Goal: Task Accomplishment & Management: Manage account settings

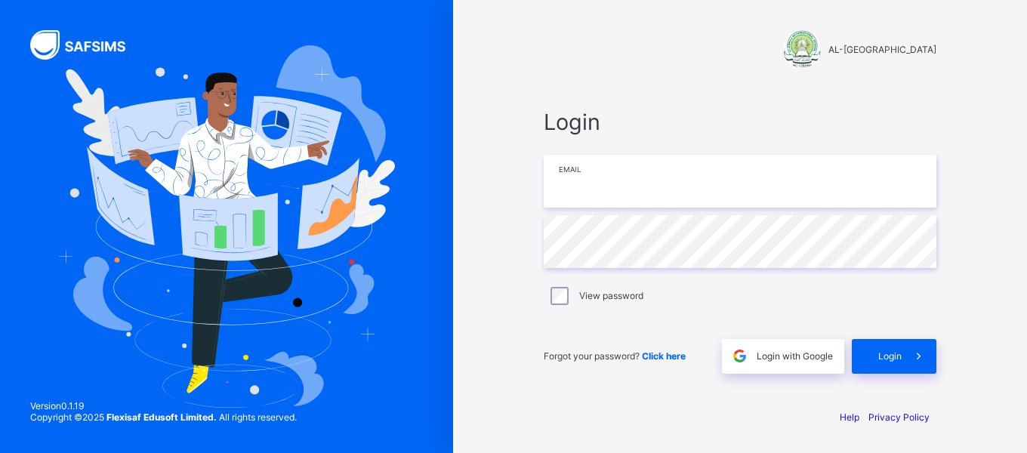
click at [608, 174] on input "email" at bounding box center [740, 181] width 393 height 53
type input "**********"
click at [568, 297] on div "View password" at bounding box center [739, 296] width 385 height 18
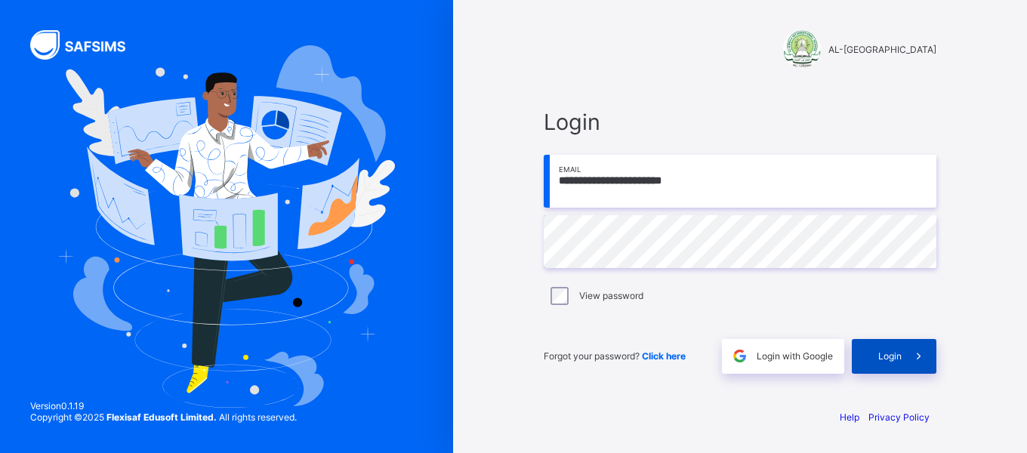
click at [882, 359] on span "Login" at bounding box center [889, 355] width 23 height 11
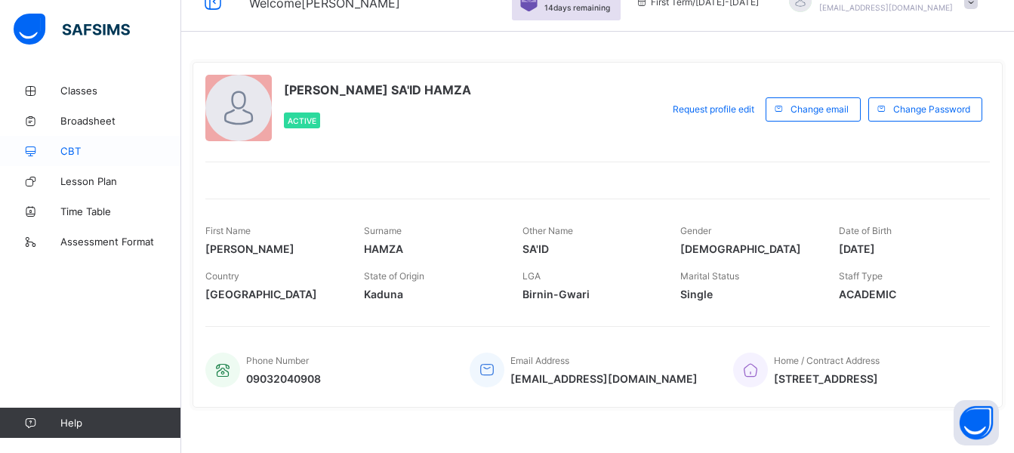
scroll to position [17, 0]
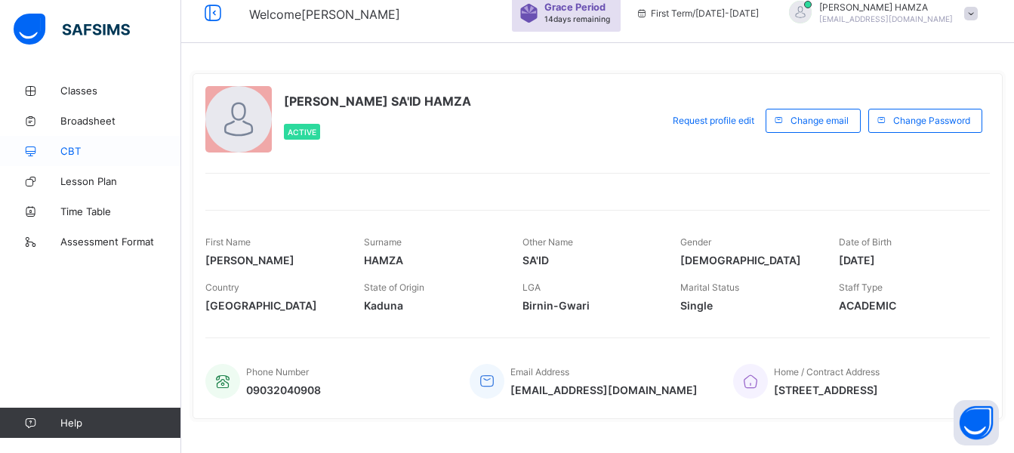
click at [63, 156] on span "CBT" at bounding box center [120, 151] width 121 height 12
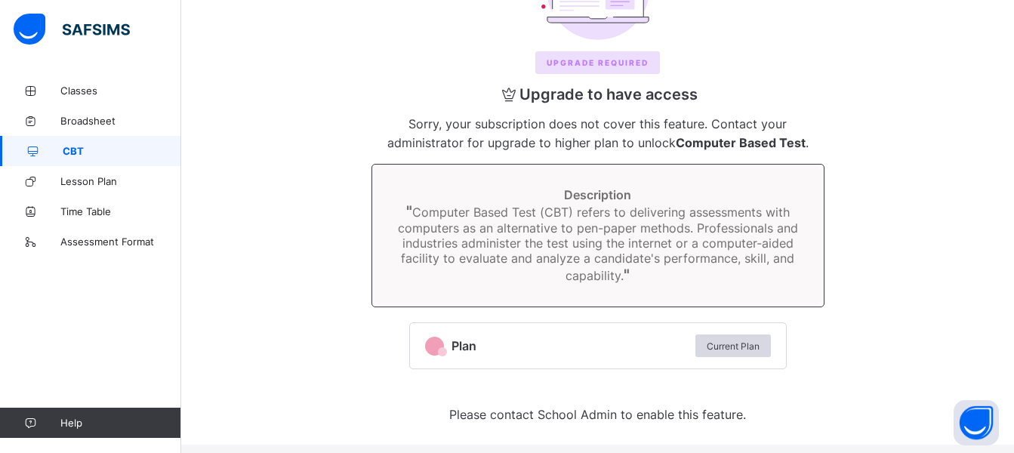
scroll to position [177, 0]
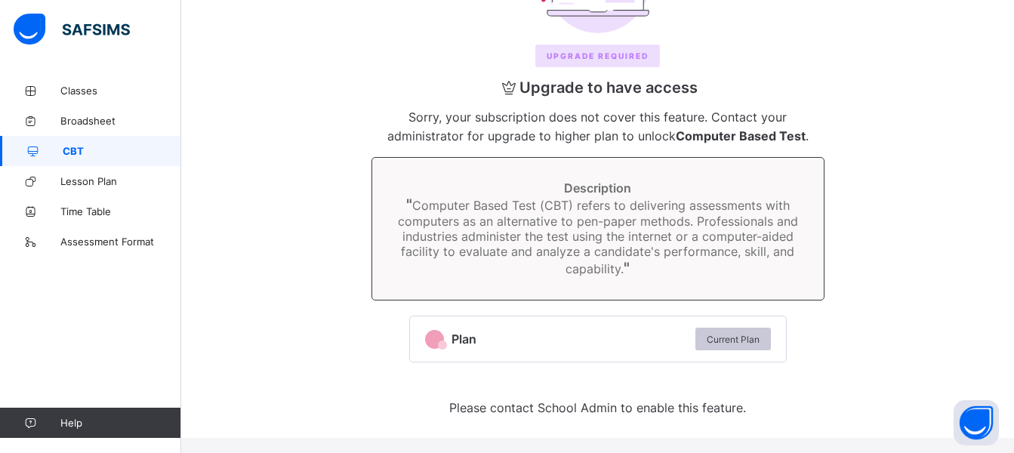
click at [722, 342] on span "Current Plan" at bounding box center [733, 339] width 53 height 11
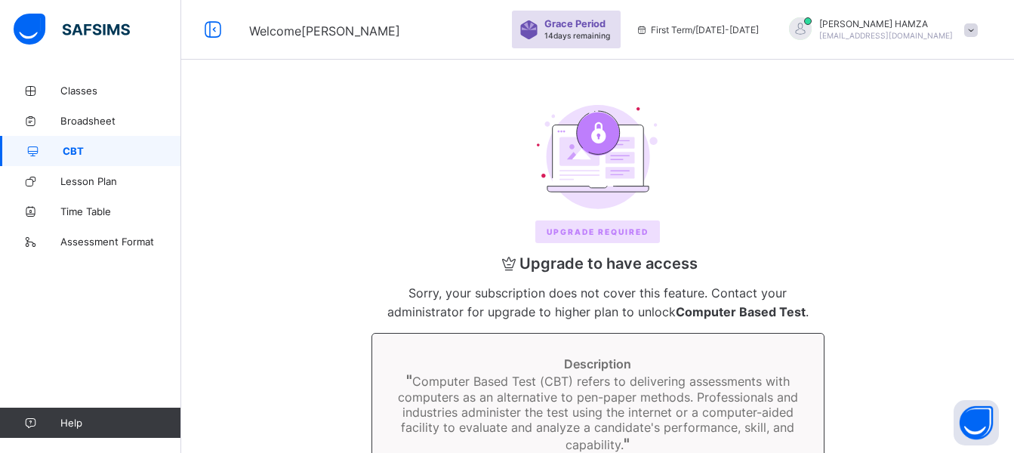
scroll to position [0, 0]
click at [106, 97] on link "Classes" at bounding box center [90, 90] width 181 height 30
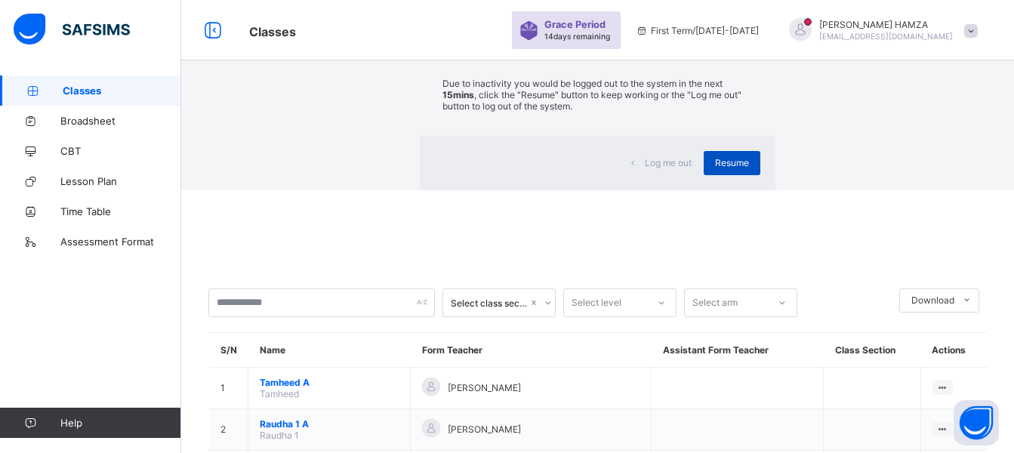
click at [715, 168] on span "Resume" at bounding box center [732, 162] width 34 height 11
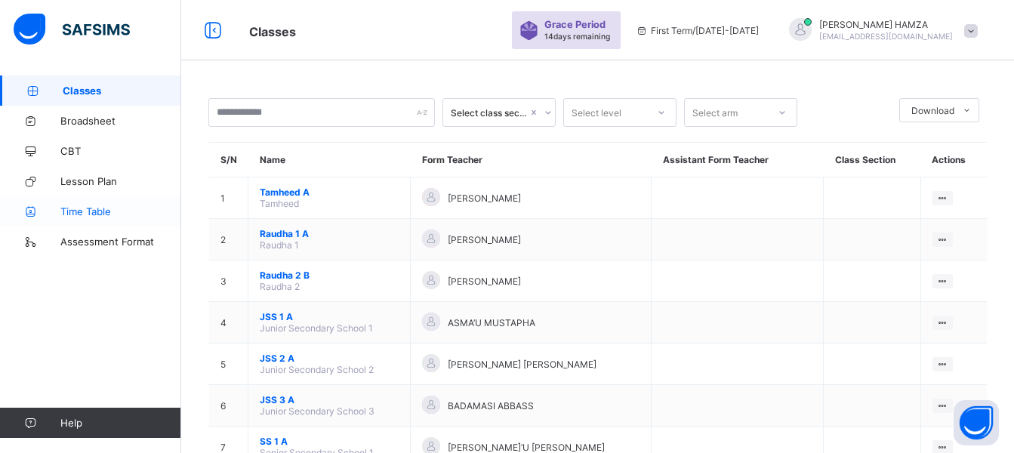
click at [103, 210] on span "Time Table" at bounding box center [120, 211] width 121 height 12
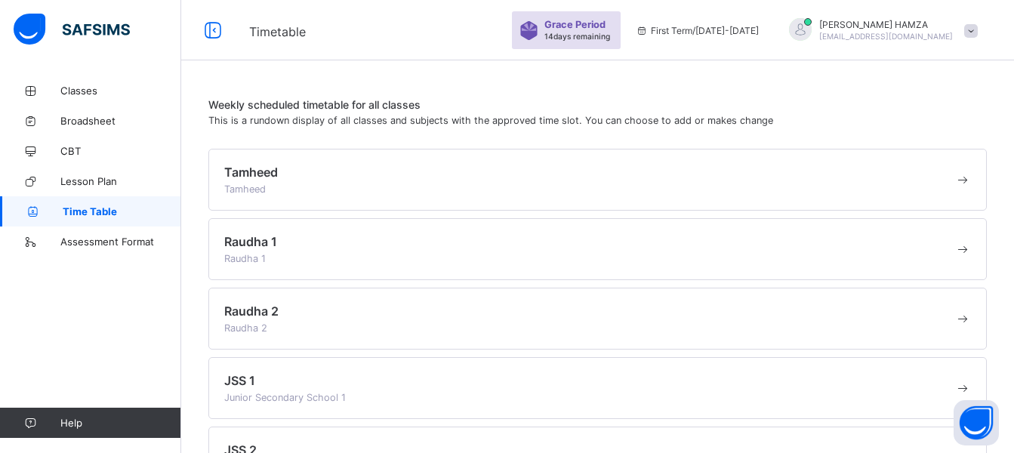
click at [282, 376] on div "JSS 1 Junior Secondary School 1" at bounding box center [589, 388] width 730 height 30
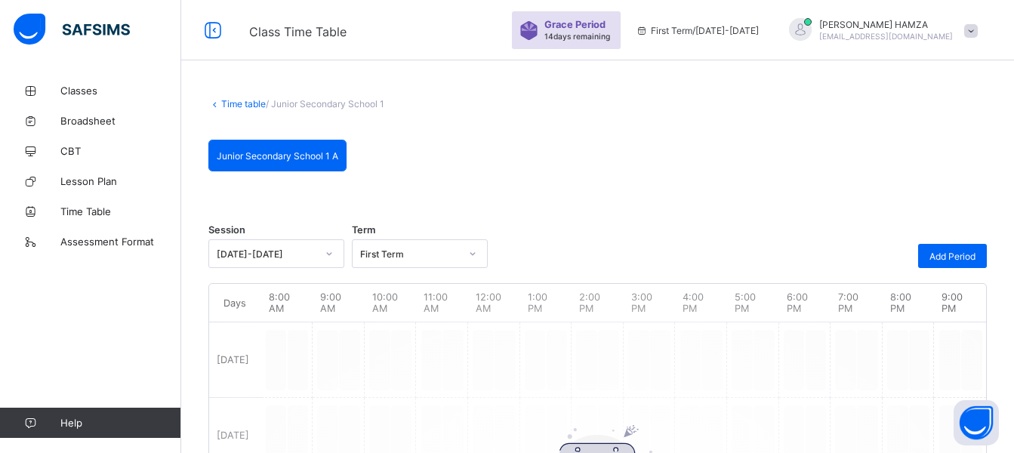
click at [978, 32] on span at bounding box center [971, 31] width 14 height 14
click at [939, 143] on span "Logout" at bounding box center [929, 148] width 100 height 17
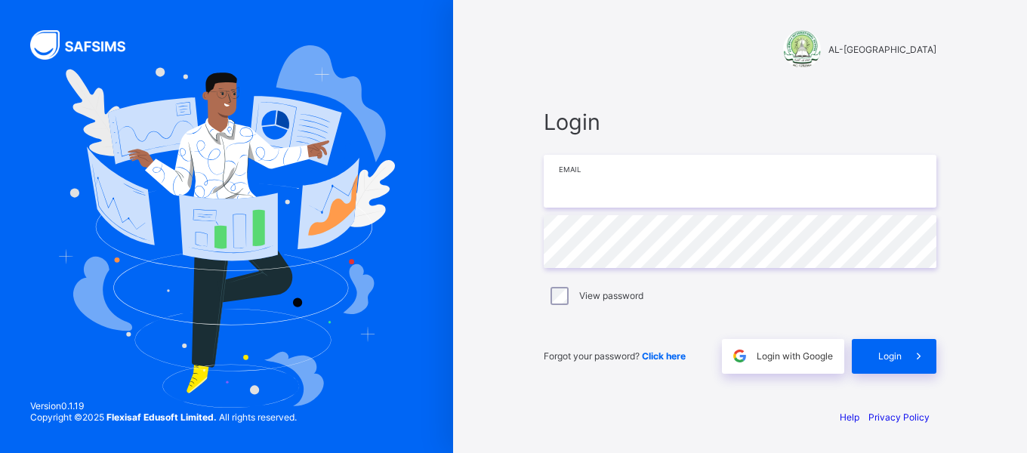
type input "**********"
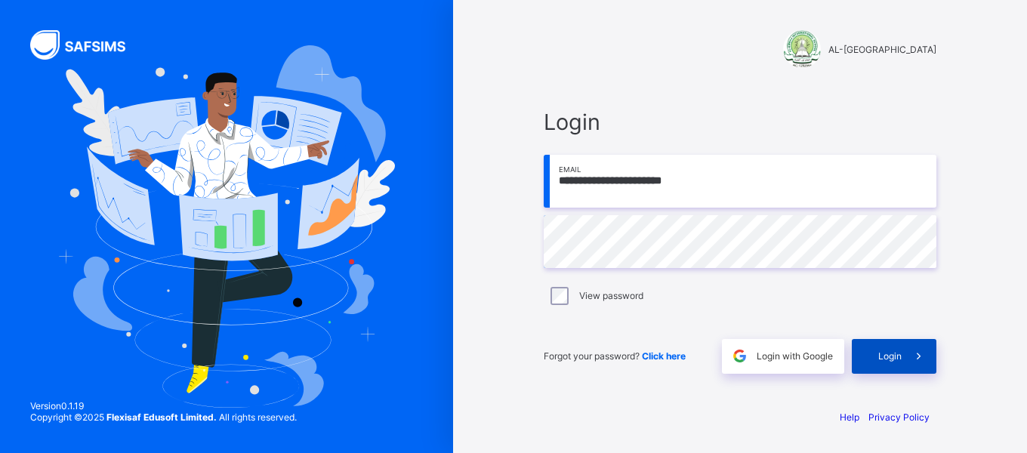
click at [886, 356] on span "Login" at bounding box center [889, 355] width 23 height 11
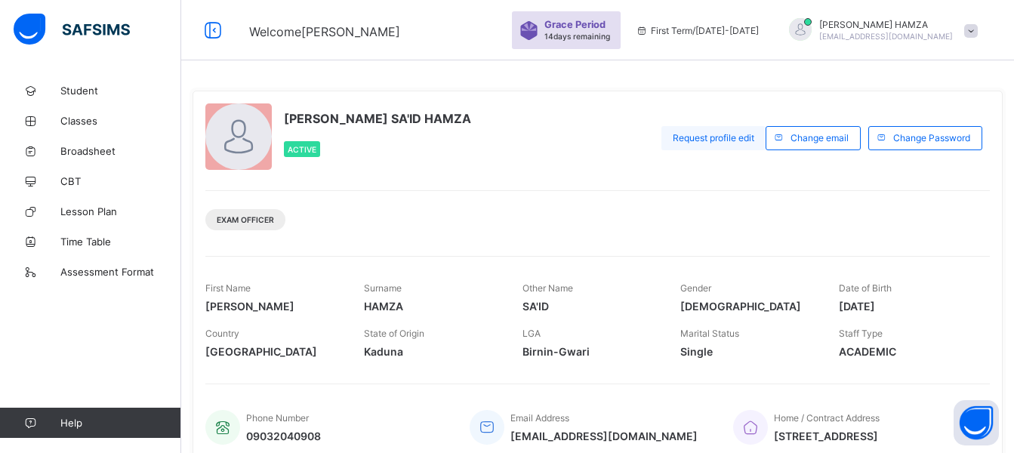
click at [751, 140] on span "Request profile edit" at bounding box center [714, 137] width 82 height 11
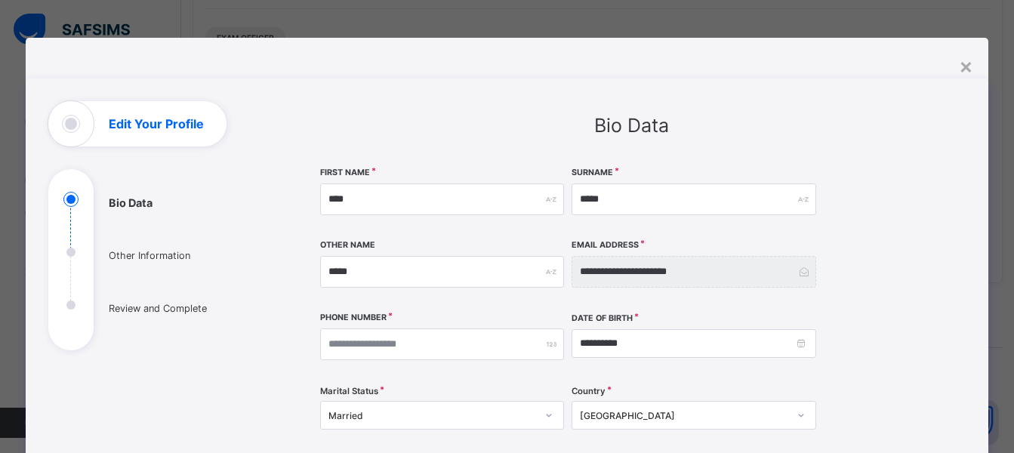
scroll to position [189, 0]
click at [60, 251] on ul "Bio Data Other Information Review and Complete" at bounding box center [161, 271] width 226 height 159
click at [67, 251] on ul "Bio Data Other Information Review and Complete" at bounding box center [161, 271] width 226 height 159
click at [67, 254] on ul "Bio Data Other Information Review and Complete" at bounding box center [161, 271] width 226 height 159
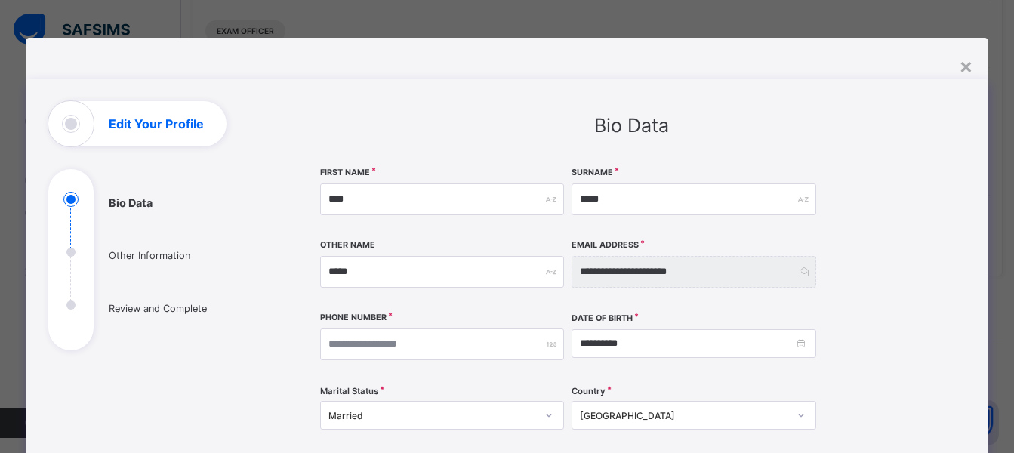
click at [67, 253] on ul "Bio Data Other Information Review and Complete" at bounding box center [161, 271] width 226 height 159
click at [63, 252] on ul "Bio Data Other Information Review and Complete" at bounding box center [161, 271] width 226 height 159
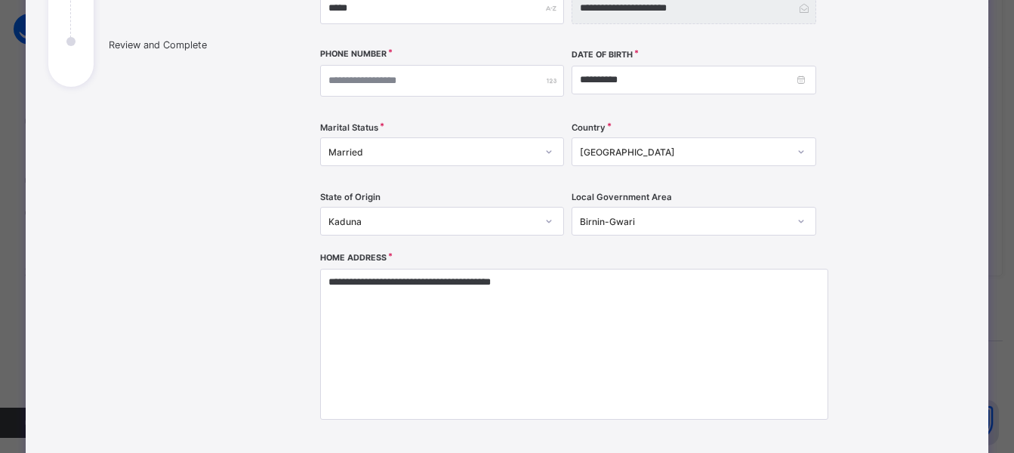
scroll to position [259, 0]
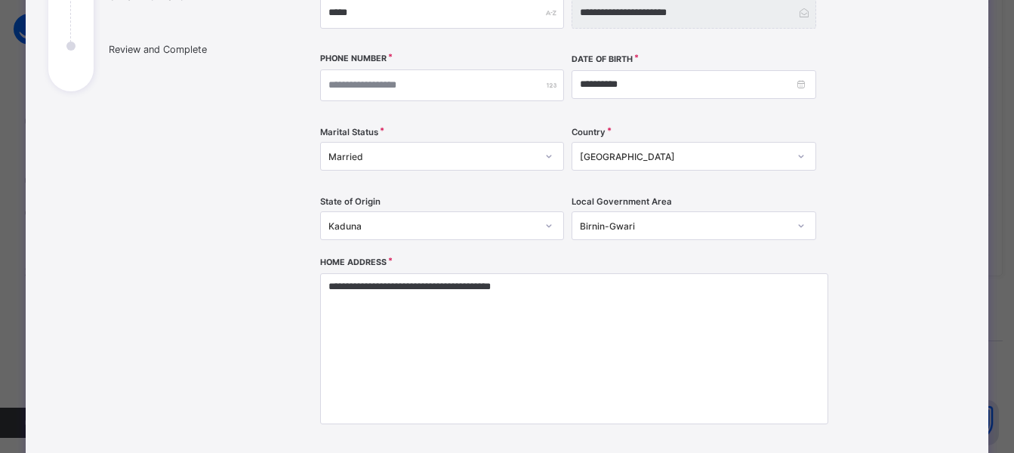
click at [639, 228] on div "Birnin-Gwari" at bounding box center [684, 225] width 208 height 11
type input "******"
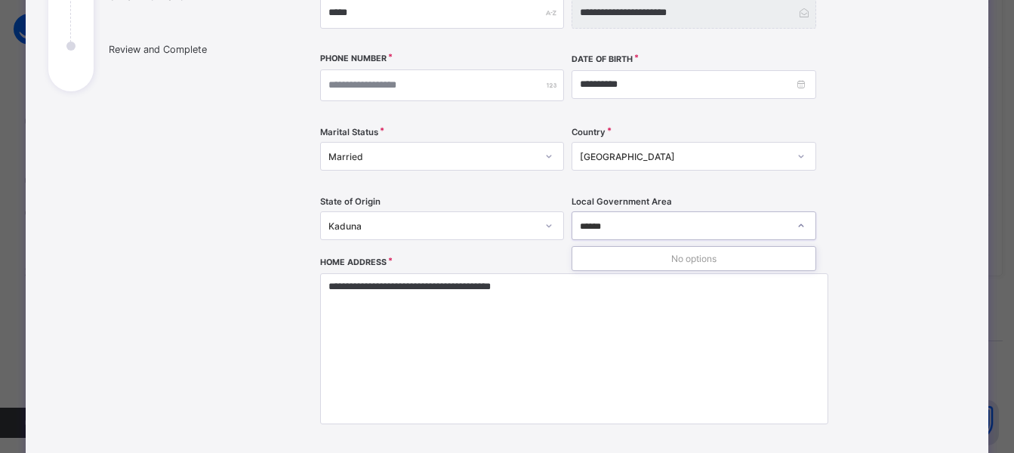
click at [448, 231] on div "Kaduna" at bounding box center [442, 225] width 245 height 29
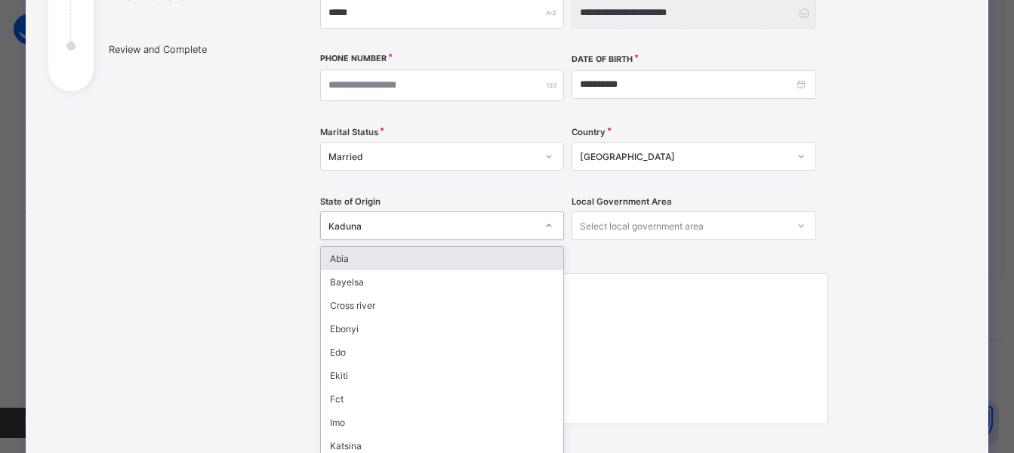
scroll to position [286, 0]
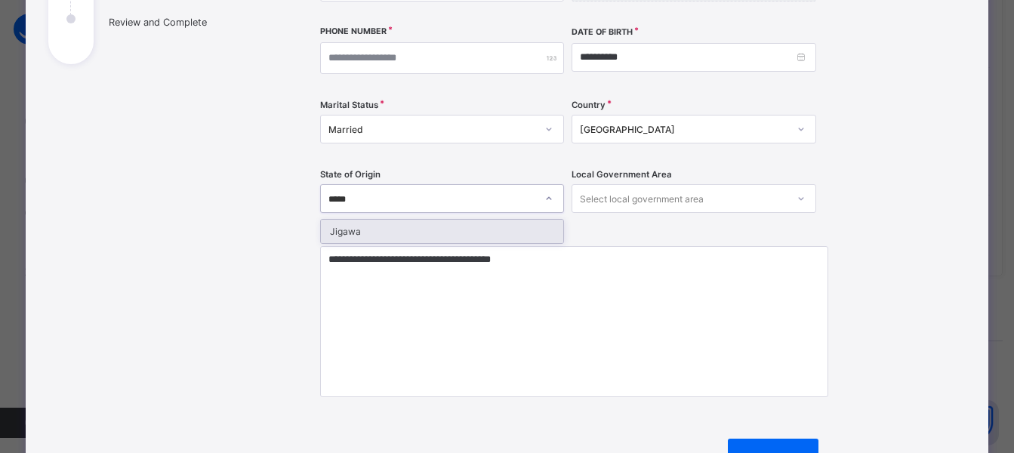
type input "******"
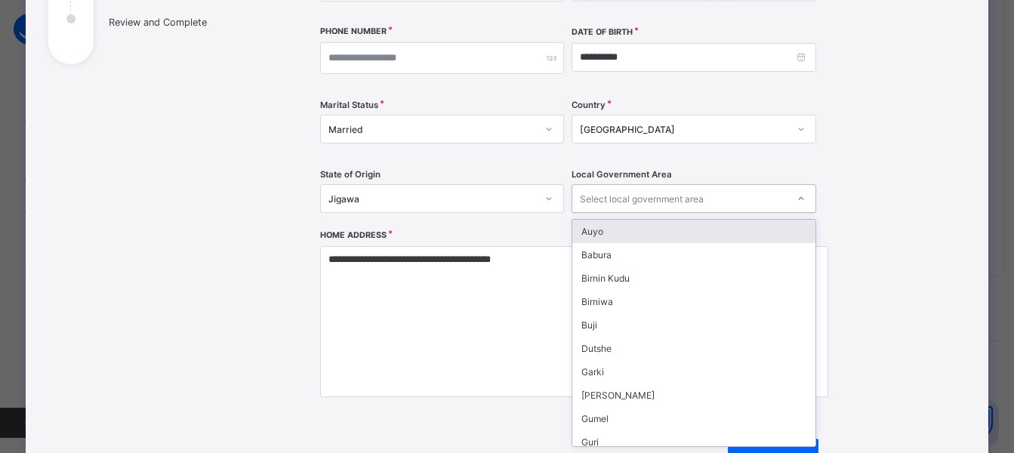
click at [777, 201] on div "Select local government area" at bounding box center [679, 198] width 214 height 21
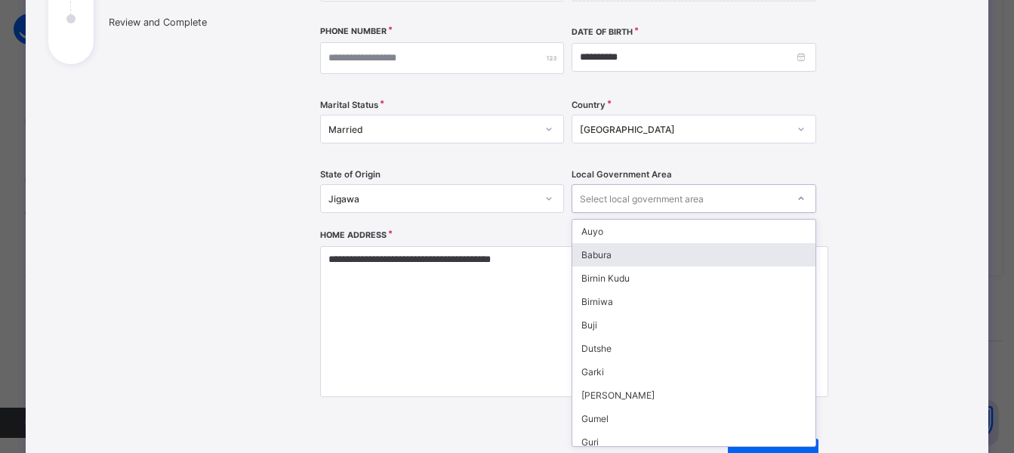
click at [608, 261] on div "Babura" at bounding box center [693, 254] width 243 height 23
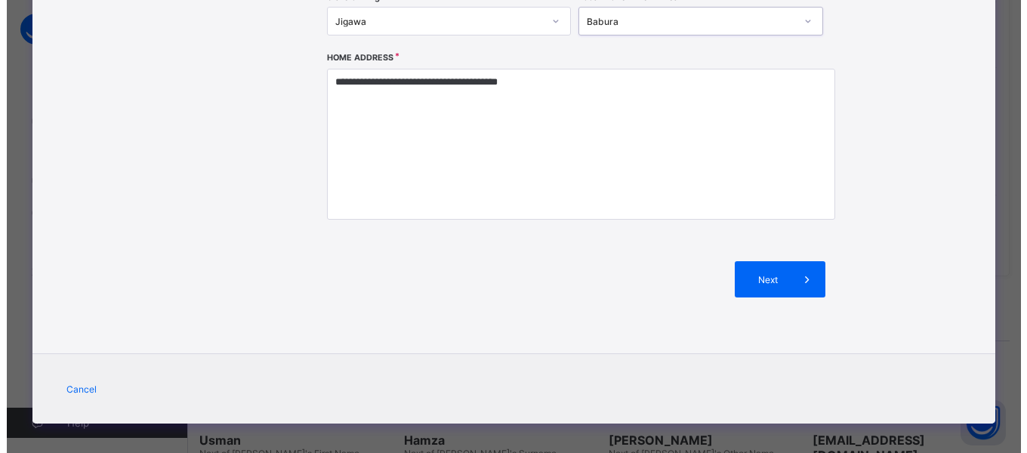
scroll to position [472, 0]
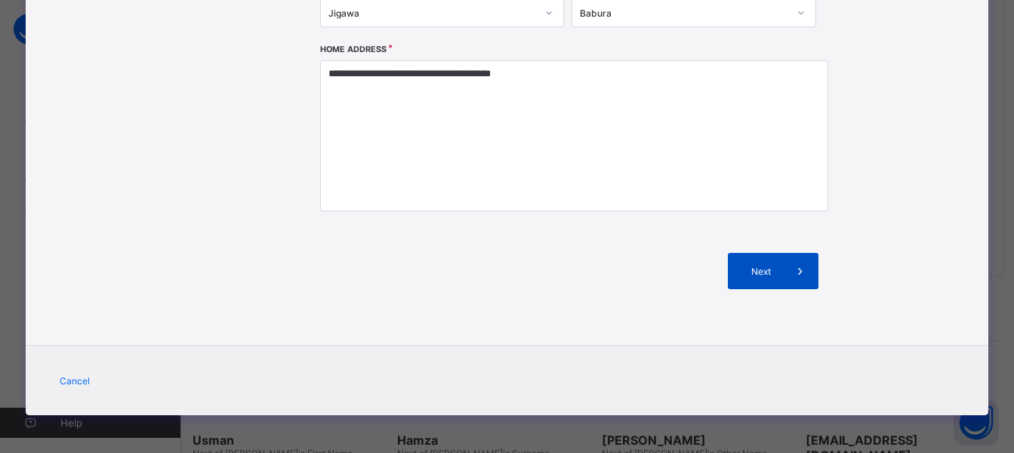
click at [773, 272] on span "Next" at bounding box center [760, 271] width 43 height 11
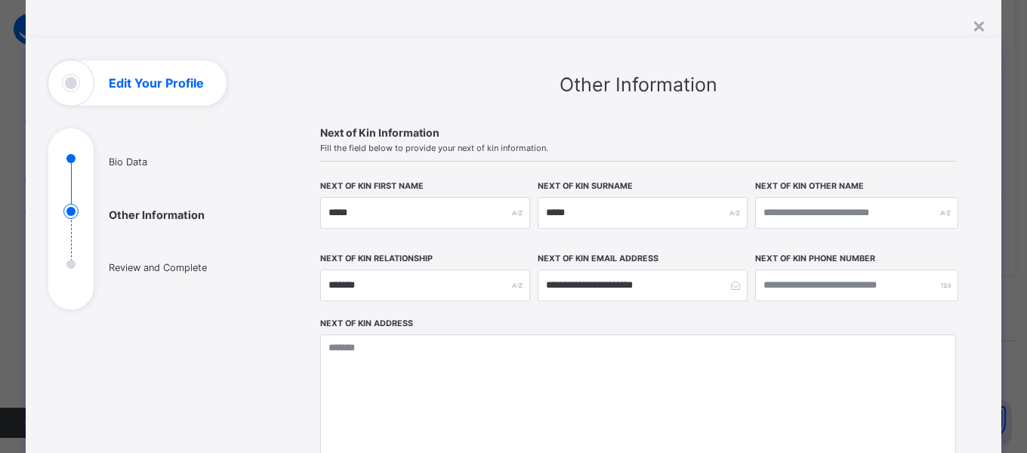
scroll to position [27, 0]
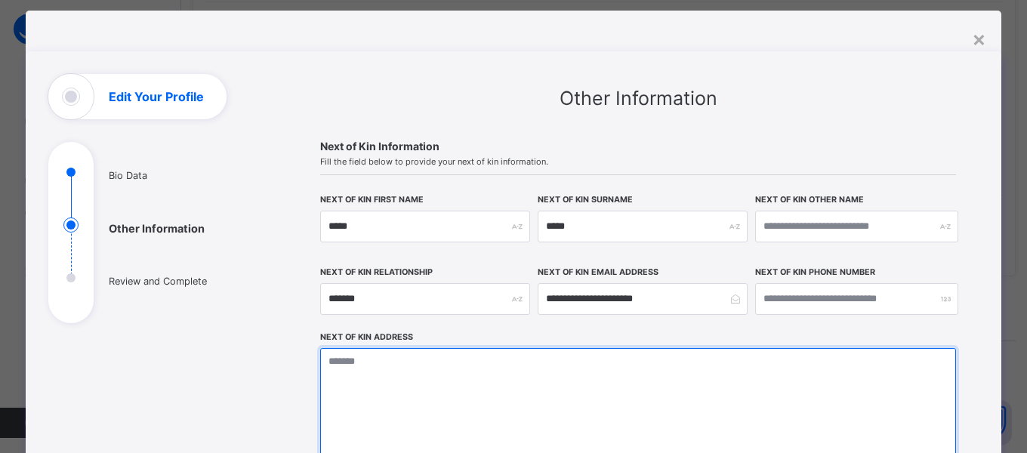
click at [436, 370] on textarea at bounding box center [638, 423] width 636 height 151
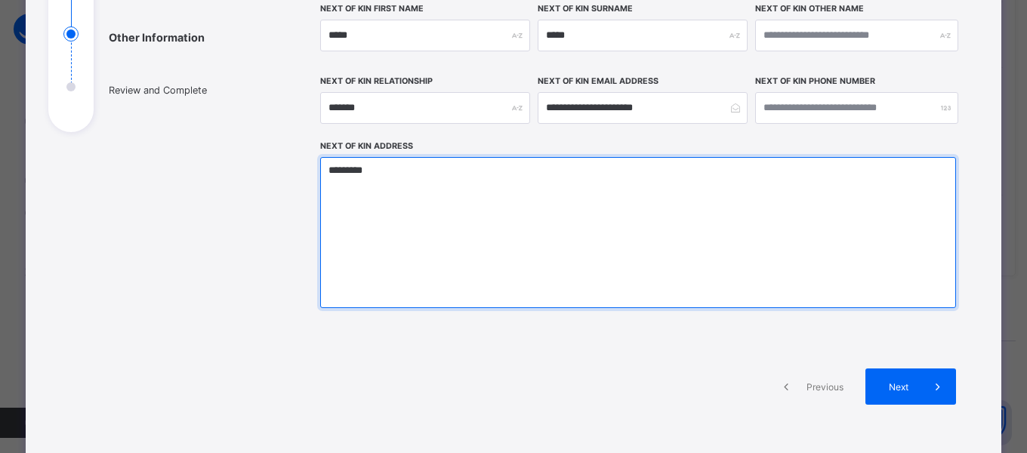
scroll to position [218, 0]
type textarea "*********"
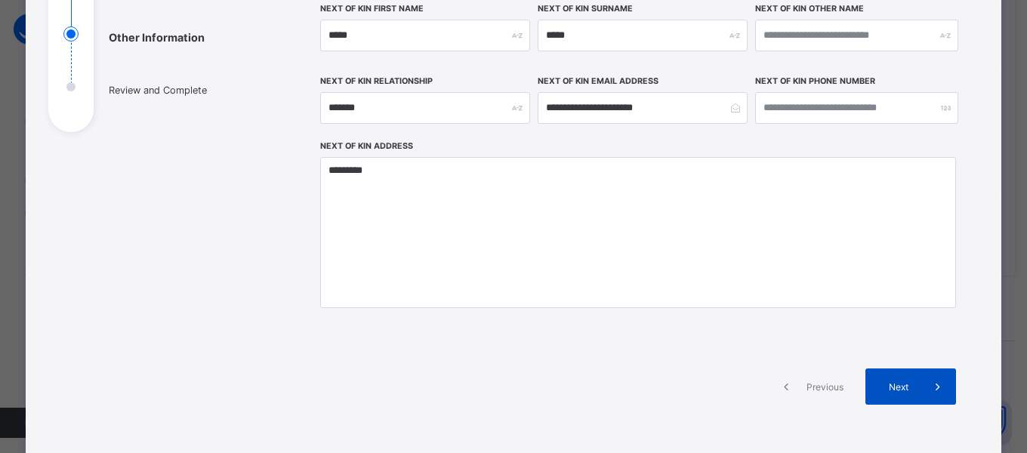
click at [892, 385] on span "Next" at bounding box center [897, 386] width 43 height 11
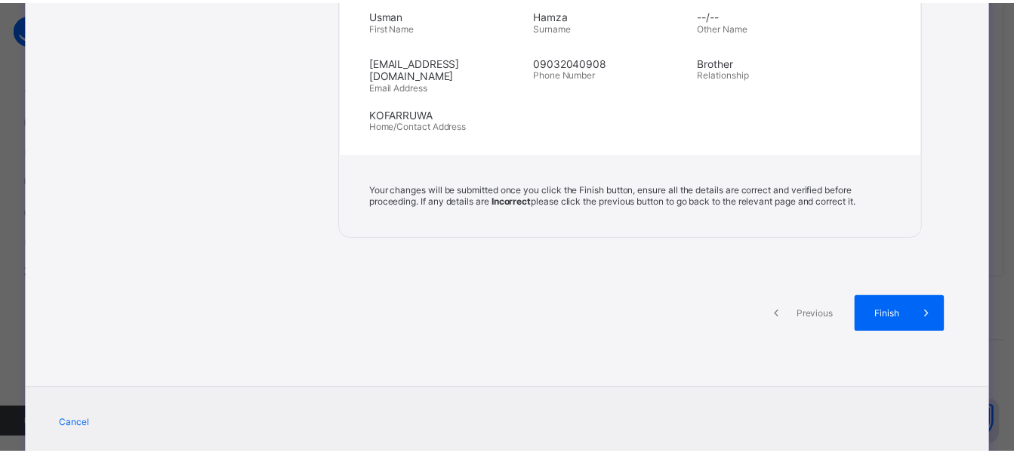
scroll to position [658, 0]
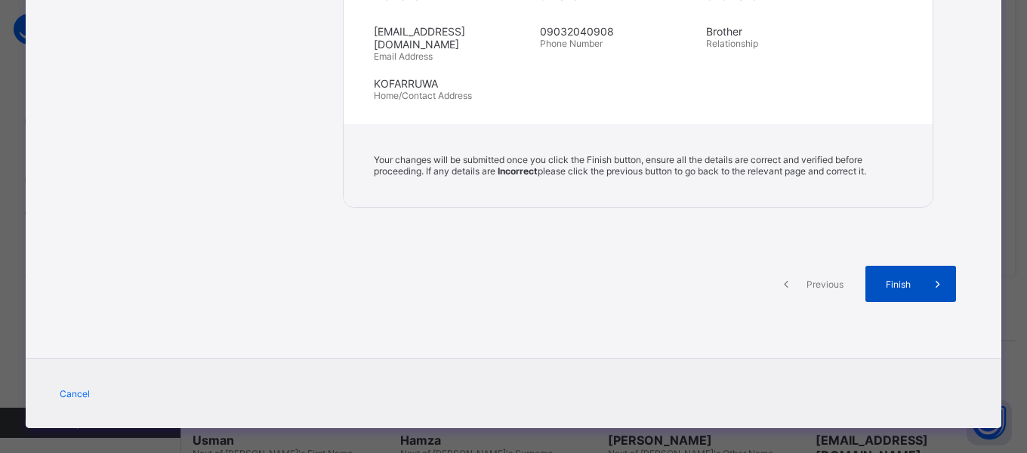
click at [896, 279] on span "Finish" at bounding box center [897, 284] width 43 height 11
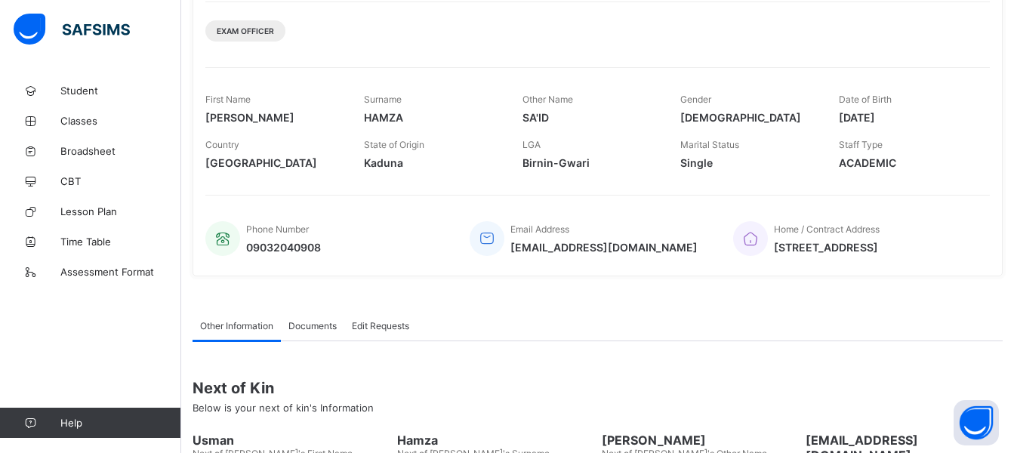
scroll to position [0, 0]
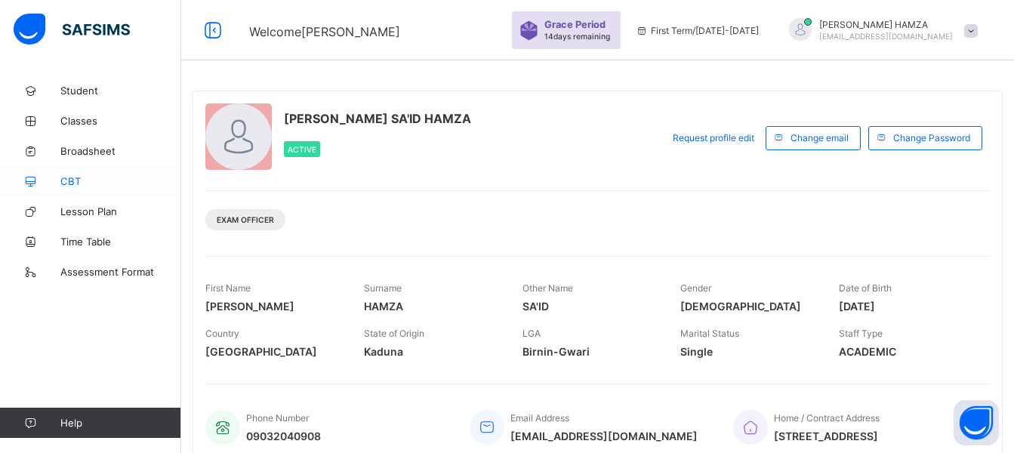
click at [69, 180] on span "CBT" at bounding box center [120, 181] width 121 height 12
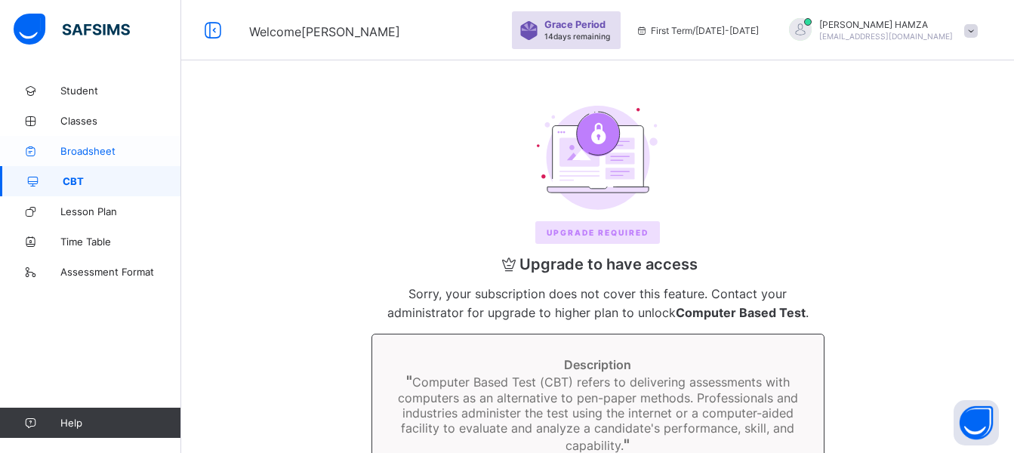
click at [81, 148] on span "Broadsheet" at bounding box center [120, 151] width 121 height 12
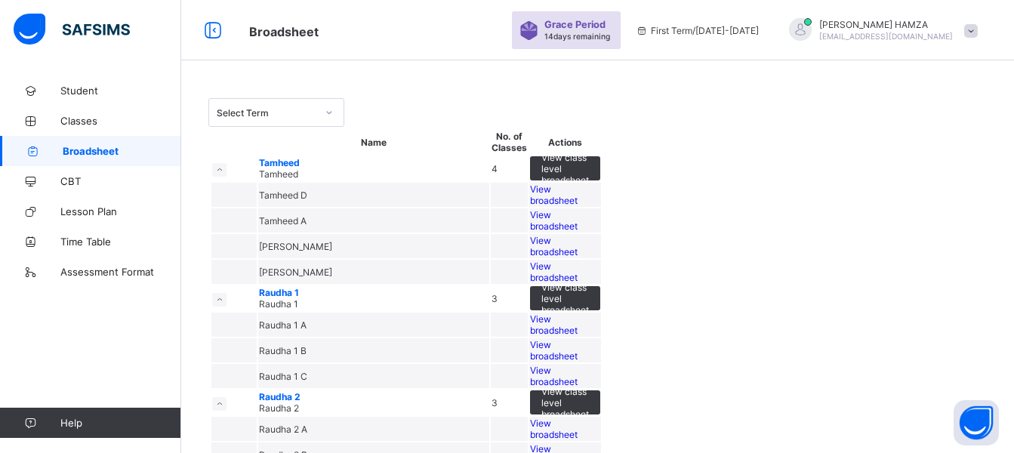
click at [330, 109] on icon at bounding box center [329, 112] width 9 height 15
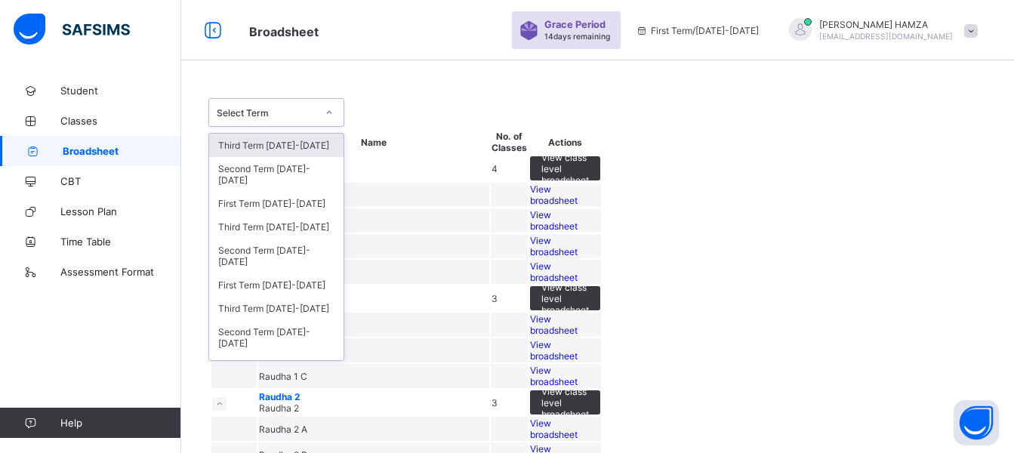
scroll to position [199, 0]
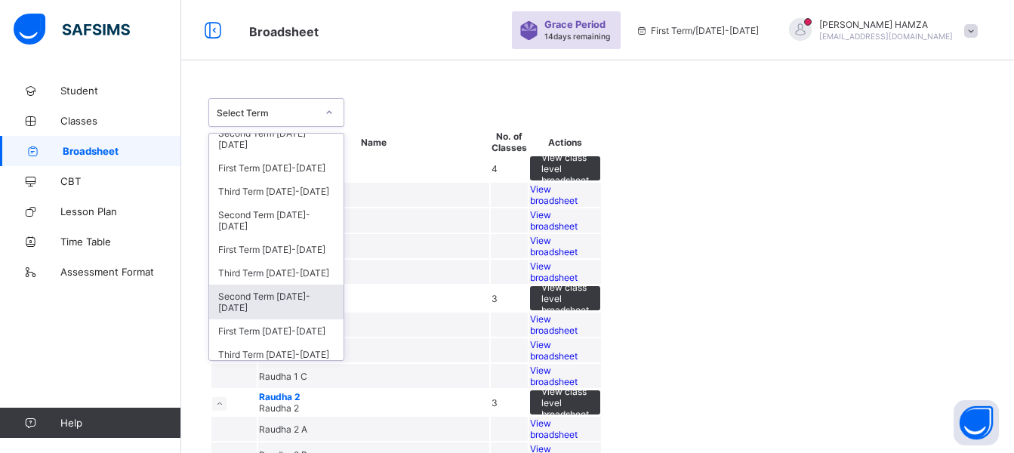
click at [303, 298] on div "Second Term 2021-2022" at bounding box center [276, 302] width 134 height 35
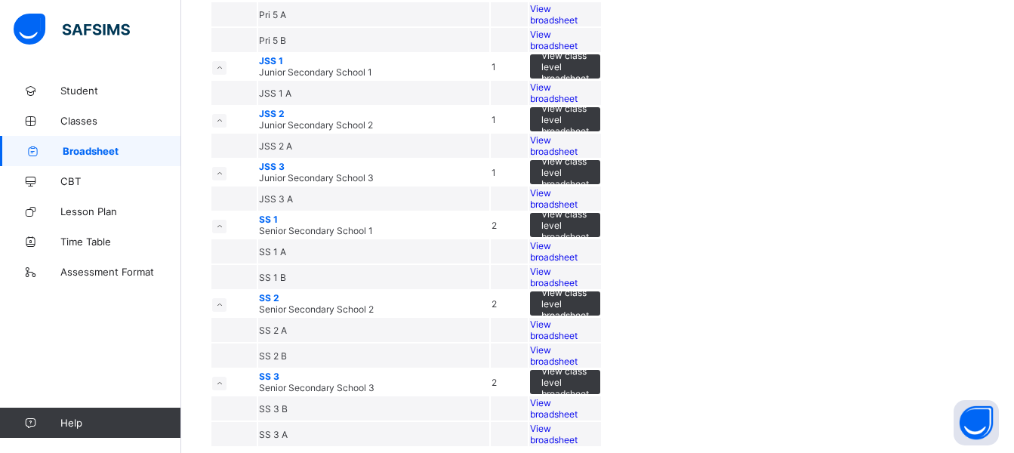
scroll to position [1189, 0]
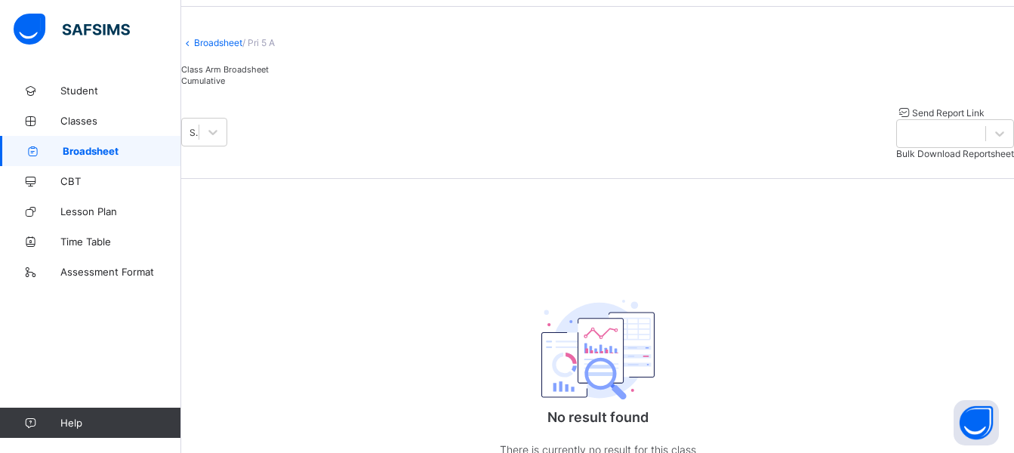
scroll to position [29, 0]
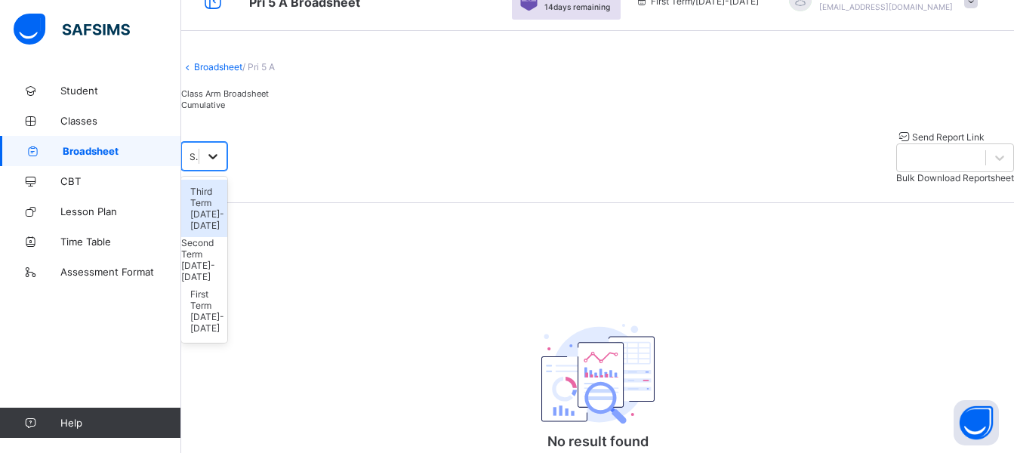
click at [220, 164] on icon at bounding box center [212, 156] width 15 height 15
click at [200, 162] on div "Second Term 2021-2022" at bounding box center [194, 156] width 11 height 11
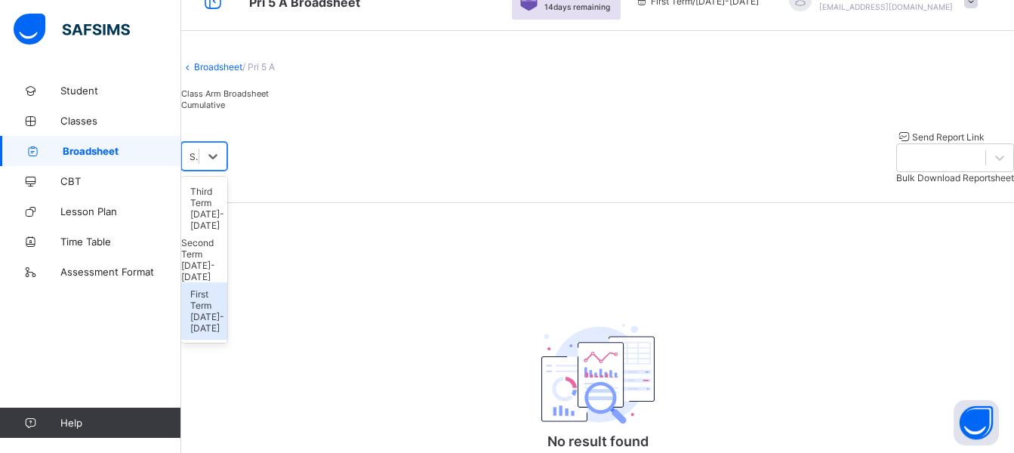
click at [227, 282] on div "First Term 2021-2022" at bounding box center [204, 310] width 46 height 57
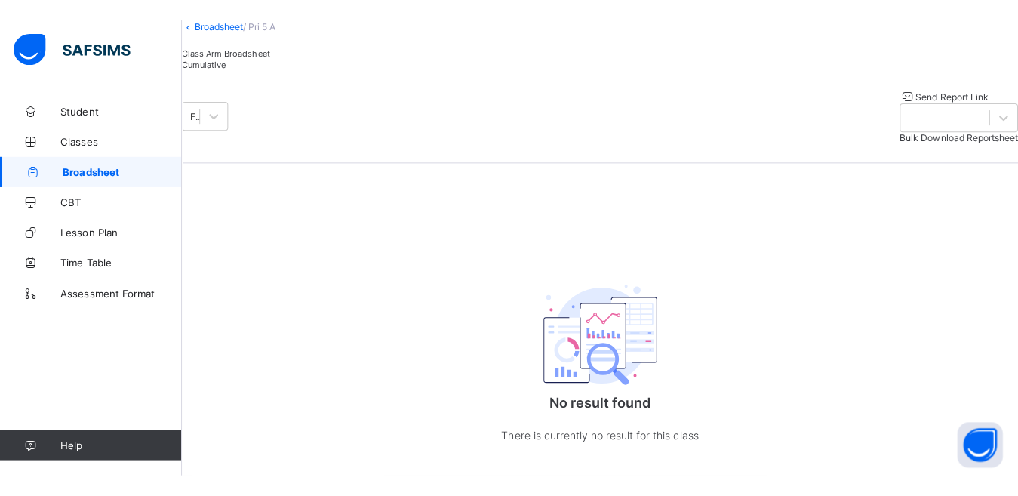
scroll to position [0, 0]
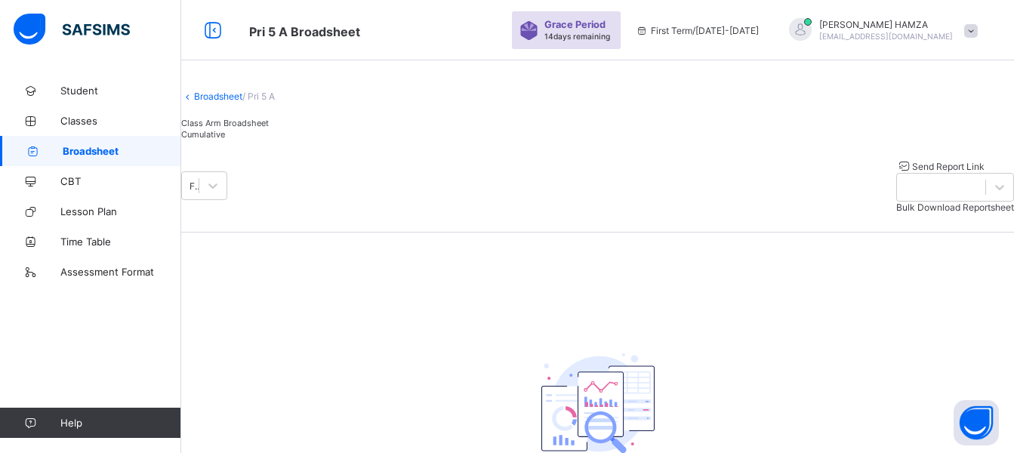
click at [139, 152] on span "Broadsheet" at bounding box center [122, 151] width 119 height 12
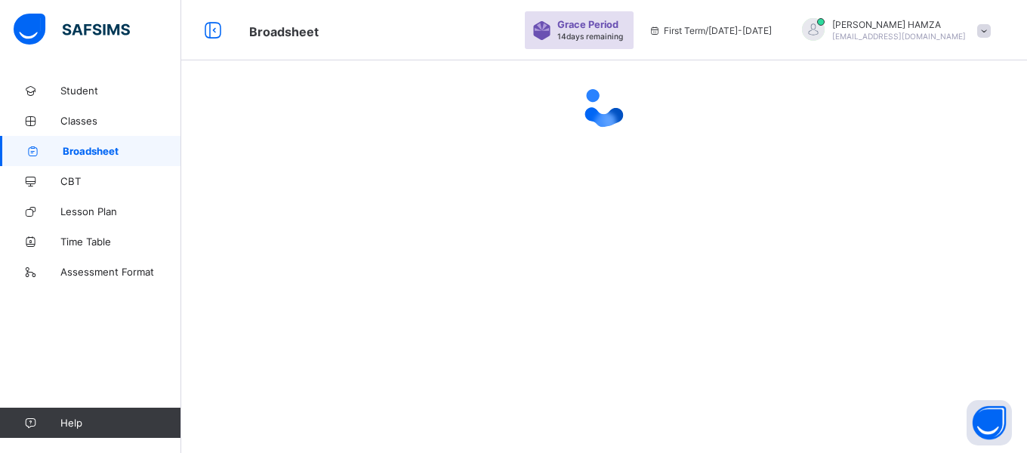
click at [139, 152] on span "Broadsheet" at bounding box center [122, 151] width 119 height 12
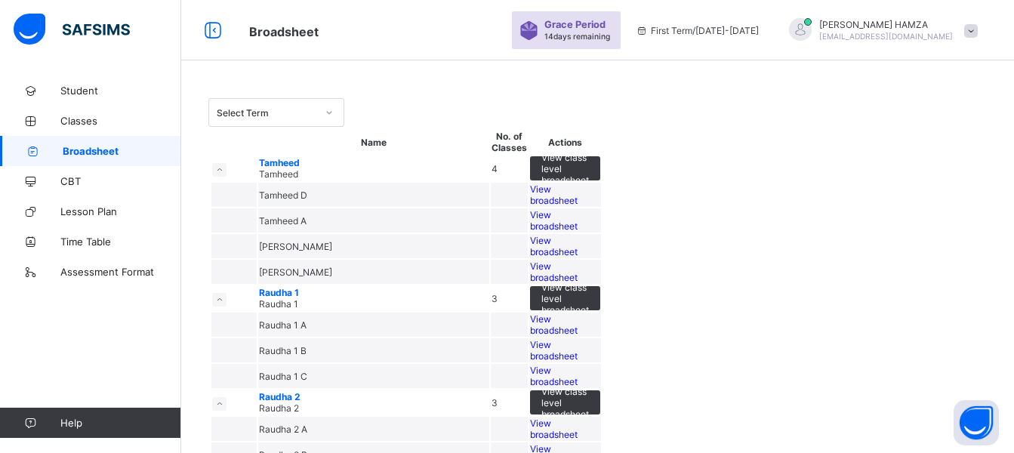
click at [578, 206] on span "View broadsheet" at bounding box center [554, 194] width 48 height 23
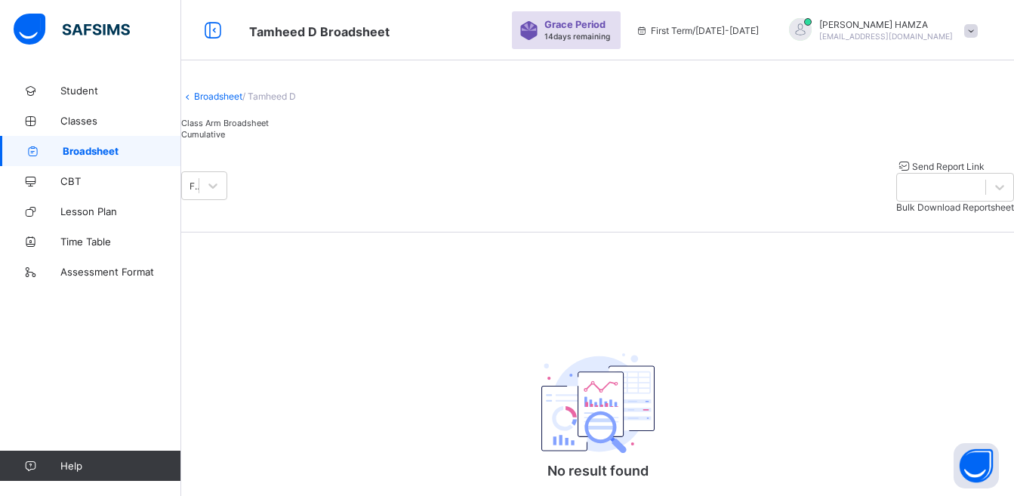
click at [421, 140] on div "Class Arm Broadsheet Cumulative" at bounding box center [597, 128] width 833 height 23
click at [816, 27] on div at bounding box center [804, 29] width 23 height 23
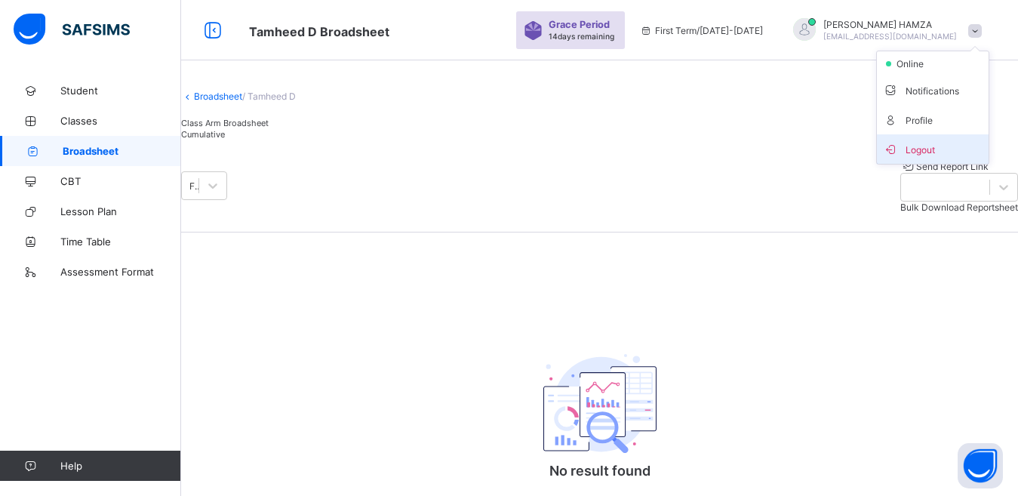
click at [919, 142] on span "Logout" at bounding box center [933, 148] width 100 height 17
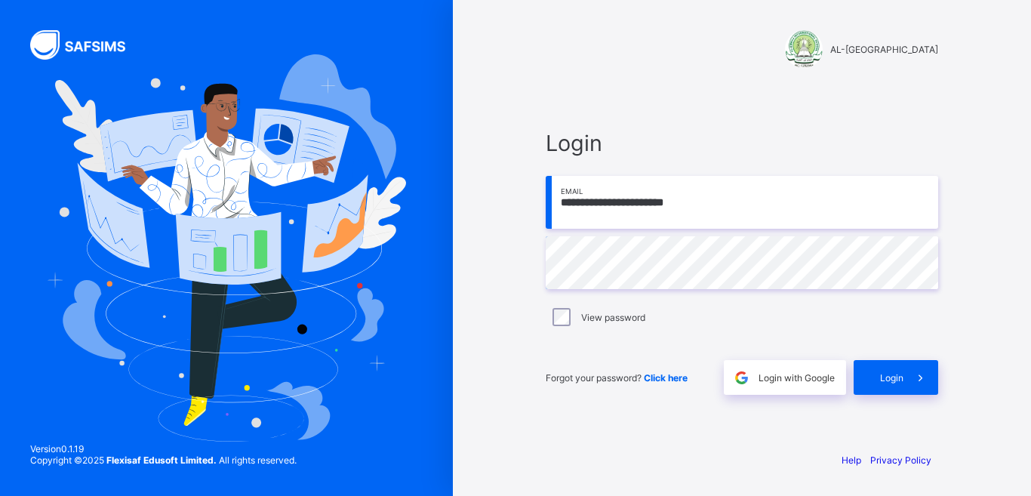
click at [733, 193] on input "**********" at bounding box center [742, 202] width 393 height 53
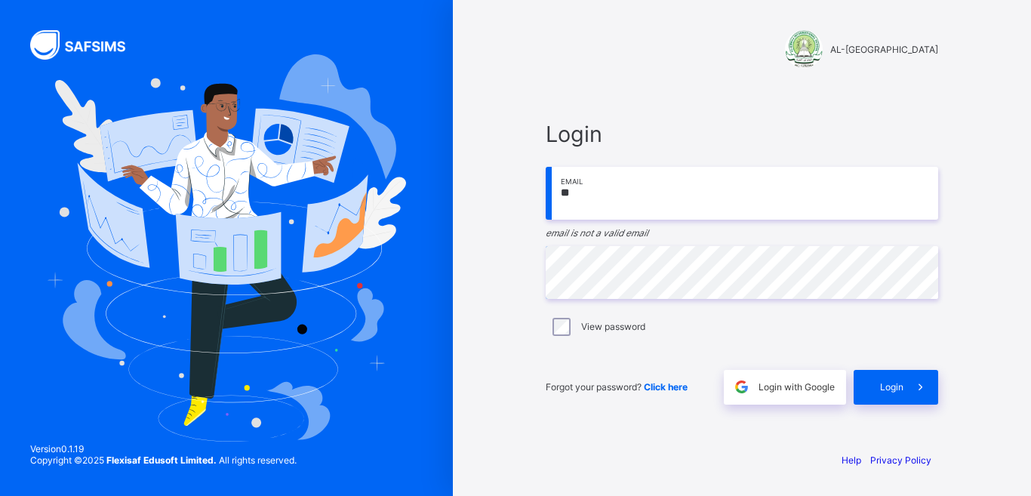
type input "*"
type input "**********"
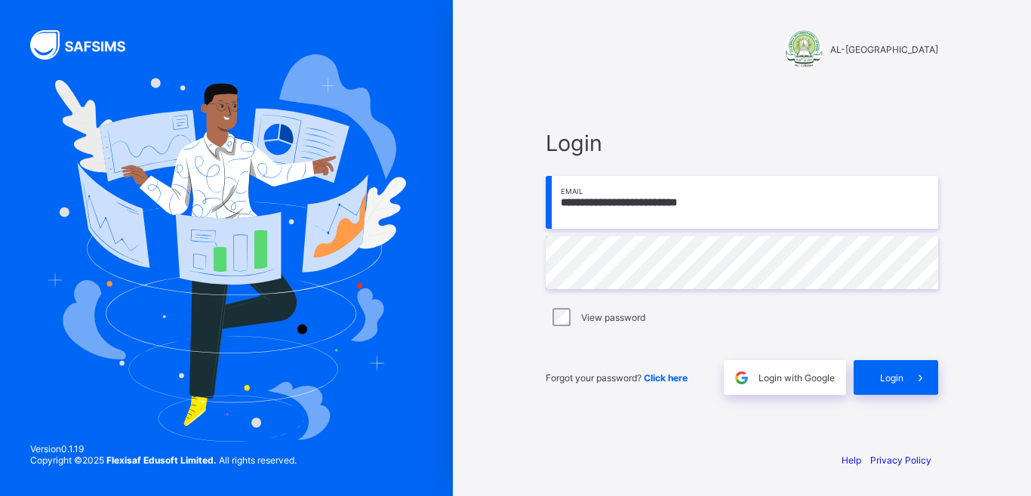
click at [578, 318] on div "View password" at bounding box center [742, 317] width 385 height 18
click at [901, 380] on span "Login" at bounding box center [891, 377] width 23 height 11
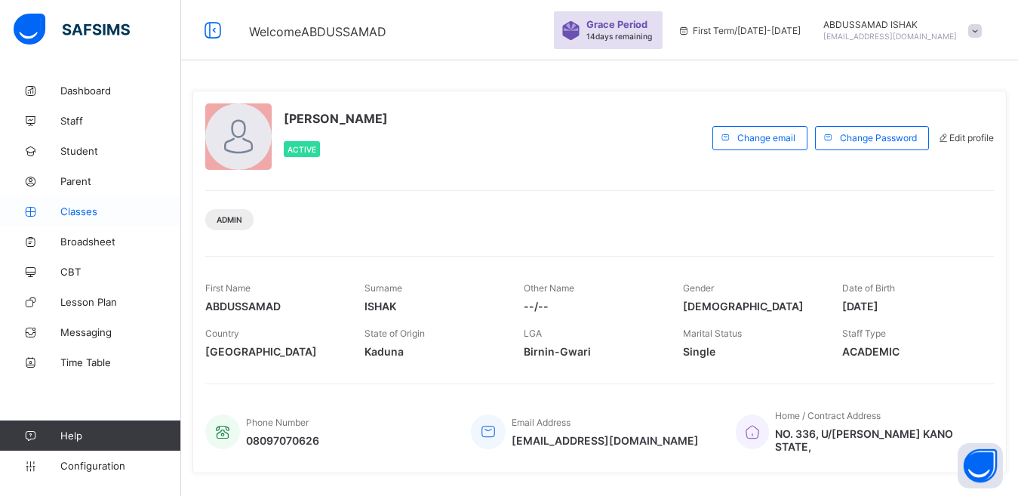
drag, startPoint x: 88, startPoint y: 211, endPoint x: 106, endPoint y: 208, distance: 19.2
click at [88, 211] on span "Classes" at bounding box center [120, 211] width 121 height 12
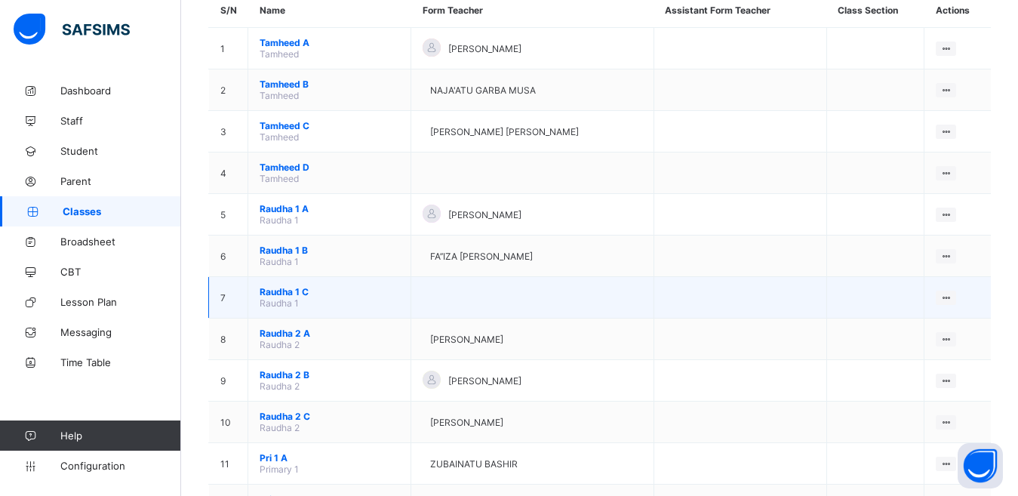
scroll to position [226, 0]
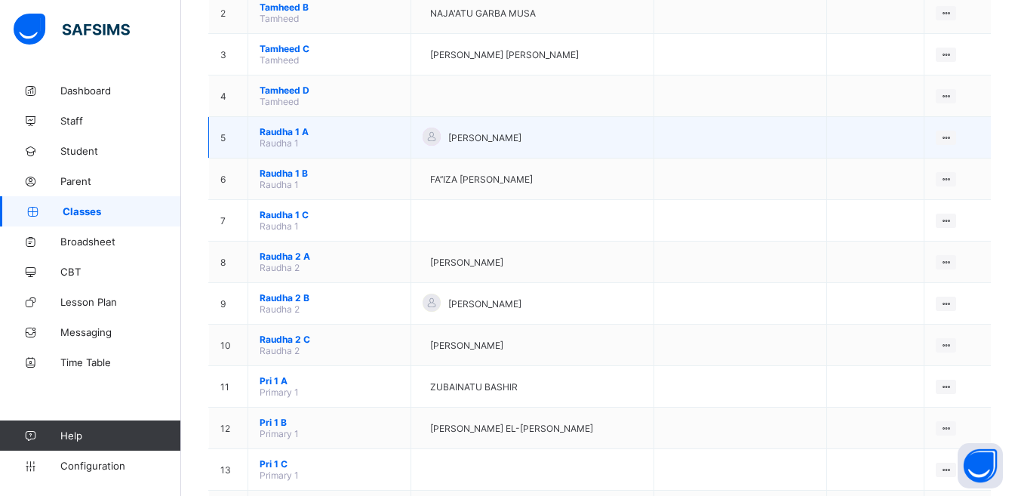
click at [279, 130] on span "Raudha 1 A" at bounding box center [330, 131] width 140 height 11
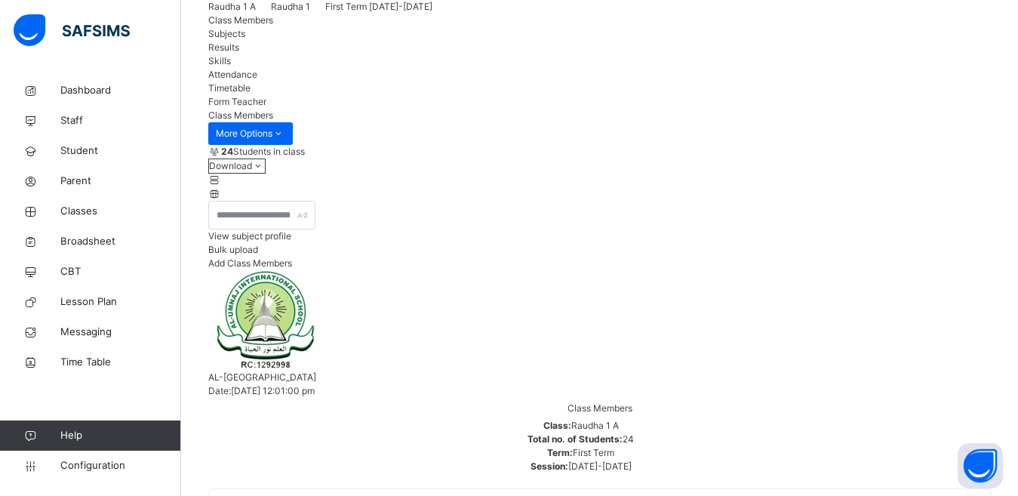
scroll to position [151, 0]
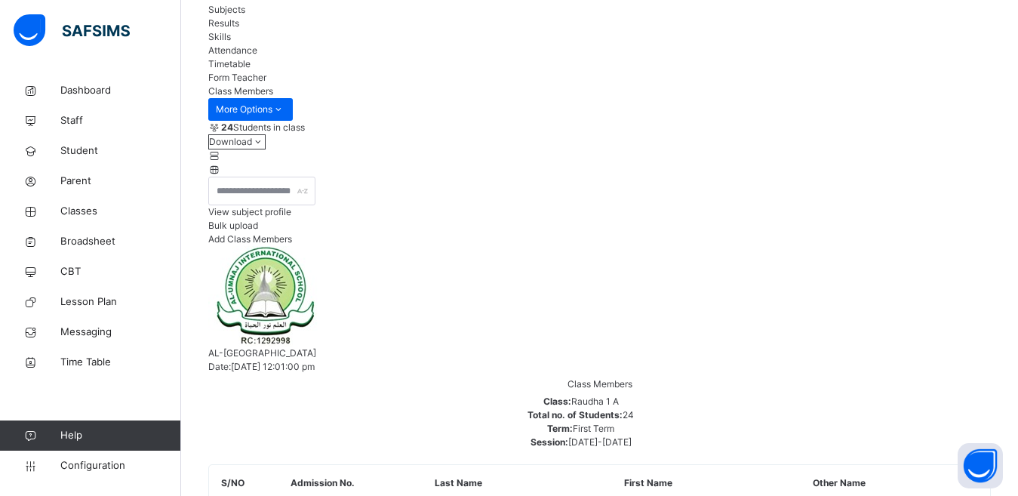
click at [245, 15] on span "Subjects" at bounding box center [226, 9] width 37 height 11
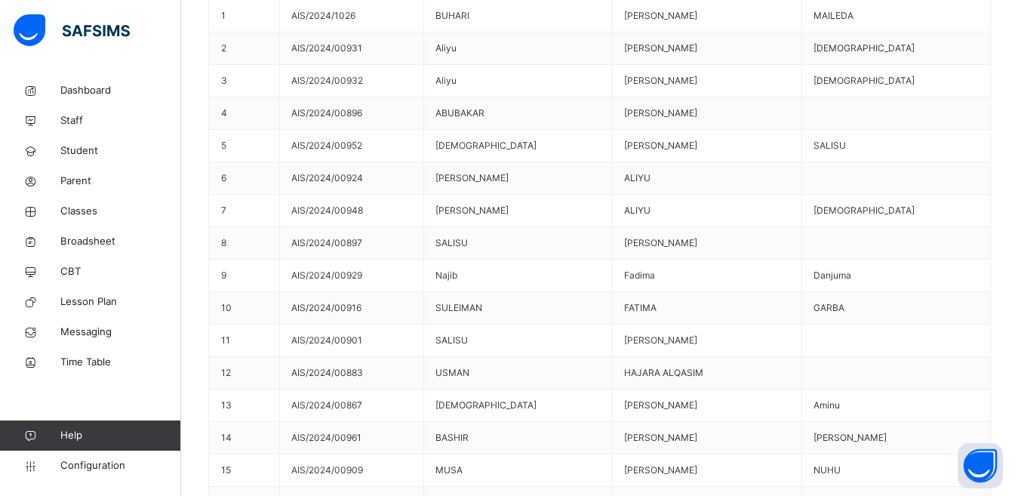
scroll to position [682, 0]
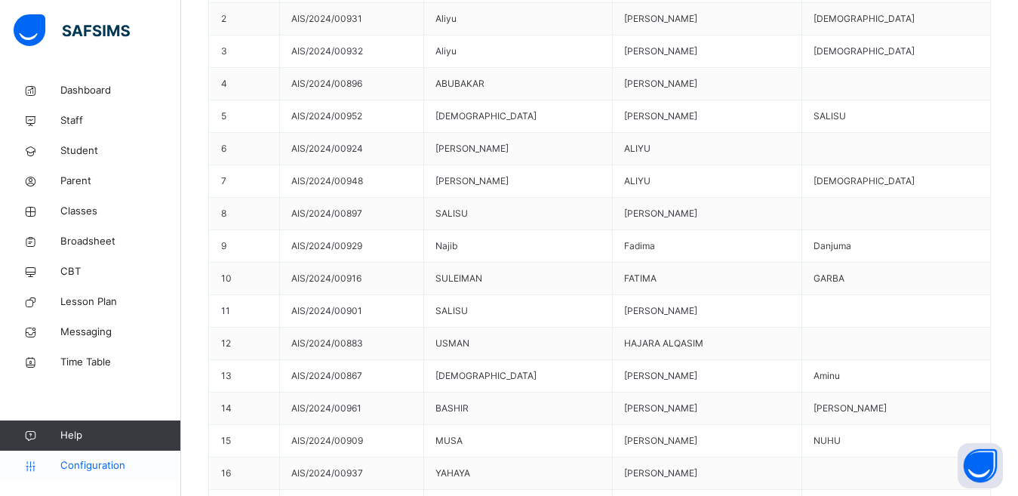
click at [107, 452] on span "Configuration" at bounding box center [120, 465] width 120 height 15
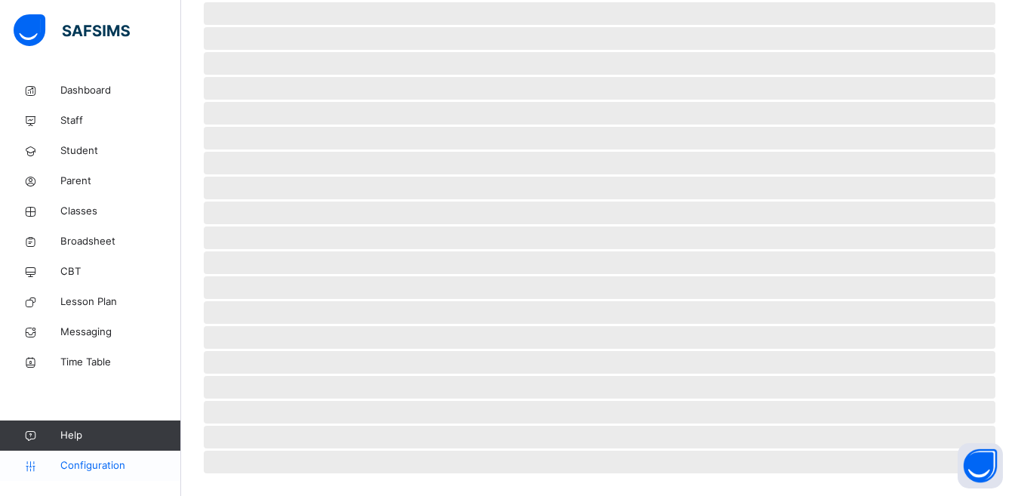
click at [105, 452] on span "Configuration" at bounding box center [120, 465] width 120 height 15
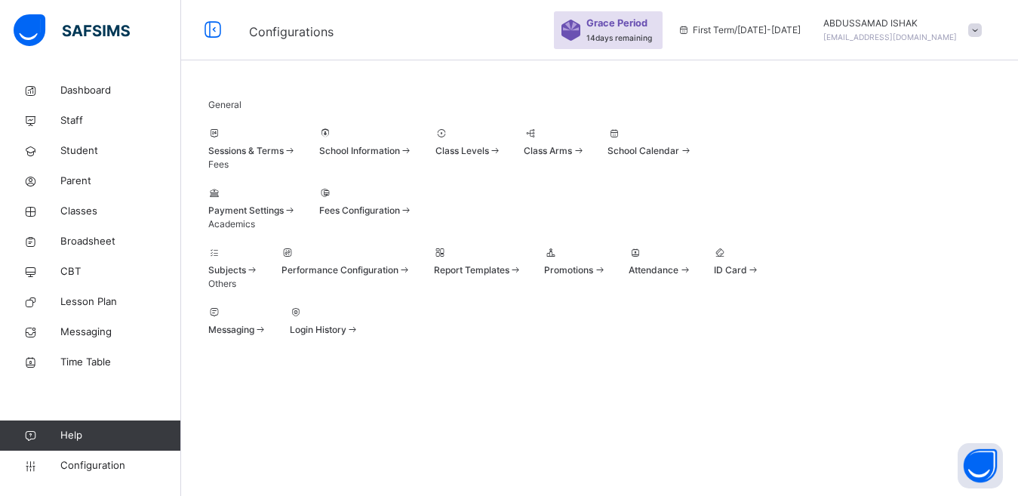
scroll to position [133, 0]
click at [242, 246] on div at bounding box center [233, 253] width 51 height 14
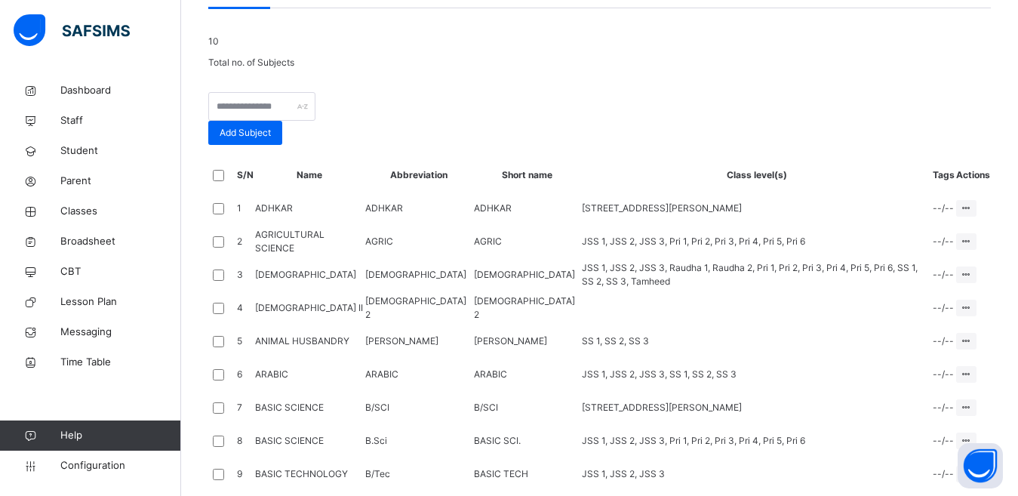
scroll to position [112, 0]
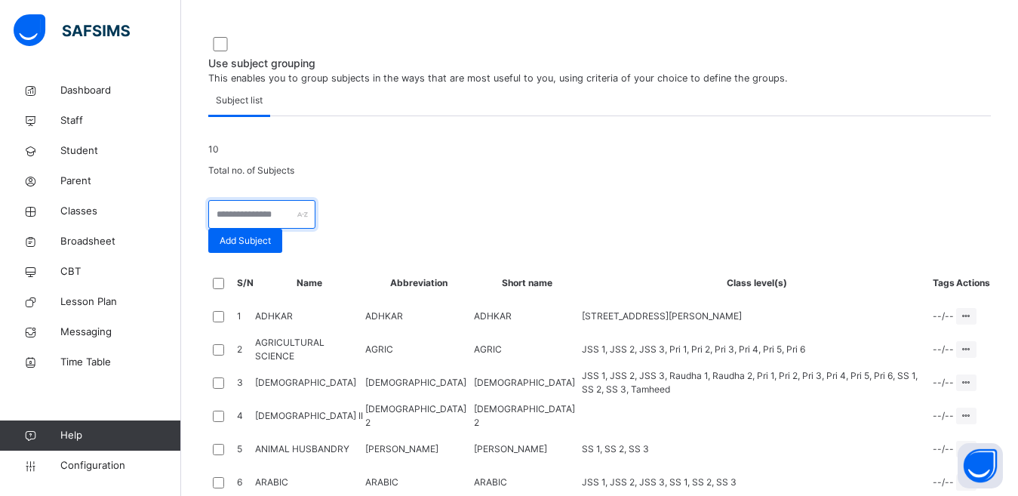
click at [313, 229] on input "text" at bounding box center [261, 214] width 107 height 29
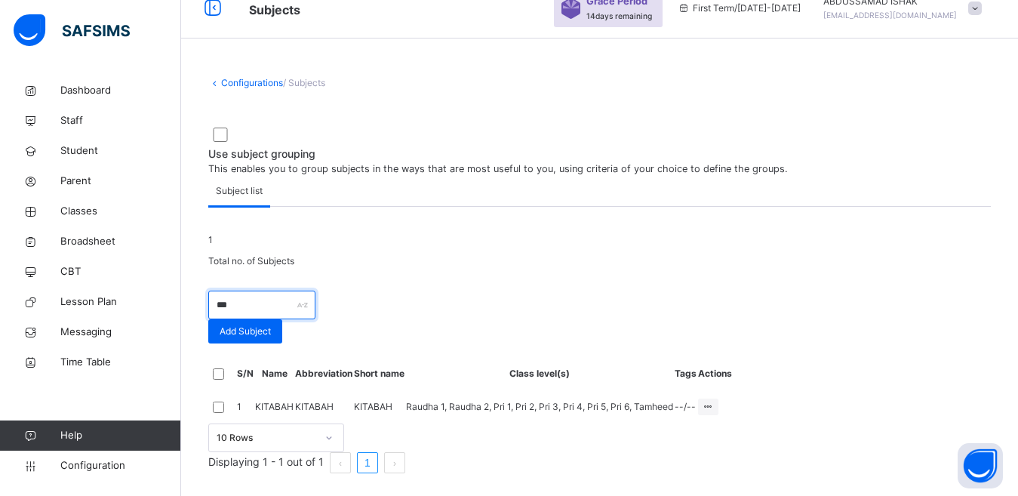
scroll to position [110, 0]
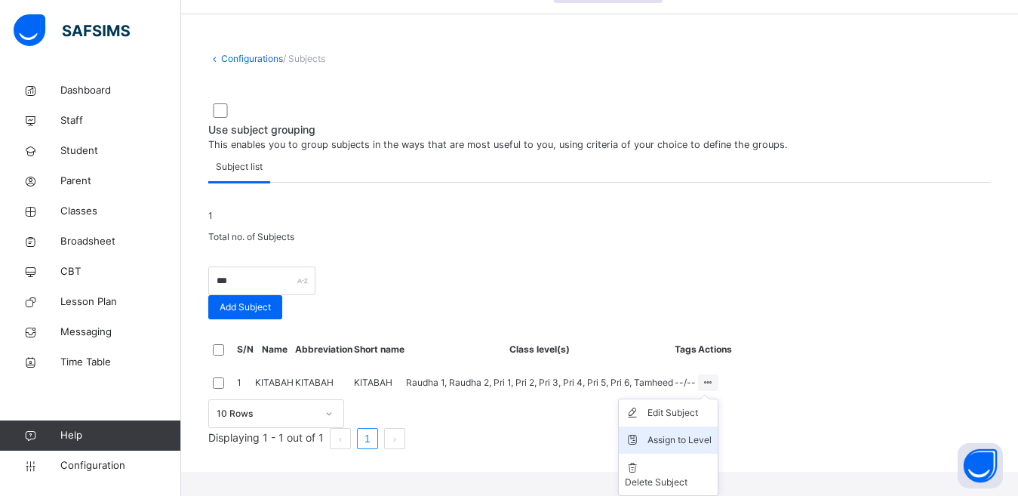
click at [712, 448] on div "Assign to Level" at bounding box center [680, 440] width 64 height 15
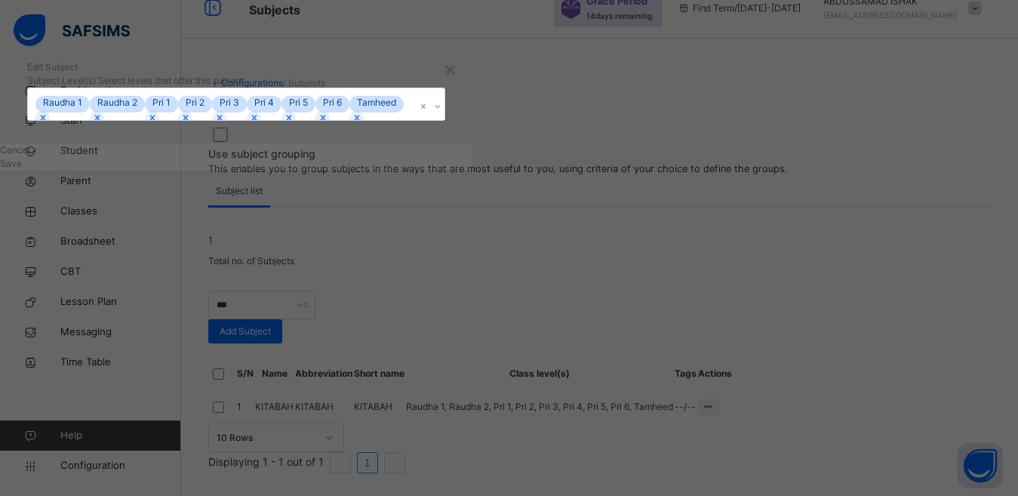
click at [917, 452] on div "× Edit Subject Subject Level(s) Select levels that offer this subject Raudha 1 …" at bounding box center [509, 248] width 1018 height 496
click at [48, 123] on icon at bounding box center [43, 117] width 11 height 11
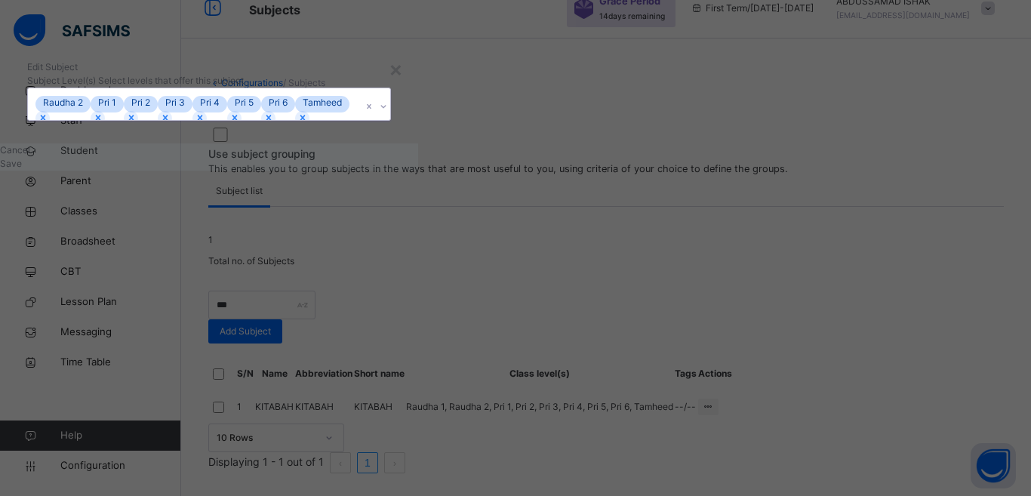
click at [48, 123] on icon at bounding box center [43, 117] width 11 height 11
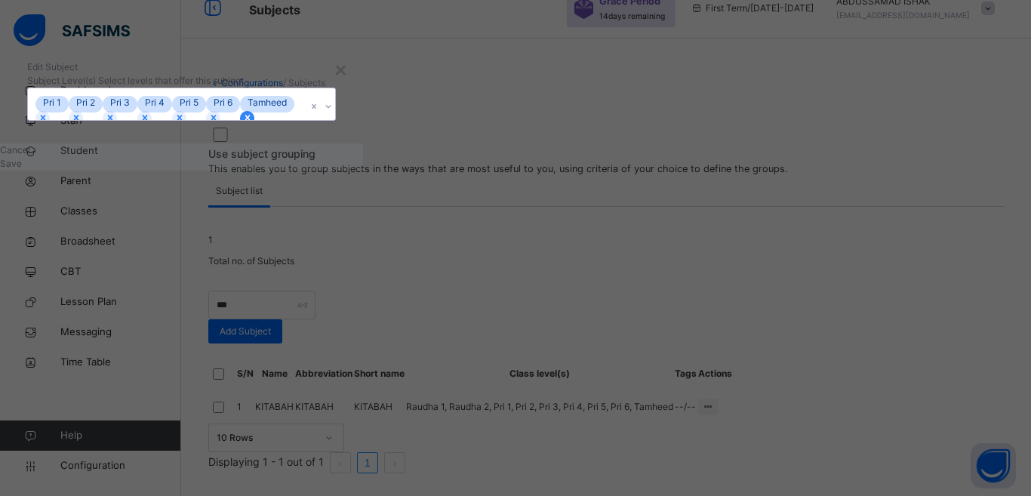
click at [253, 123] on icon at bounding box center [247, 117] width 11 height 11
click at [282, 74] on div "Edit Subject" at bounding box center [154, 67] width 254 height 14
click at [22, 169] on span "Save" at bounding box center [11, 163] width 22 height 11
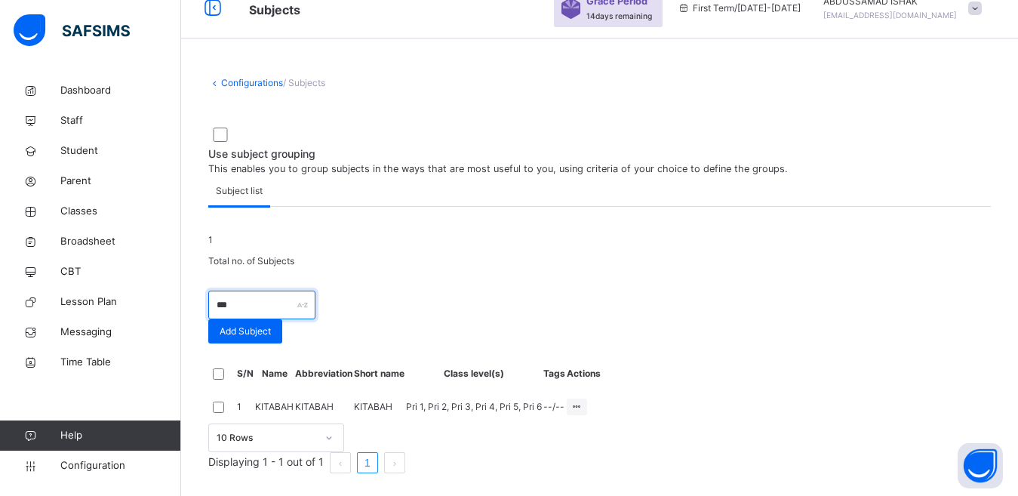
click at [316, 297] on input "***" at bounding box center [261, 305] width 107 height 29
type input "*"
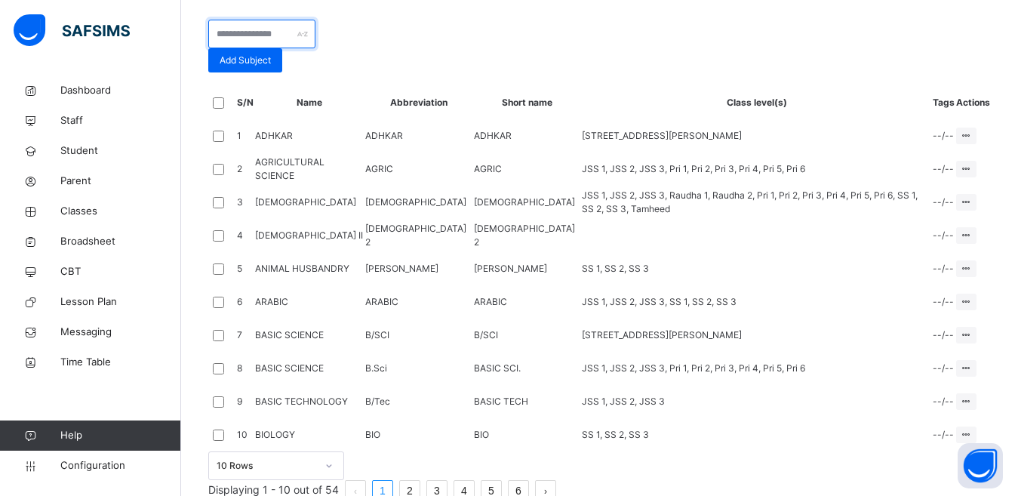
scroll to position [319, 0]
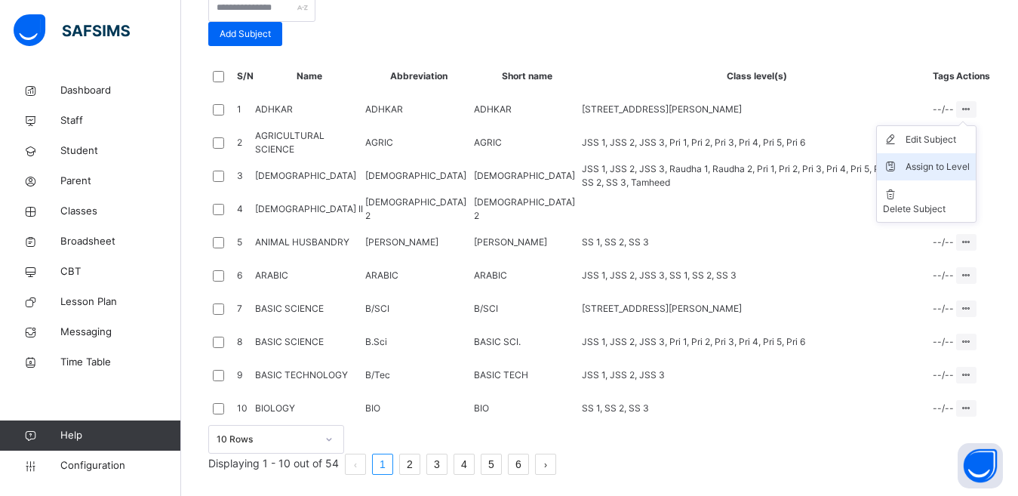
click at [936, 174] on div "Assign to Level" at bounding box center [938, 166] width 64 height 15
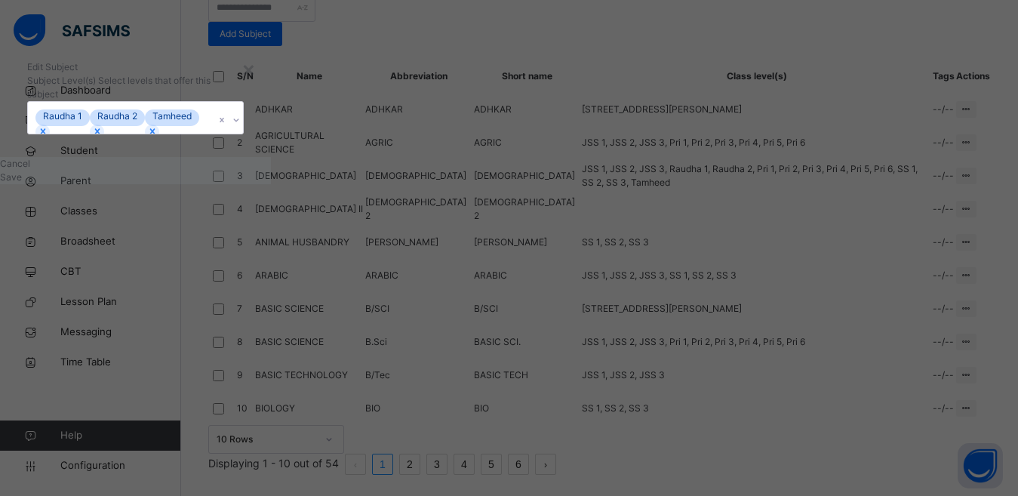
click at [158, 137] on icon at bounding box center [152, 131] width 11 height 11
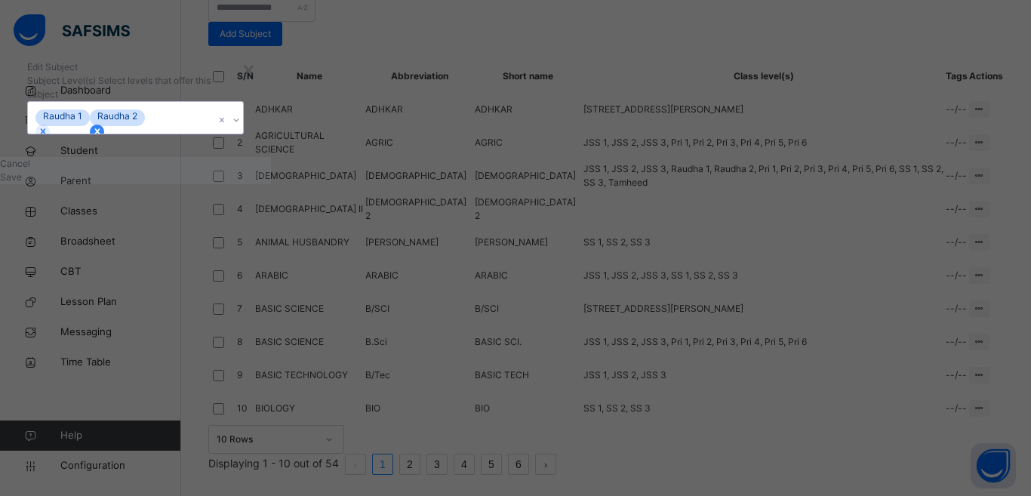
click at [104, 139] on div at bounding box center [97, 132] width 14 height 14
click at [48, 137] on icon at bounding box center [43, 131] width 11 height 11
click at [22, 183] on span "Save" at bounding box center [11, 176] width 22 height 11
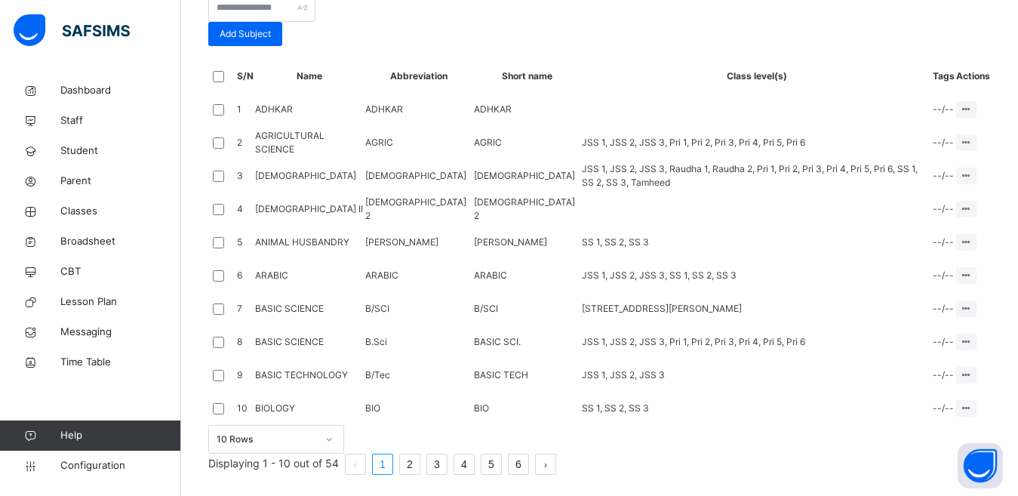
scroll to position [395, 0]
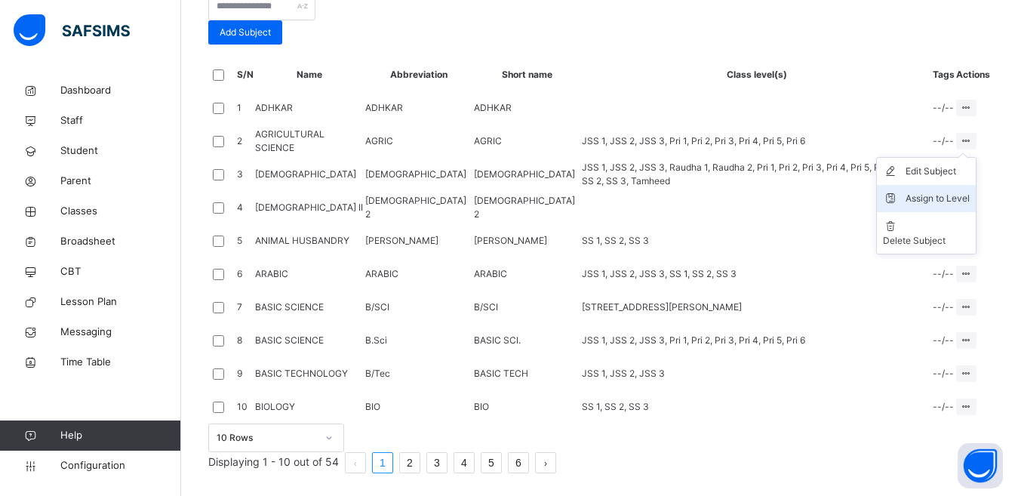
click at [923, 206] on div "Assign to Level" at bounding box center [938, 198] width 64 height 15
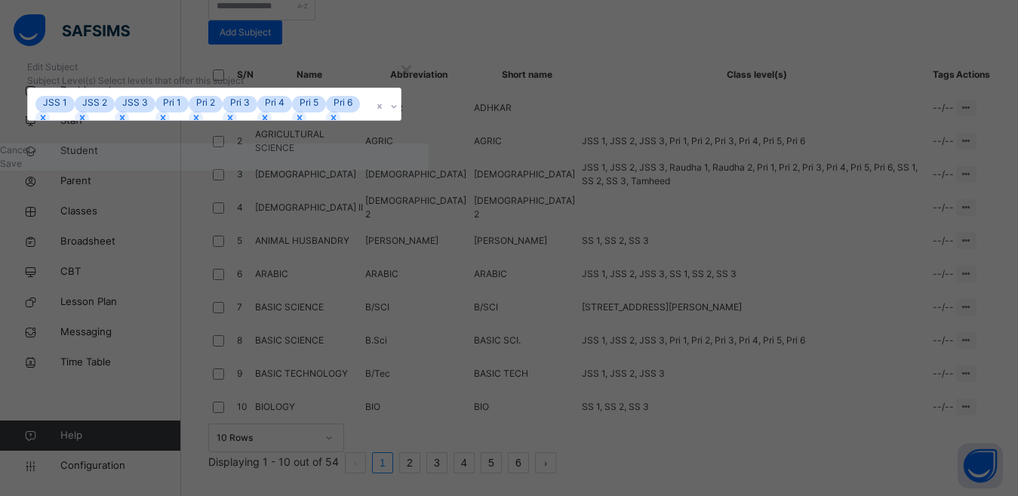
click at [372, 120] on div "JSS 1 JSS 2 JSS 3 Pri 1 Pri 2 Pri 3 Pri 4 Pri 5 Pri 6" at bounding box center [200, 104] width 344 height 32
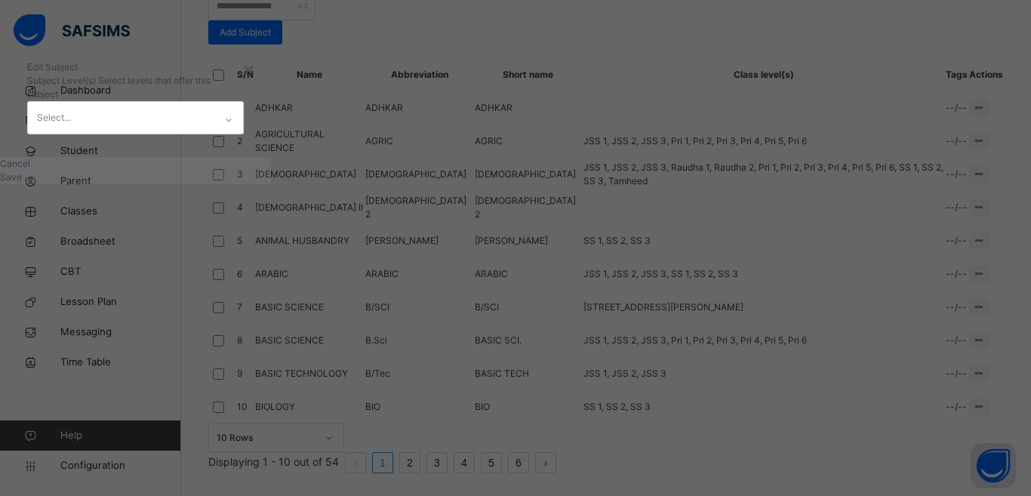
drag, startPoint x: 439, startPoint y: 177, endPoint x: 439, endPoint y: 169, distance: 8.3
click at [244, 74] on div "Edit Subject" at bounding box center [135, 67] width 217 height 14
click at [271, 184] on div "Save" at bounding box center [135, 178] width 271 height 14
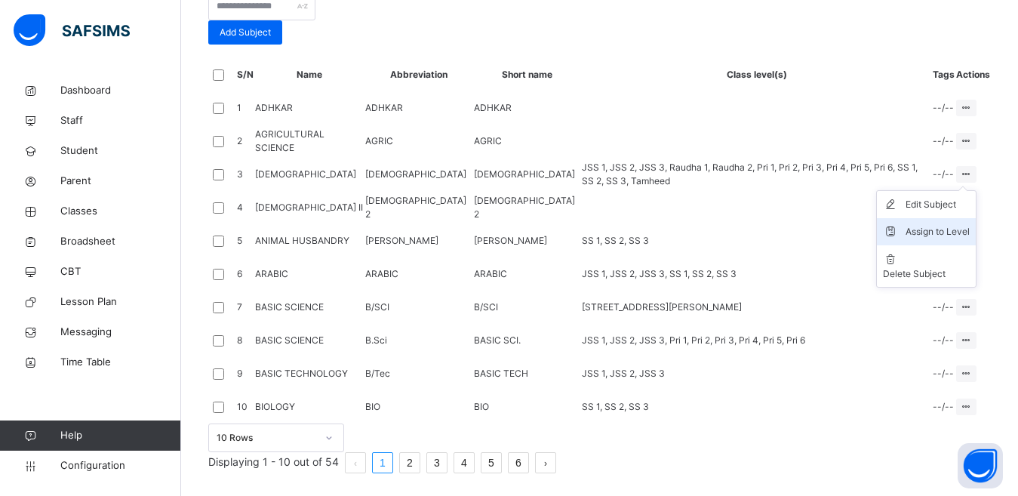
click at [941, 239] on div "Assign to Level" at bounding box center [938, 231] width 64 height 15
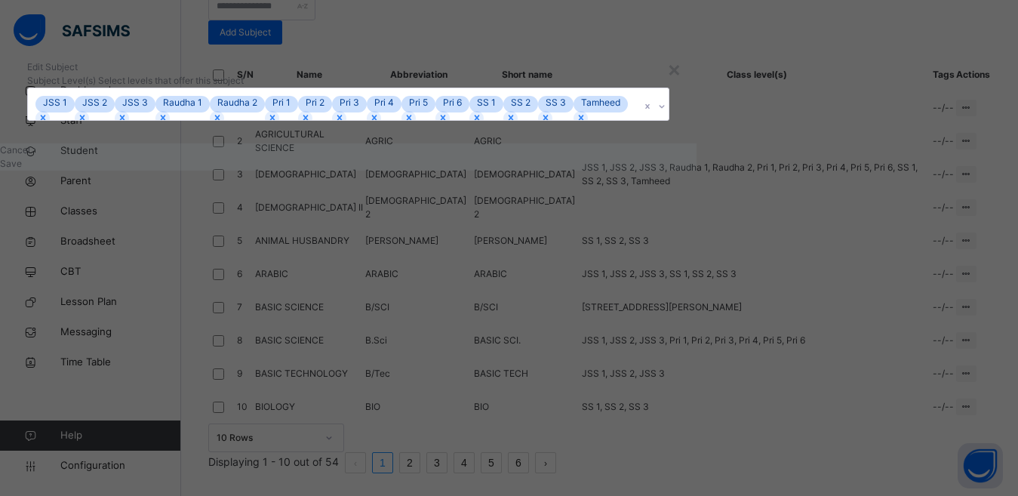
click at [537, 120] on div "JSS 1 JSS 2 JSS 3 Raudha 1 Raudha 2 Pri 1 Pri 2 Pri 3 Pri 4 Pri 5 Pri 6 SS 1 SS…" at bounding box center [334, 104] width 612 height 32
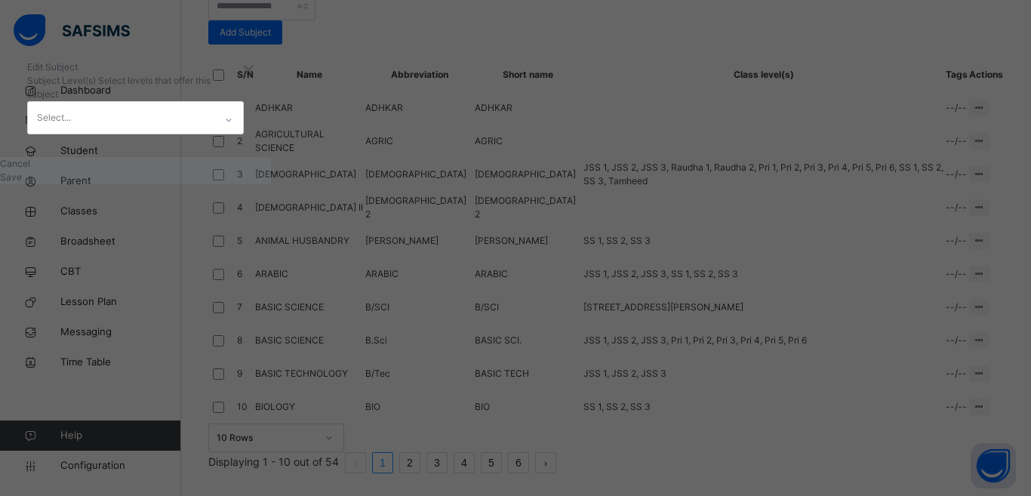
click at [244, 74] on div "Edit Subject" at bounding box center [135, 67] width 217 height 14
click at [271, 184] on div "Save" at bounding box center [135, 178] width 271 height 14
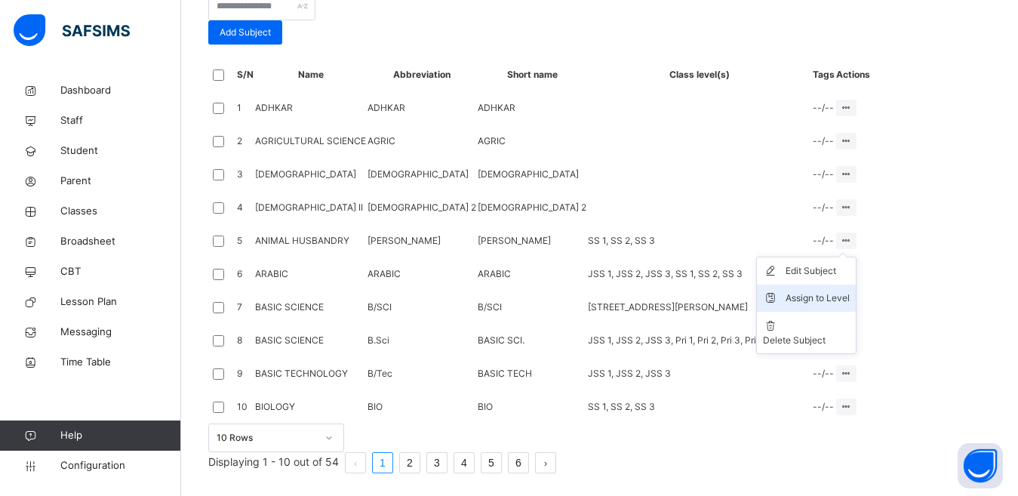
click at [850, 306] on div "Assign to Level" at bounding box center [818, 298] width 64 height 15
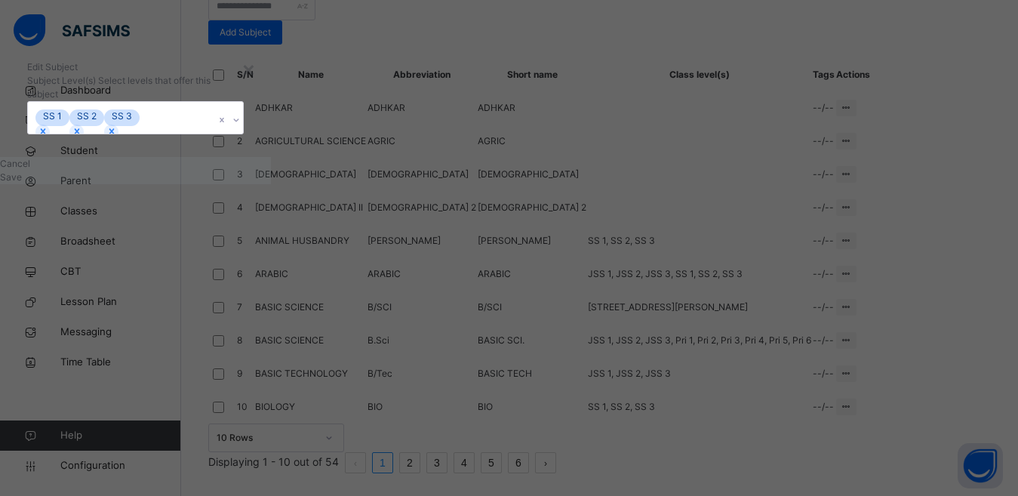
click at [214, 134] on div "SS 1 SS 2 SS 3" at bounding box center [121, 118] width 186 height 32
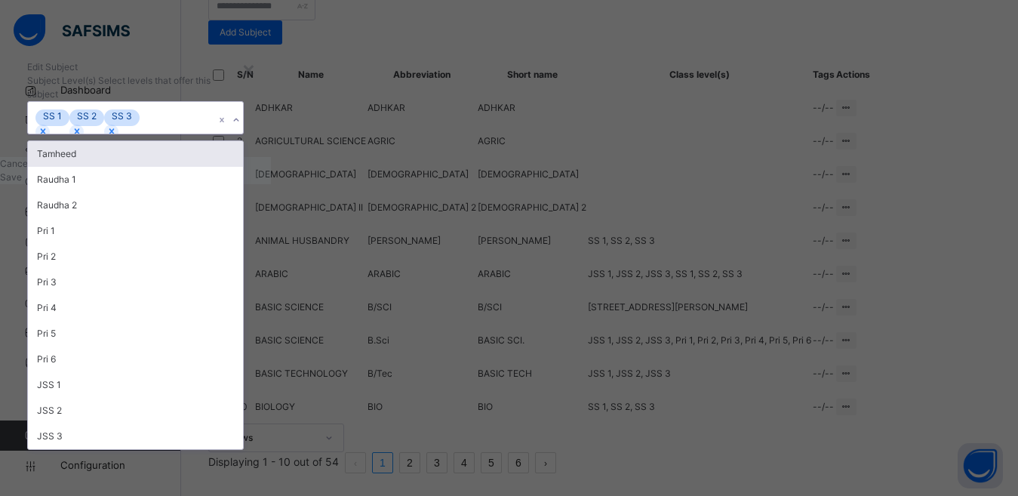
scroll to position [0, 0]
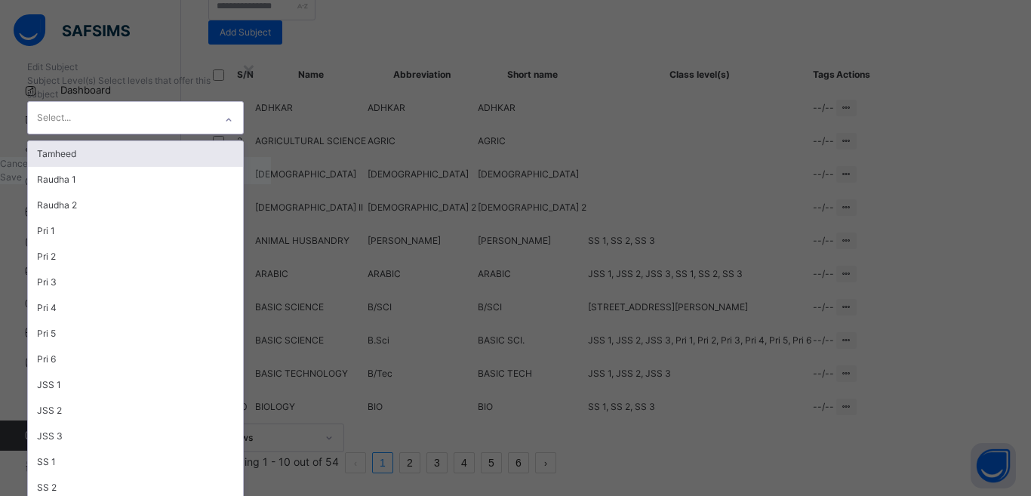
click at [244, 74] on div "Edit Subject" at bounding box center [135, 67] width 217 height 14
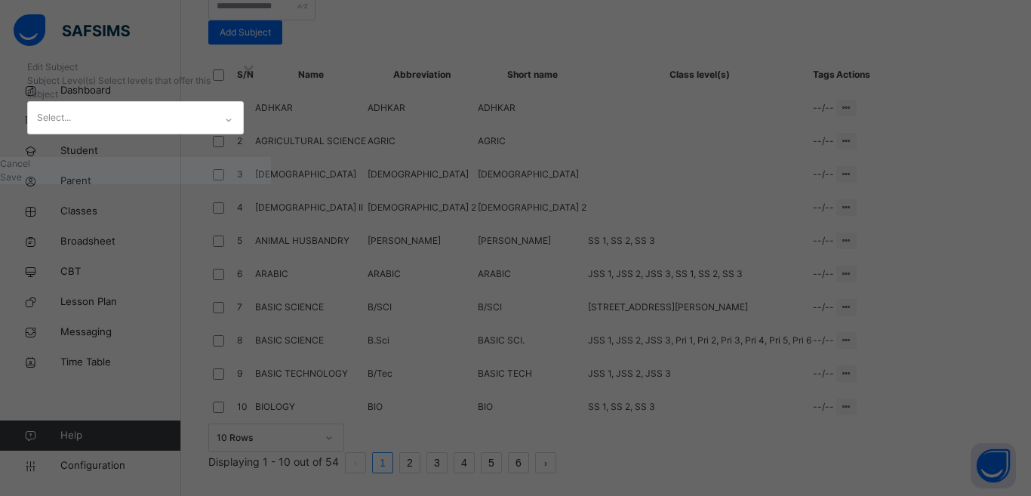
click at [271, 184] on div "Cancel Save" at bounding box center [135, 170] width 271 height 27
click at [22, 183] on span "Save" at bounding box center [11, 176] width 22 height 11
click at [271, 184] on div "Save" at bounding box center [135, 178] width 271 height 14
click at [22, 183] on span "Save" at bounding box center [11, 176] width 22 height 11
click at [271, 184] on div "Save" at bounding box center [135, 178] width 271 height 14
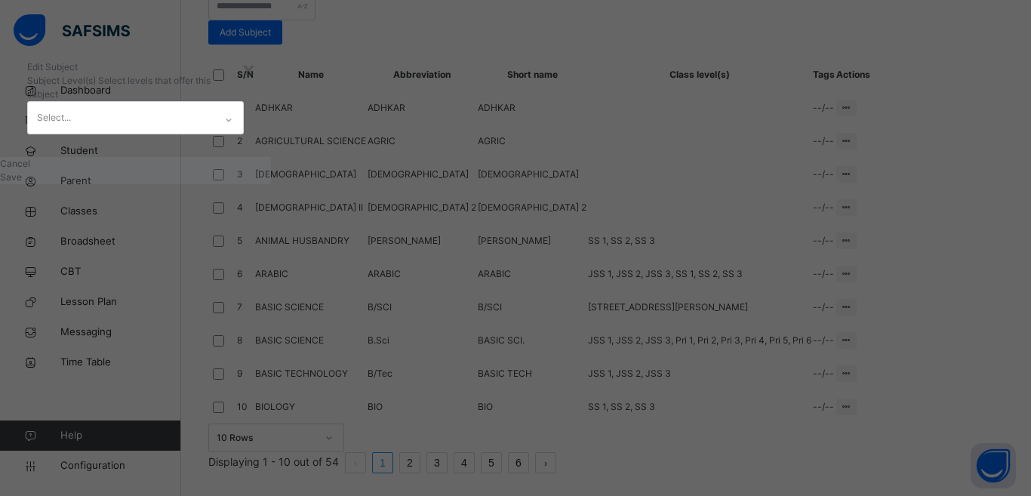
click at [271, 184] on div "Save" at bounding box center [135, 178] width 271 height 14
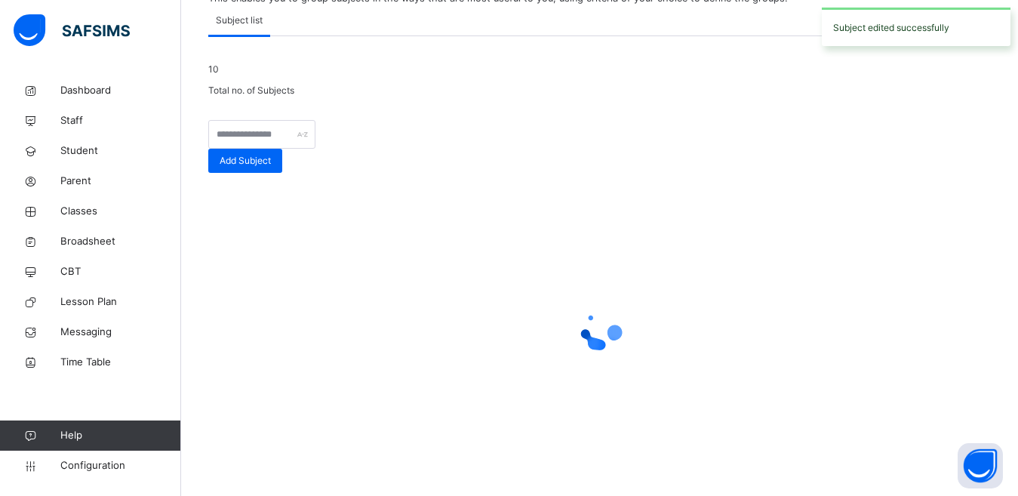
click at [726, 328] on div at bounding box center [599, 330] width 783 height 60
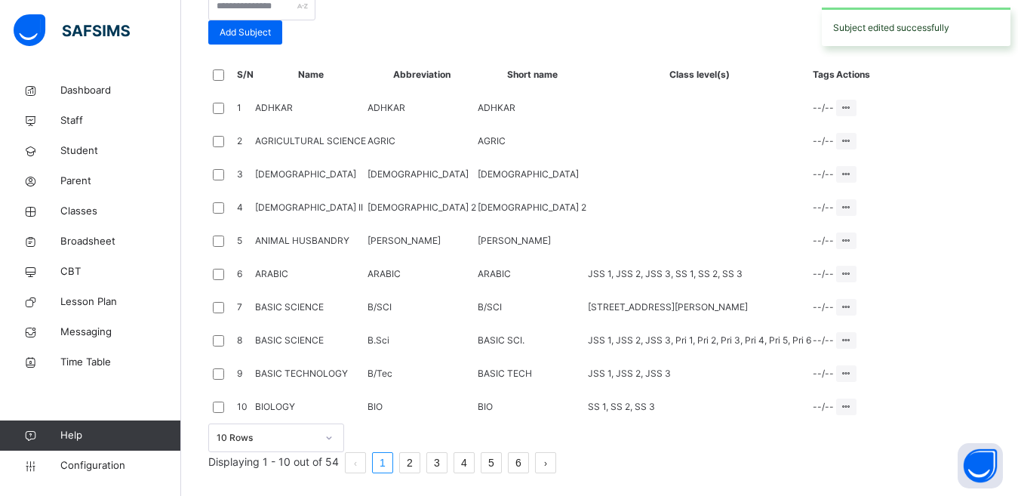
scroll to position [470, 0]
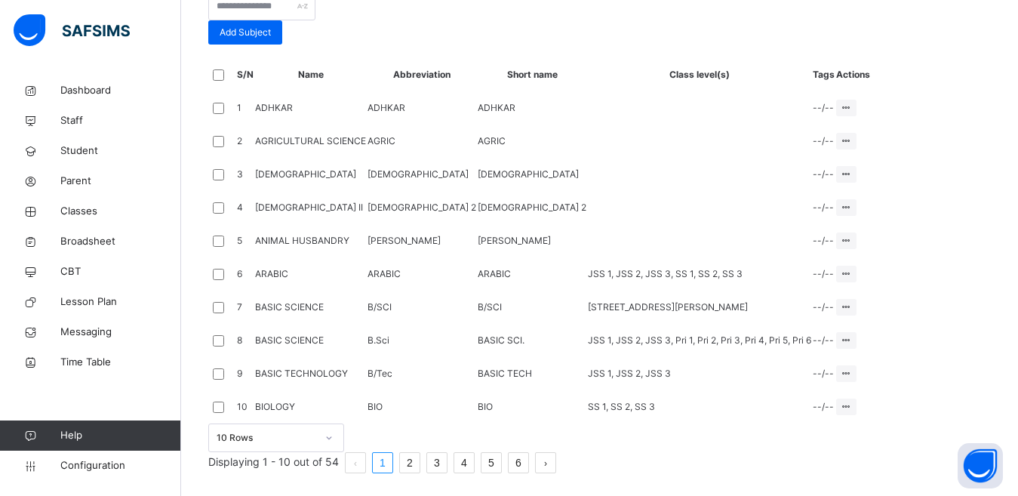
click at [871, 291] on td "Edit Subject Assign to Level Delete Subject" at bounding box center [853, 273] width 35 height 33
click at [850, 339] on div "Assign to Level" at bounding box center [818, 331] width 64 height 15
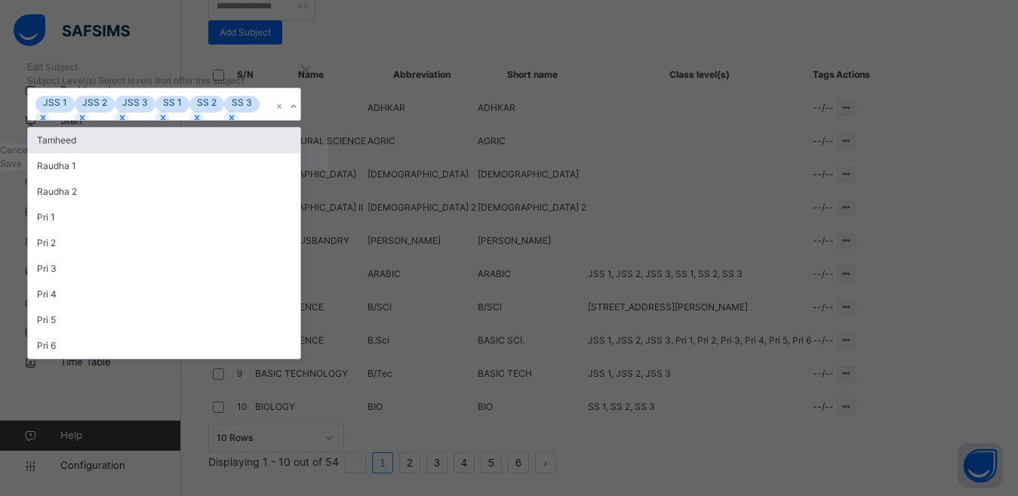
click at [272, 120] on div "JSS 1 JSS 2 JSS 3 SS 1 SS 2 SS 3" at bounding box center [150, 104] width 244 height 32
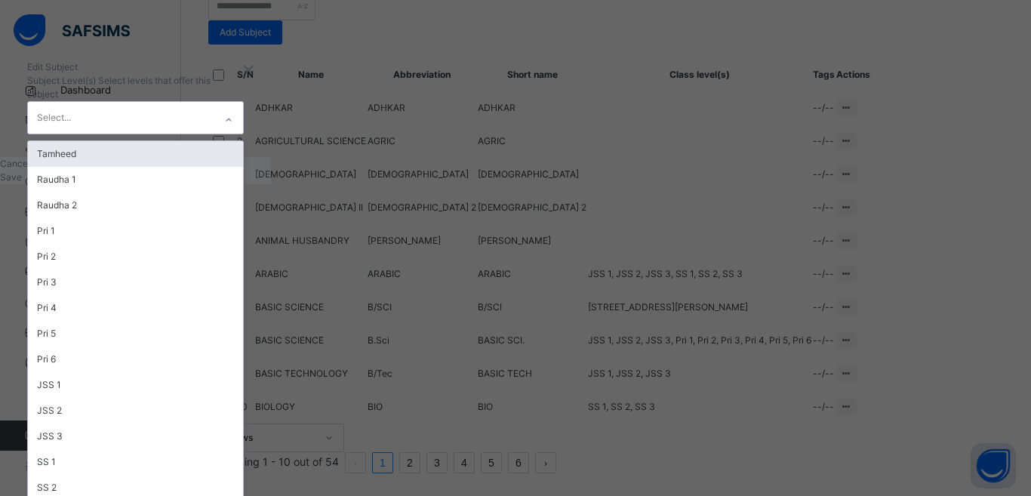
click at [98, 86] on span "Subject Level(s)" at bounding box center [62, 80] width 71 height 11
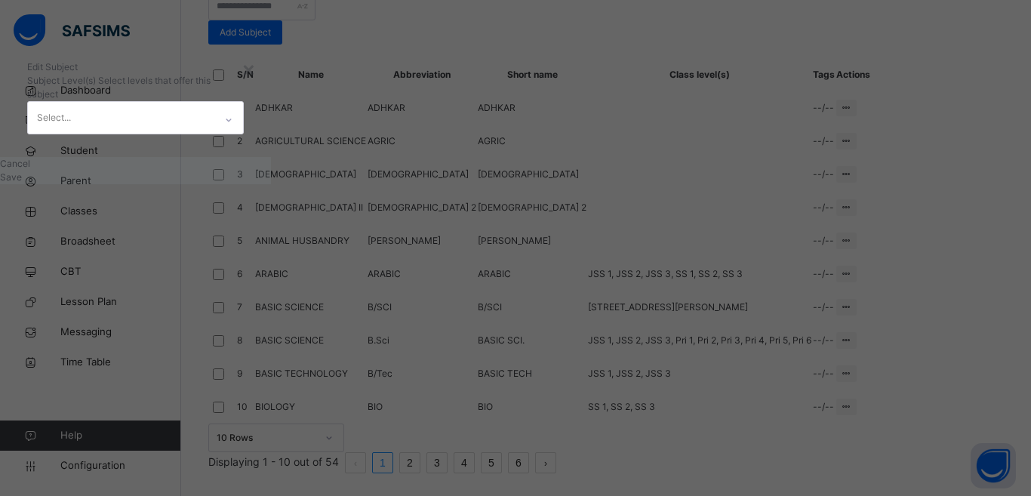
click at [22, 183] on span "Save" at bounding box center [11, 176] width 22 height 11
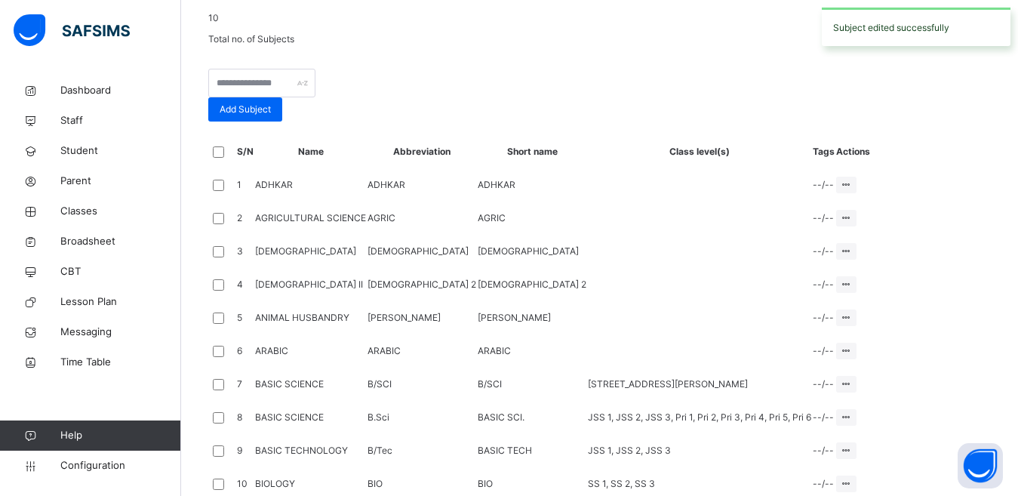
scroll to position [470, 0]
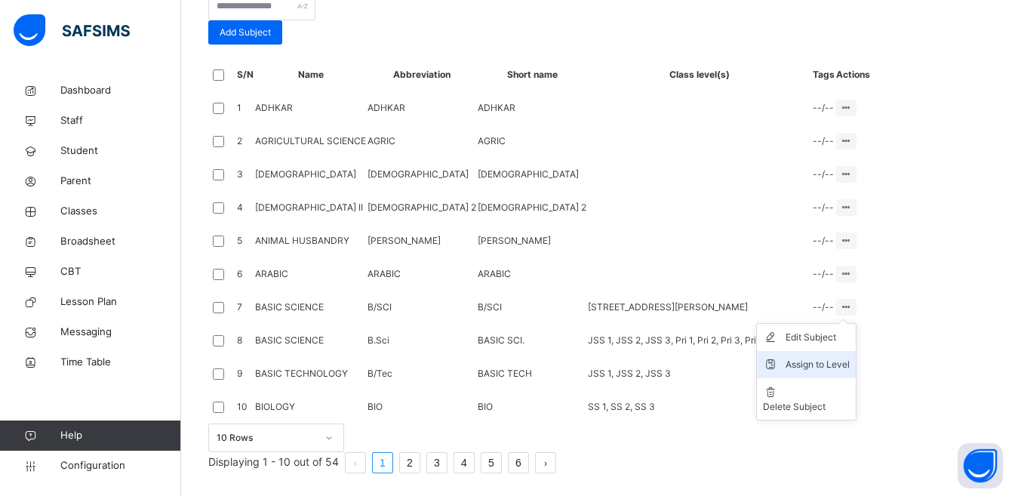
click at [850, 372] on div "Assign to Level" at bounding box center [818, 364] width 64 height 15
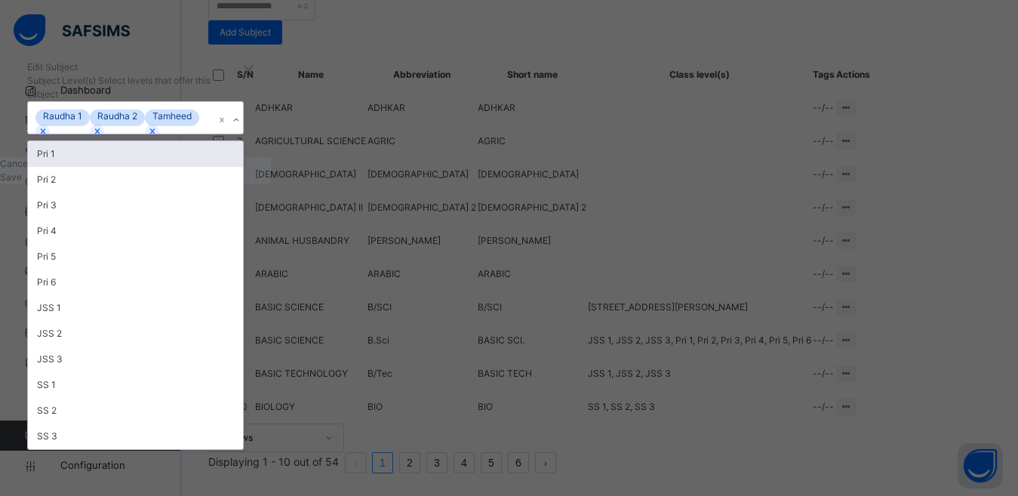
click at [214, 134] on div "Raudha 1 Raudha 2 Tamheed" at bounding box center [121, 118] width 186 height 32
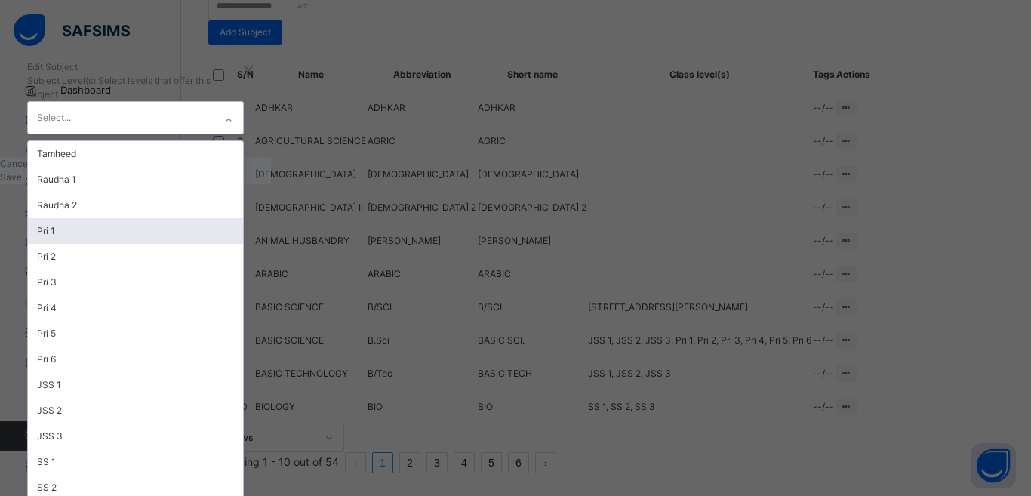
click at [244, 74] on div "Edit Subject" at bounding box center [135, 67] width 217 height 14
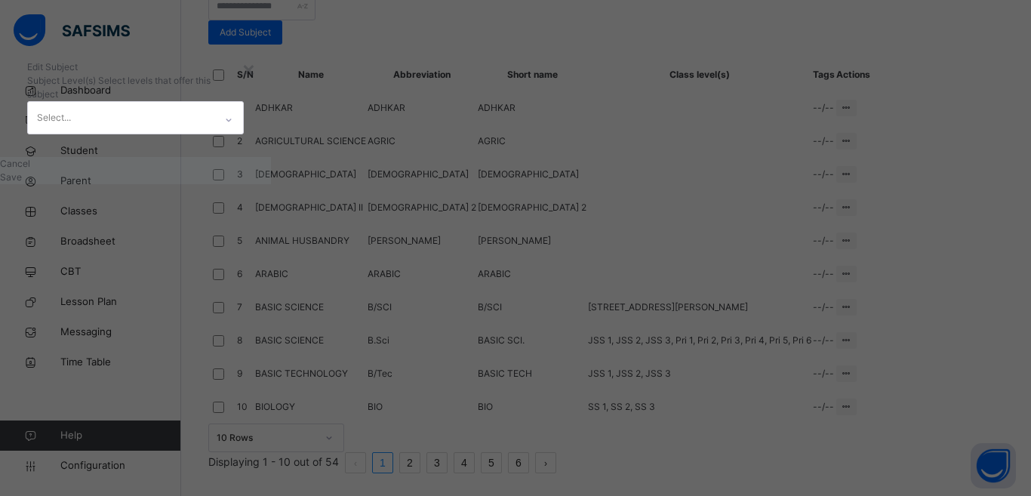
click at [22, 183] on span "Save" at bounding box center [11, 176] width 22 height 11
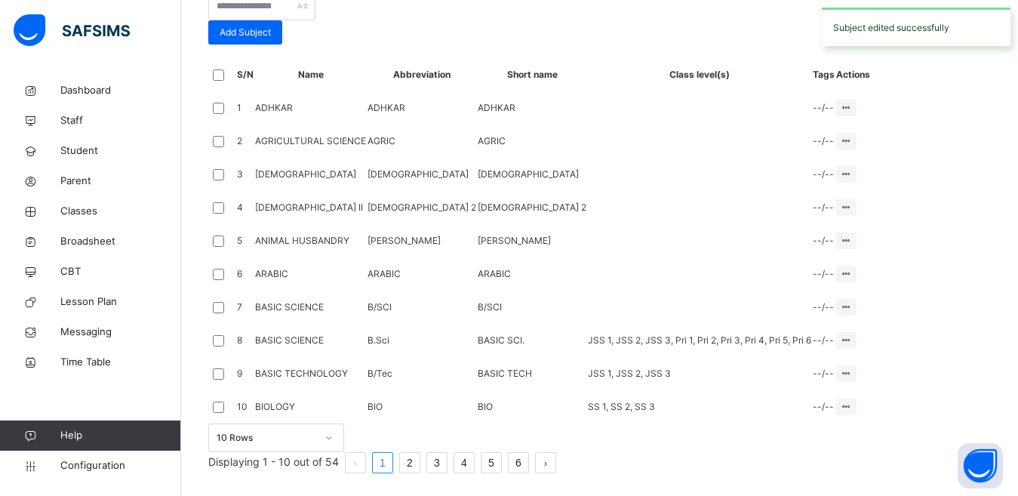
scroll to position [565, 0]
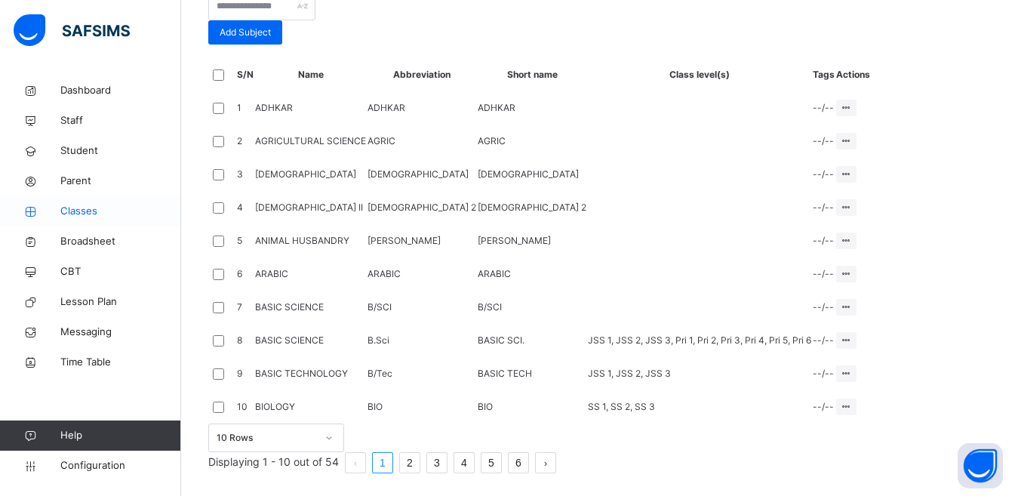
click at [82, 218] on span "Classes" at bounding box center [120, 211] width 121 height 15
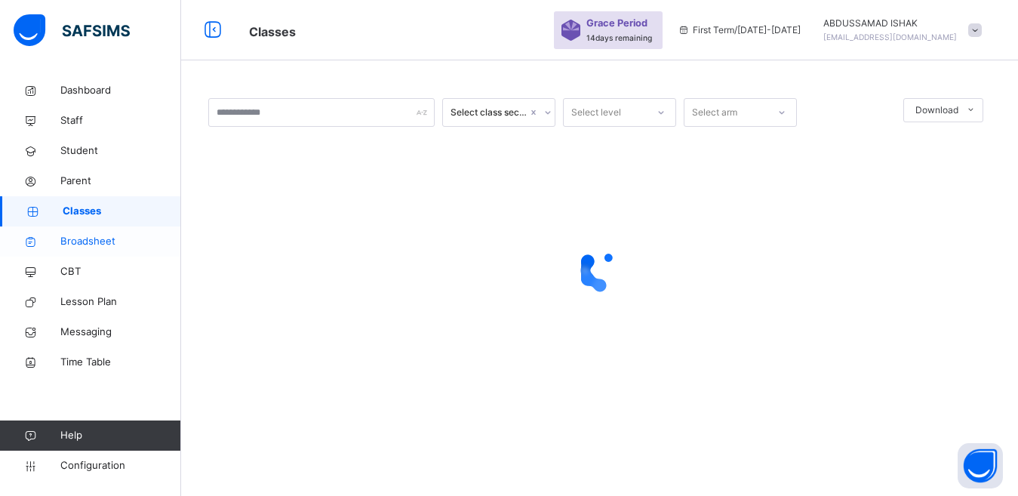
click at [79, 212] on span "Classes" at bounding box center [122, 211] width 119 height 15
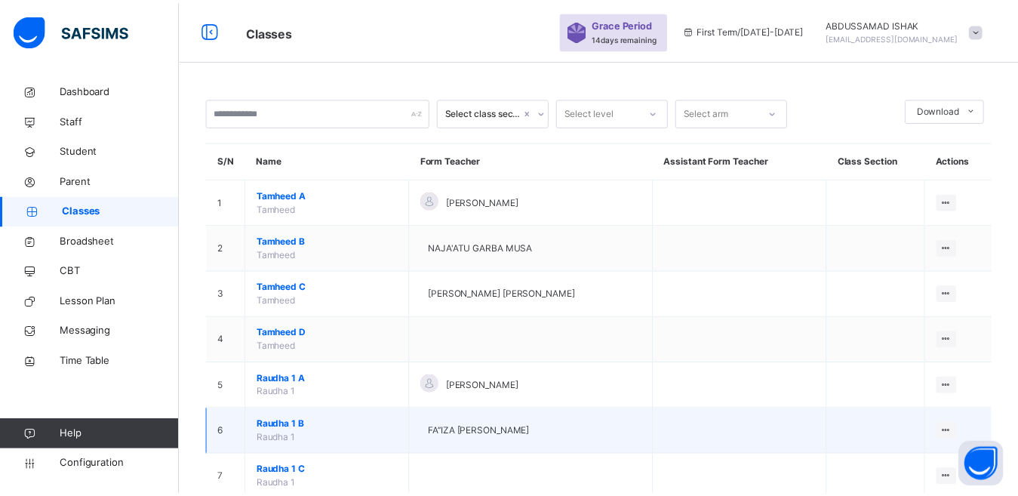
scroll to position [302, 0]
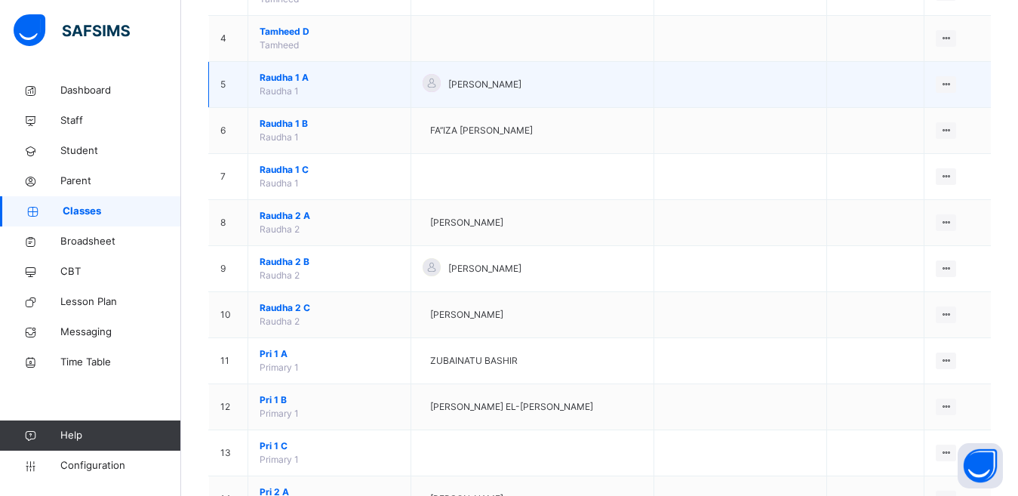
click at [273, 78] on span "Raudha 1 A" at bounding box center [330, 78] width 140 height 14
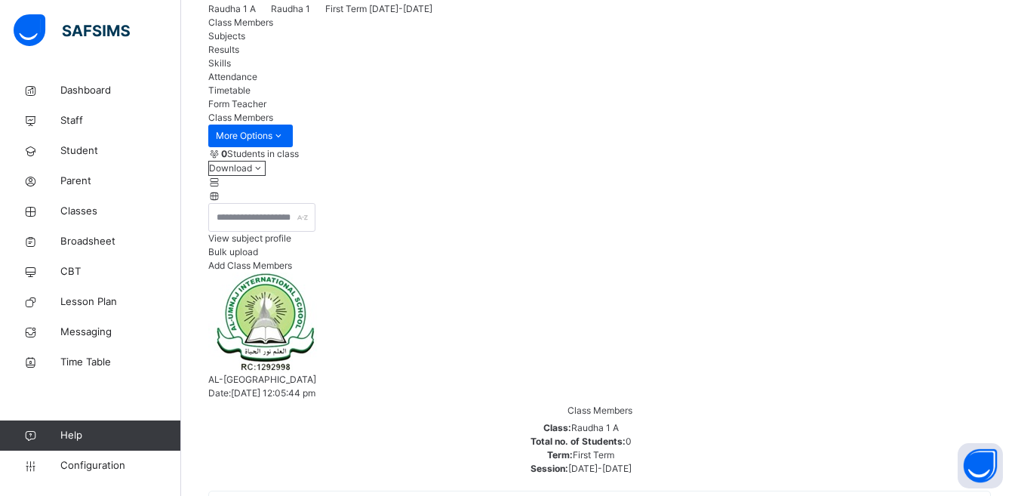
scroll to position [151, 0]
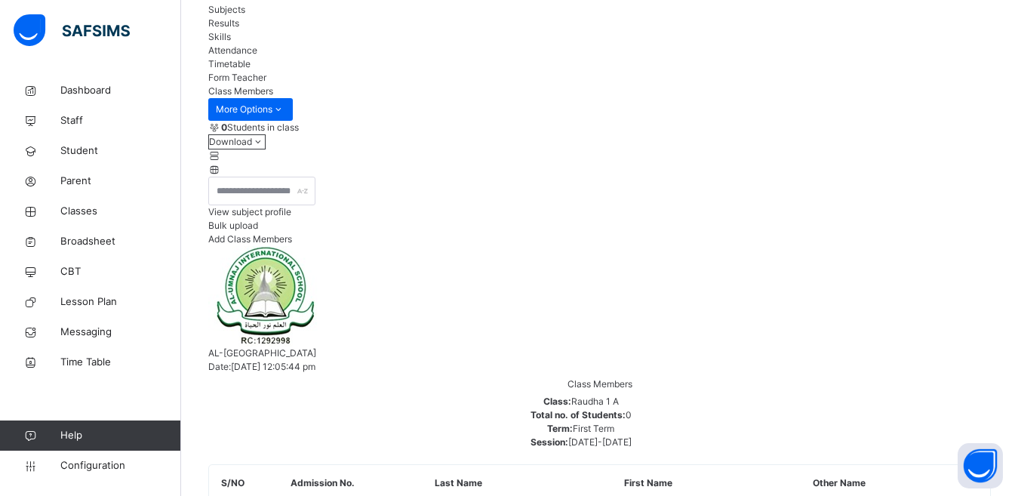
click at [245, 15] on span "Subjects" at bounding box center [226, 9] width 37 height 11
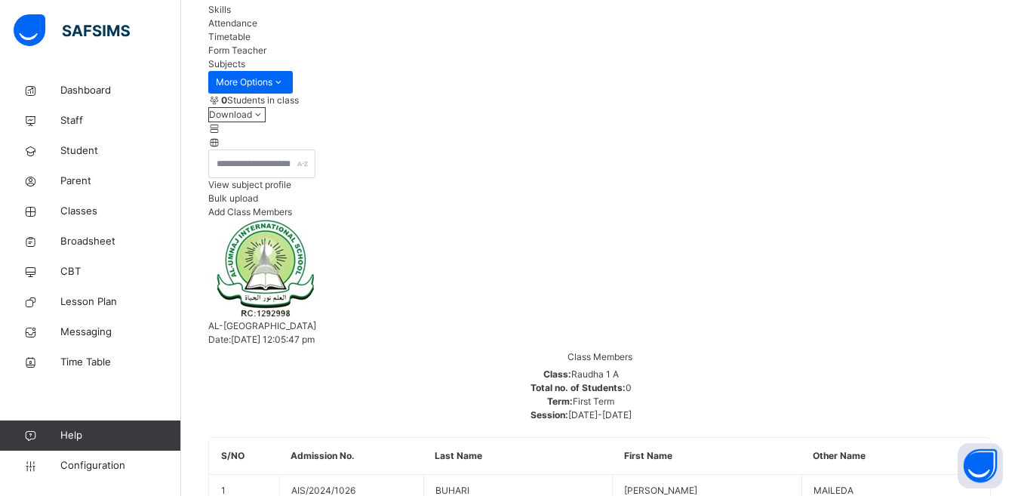
scroll to position [329, 0]
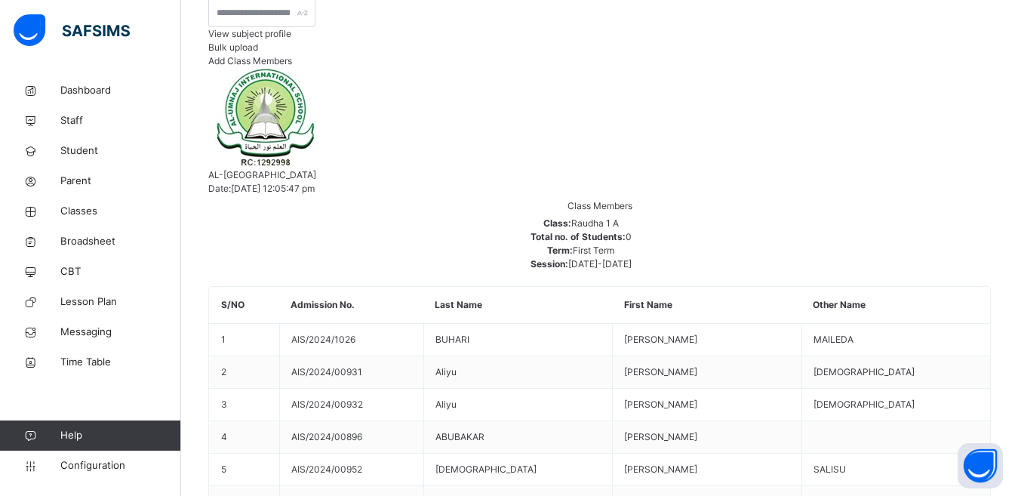
click at [291, 39] on span "View subject profile" at bounding box center [249, 33] width 83 height 11
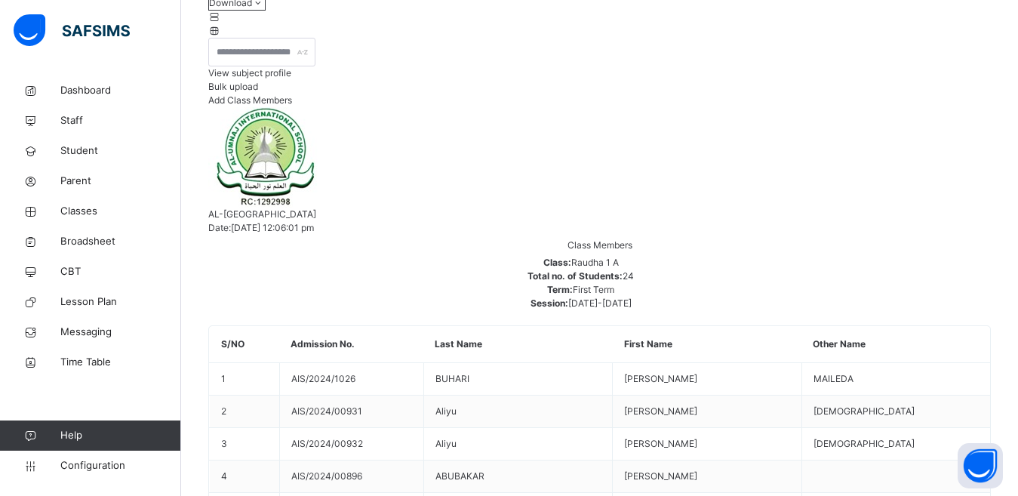
scroll to position [178, 0]
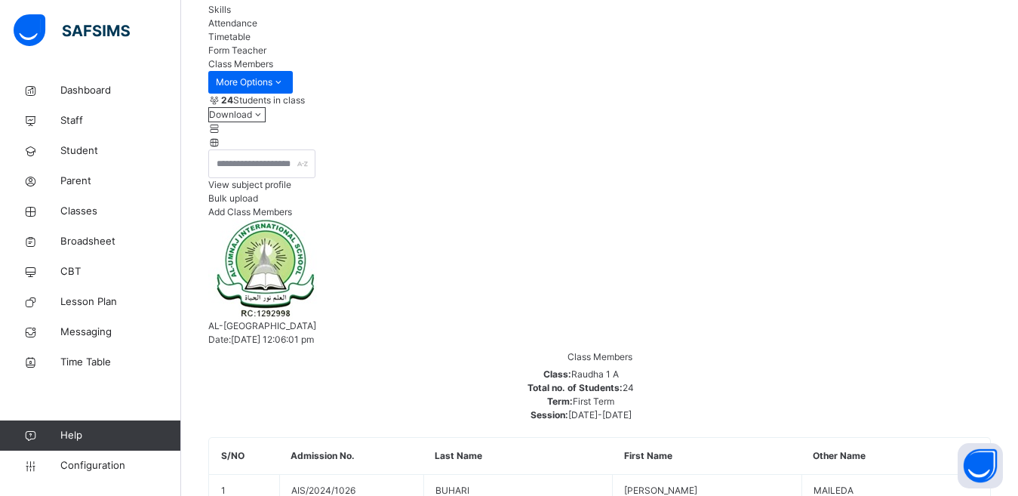
click at [735, 192] on div "View subject profile" at bounding box center [599, 185] width 783 height 14
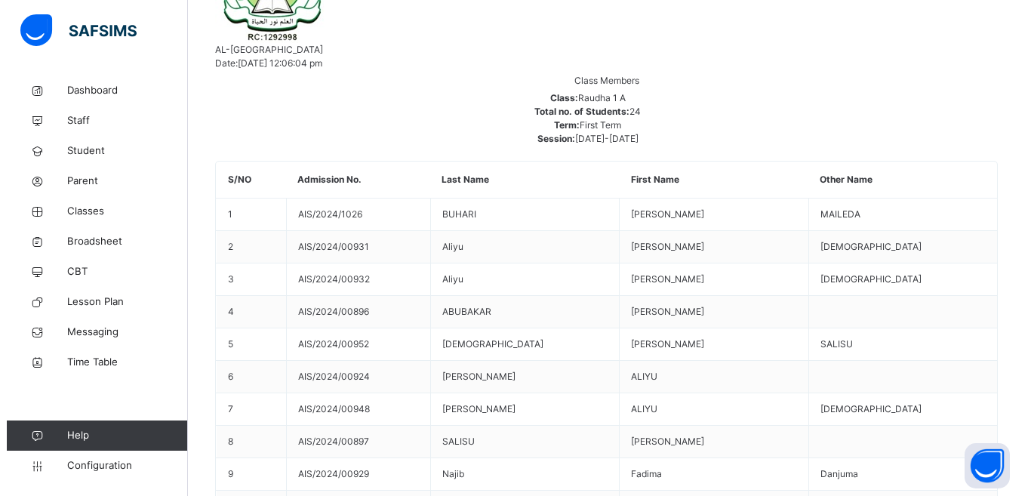
scroll to position [473, 0]
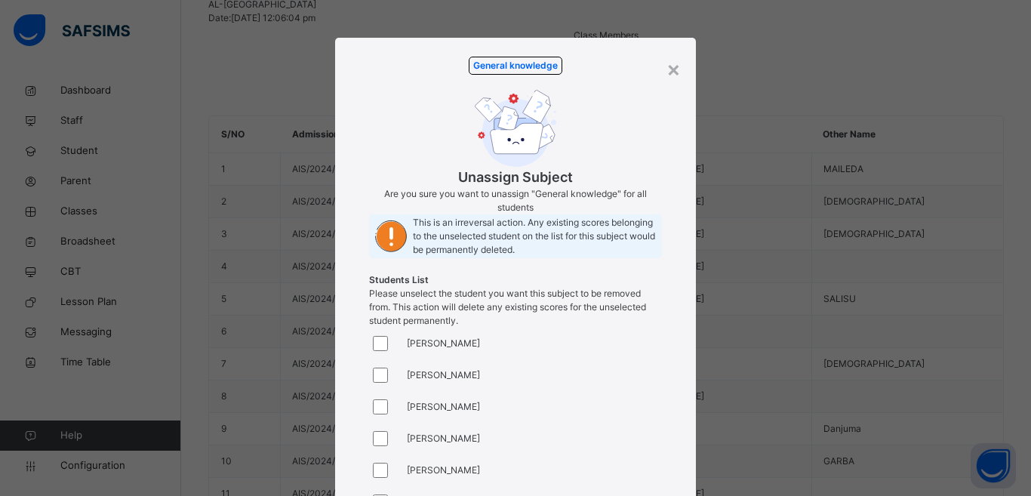
click at [559, 105] on div "General knowledge Unassign Subject Are you sure you want to unassign "General k…" at bounding box center [515, 192] width 293 height 271
click at [671, 63] on div "×" at bounding box center [674, 69] width 14 height 32
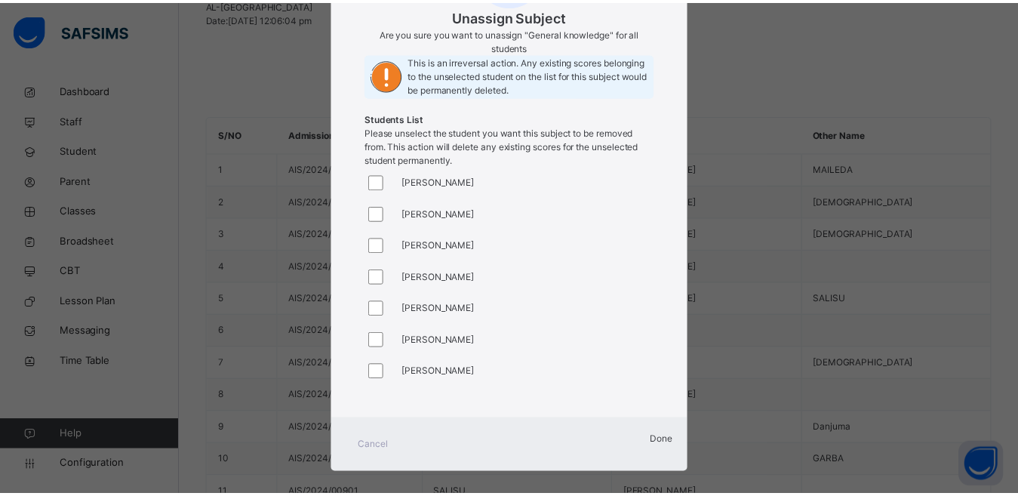
scroll to position [222, 0]
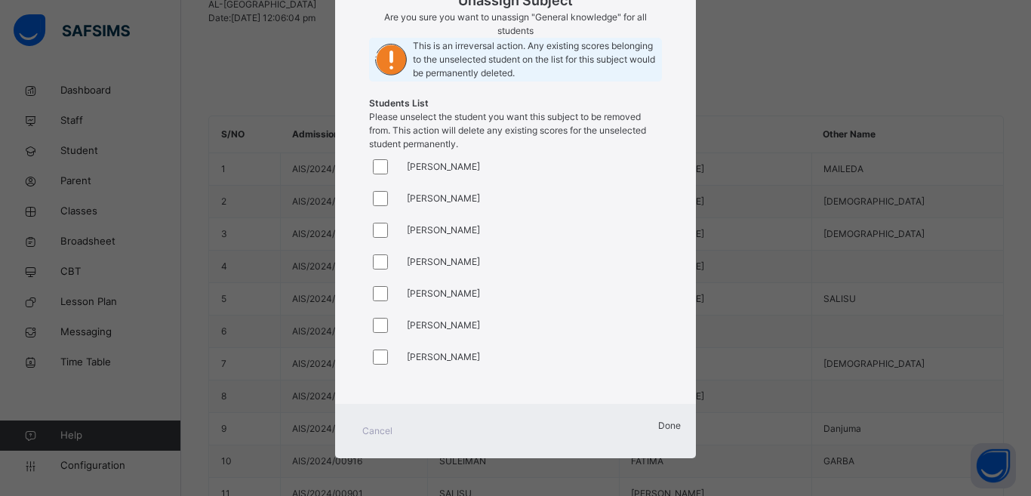
click at [357, 430] on div "Cancel" at bounding box center [377, 431] width 54 height 24
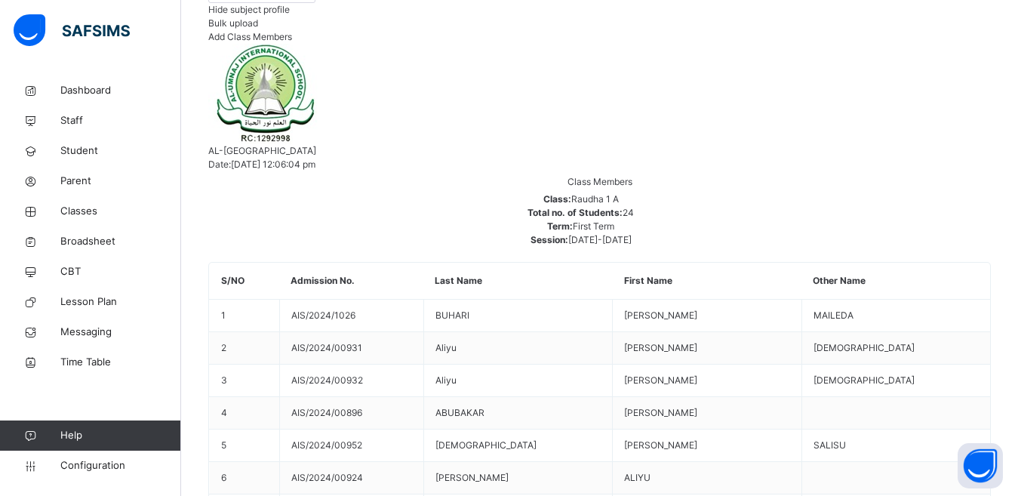
scroll to position [322, 0]
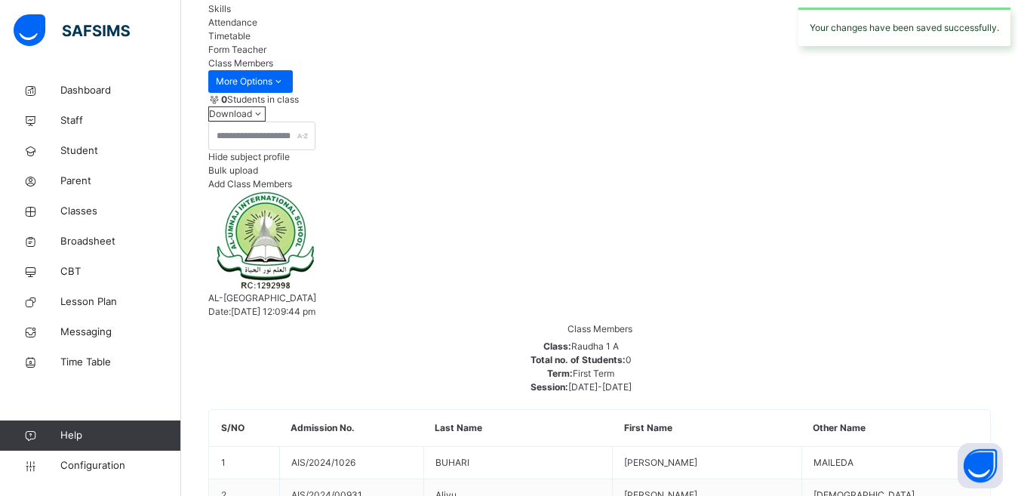
scroll to position [95, 0]
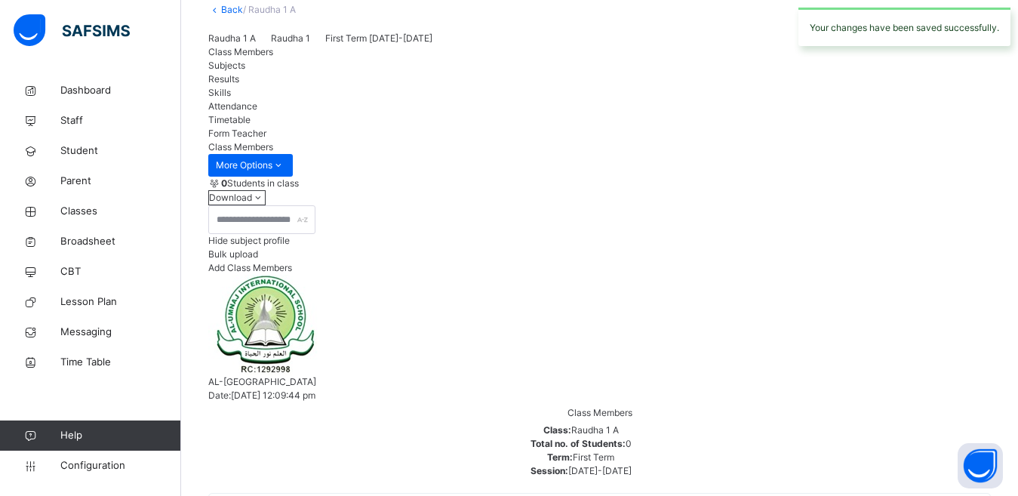
click at [290, 246] on span "Hide subject profile" at bounding box center [249, 240] width 82 height 11
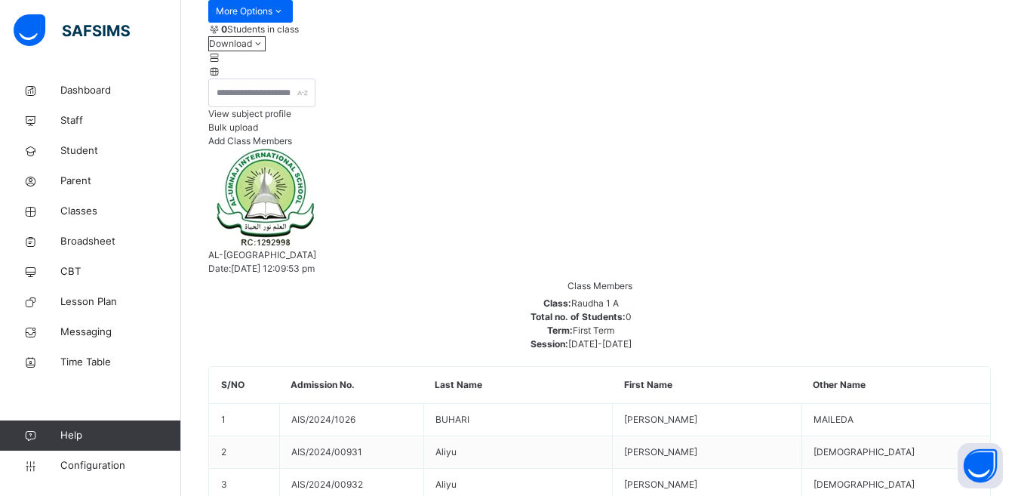
scroll to position [246, 0]
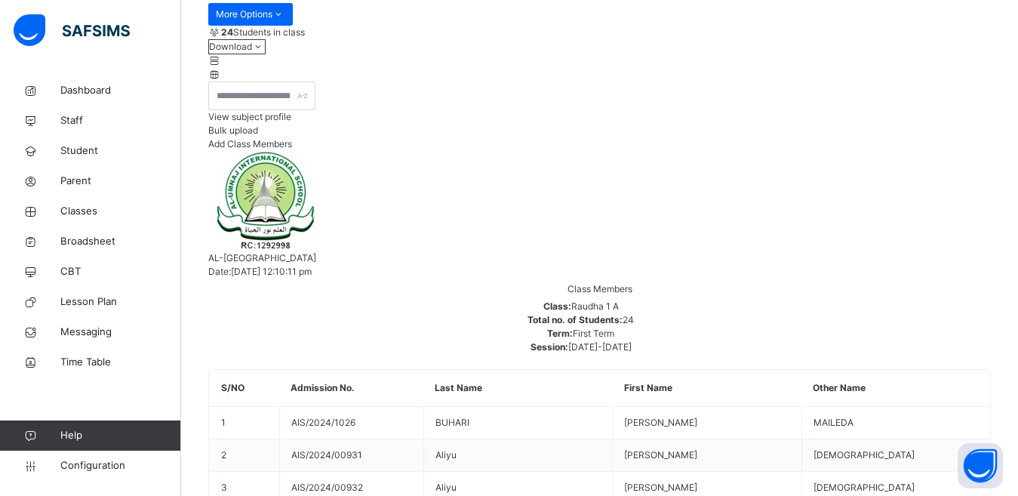
drag, startPoint x: 232, startPoint y: 198, endPoint x: 467, endPoint y: 189, distance: 235.0
drag, startPoint x: 69, startPoint y: 470, endPoint x: 138, endPoint y: 461, distance: 69.3
click at [71, 452] on span "Configuration" at bounding box center [120, 465] width 120 height 15
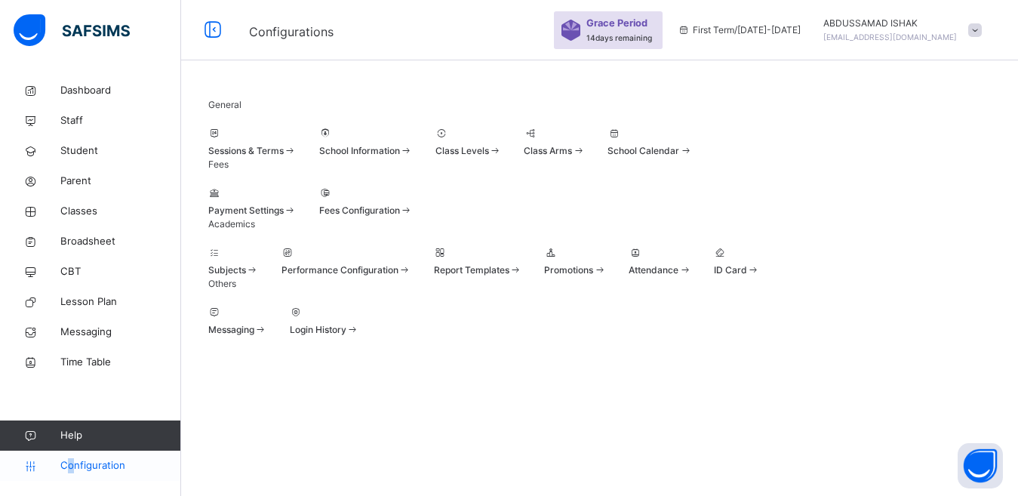
scroll to position [133, 0]
click at [118, 452] on span "Configuration" at bounding box center [120, 465] width 120 height 15
click at [489, 156] on span "Class Levels" at bounding box center [463, 150] width 54 height 11
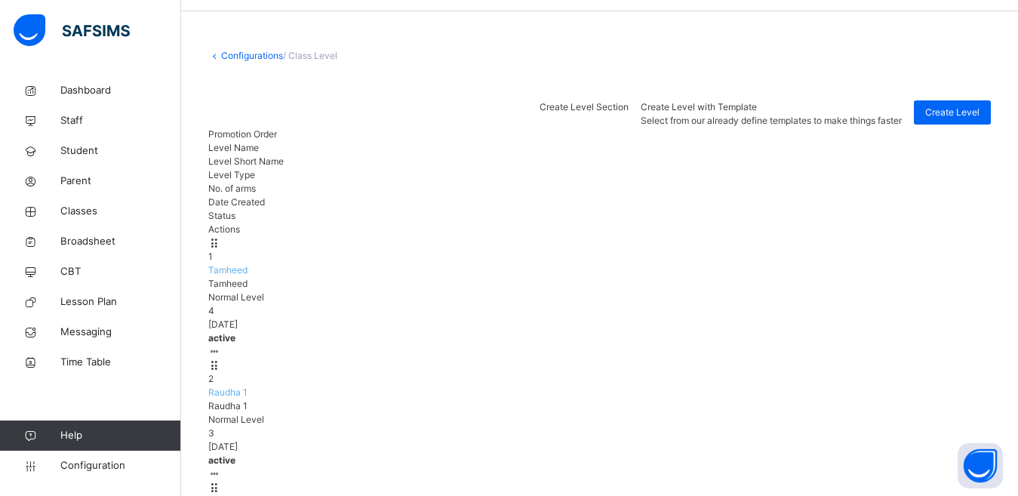
scroll to position [75, 0]
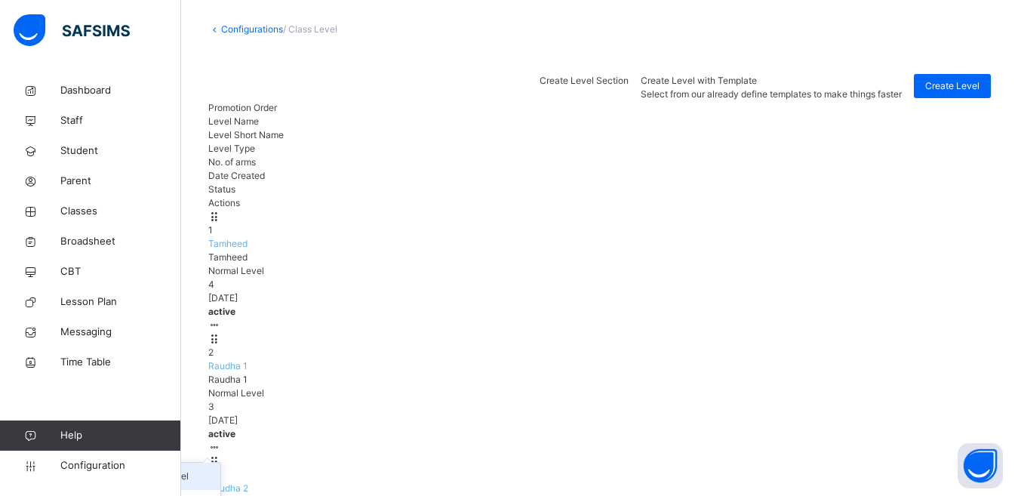
click at [214, 452] on div "View Class Level" at bounding box center [165, 476] width 98 height 15
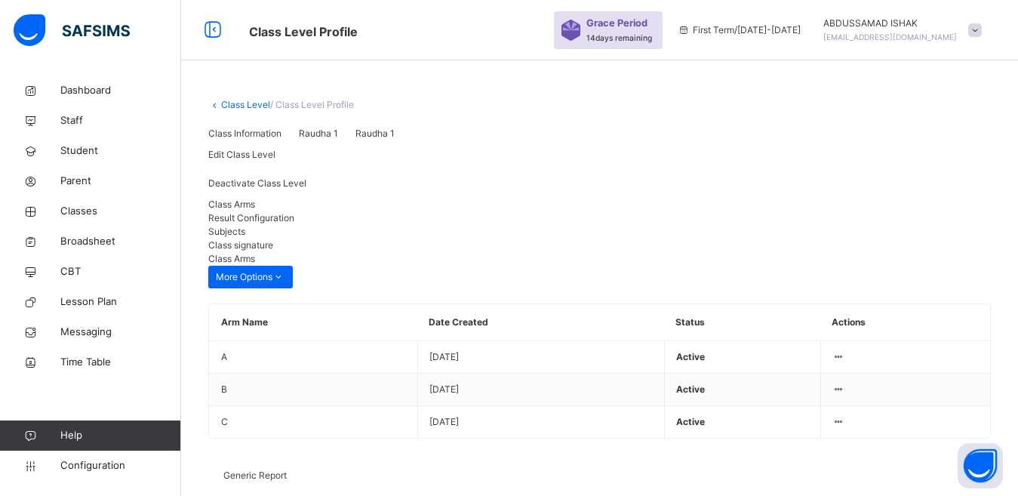
click at [273, 251] on span "Class signature" at bounding box center [240, 244] width 65 height 11
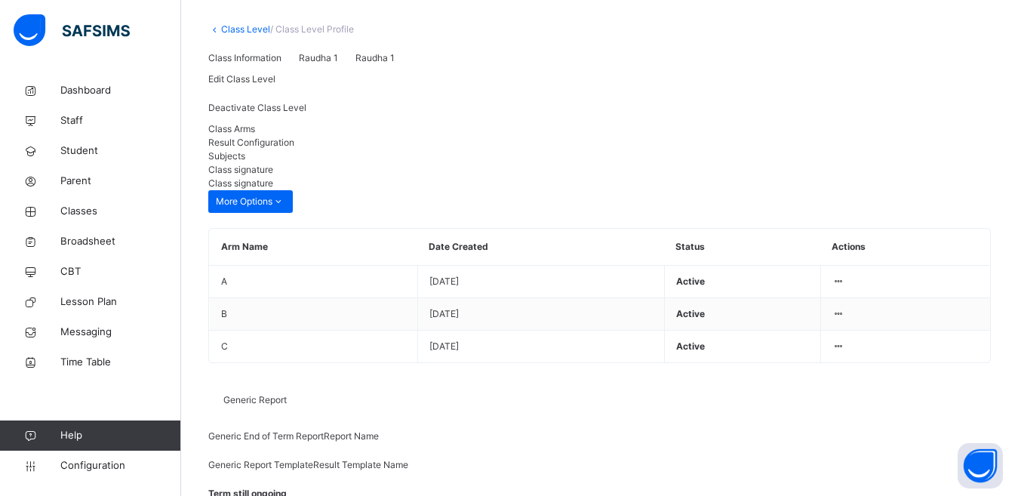
scroll to position [226, 0]
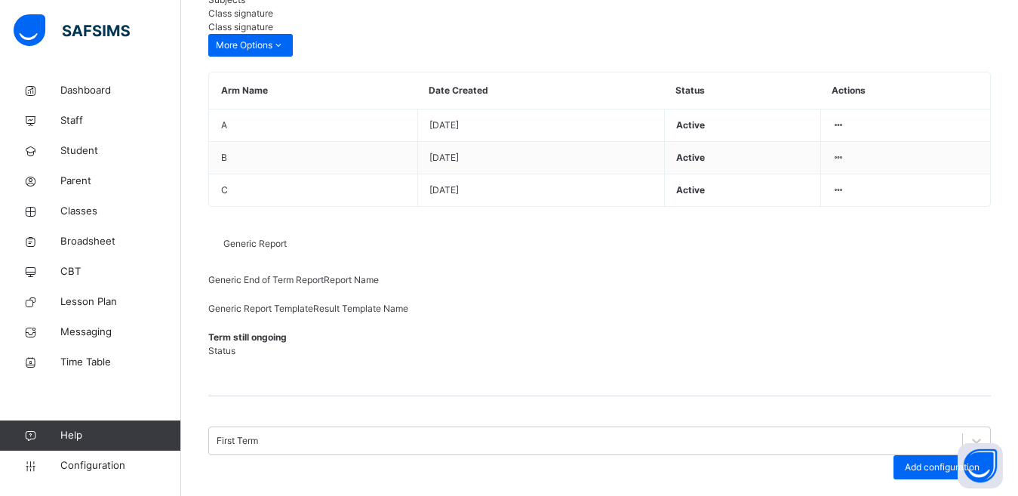
scroll to position [233, 0]
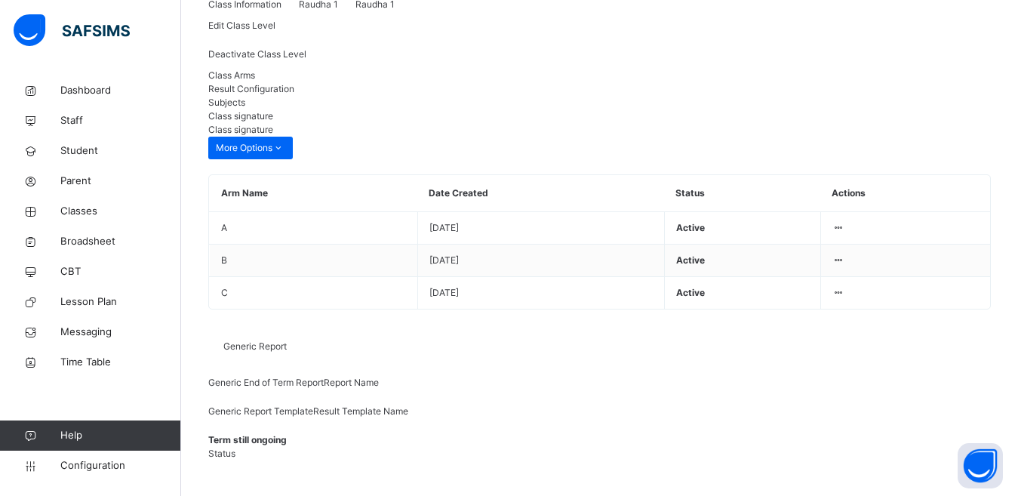
scroll to position [46, 0]
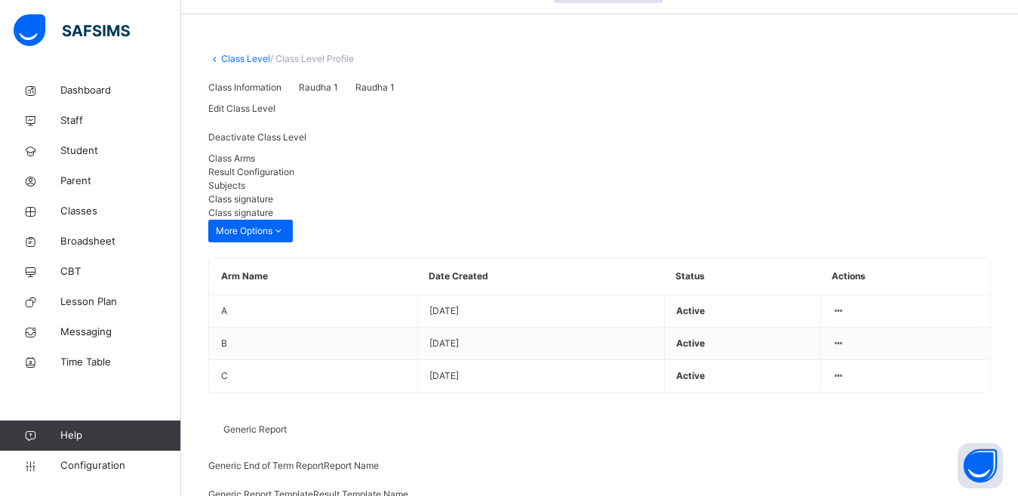
click at [240, 57] on link "Class Level" at bounding box center [245, 58] width 49 height 11
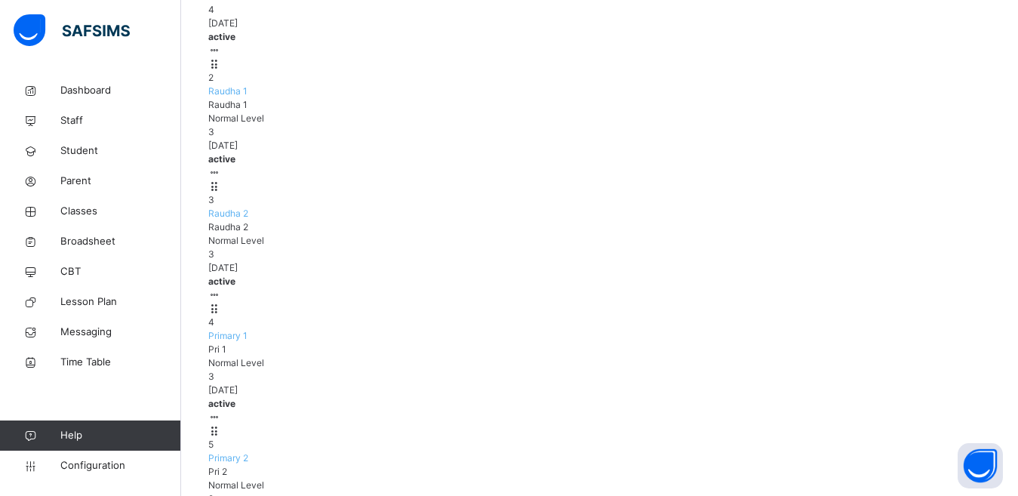
scroll to position [377, 0]
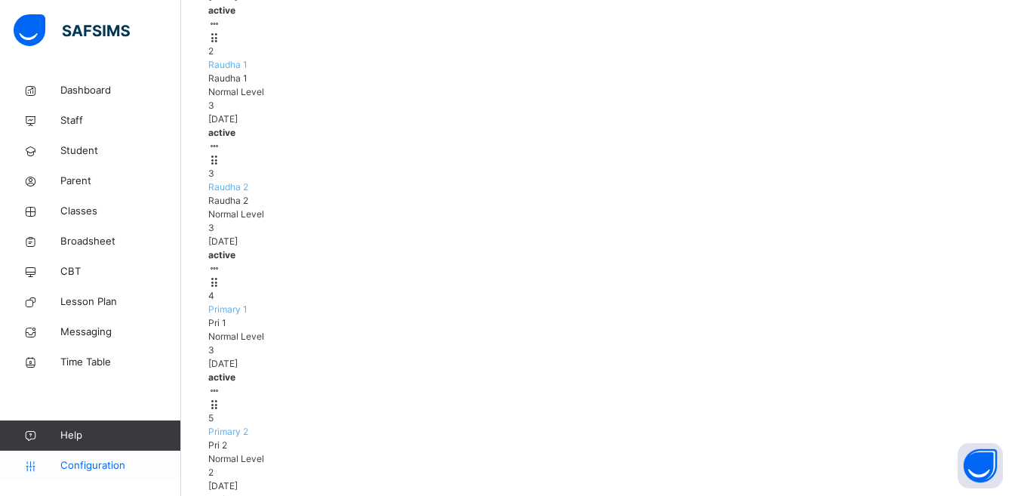
click at [85, 452] on link "Configuration" at bounding box center [90, 466] width 180 height 30
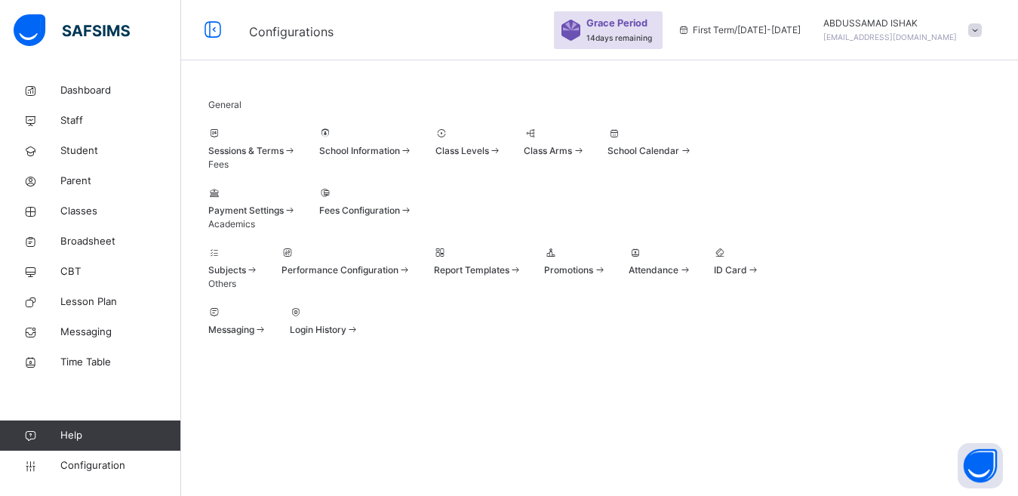
scroll to position [133, 0]
click at [606, 263] on div "Promotions" at bounding box center [575, 270] width 62 height 14
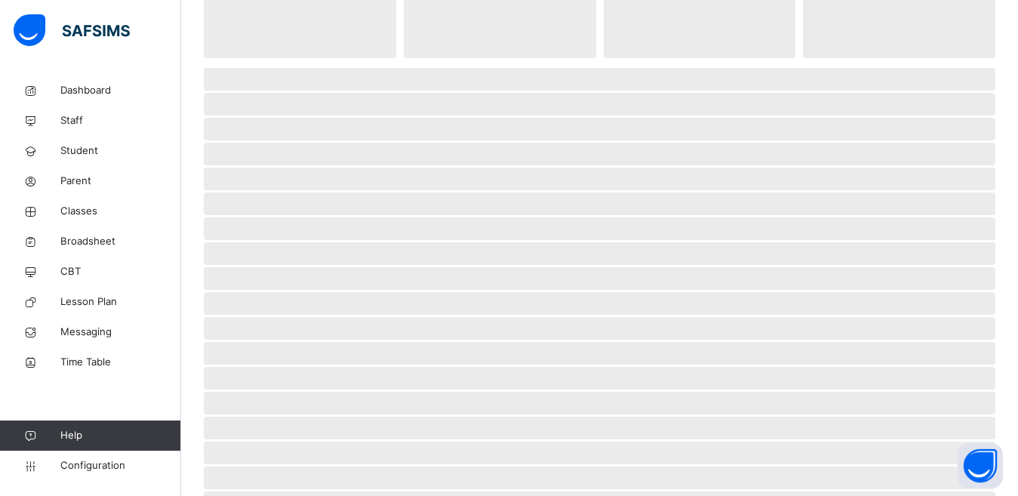
scroll to position [348, 0]
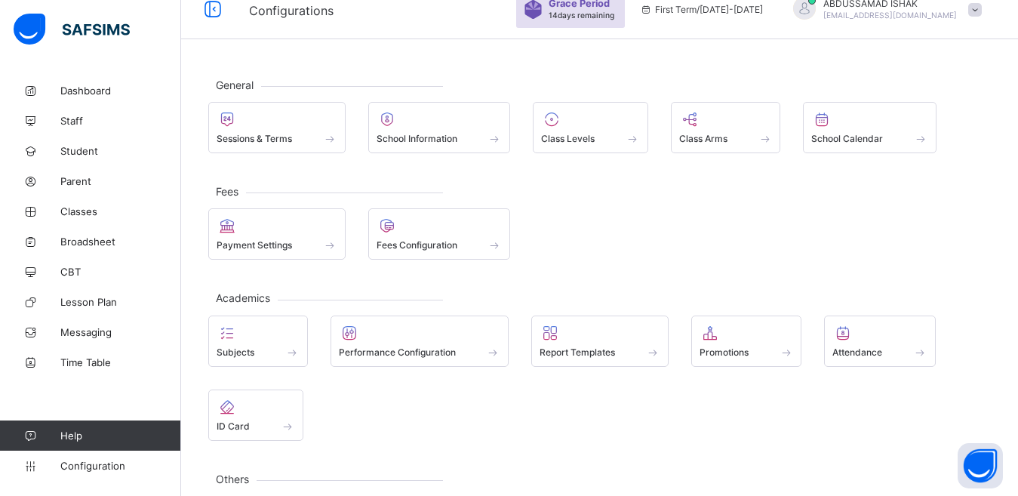
scroll to position [21, 0]
click at [763, 343] on div "Promotions" at bounding box center [747, 341] width 111 height 51
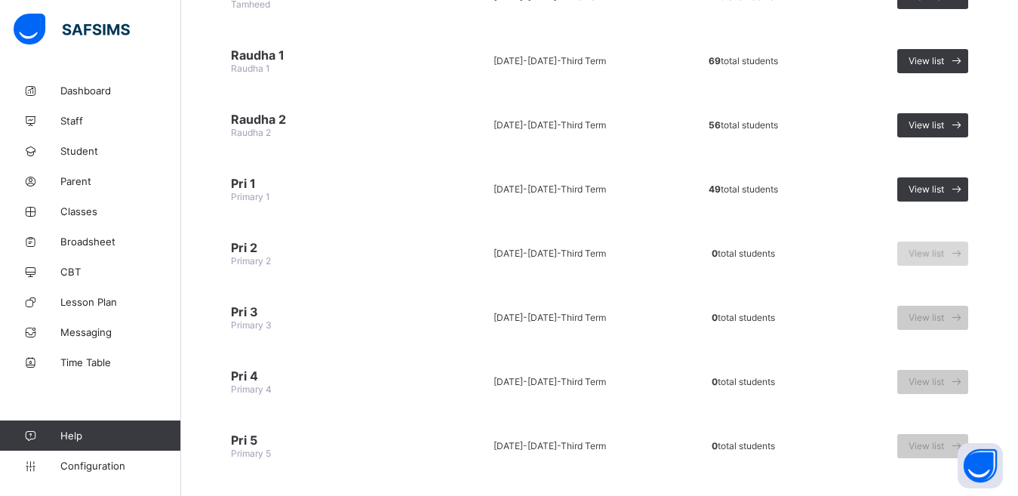
scroll to position [226, 0]
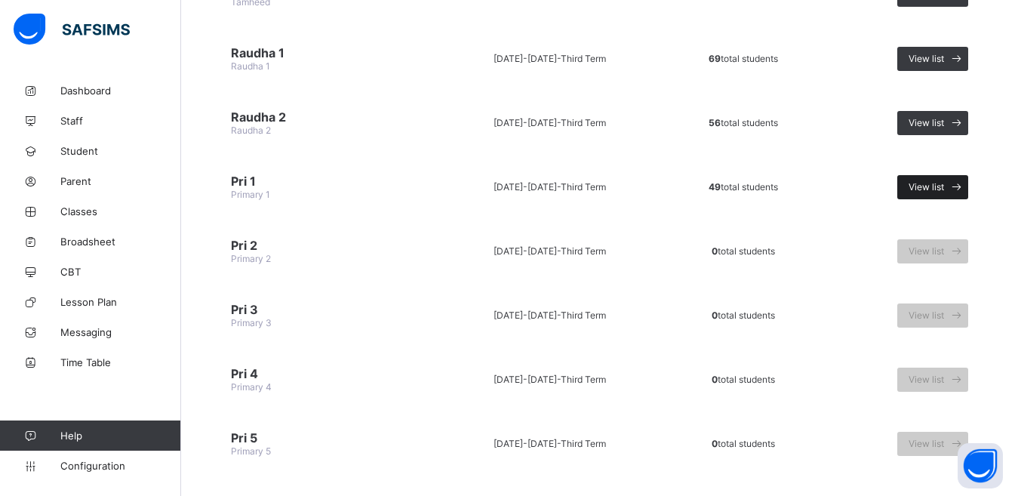
click at [950, 177] on div "View list" at bounding box center [933, 187] width 71 height 24
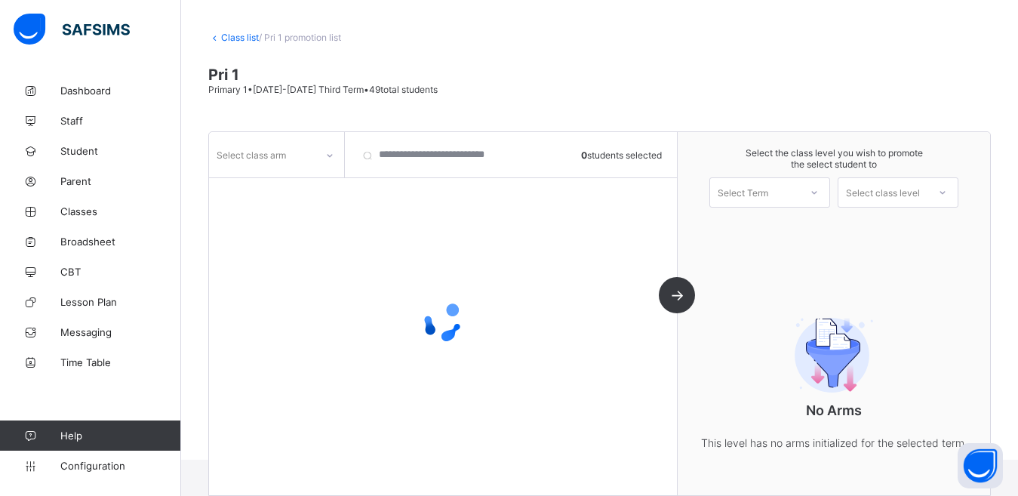
scroll to position [88, 0]
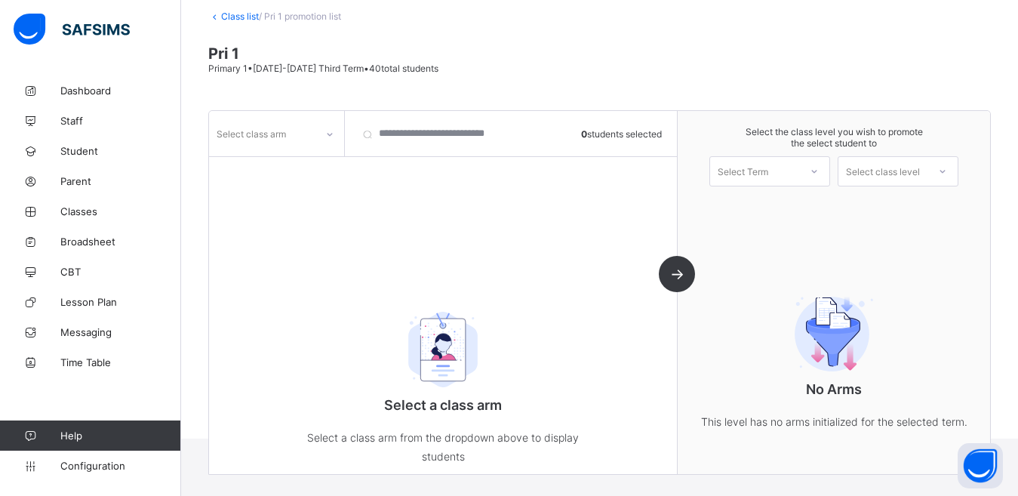
click at [768, 175] on div "Select Term" at bounding box center [743, 171] width 51 height 30
click at [775, 203] on div "First Term 2025-2026" at bounding box center [769, 210] width 119 height 35
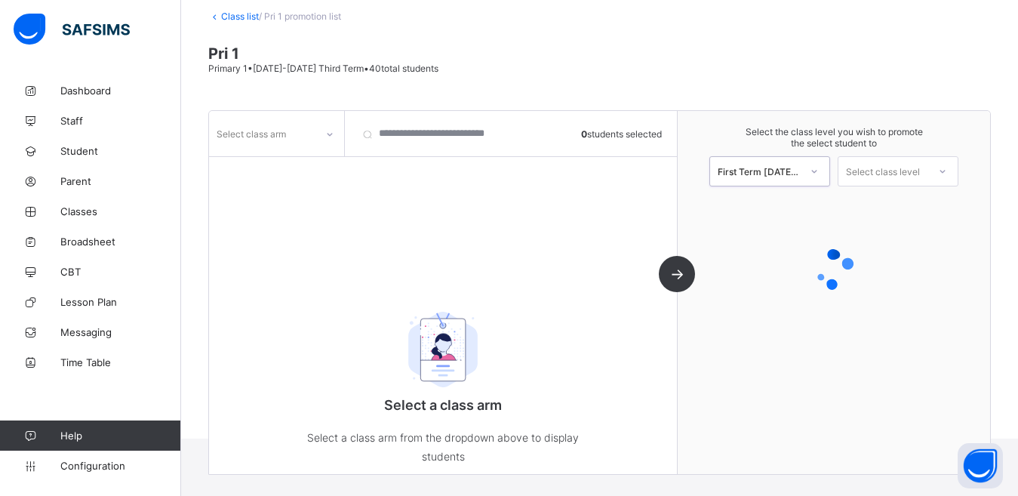
click at [877, 170] on div "Select class level" at bounding box center [883, 171] width 74 height 30
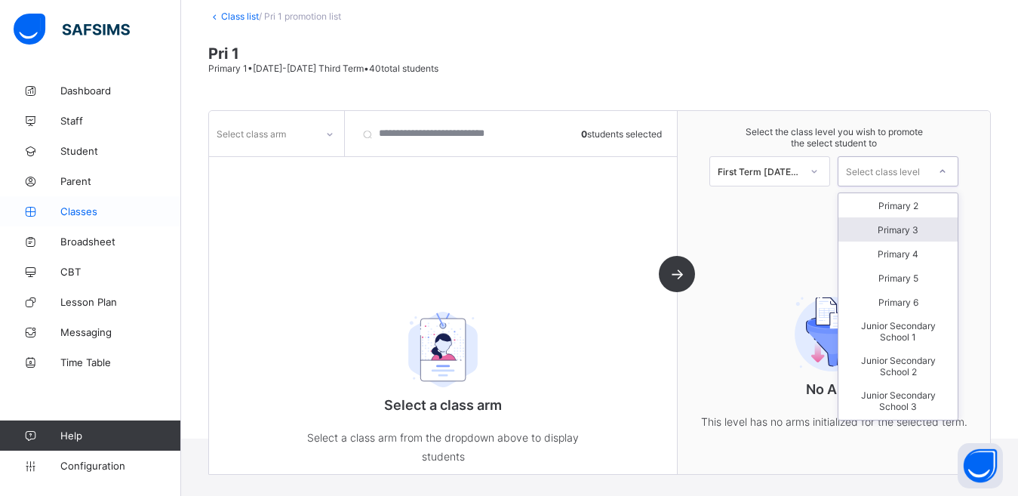
click at [79, 209] on span "Classes" at bounding box center [120, 211] width 121 height 12
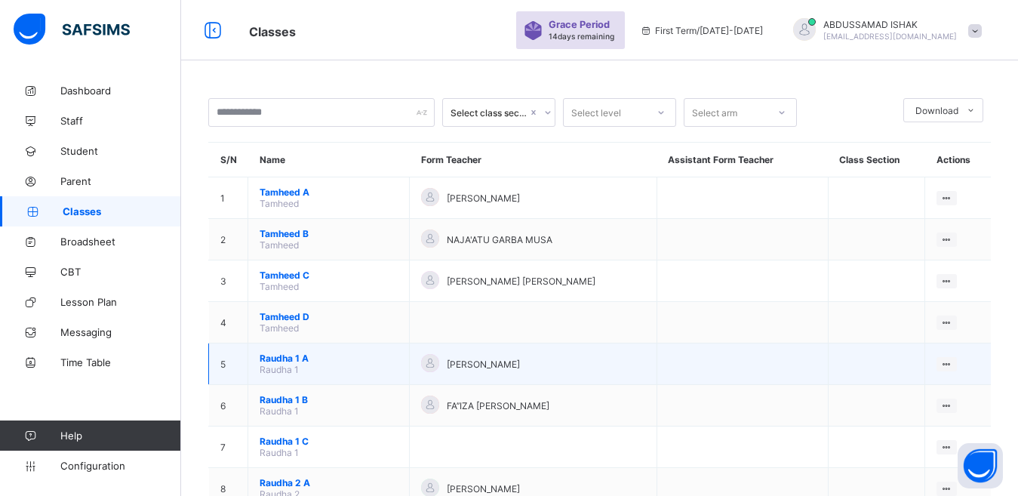
click at [286, 359] on span "Raudha 1 A" at bounding box center [329, 358] width 138 height 11
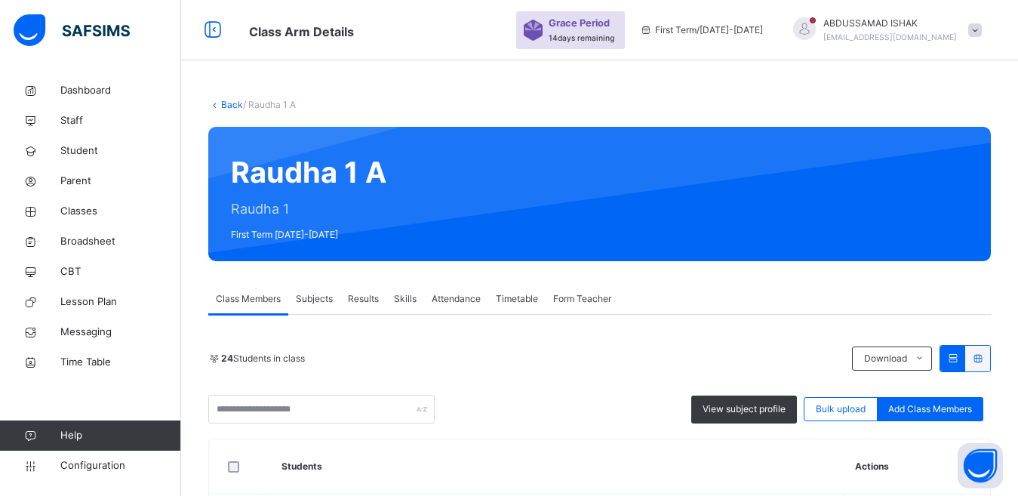
click at [310, 301] on span "Subjects" at bounding box center [314, 299] width 37 height 14
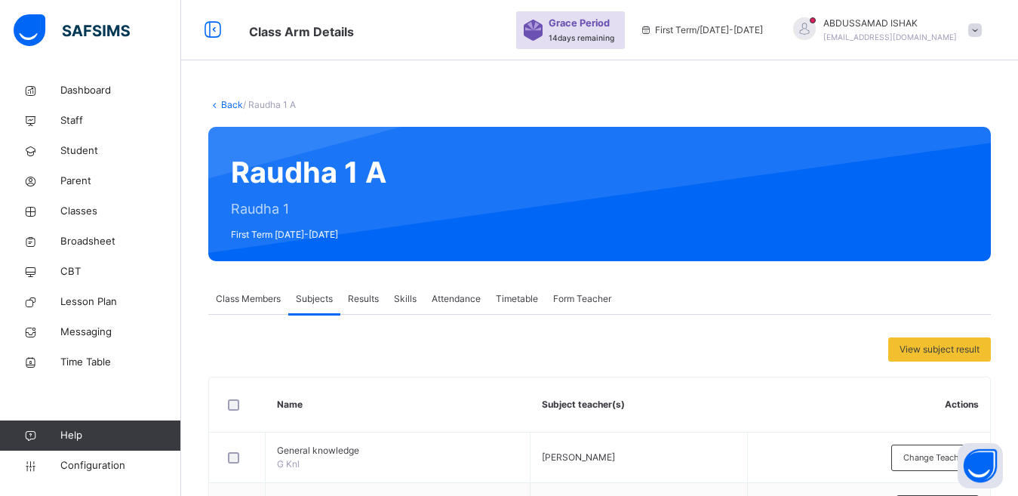
click at [264, 307] on div "Class Members" at bounding box center [248, 299] width 80 height 30
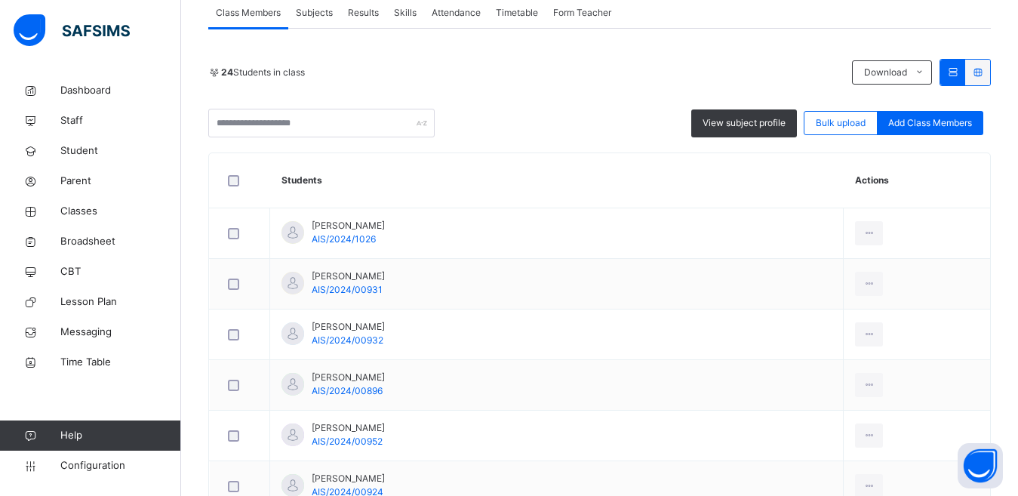
scroll to position [207, 0]
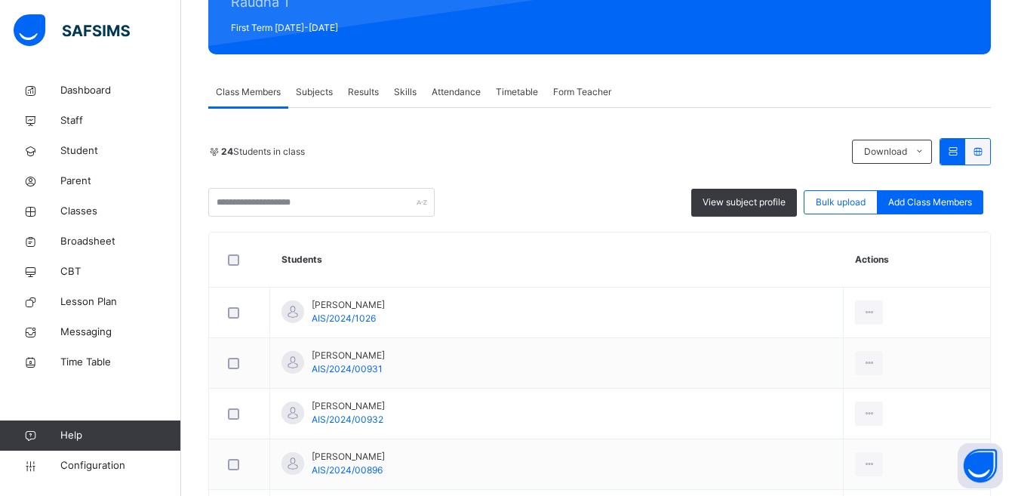
click at [321, 94] on span "Subjects" at bounding box center [314, 92] width 37 height 14
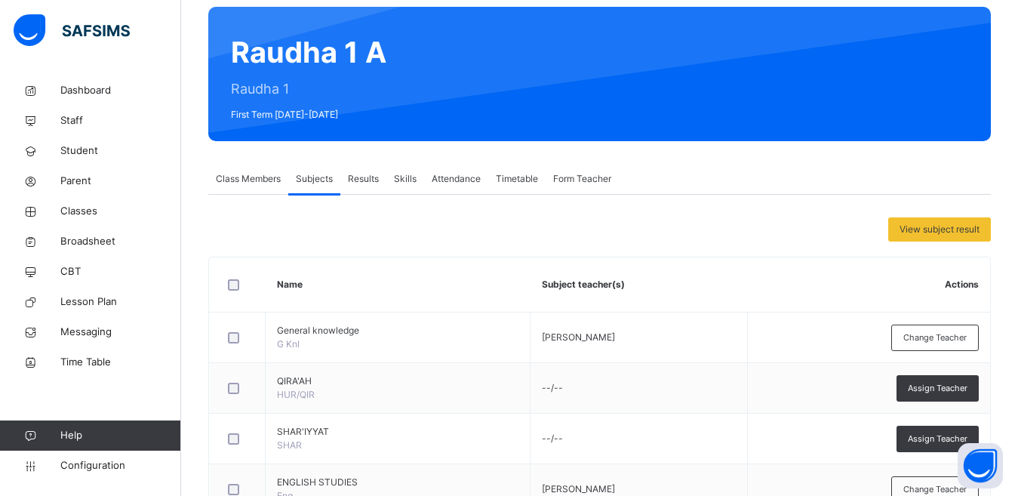
scroll to position [0, 0]
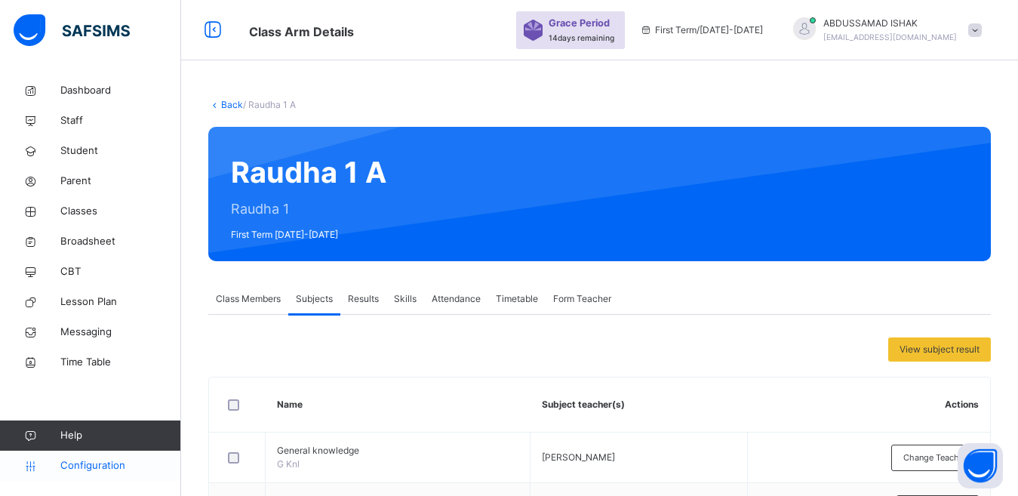
click at [97, 458] on span "Configuration" at bounding box center [120, 465] width 120 height 15
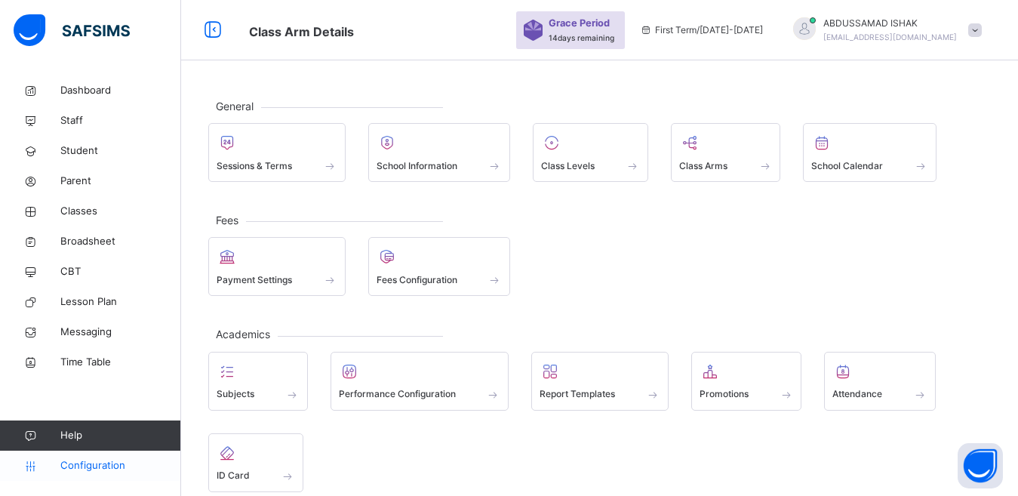
click at [99, 459] on span "Configuration" at bounding box center [120, 465] width 120 height 15
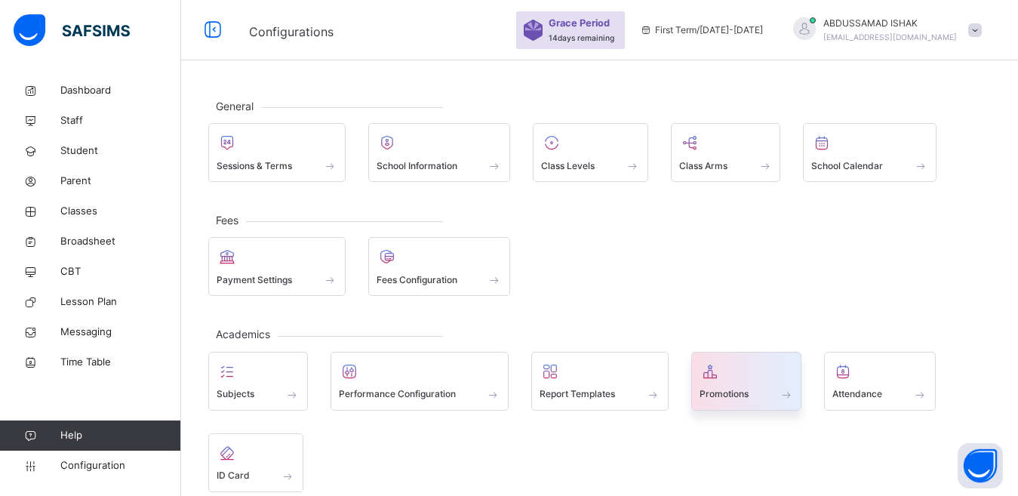
click at [723, 393] on span "Promotions" at bounding box center [724, 394] width 49 height 14
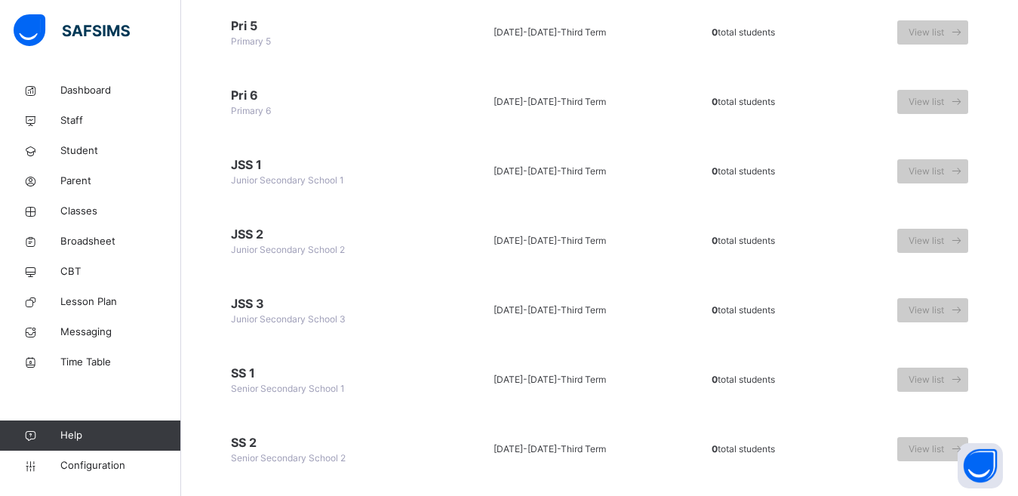
scroll to position [786, 0]
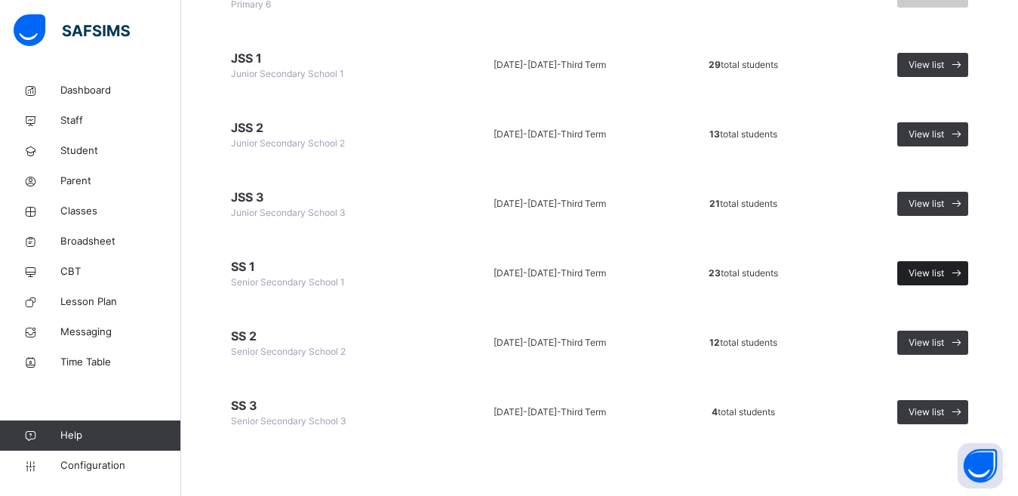
click at [944, 270] on span "View list" at bounding box center [926, 273] width 35 height 14
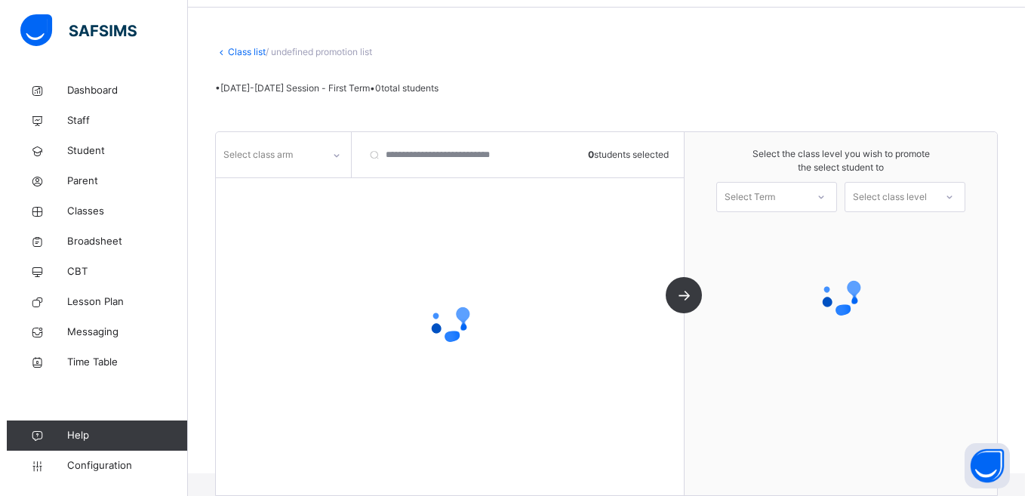
scroll to position [53, 0]
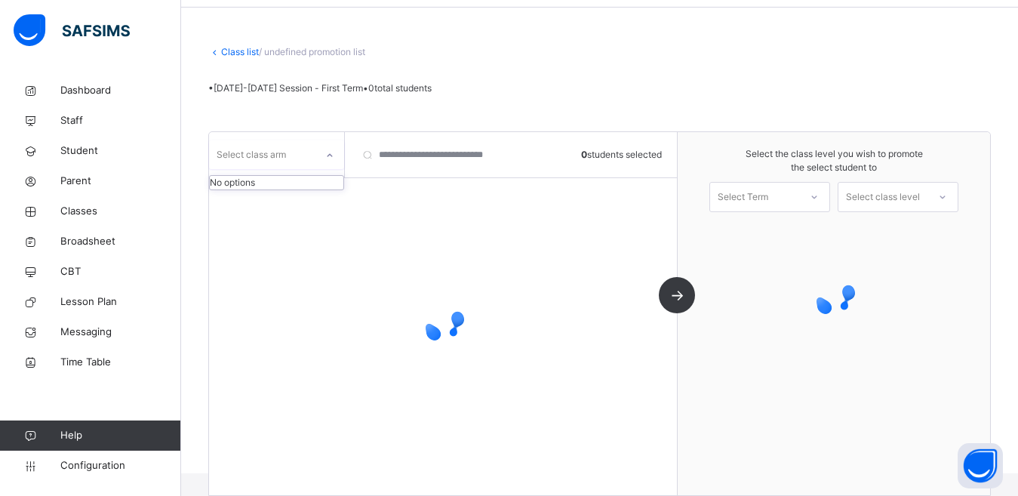
click at [291, 162] on div "Select class arm" at bounding box center [262, 154] width 106 height 23
click at [297, 153] on div "Select class arm" at bounding box center [262, 154] width 106 height 23
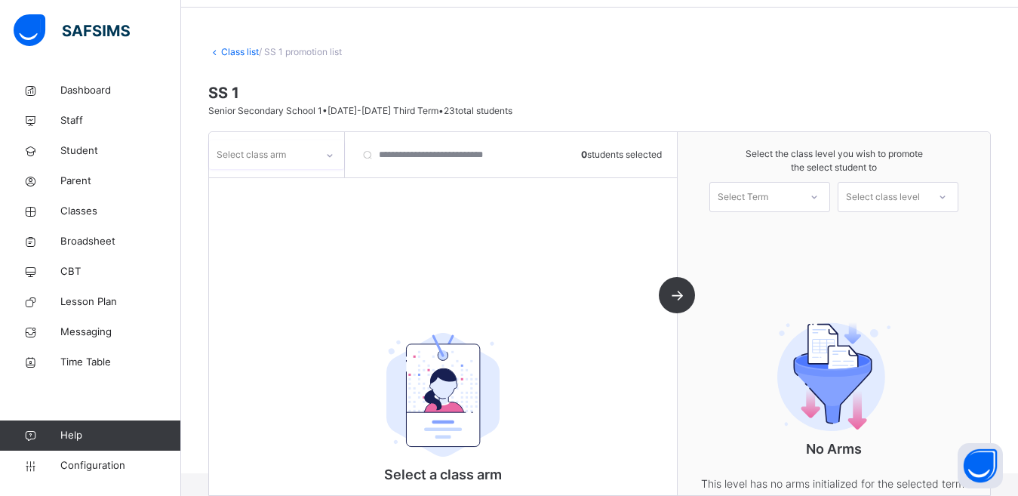
click at [324, 159] on div at bounding box center [330, 155] width 26 height 24
click at [254, 191] on div "A" at bounding box center [277, 189] width 134 height 26
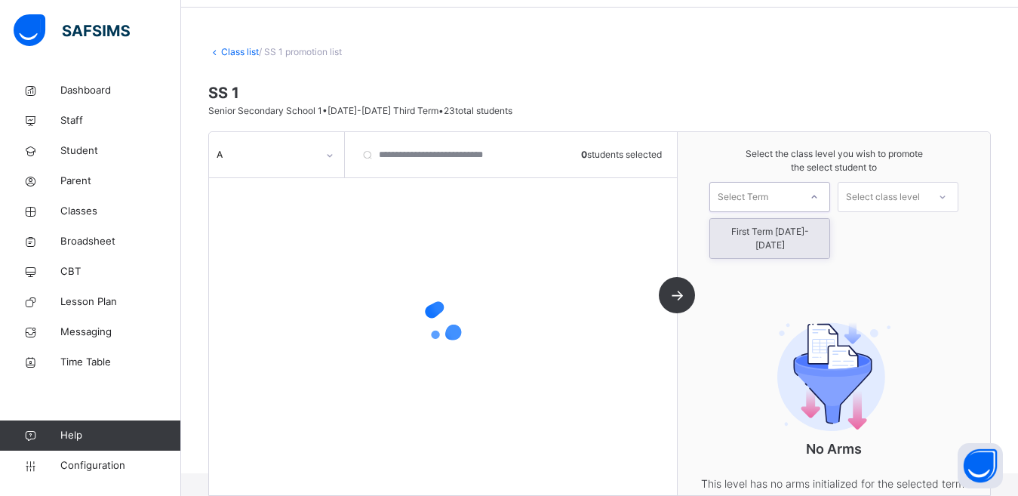
click at [769, 205] on div "Select Term" at bounding box center [743, 197] width 51 height 30
drag, startPoint x: 762, startPoint y: 227, endPoint x: 886, endPoint y: 206, distance: 124.9
click at [761, 228] on div "First Term 2025-2026" at bounding box center [769, 238] width 119 height 39
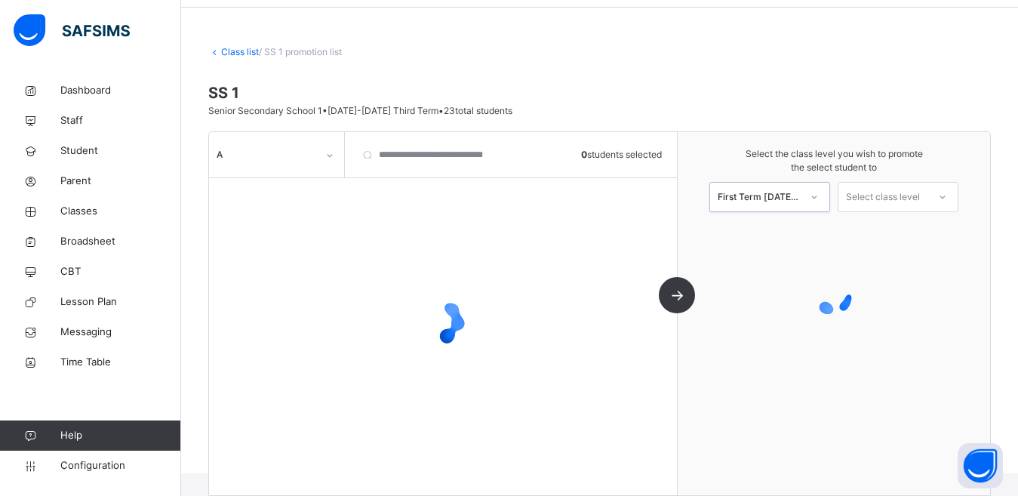
click at [918, 197] on div "Select class level" at bounding box center [883, 197] width 74 height 30
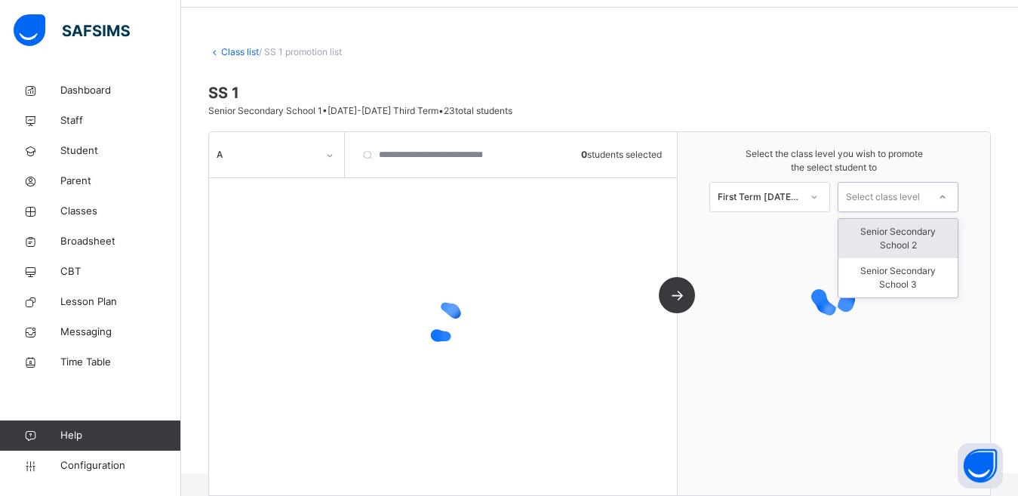
click at [913, 230] on div "Senior Secondary School 2" at bounding box center [898, 238] width 119 height 39
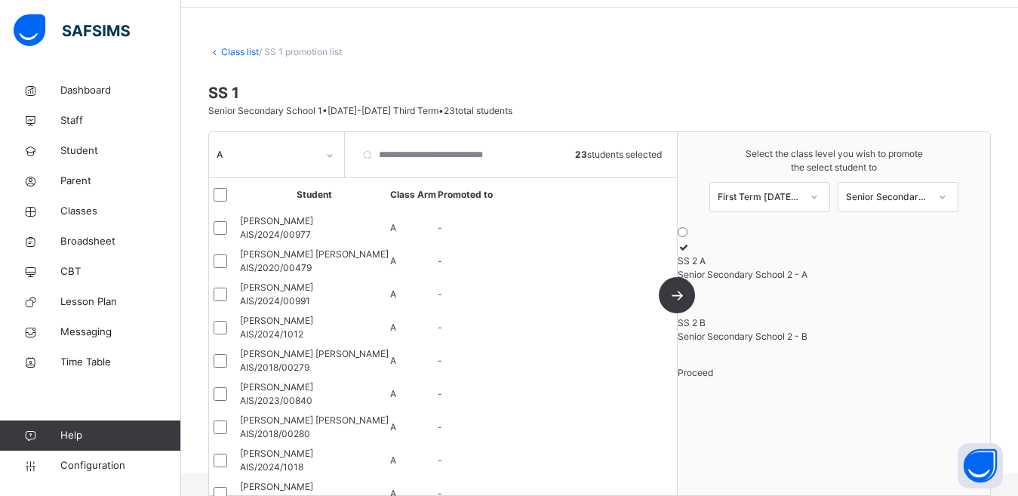
click at [753, 254] on div at bounding box center [834, 248] width 313 height 14
click at [713, 378] on span "Proceed" at bounding box center [695, 372] width 35 height 11
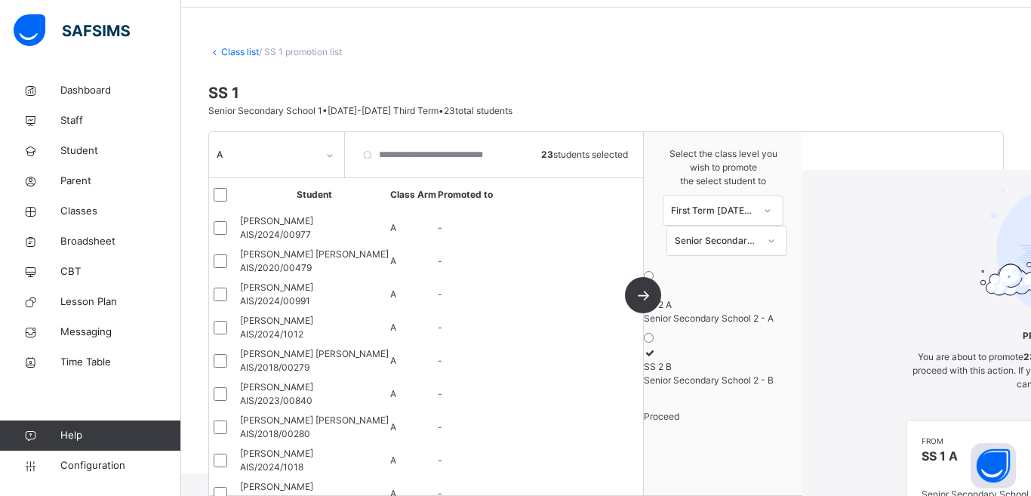
scroll to position [80, 0]
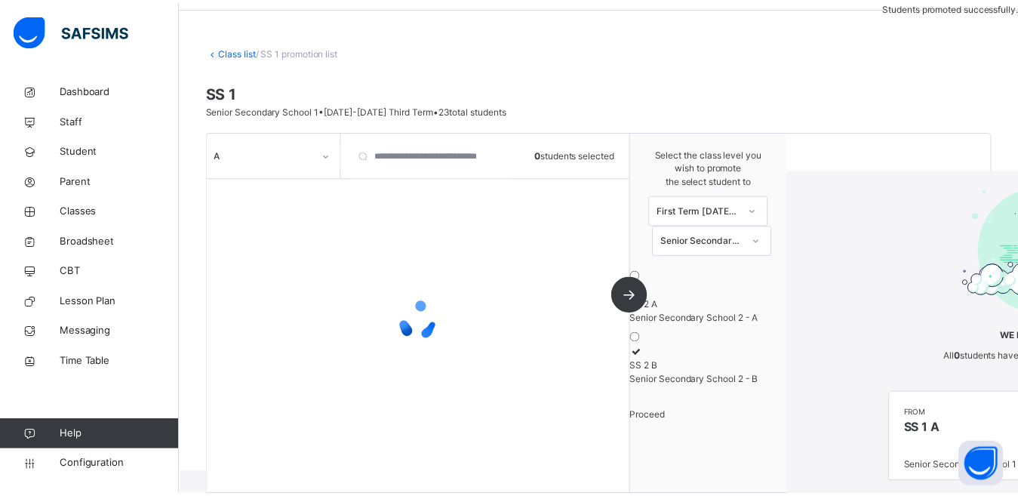
scroll to position [23, 0]
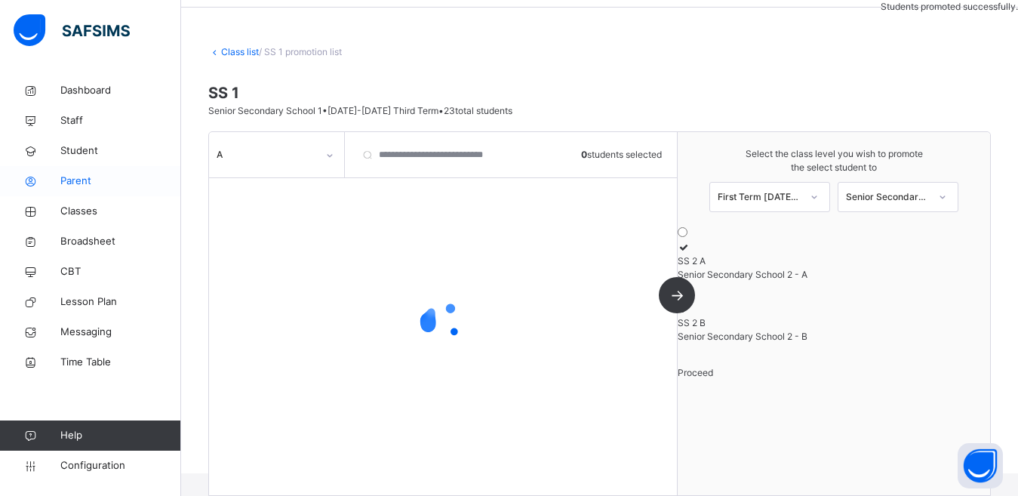
click at [100, 211] on span "Classes" at bounding box center [120, 211] width 121 height 15
click at [88, 214] on span "Classes" at bounding box center [120, 211] width 121 height 15
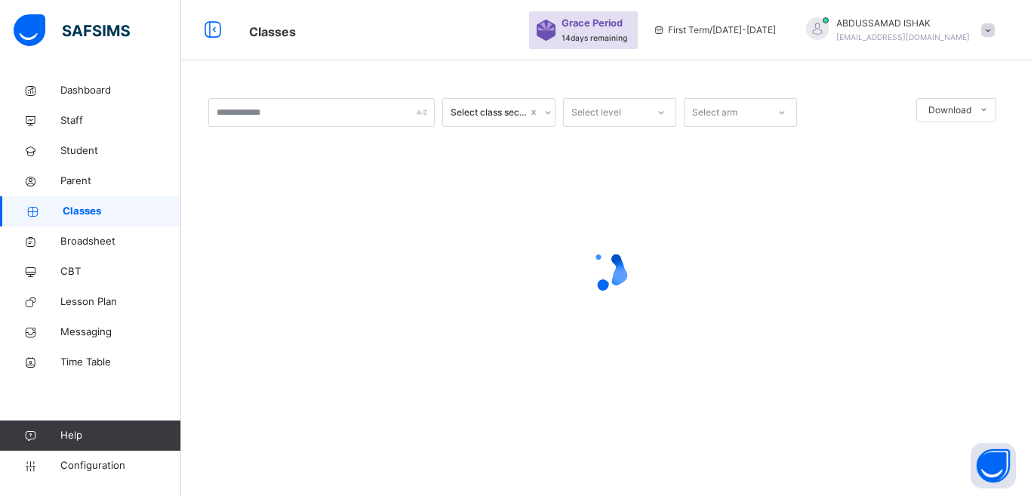
click at [633, 111] on div "Select level" at bounding box center [605, 112] width 83 height 23
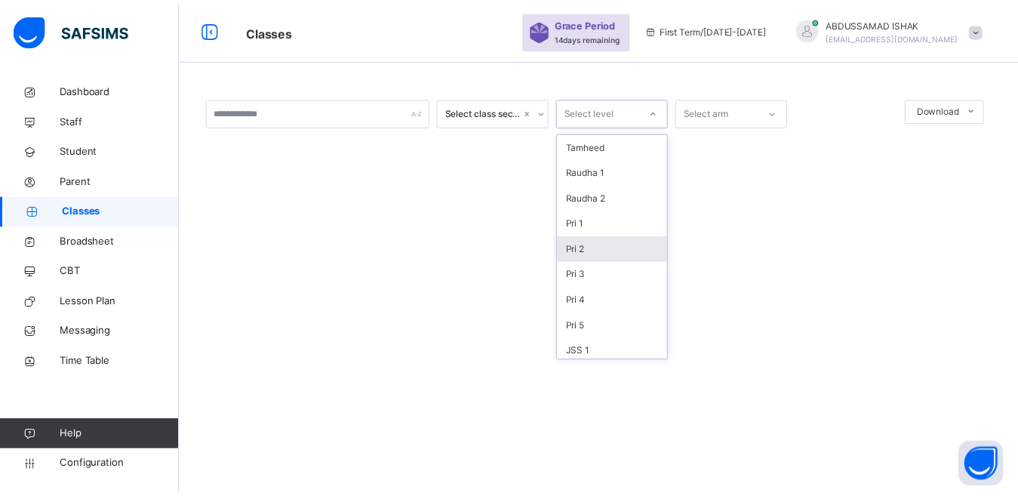
scroll to position [133, 0]
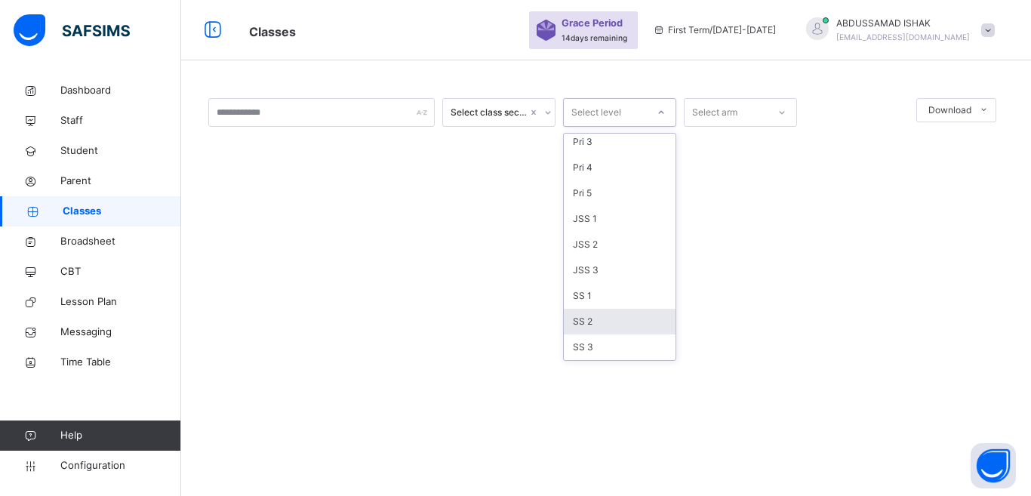
click at [597, 331] on div "SS 2" at bounding box center [620, 322] width 112 height 26
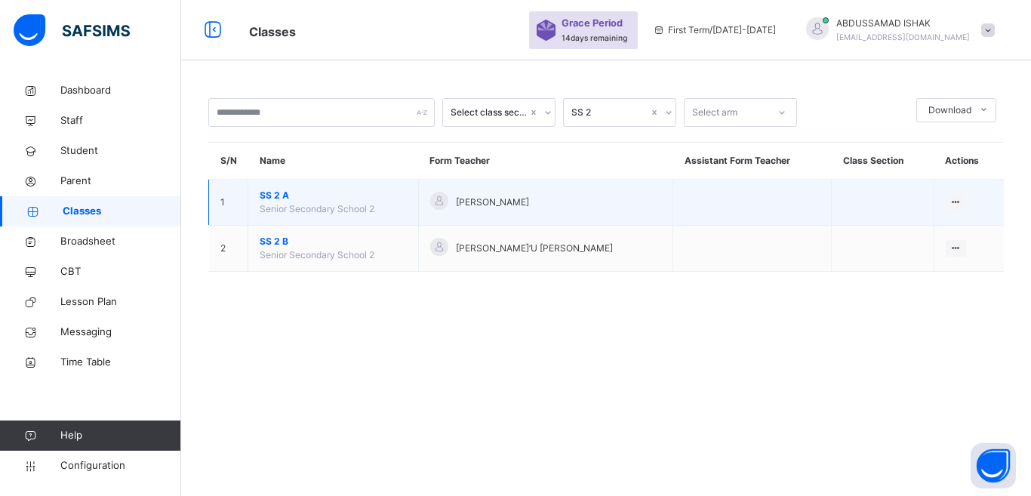
click at [274, 193] on span "SS 2 A" at bounding box center [333, 196] width 147 height 14
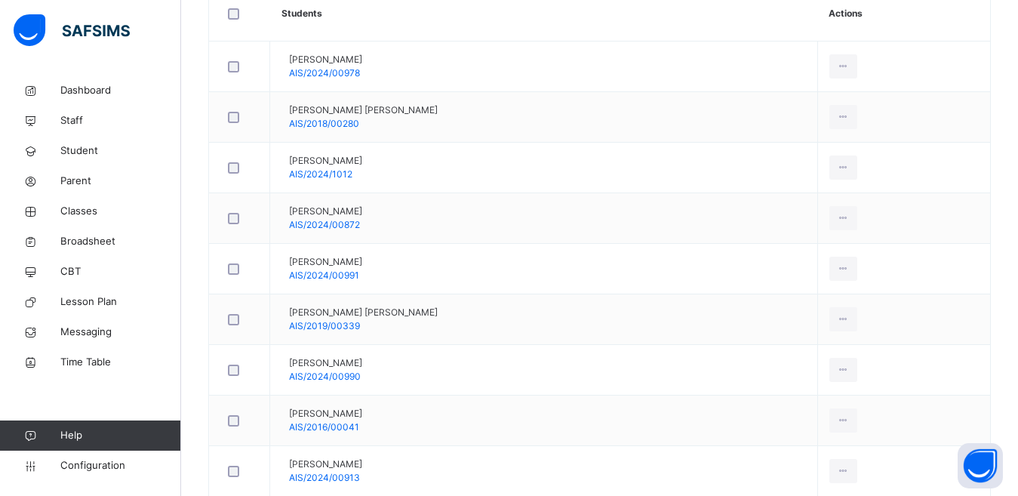
scroll to position [75, 0]
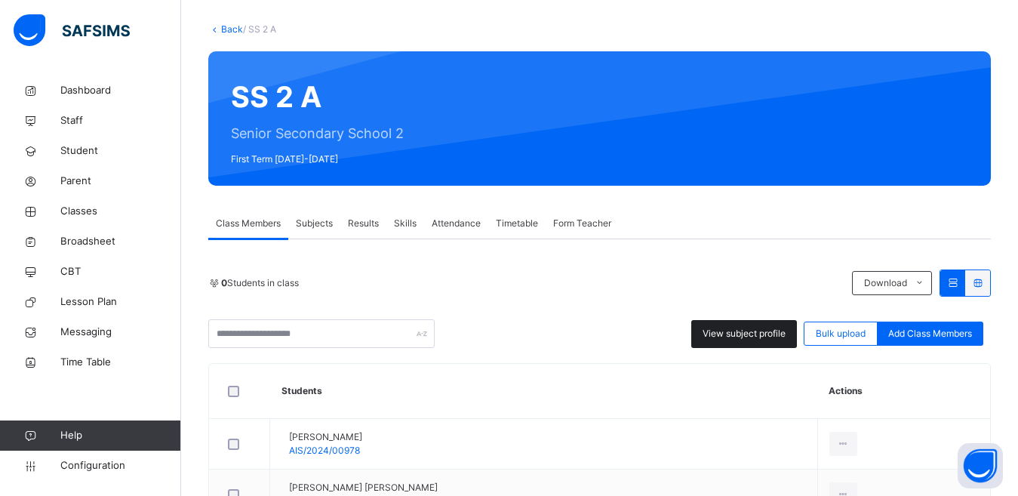
click at [768, 331] on span "View subject profile" at bounding box center [744, 334] width 83 height 14
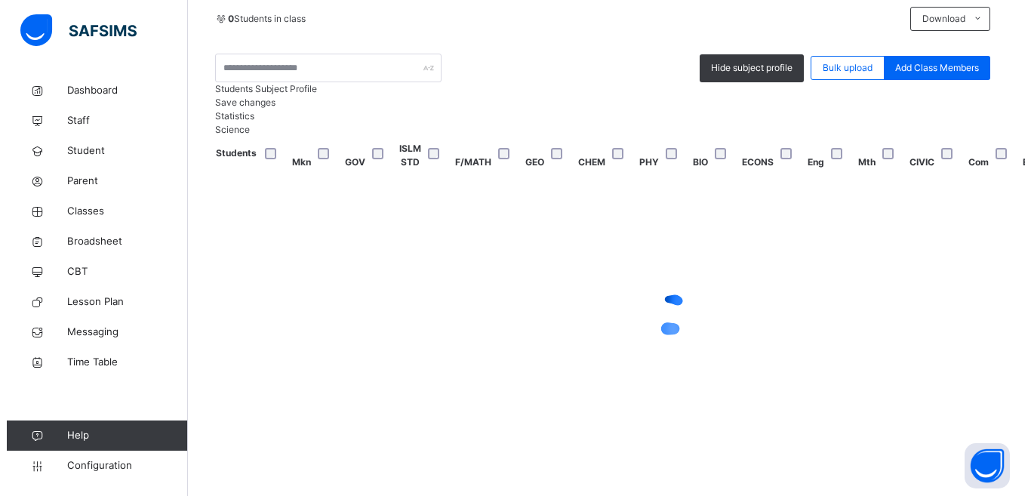
scroll to position [473, 0]
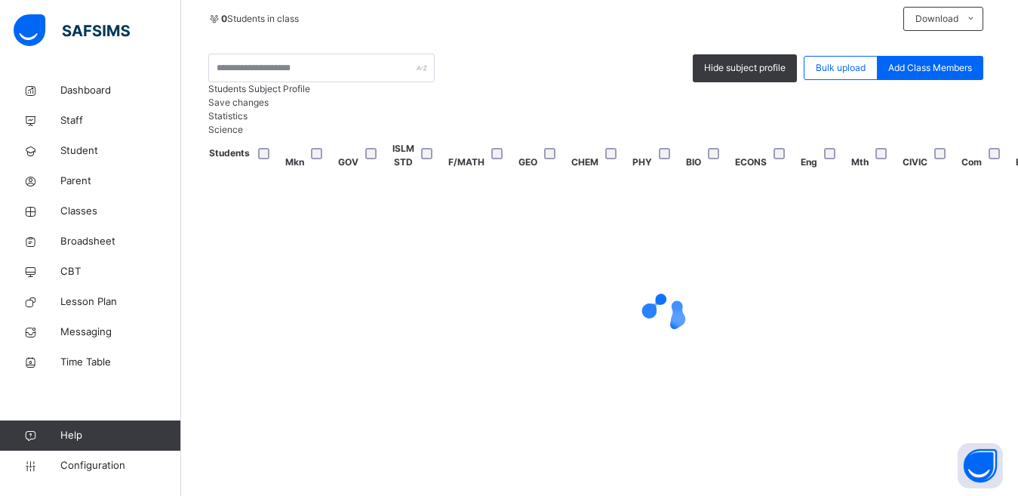
click at [644, 439] on div "Students Subject Profile Save changes Statistics Science Students Mkn GOV ISLM …" at bounding box center [599, 270] width 783 height 376
click at [593, 109] on div "Statistics Science" at bounding box center [599, 122] width 783 height 27
click at [557, 171] on div at bounding box center [664, 314] width 910 height 287
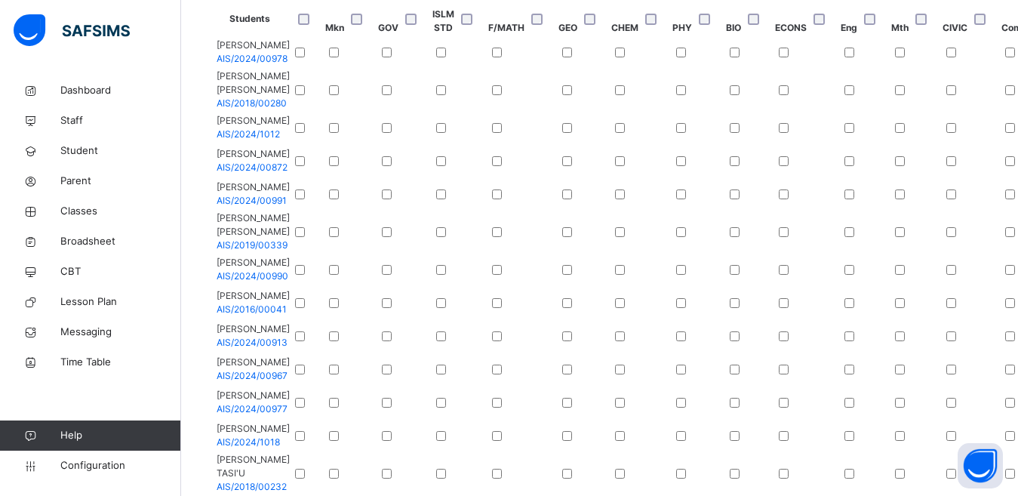
click at [725, 106] on div at bounding box center [699, 90] width 52 height 32
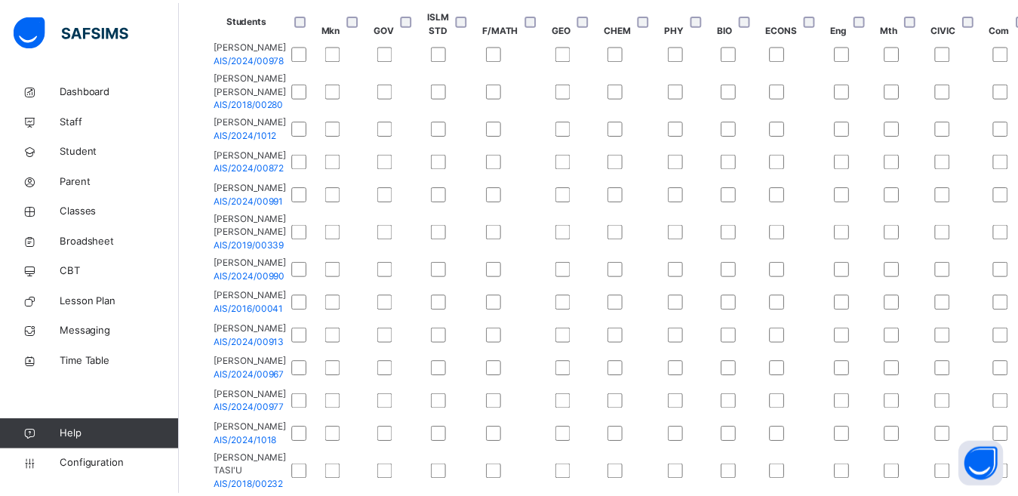
scroll to position [2, 73]
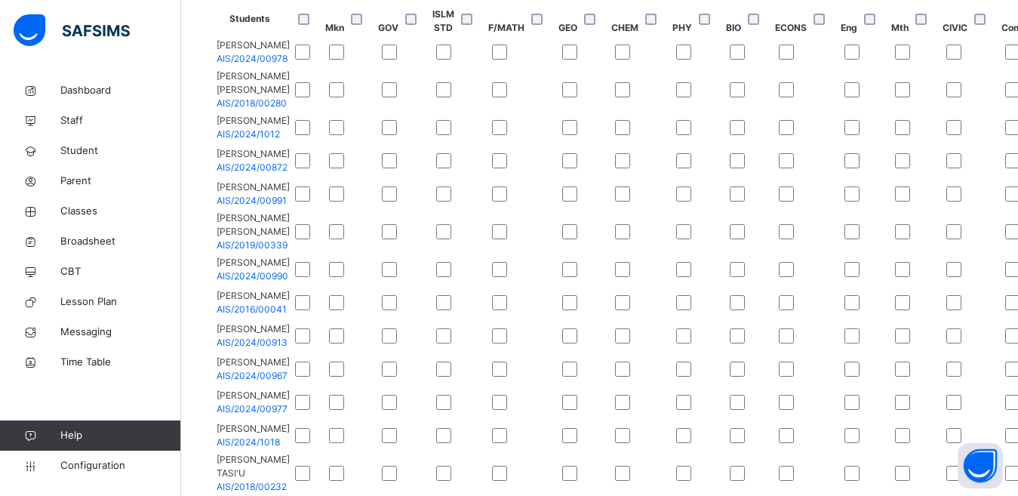
scroll to position [606, 73]
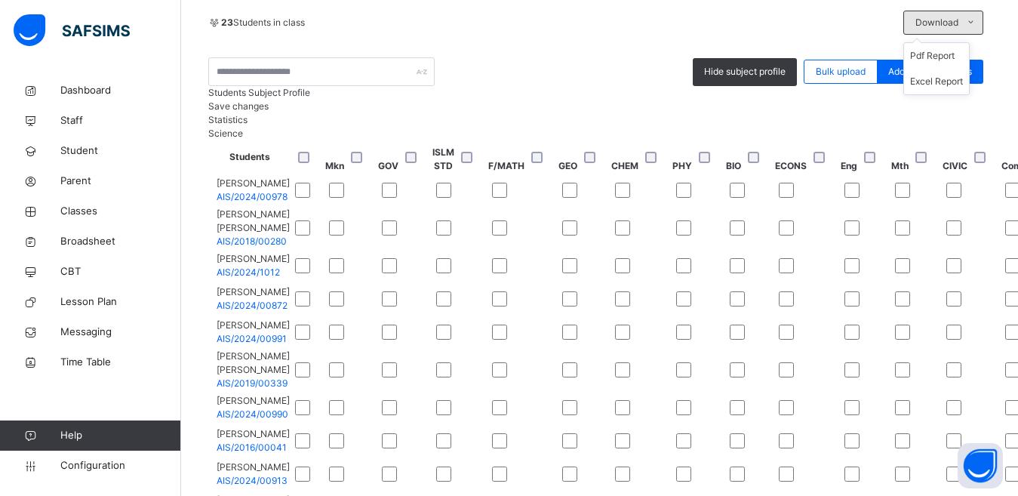
scroll to position [171, 0]
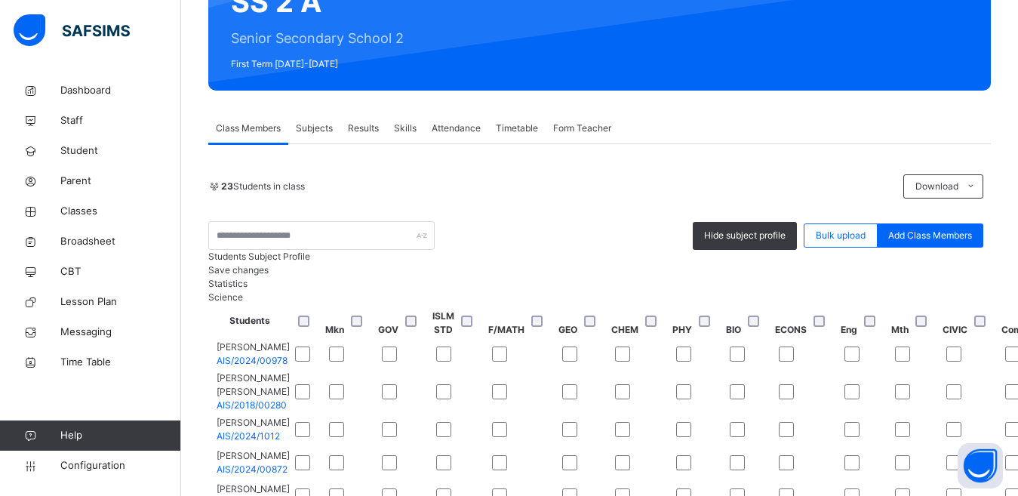
click at [269, 276] on span "Save changes" at bounding box center [238, 269] width 60 height 11
click at [926, 277] on div "Students Subject Profile Save changes" at bounding box center [599, 263] width 783 height 27
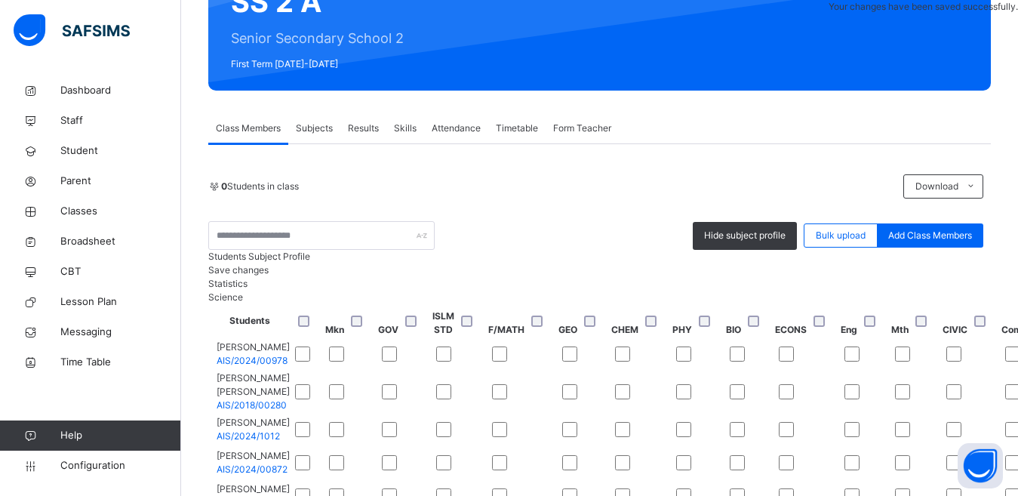
scroll to position [151, 0]
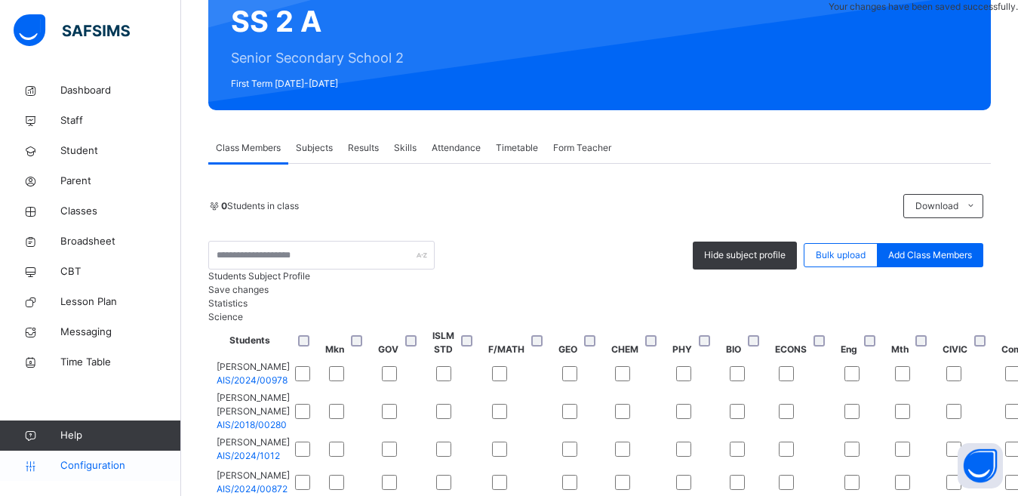
click at [117, 461] on span "Configuration" at bounding box center [120, 465] width 120 height 15
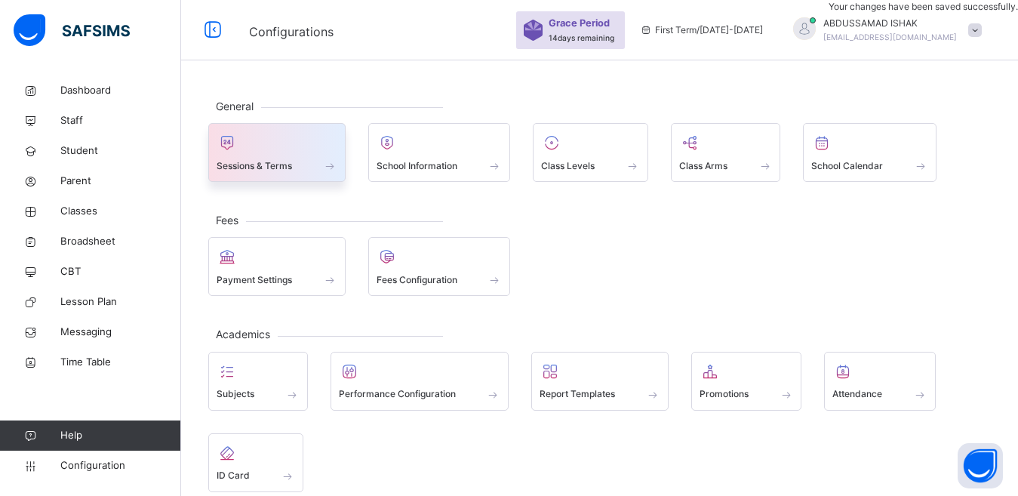
click at [267, 168] on span "Sessions & Terms" at bounding box center [254, 166] width 75 height 14
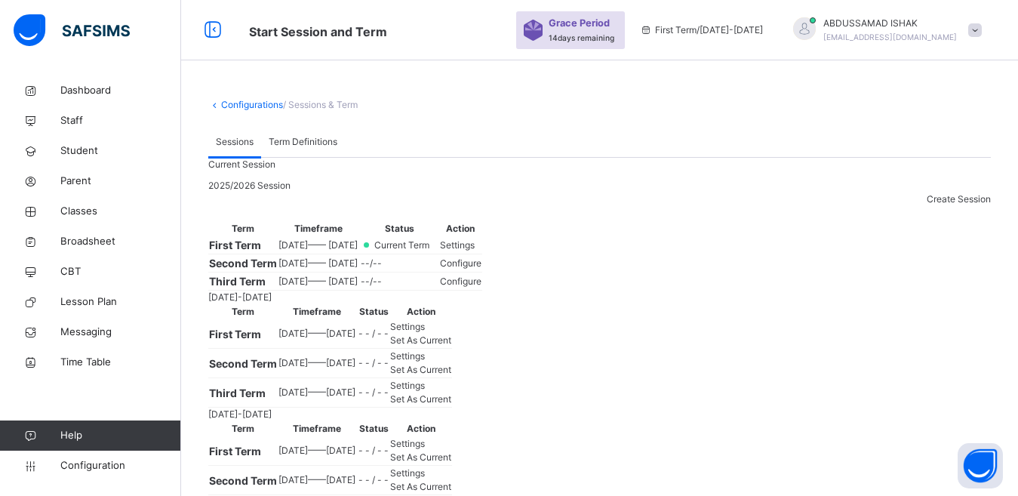
click at [475, 251] on span "Settings" at bounding box center [457, 244] width 35 height 11
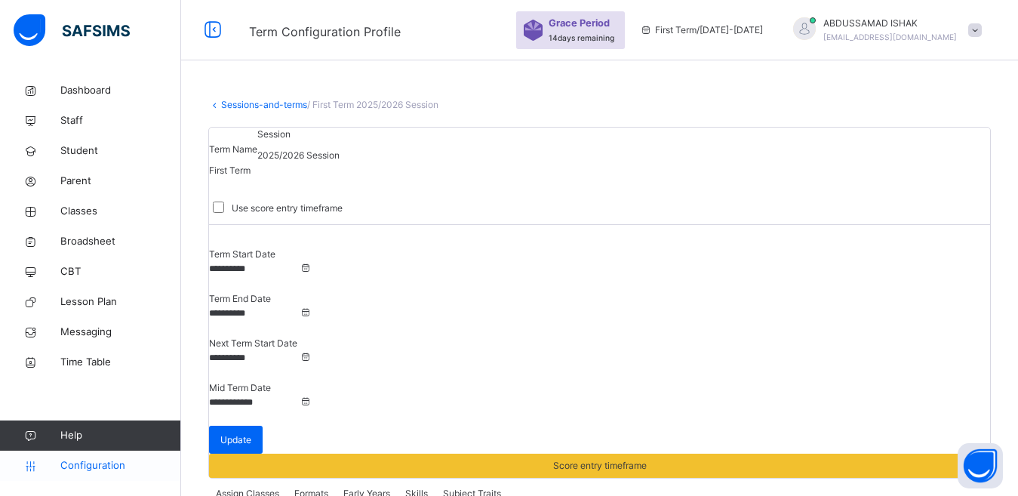
drag, startPoint x: 93, startPoint y: 464, endPoint x: 85, endPoint y: 464, distance: 7.6
click at [85, 464] on span "Configuration" at bounding box center [120, 465] width 120 height 15
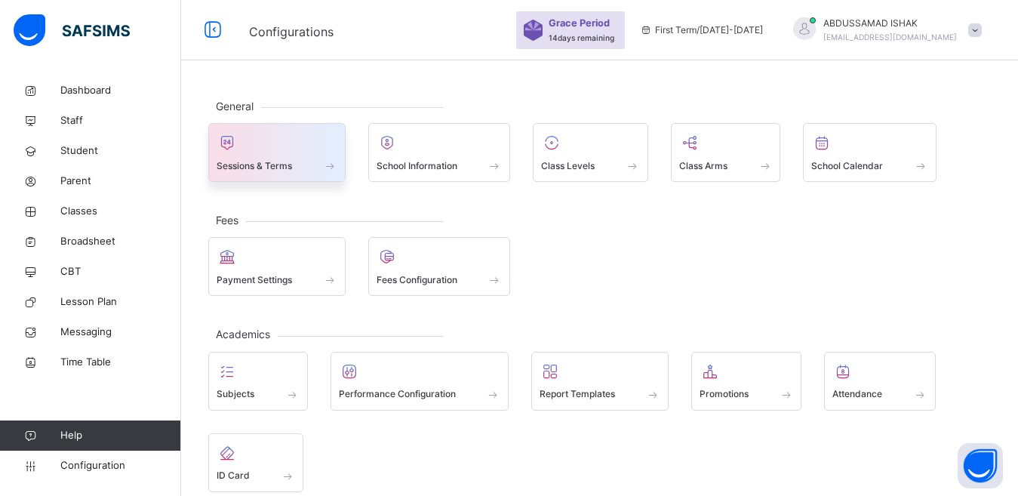
click at [296, 156] on span at bounding box center [277, 156] width 121 height 4
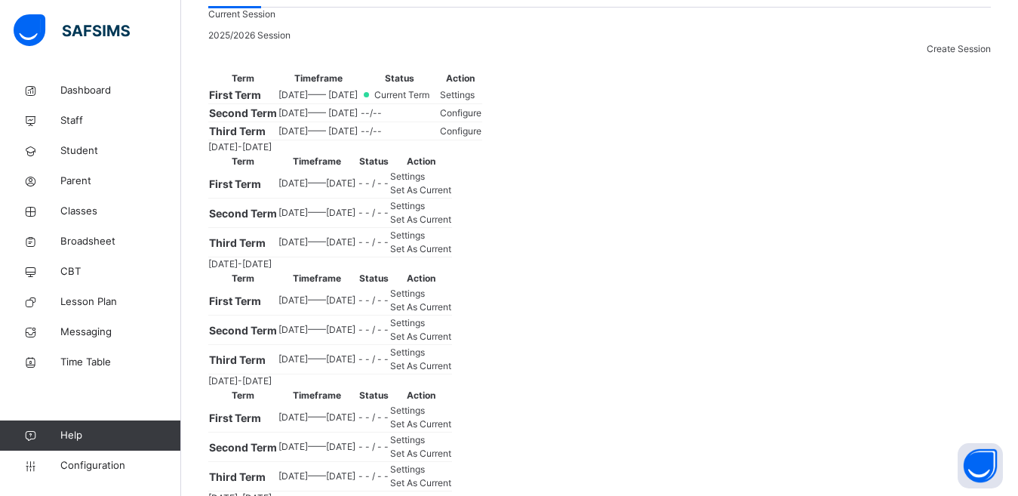
scroll to position [151, 0]
click at [475, 100] on span "Settings" at bounding box center [457, 93] width 35 height 11
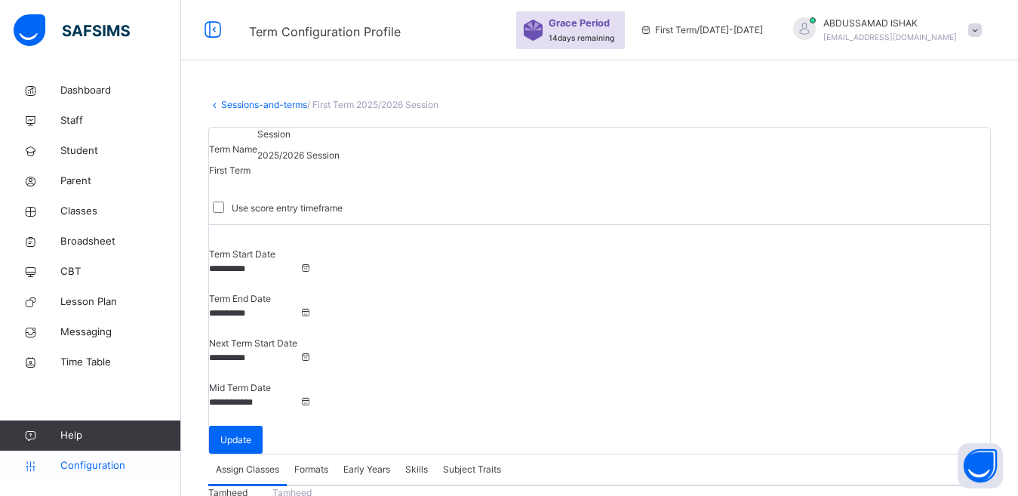
click at [106, 463] on span "Configuration" at bounding box center [120, 465] width 120 height 15
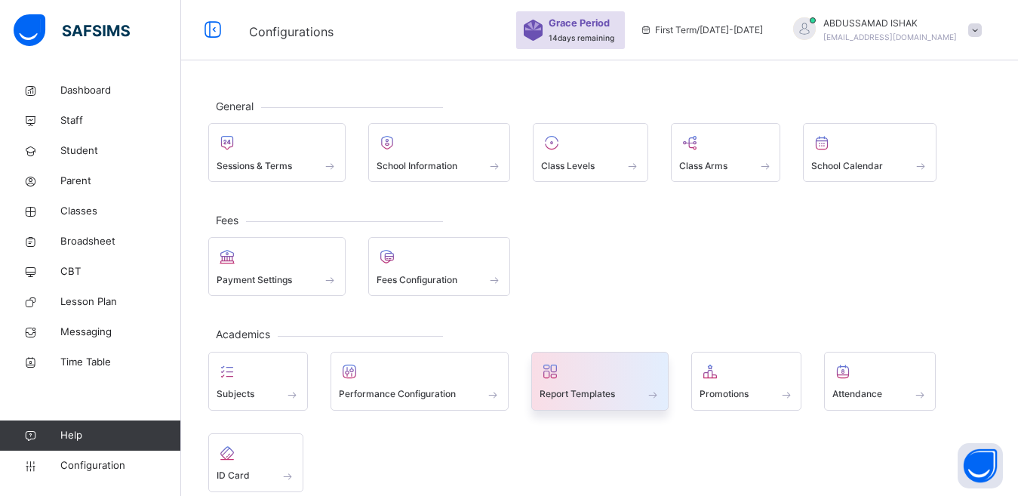
click at [573, 378] on div at bounding box center [600, 371] width 121 height 23
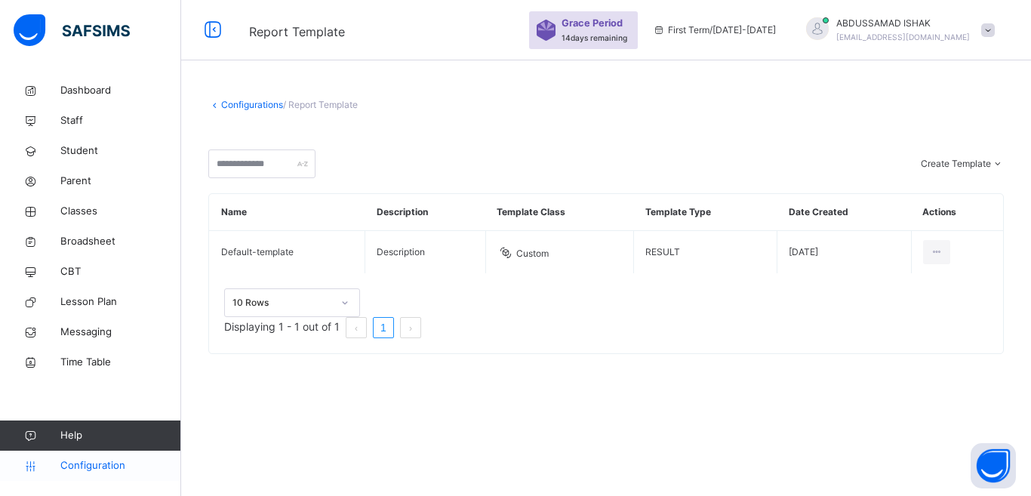
click at [102, 458] on span "Configuration" at bounding box center [120, 465] width 120 height 15
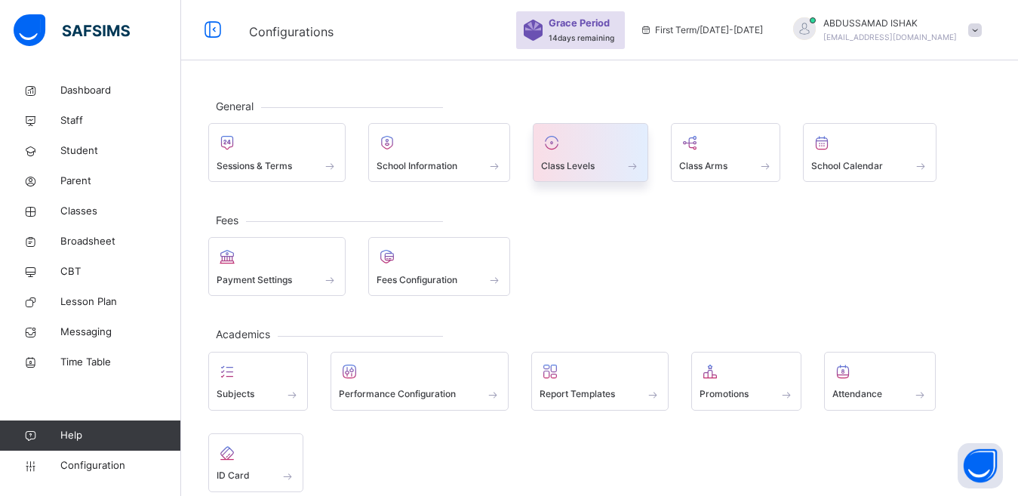
click at [605, 146] on div at bounding box center [590, 142] width 99 height 23
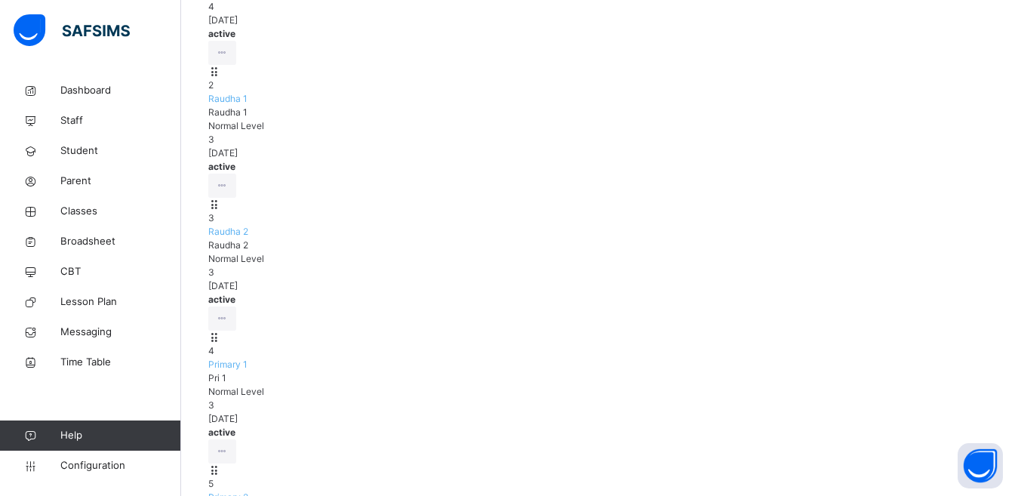
scroll to position [377, 0]
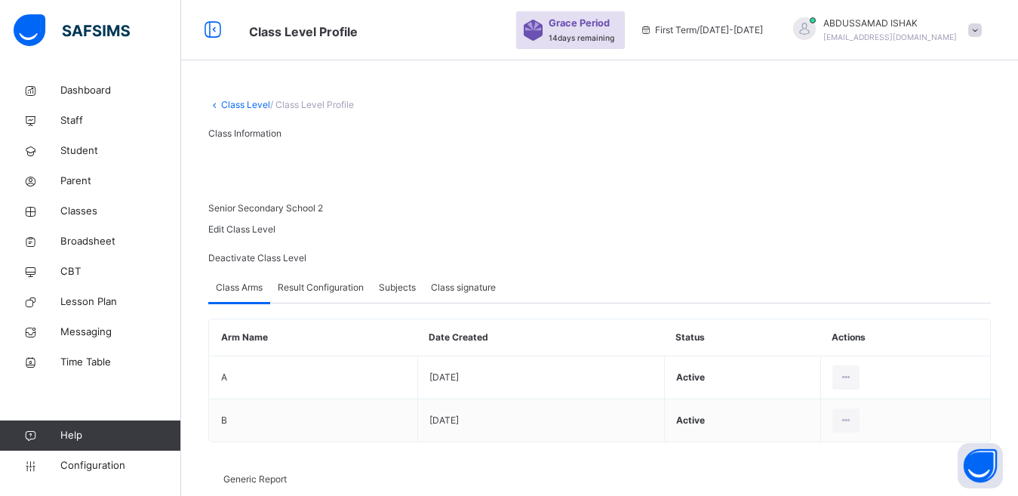
click at [317, 294] on span "Result Configuration" at bounding box center [321, 288] width 86 height 14
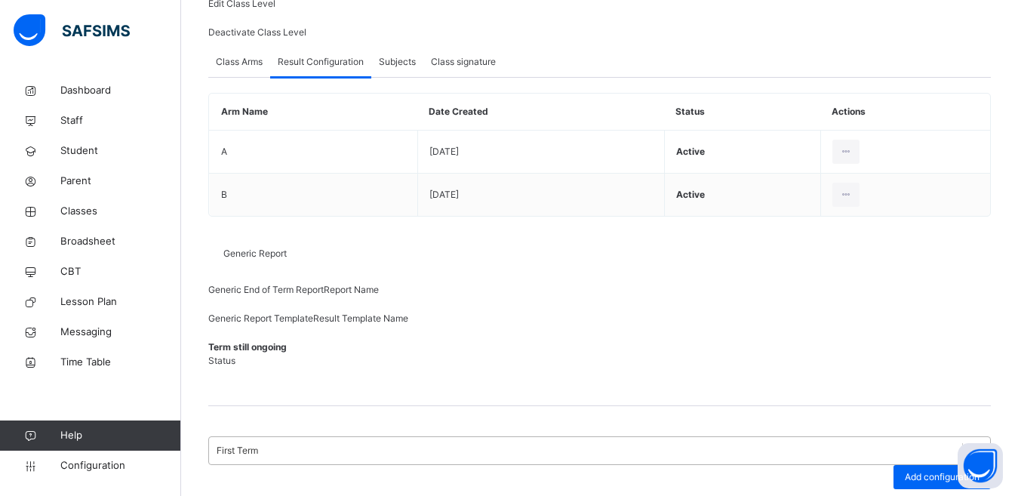
scroll to position [226, 0]
click at [945, 464] on div "Add configuration" at bounding box center [942, 476] width 97 height 24
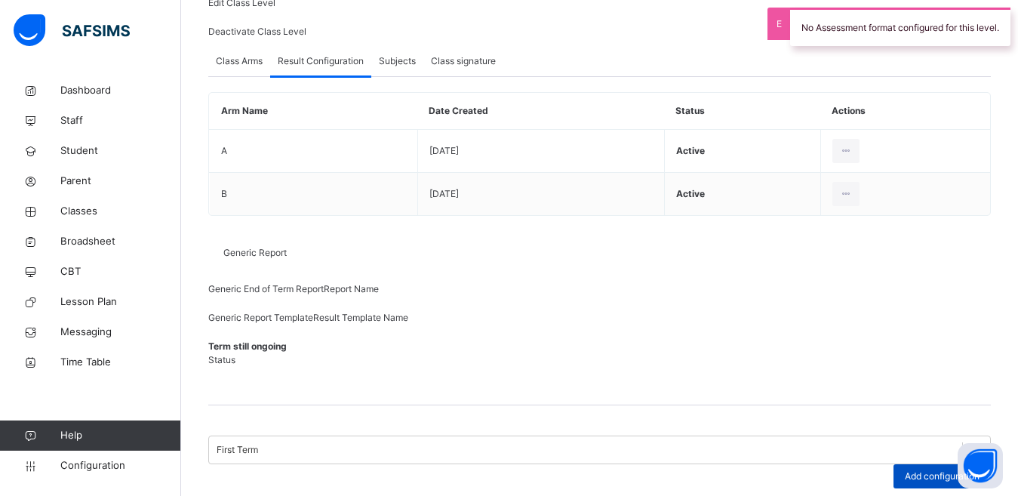
click at [946, 464] on div "Add configuration" at bounding box center [942, 476] width 97 height 24
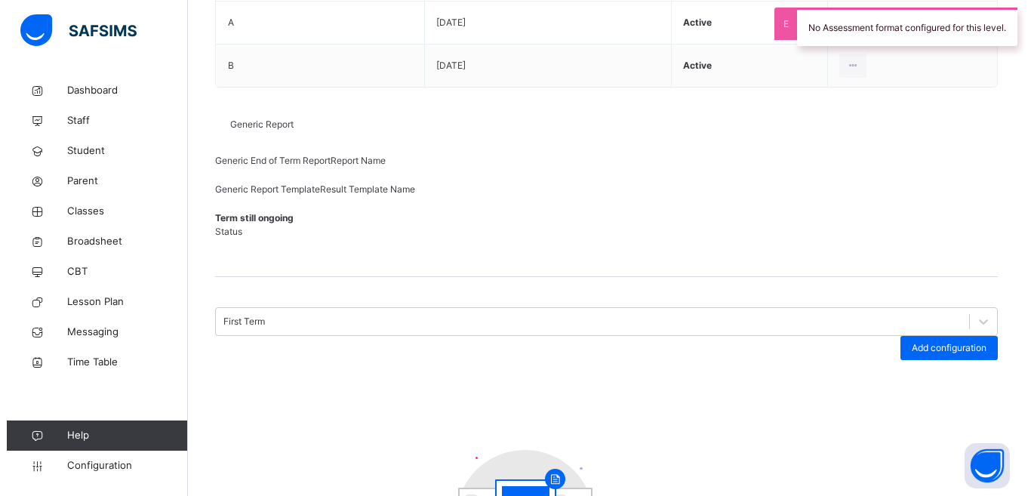
scroll to position [377, 0]
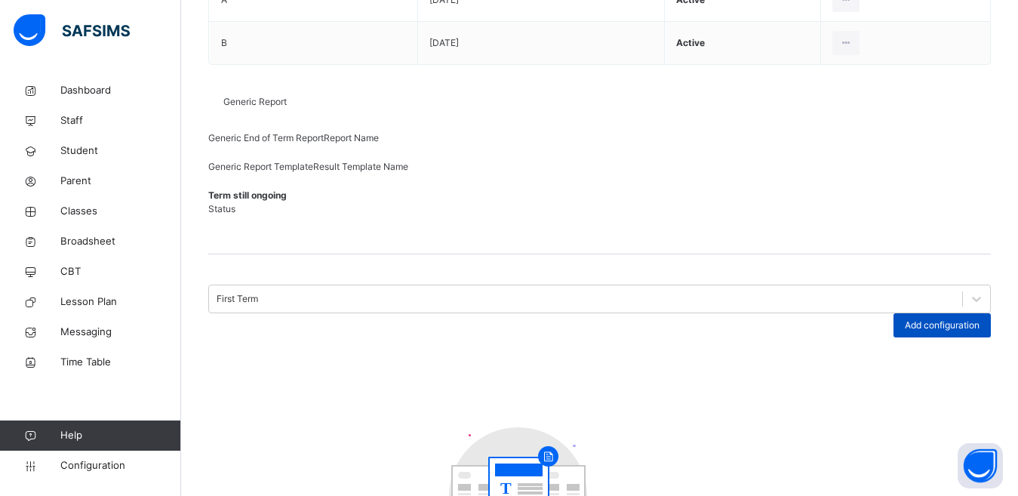
click at [950, 319] on span "Add configuration" at bounding box center [942, 326] width 75 height 14
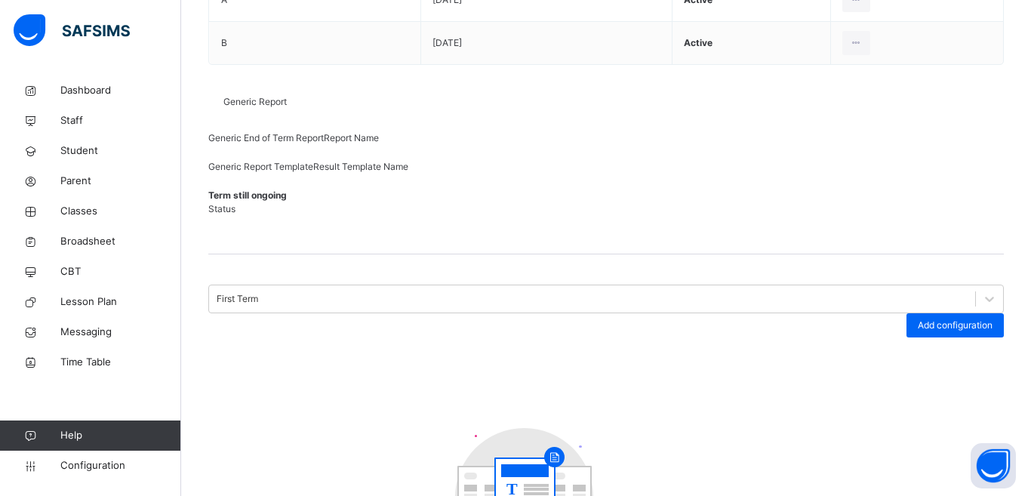
type input "*"
type input "**********"
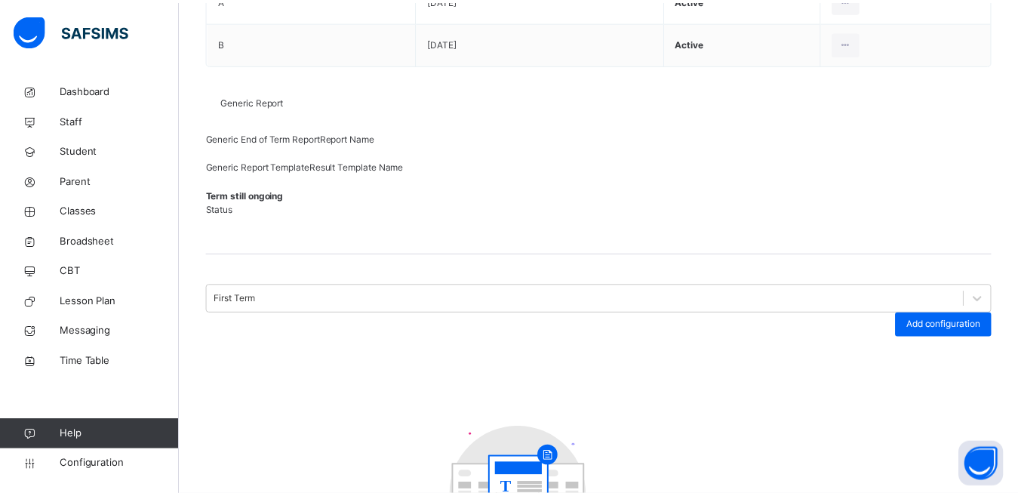
scroll to position [0, 0]
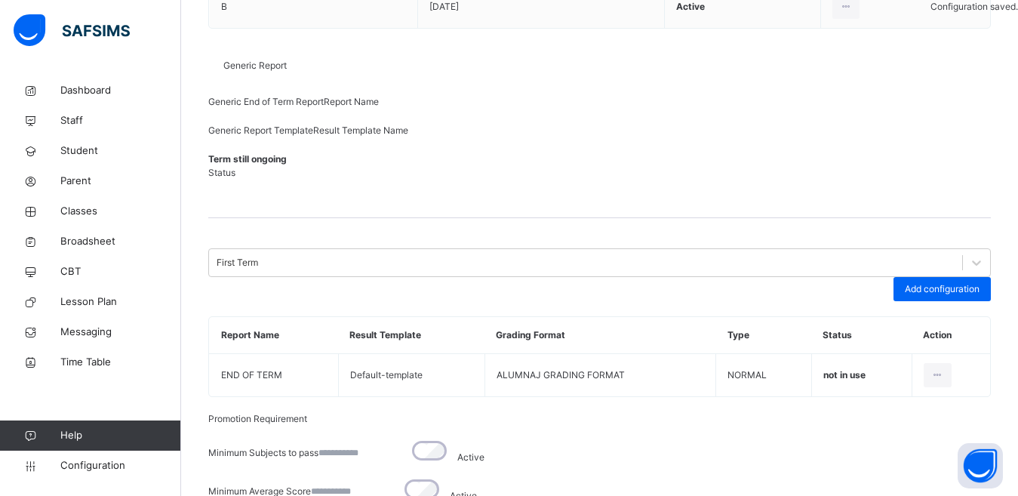
scroll to position [226, 0]
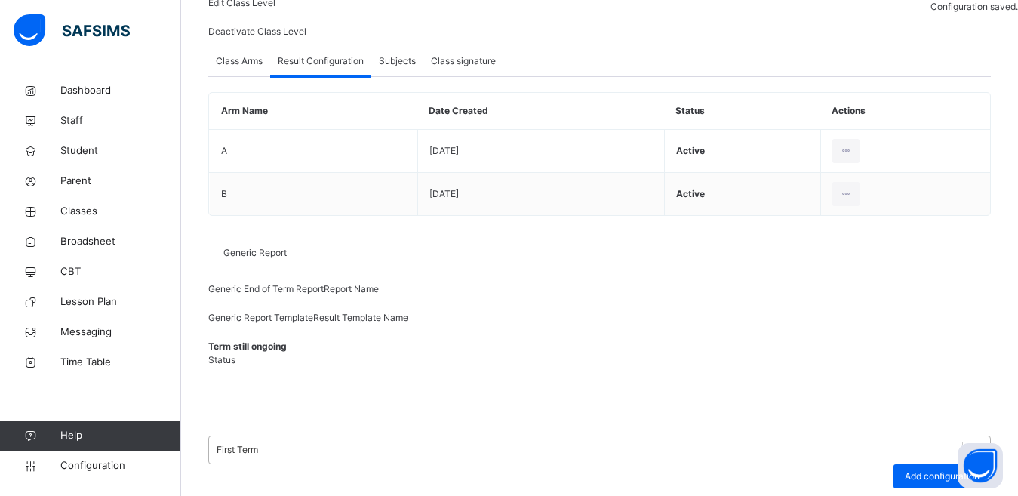
click at [258, 443] on div "First Term" at bounding box center [238, 450] width 42 height 14
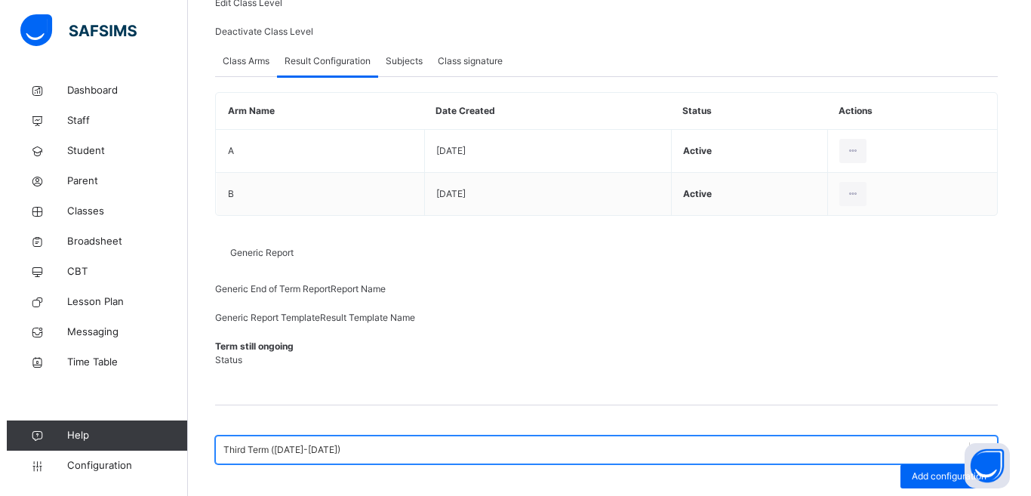
scroll to position [245, 0]
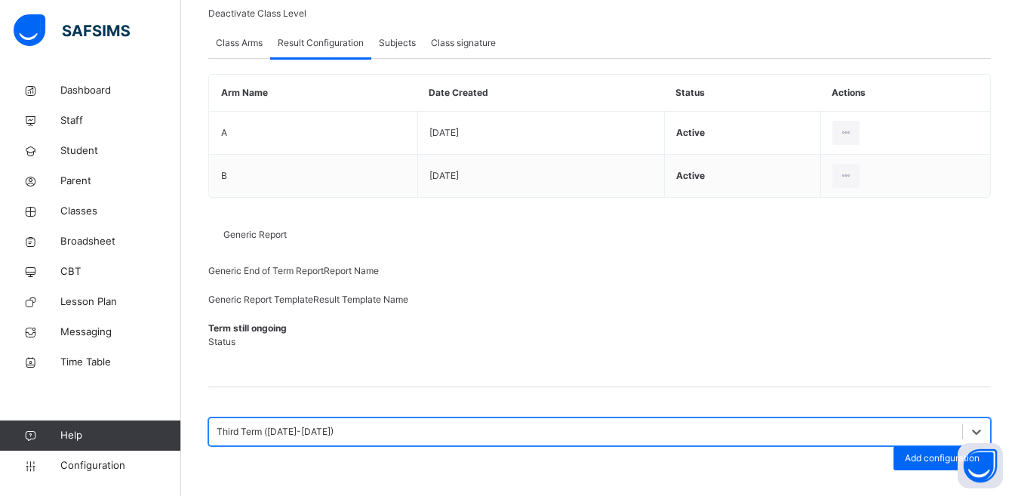
click at [950, 451] on span "Add configuration" at bounding box center [942, 458] width 75 height 14
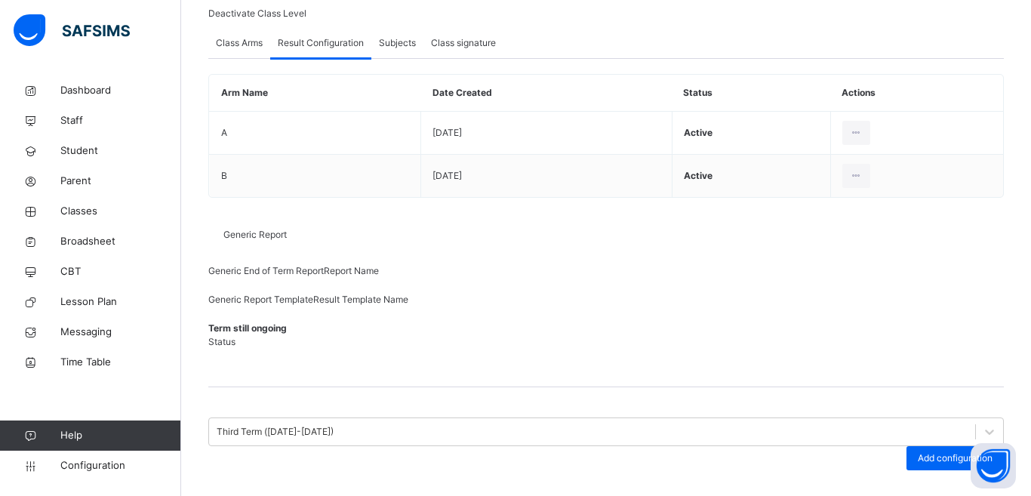
type input "**********"
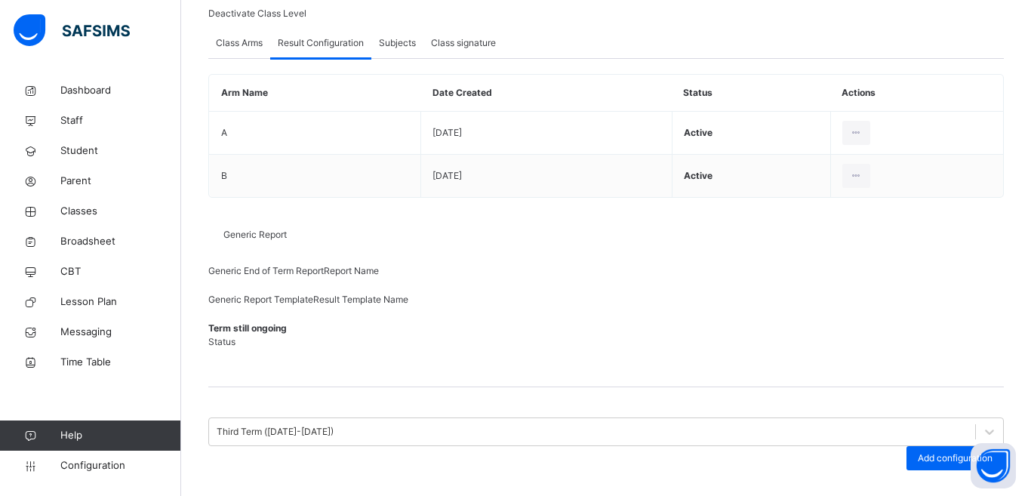
scroll to position [151, 0]
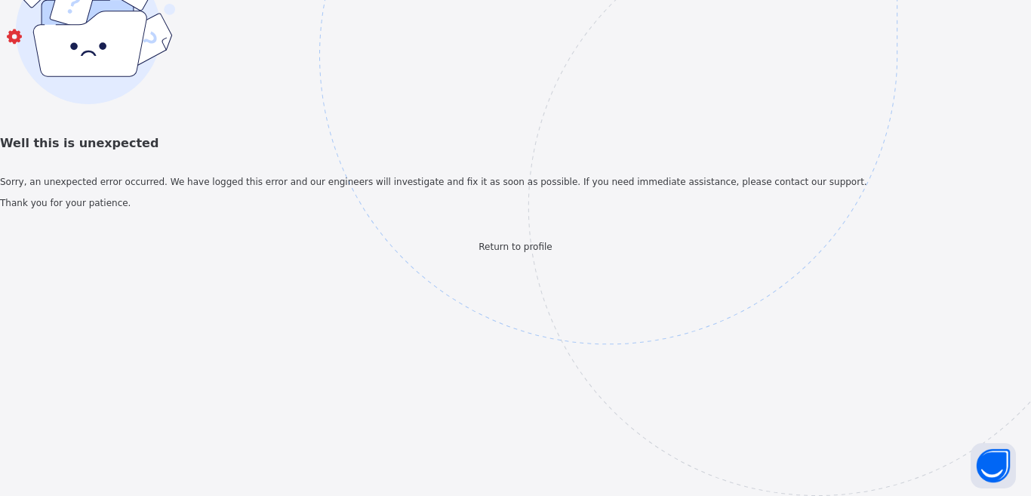
scroll to position [0, 0]
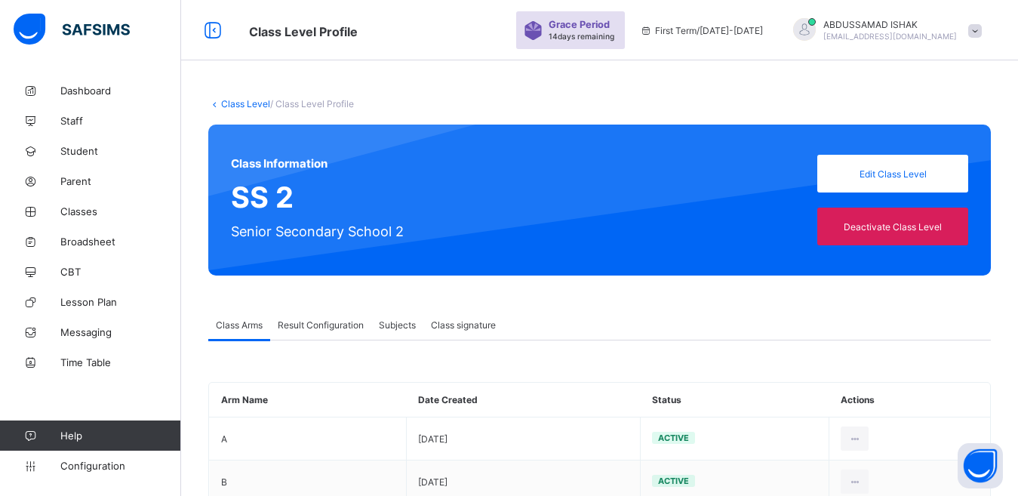
drag, startPoint x: 306, startPoint y: 324, endPoint x: 404, endPoint y: 313, distance: 98.7
click at [306, 325] on span "Result Configuration" at bounding box center [321, 324] width 86 height 11
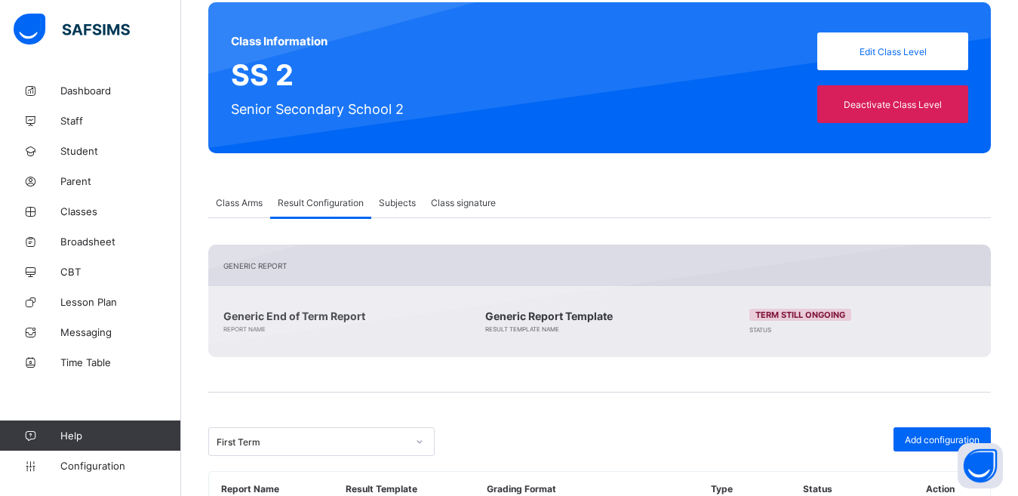
scroll to position [214, 0]
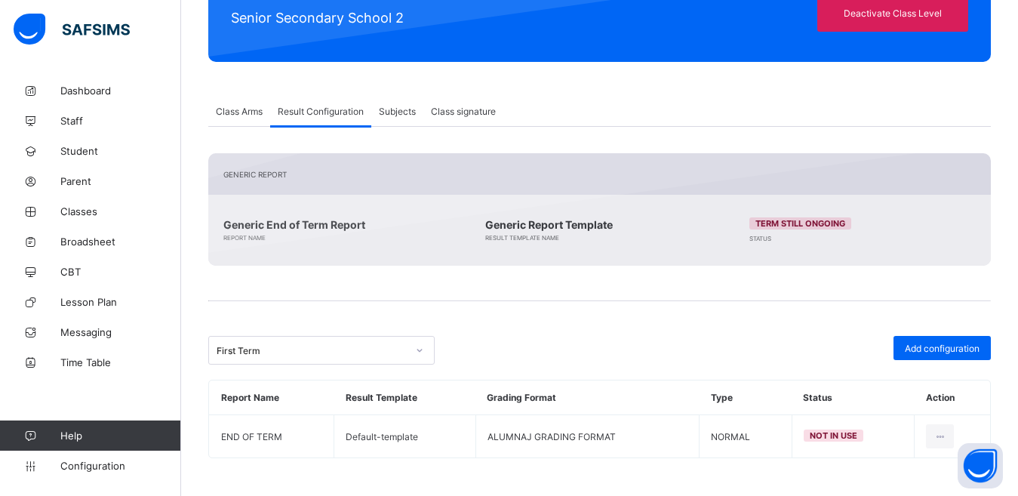
click at [378, 346] on div "First Term" at bounding box center [312, 350] width 190 height 11
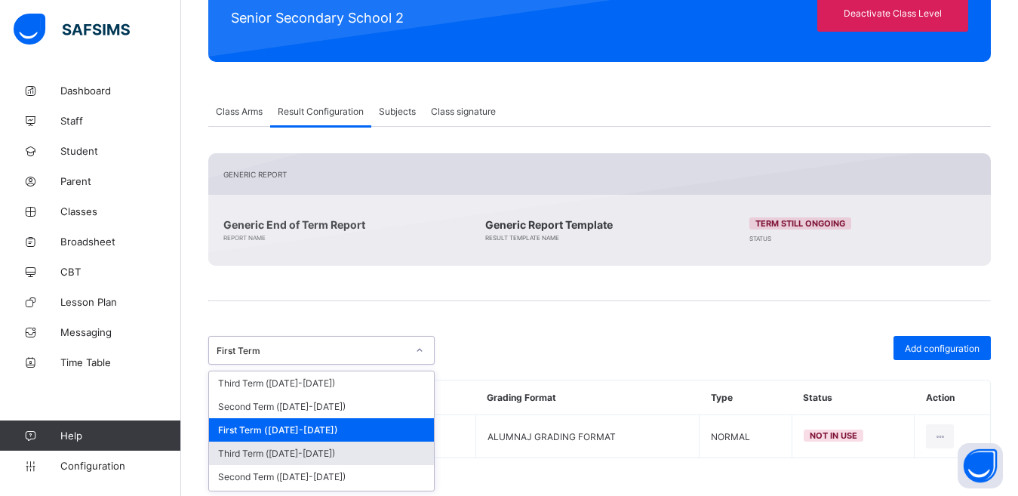
click at [313, 448] on div "Third Term (2024-2025)" at bounding box center [321, 453] width 225 height 23
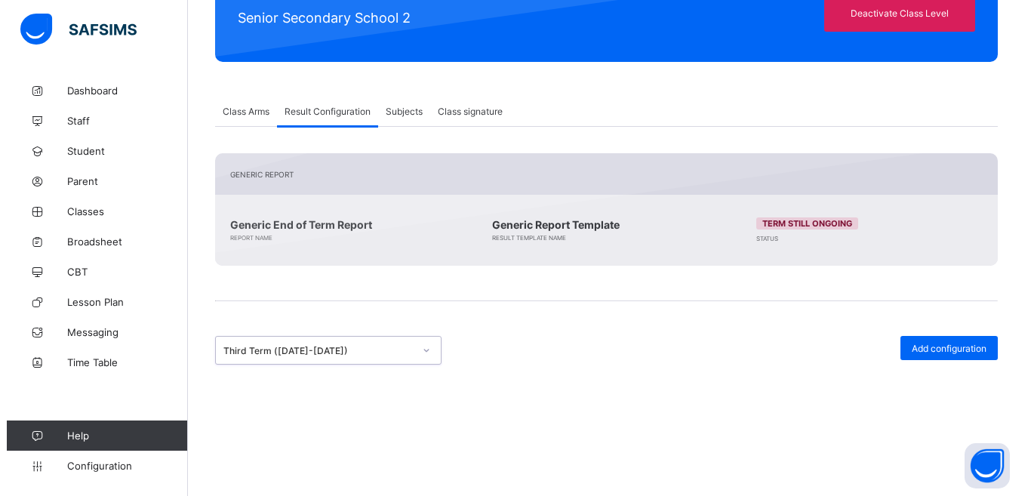
scroll to position [233, 0]
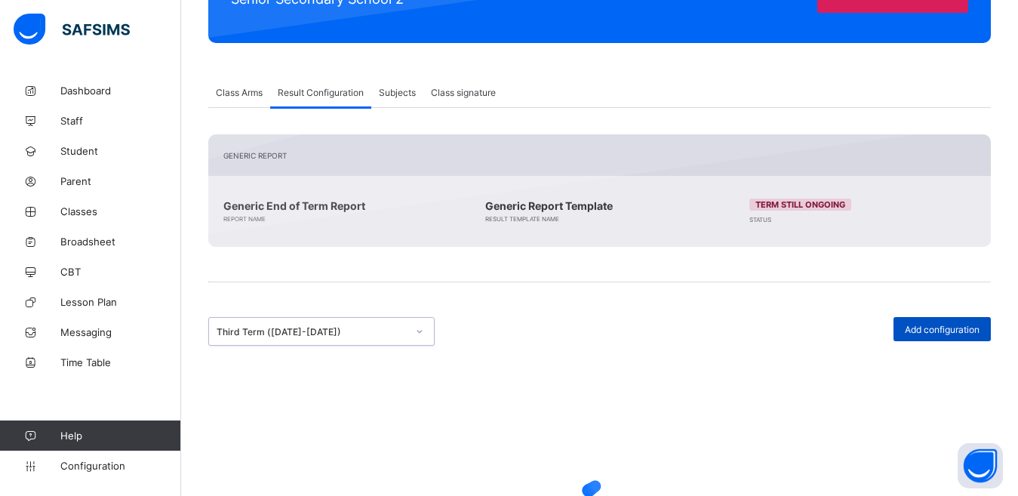
click at [947, 331] on span "Add configuration" at bounding box center [942, 329] width 75 height 11
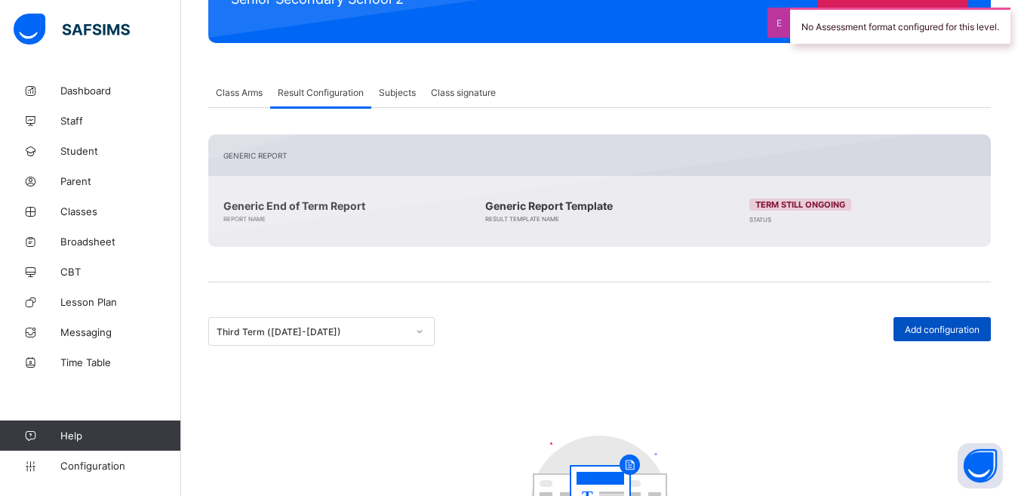
click at [941, 325] on span "Add configuration" at bounding box center [942, 329] width 75 height 11
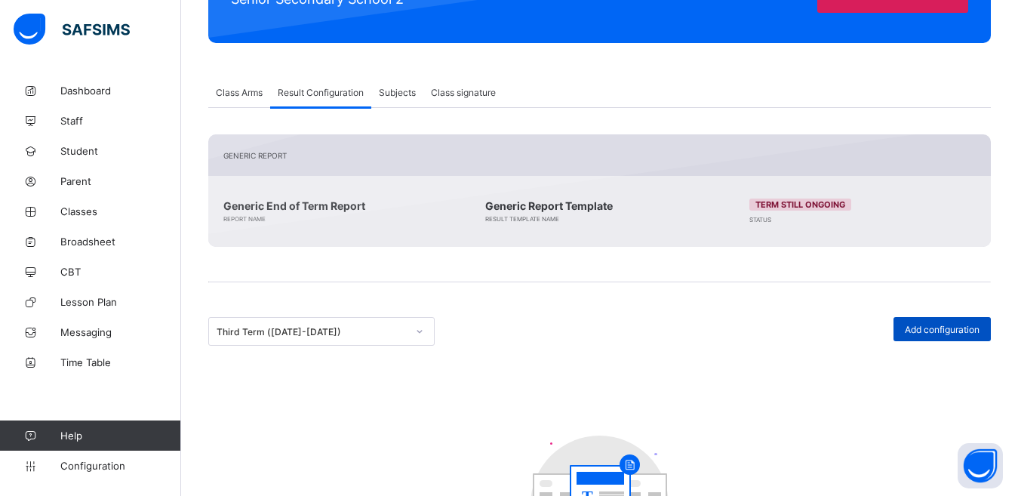
click at [938, 325] on span "Add configuration" at bounding box center [942, 329] width 75 height 11
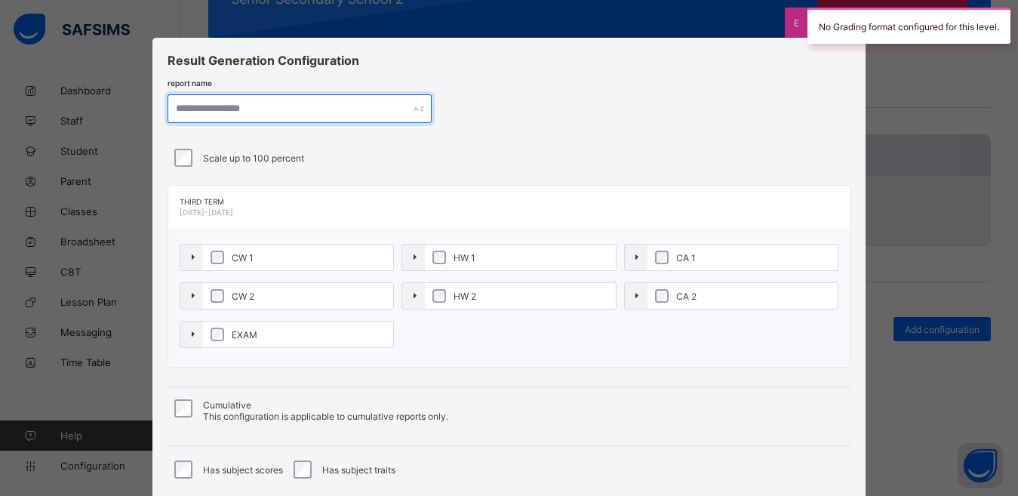
click at [359, 112] on input "text" at bounding box center [300, 108] width 264 height 29
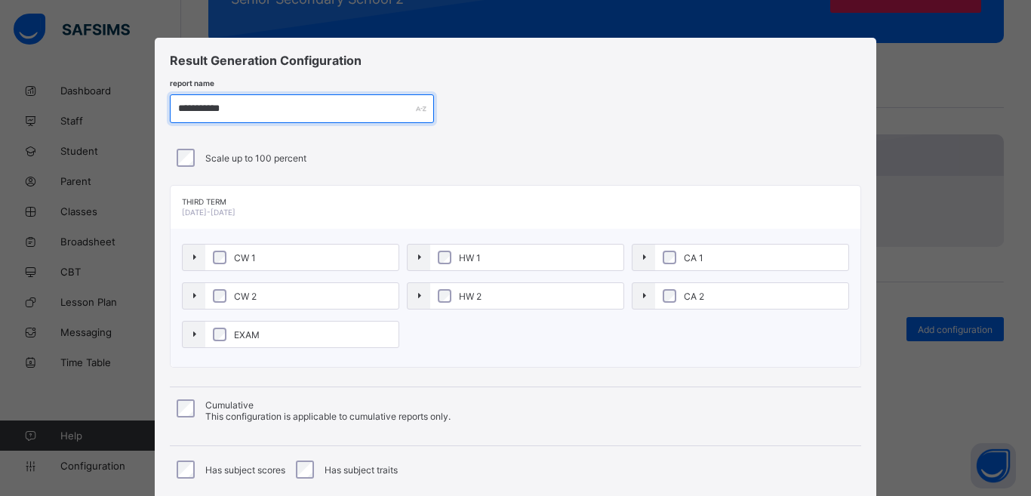
type input "**********"
click at [662, 249] on label "CA 1" at bounding box center [751, 258] width 193 height 26
click at [658, 296] on label "CA 2" at bounding box center [751, 296] width 193 height 26
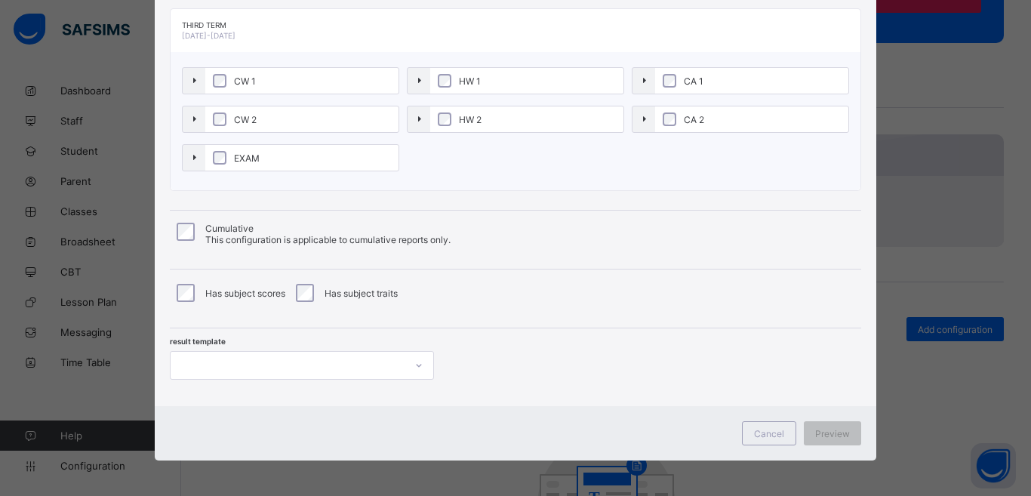
scroll to position [179, 0]
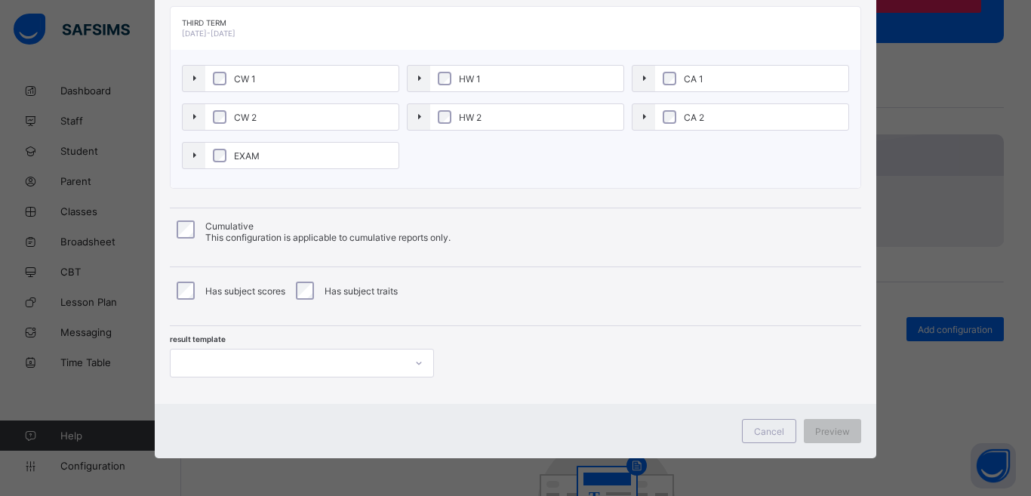
click at [307, 355] on div at bounding box center [288, 363] width 234 height 21
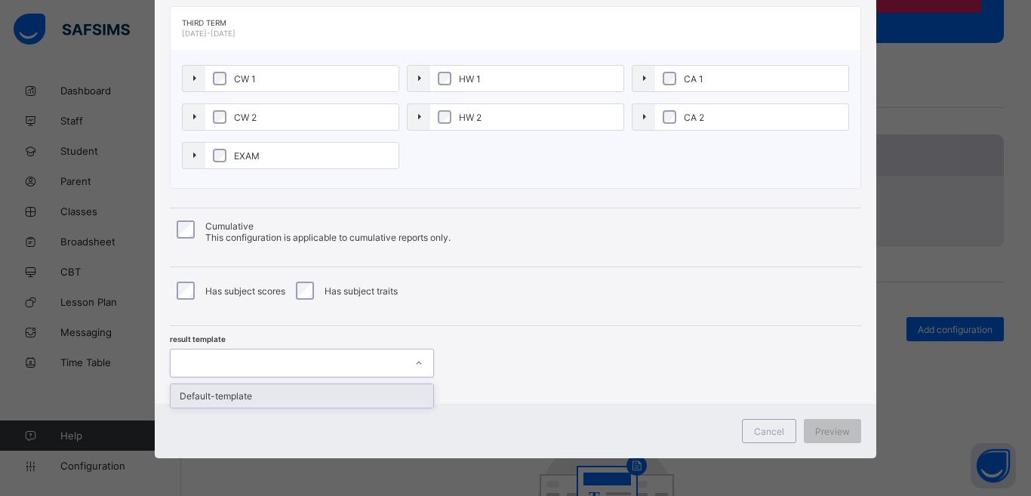
click at [276, 396] on div "Default-template" at bounding box center [302, 395] width 263 height 23
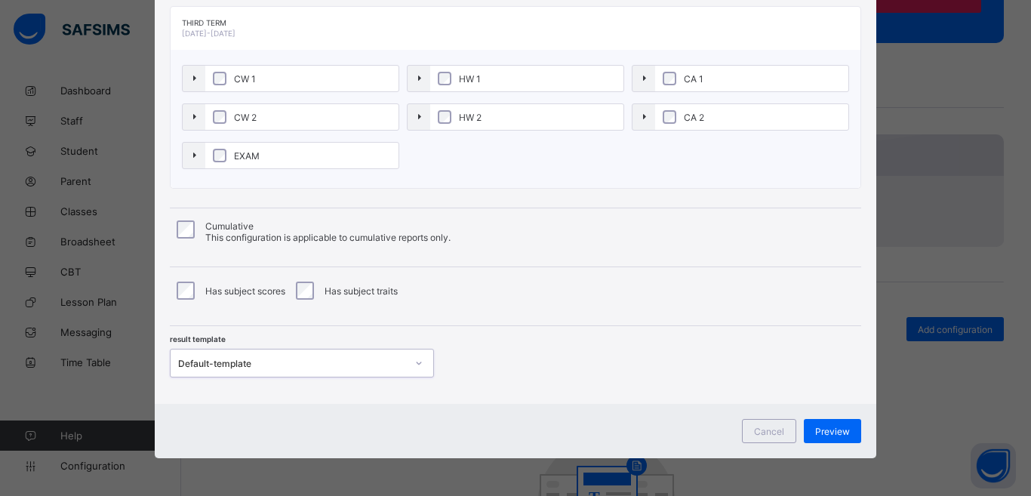
click at [839, 437] on div "Preview" at bounding box center [832, 431] width 57 height 24
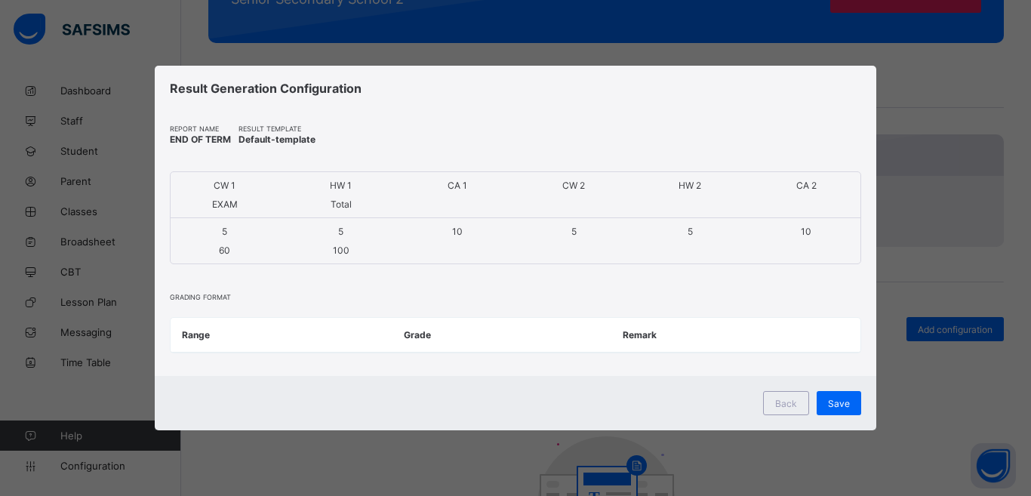
scroll to position [0, 0]
click at [840, 429] on div "Back Save" at bounding box center [516, 403] width 722 height 54
click at [841, 408] on span "Save" at bounding box center [839, 403] width 22 height 11
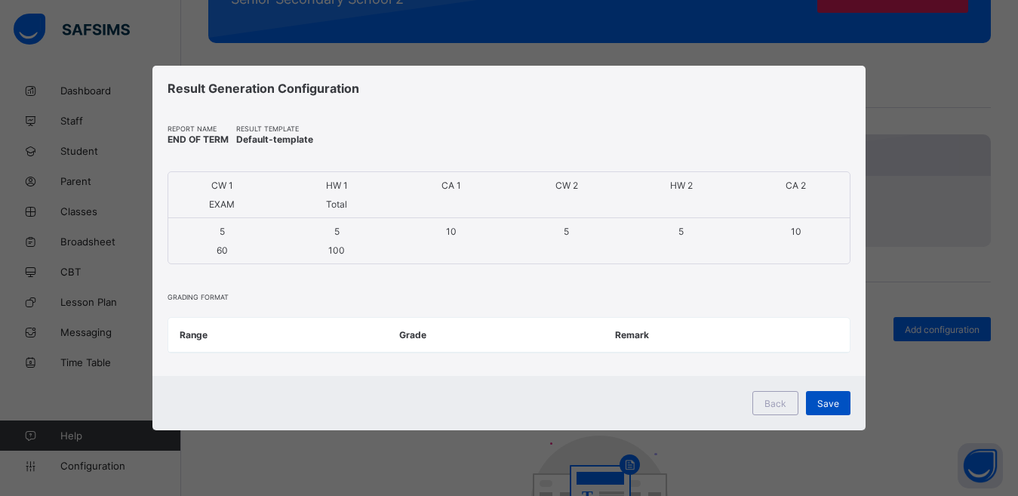
click at [833, 396] on div "Save" at bounding box center [828, 403] width 45 height 24
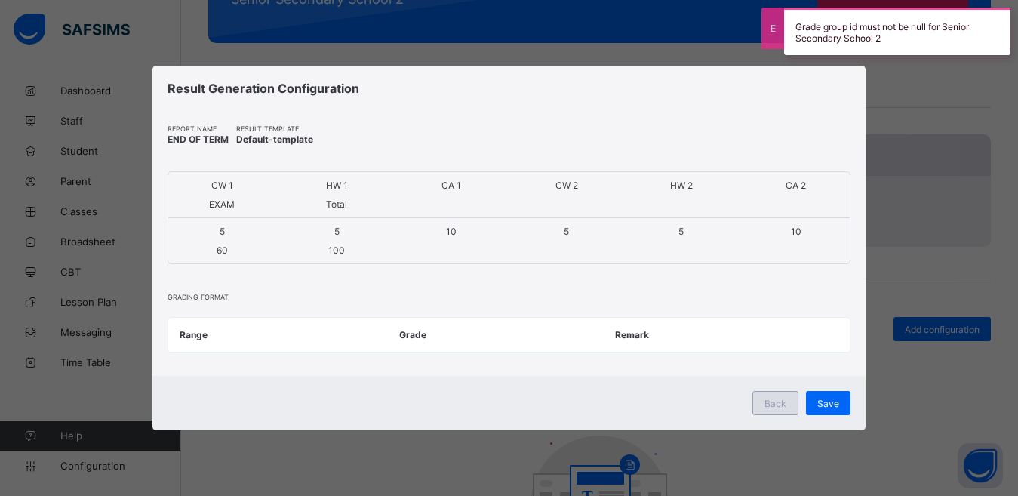
click at [784, 402] on span "Back" at bounding box center [776, 403] width 22 height 11
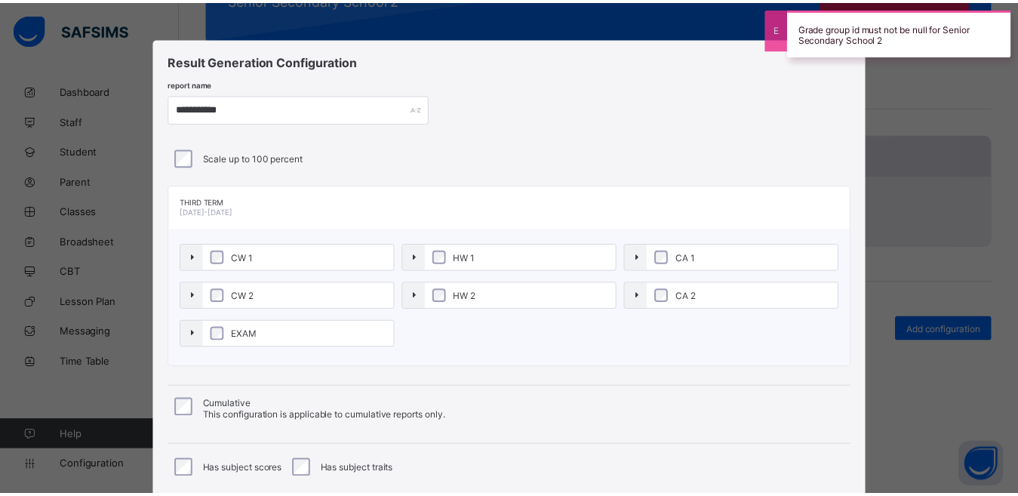
scroll to position [179, 0]
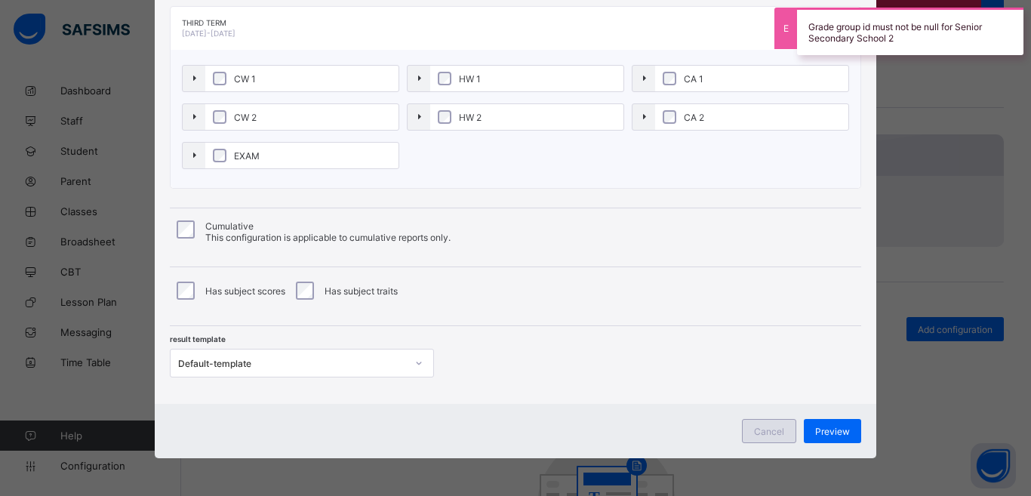
click at [754, 426] on span "Cancel" at bounding box center [769, 431] width 30 height 11
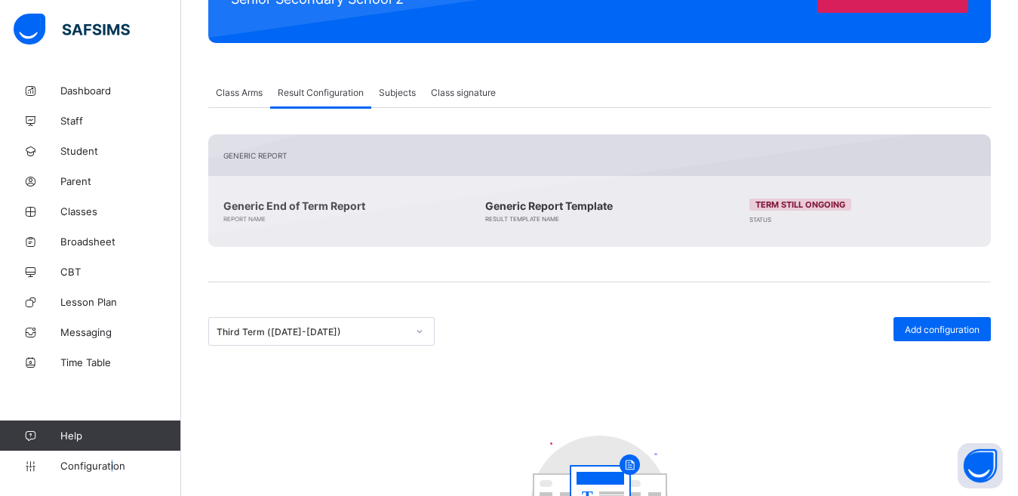
drag, startPoint x: 110, startPoint y: 454, endPoint x: 130, endPoint y: 445, distance: 21.3
click at [109, 454] on link "Configuration" at bounding box center [90, 466] width 180 height 30
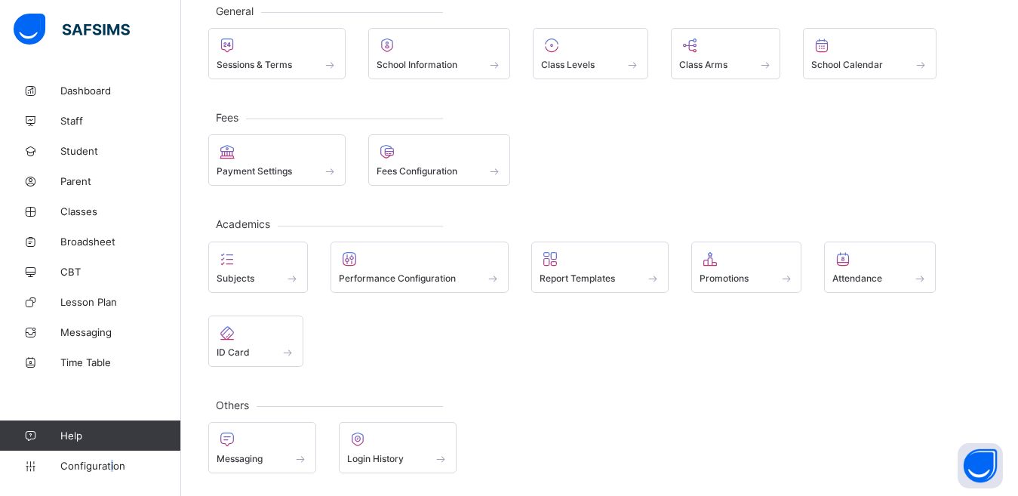
scroll to position [95, 0]
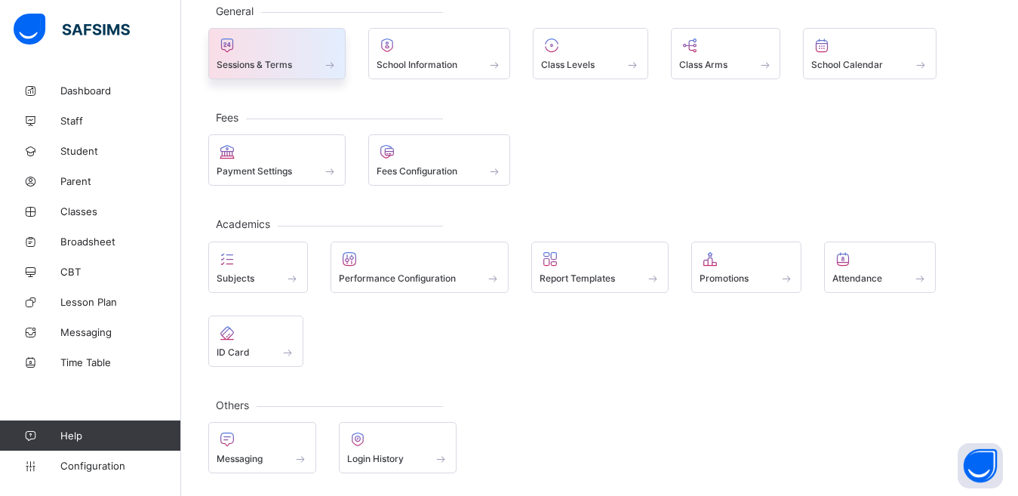
click at [264, 48] on div at bounding box center [277, 45] width 121 height 18
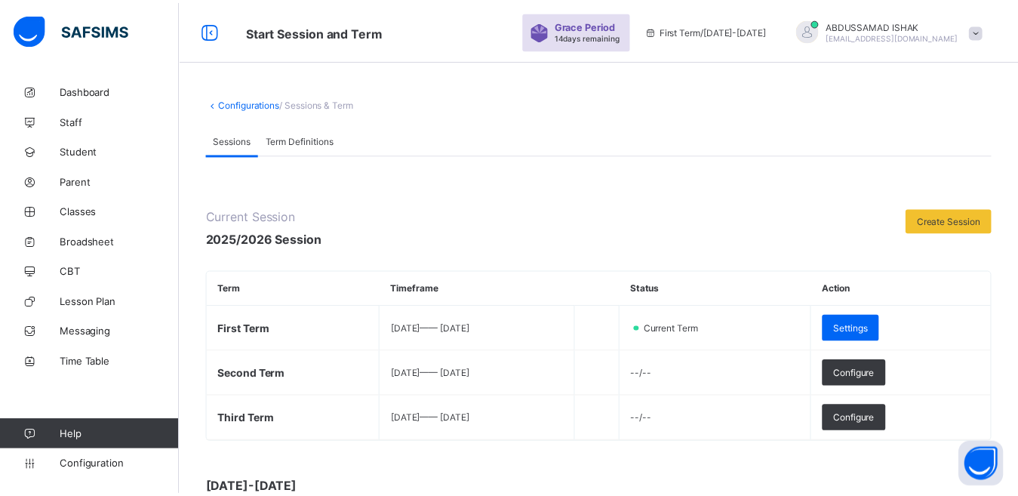
scroll to position [226, 0]
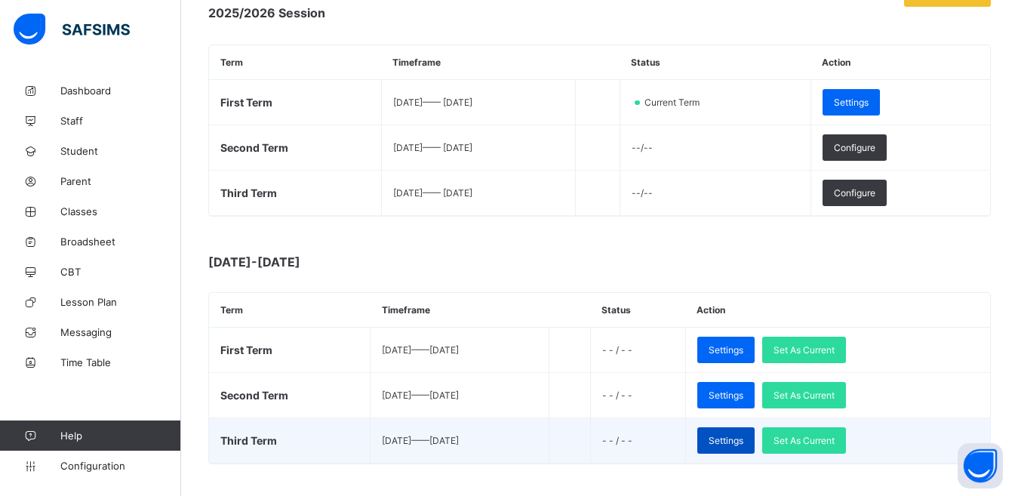
click at [744, 439] on span "Settings" at bounding box center [726, 440] width 35 height 11
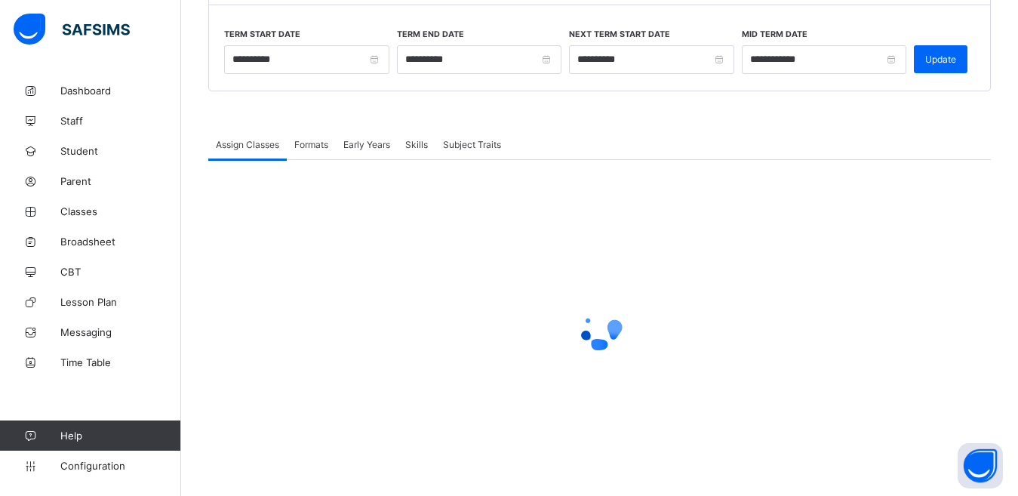
scroll to position [183, 0]
click at [316, 141] on span "Formats" at bounding box center [311, 144] width 34 height 11
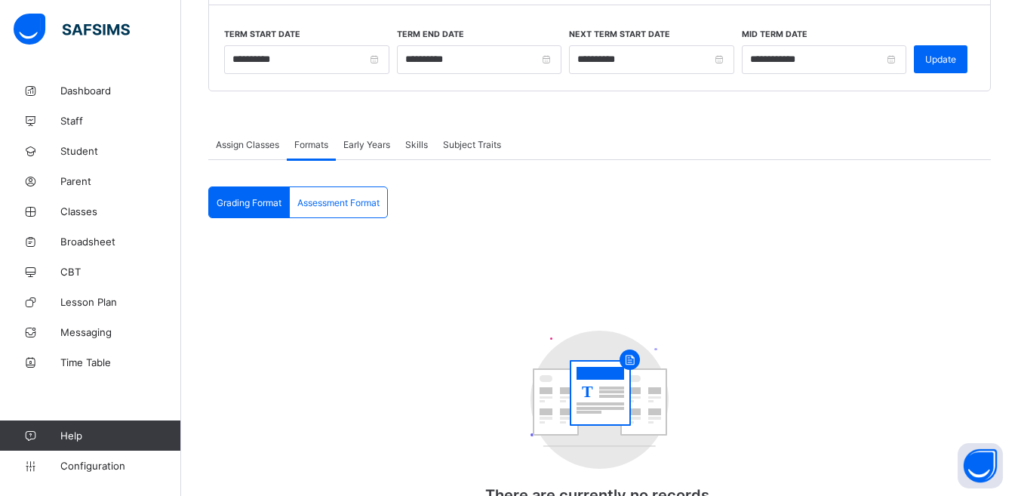
click at [342, 187] on div "Assessment Format" at bounding box center [338, 202] width 97 height 30
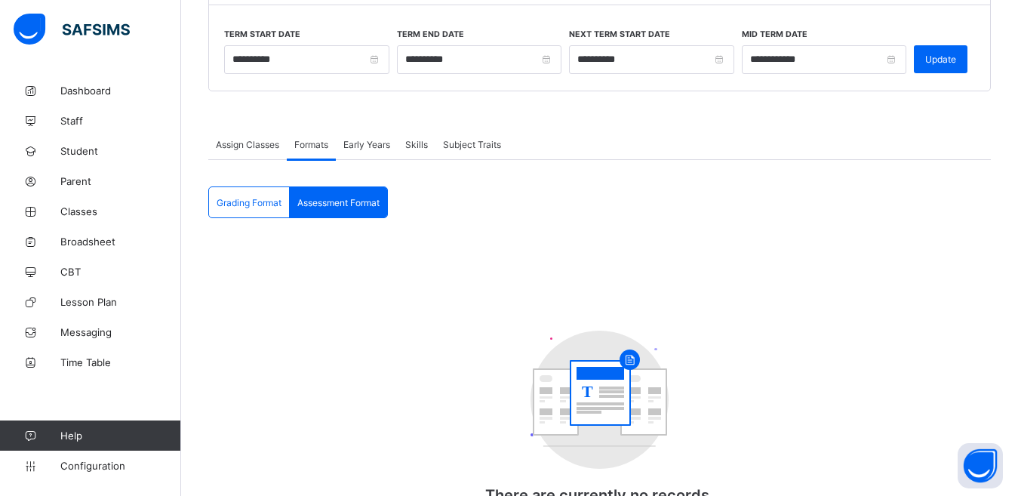
scroll to position [252, 0]
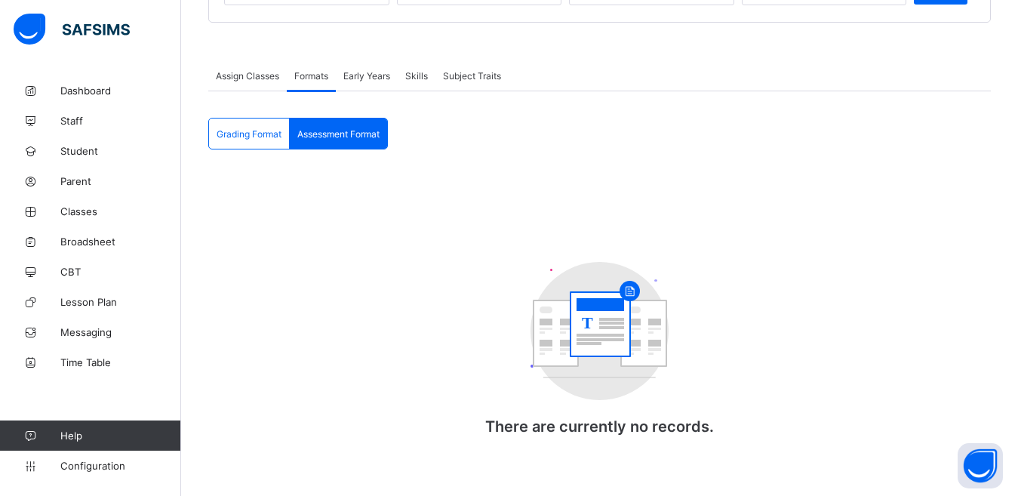
click at [253, 135] on span "Grading Format" at bounding box center [249, 133] width 65 height 11
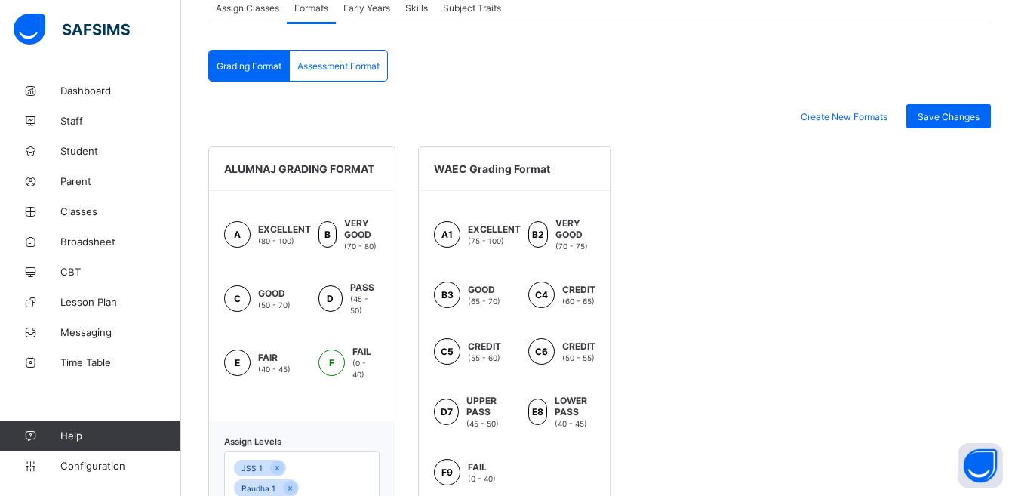
scroll to position [457, 0]
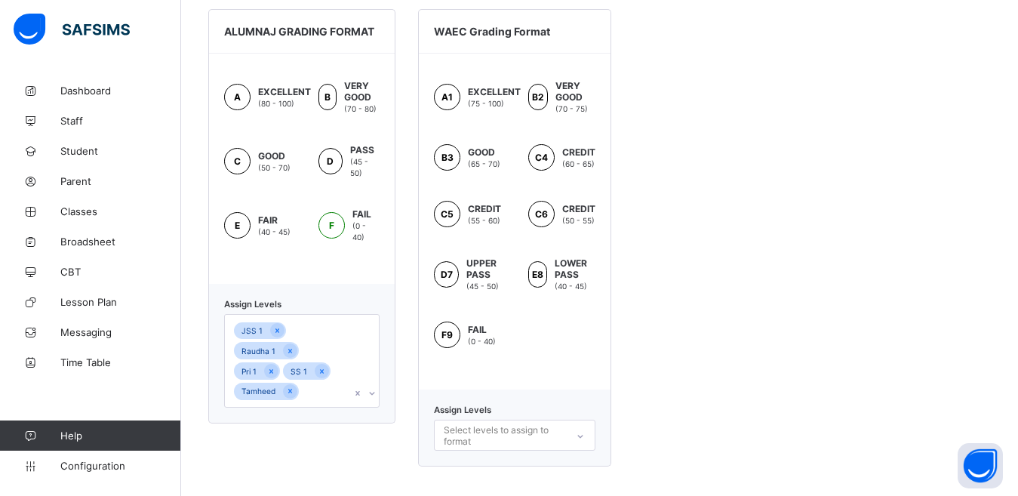
click at [340, 388] on div "JSS 1 Raudha 1 Pri 1 SS 1 Tamheed" at bounding box center [302, 361] width 156 height 94
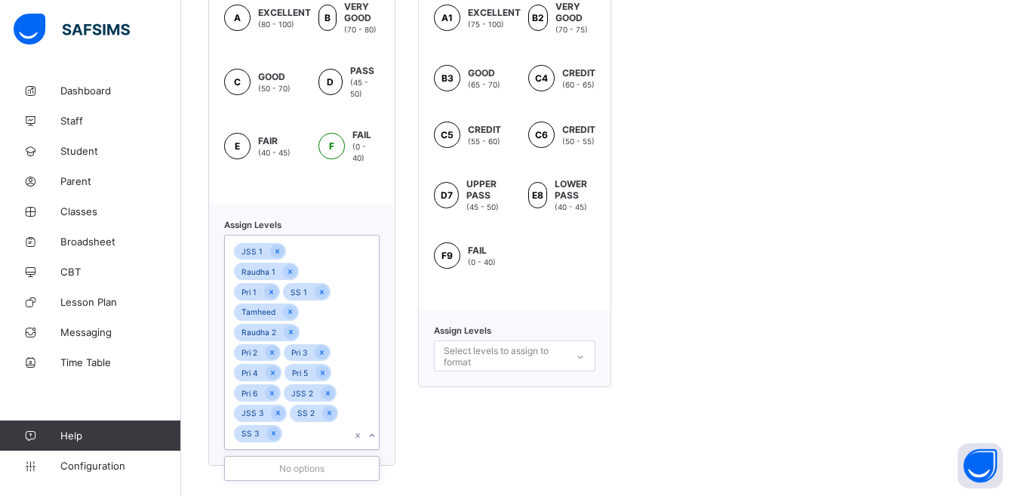
scroll to position [234, 0]
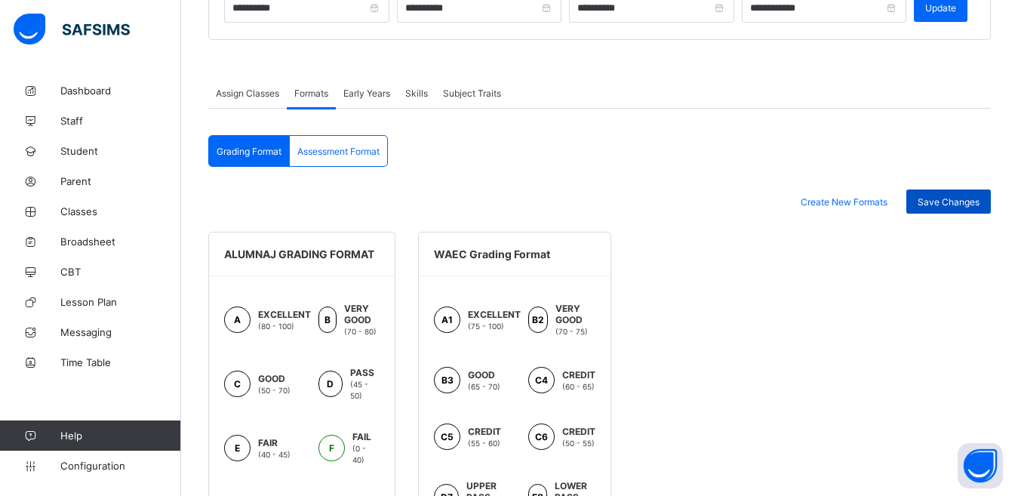
click at [948, 202] on span "Save Changes" at bounding box center [949, 201] width 62 height 11
click at [363, 153] on span "Assessment Format" at bounding box center [338, 151] width 82 height 11
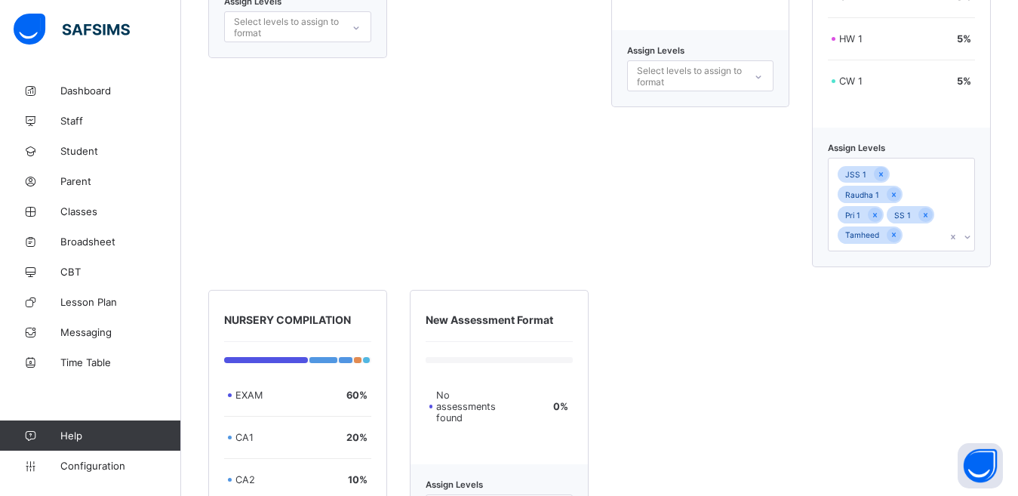
scroll to position [752, 0]
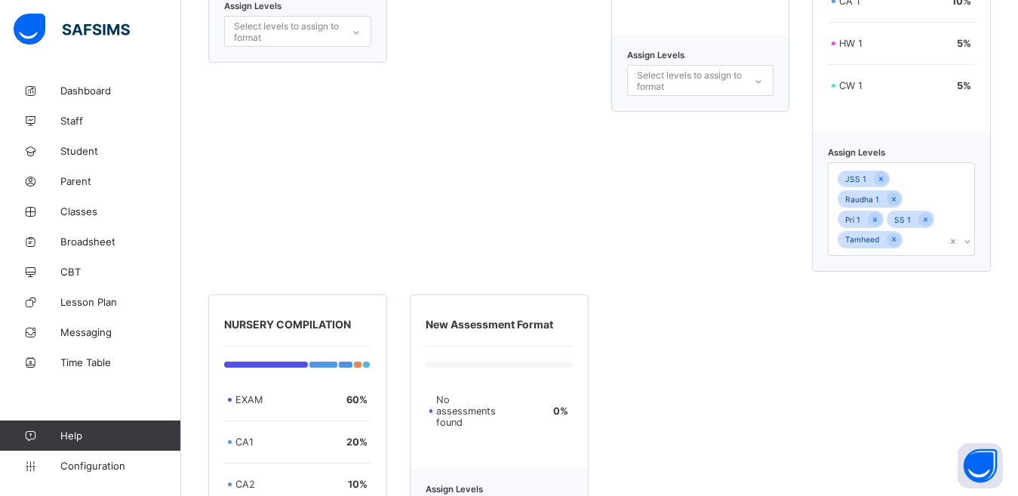
click at [946, 240] on div "JSS 1 Raudha 1 Pri 1 SS 1 Tamheed" at bounding box center [887, 209] width 117 height 92
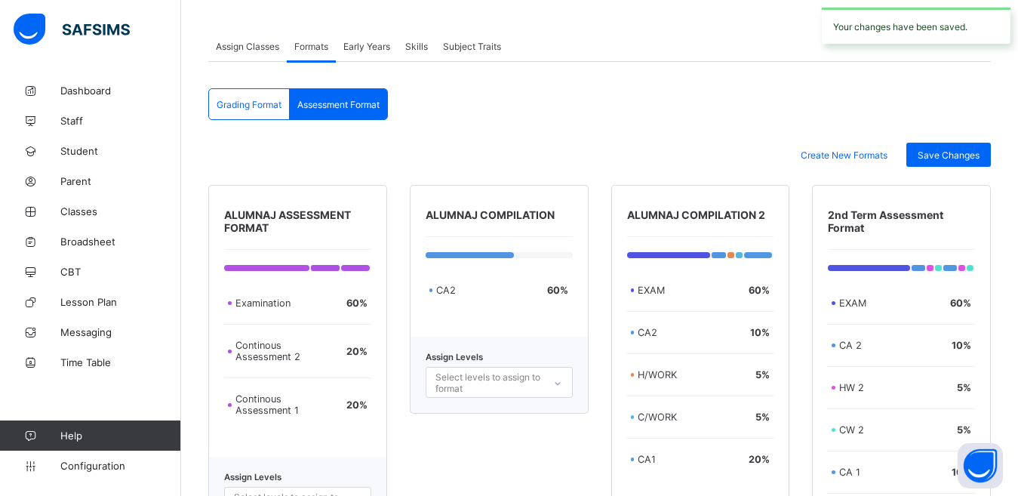
scroll to position [148, 0]
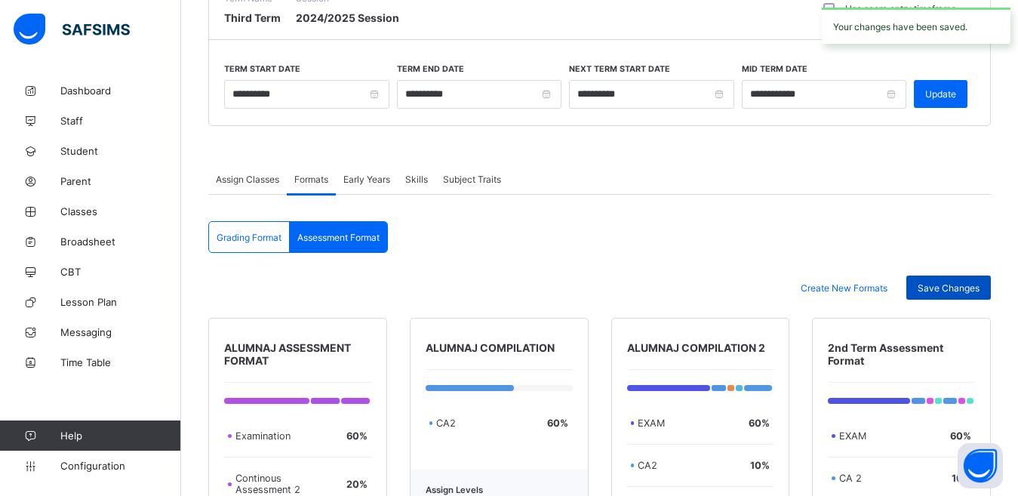
click at [984, 281] on div "Save Changes" at bounding box center [949, 288] width 85 height 24
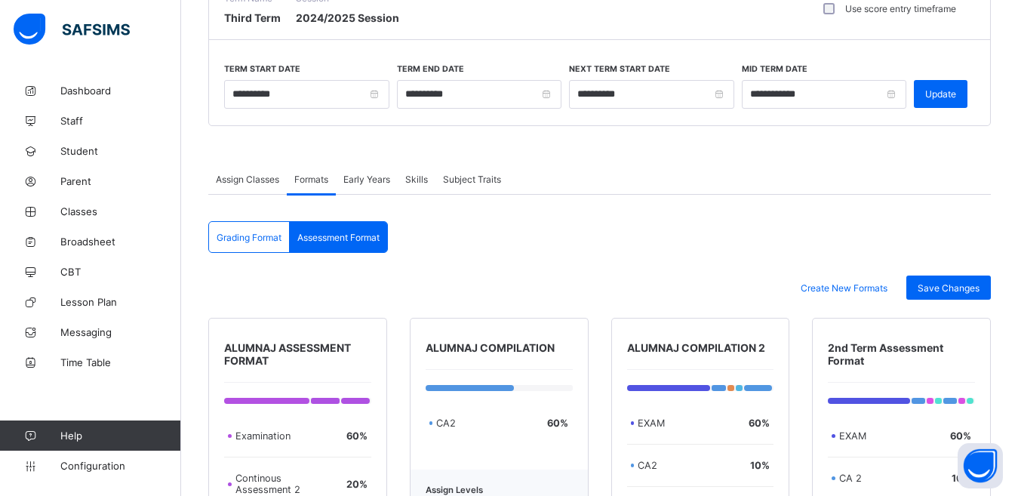
click at [355, 239] on span "Assessment Format" at bounding box center [338, 237] width 82 height 11
click at [421, 179] on span "Skills" at bounding box center [416, 179] width 23 height 11
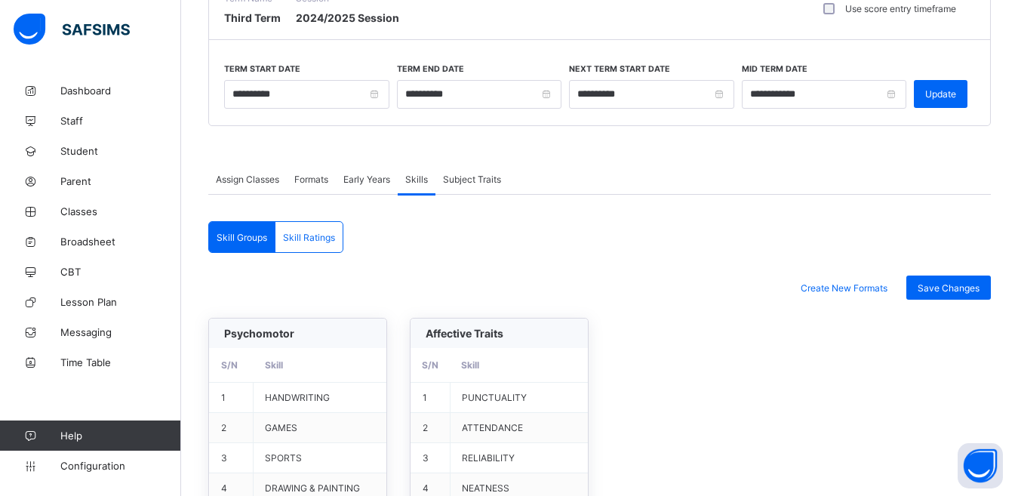
scroll to position [518, 0]
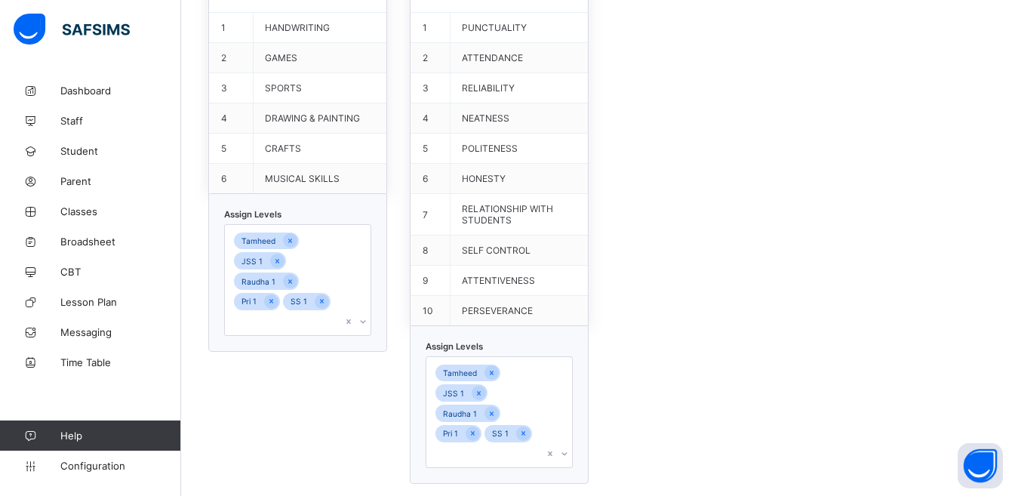
click at [348, 263] on div at bounding box center [356, 280] width 29 height 110
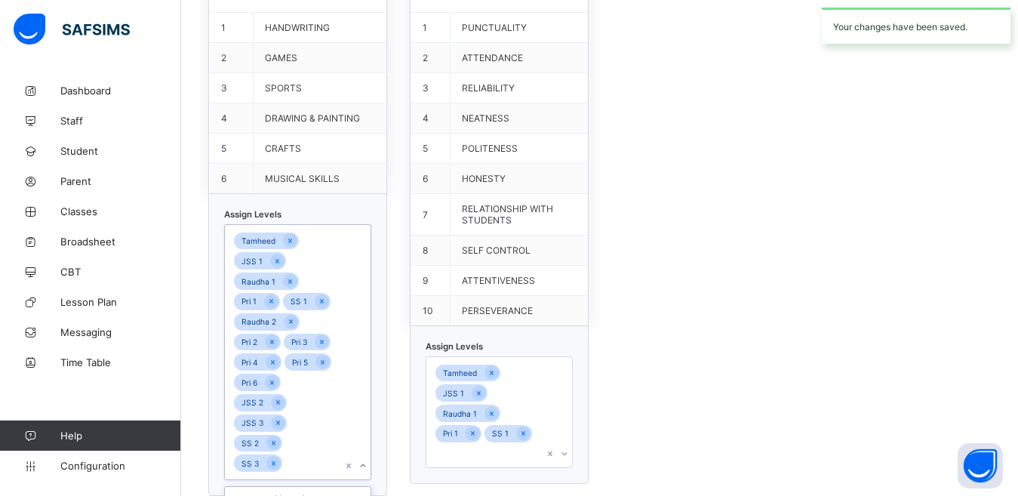
click at [549, 386] on div "Tamheed JSS 1 Raudha 1 Pri 1 SS 1" at bounding box center [499, 412] width 147 height 112
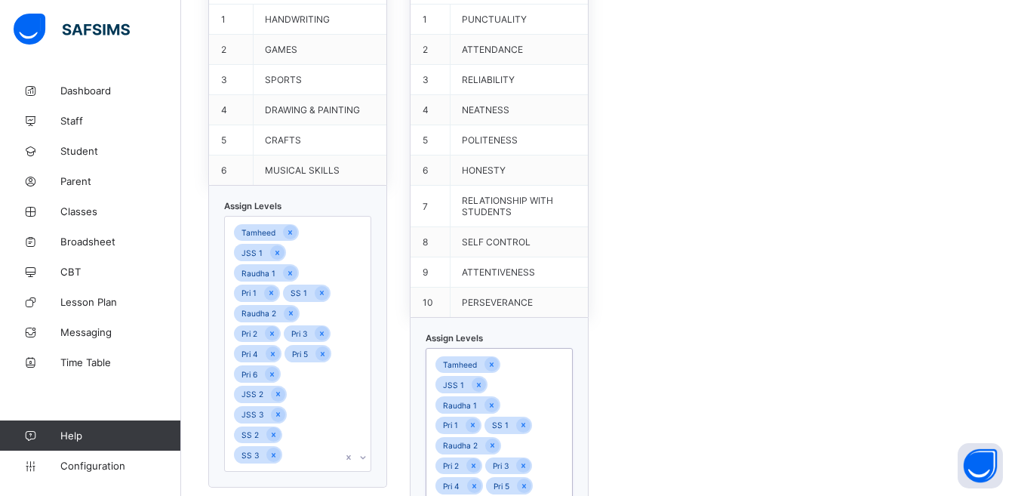
scroll to position [337, 0]
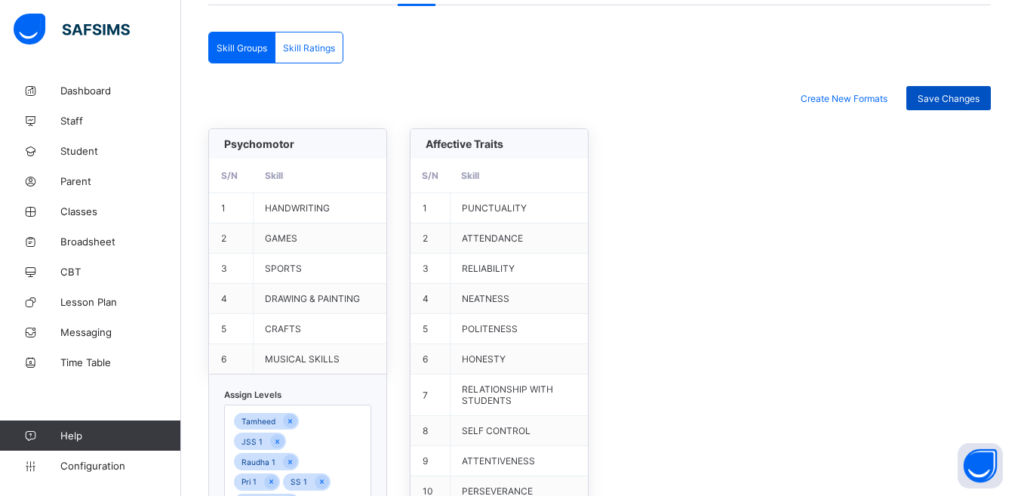
click at [954, 91] on div "Save Changes" at bounding box center [949, 98] width 85 height 24
click at [326, 48] on span "Skill Ratings" at bounding box center [309, 47] width 52 height 11
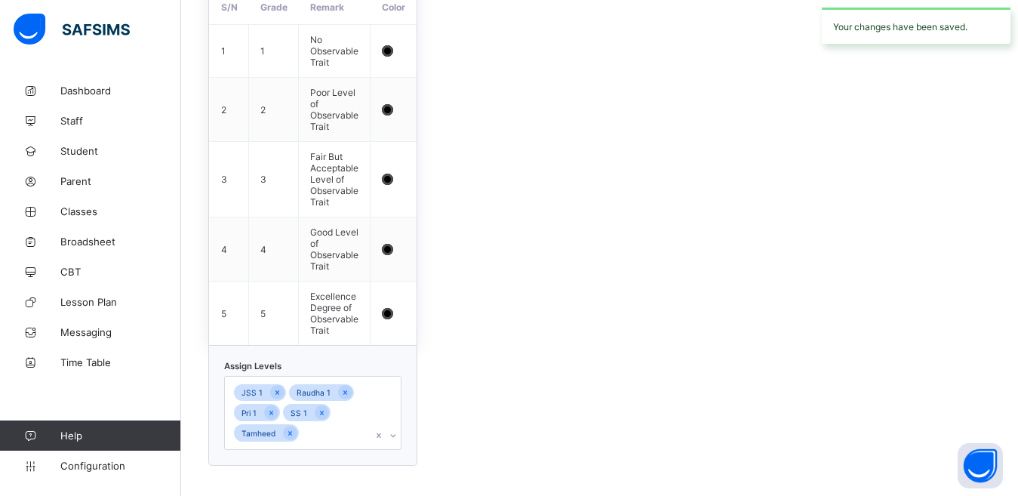
click at [359, 430] on div "JSS 1 Raudha 1 Pri 1 SS 1 Tamheed" at bounding box center [312, 413] width 177 height 74
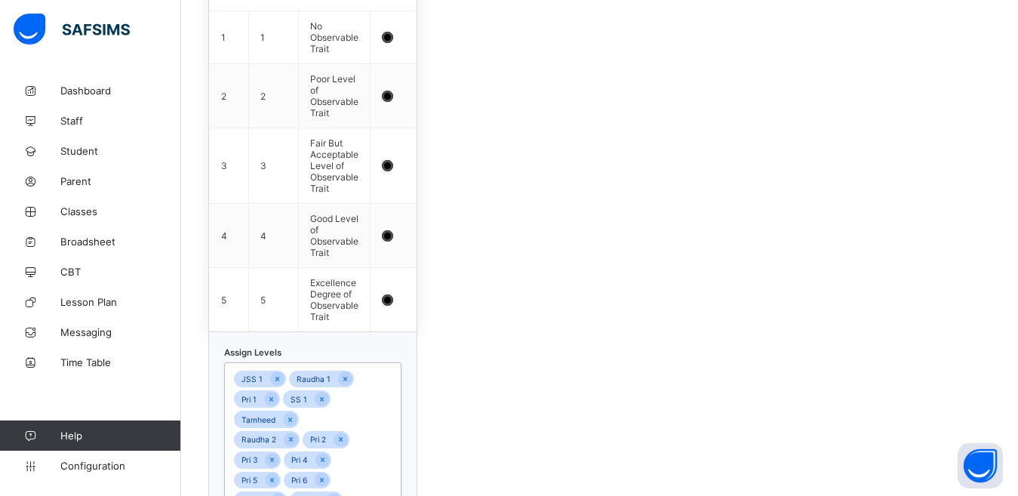
scroll to position [305, 0]
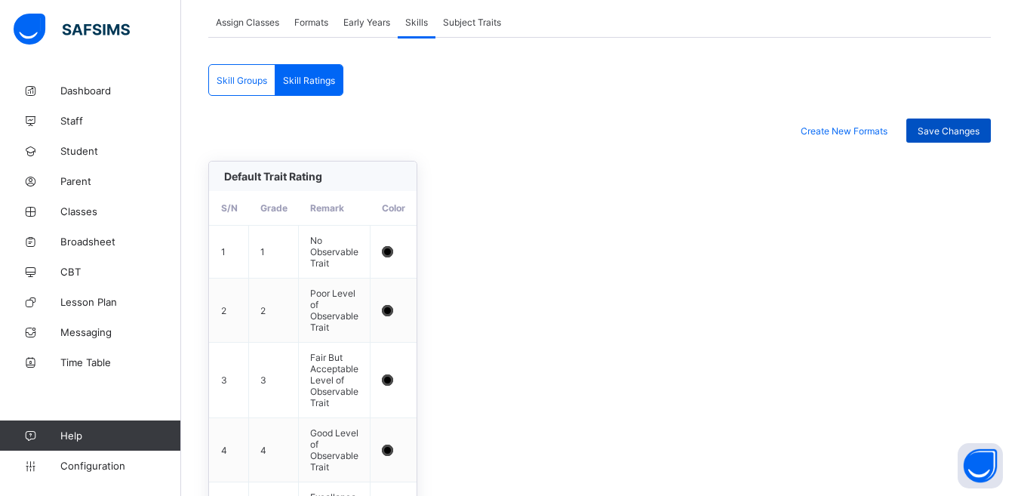
click at [957, 126] on span "Save Changes" at bounding box center [949, 130] width 62 height 11
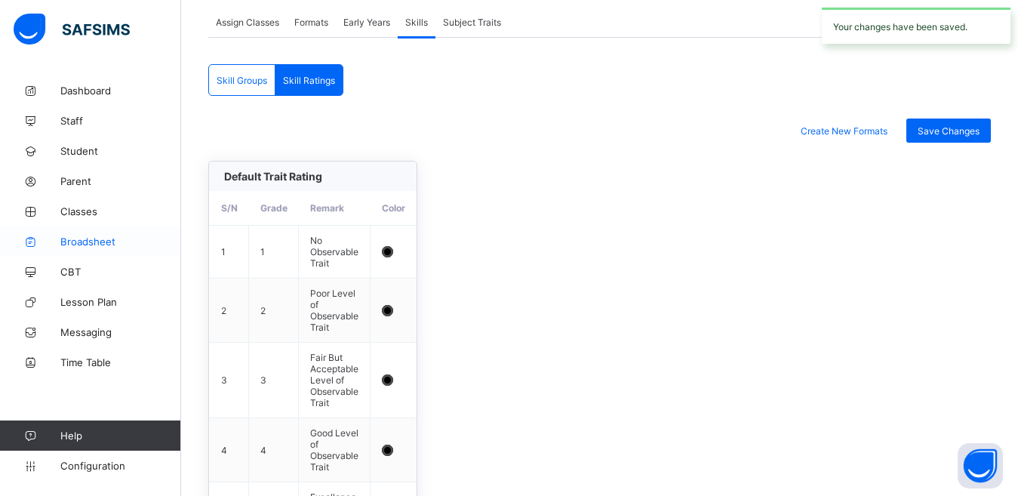
scroll to position [3, 0]
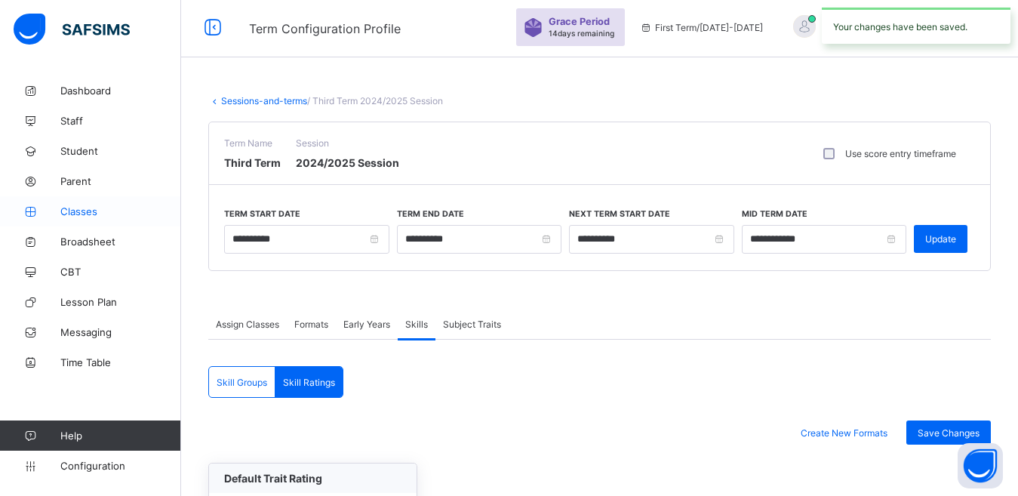
click at [87, 213] on span "Classes" at bounding box center [120, 211] width 121 height 12
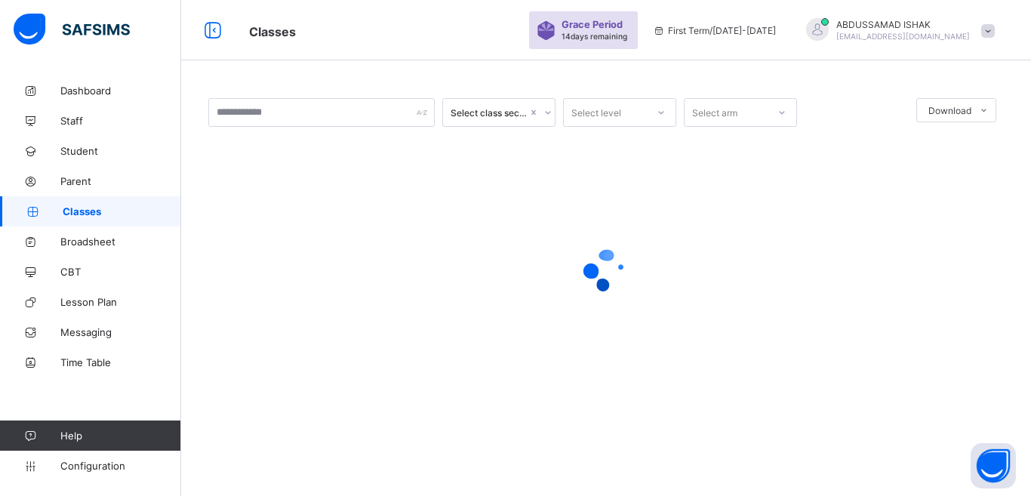
click at [639, 110] on div "Select level" at bounding box center [605, 112] width 83 height 21
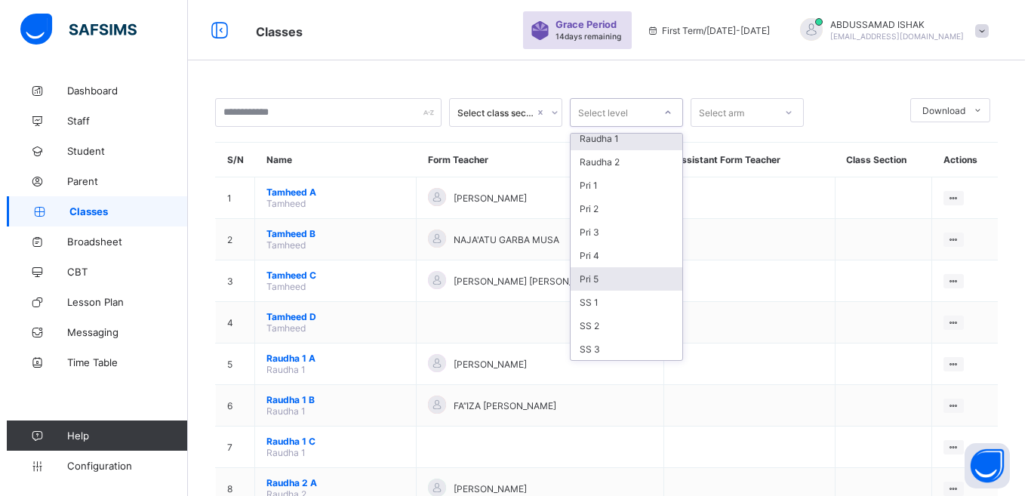
scroll to position [101, 0]
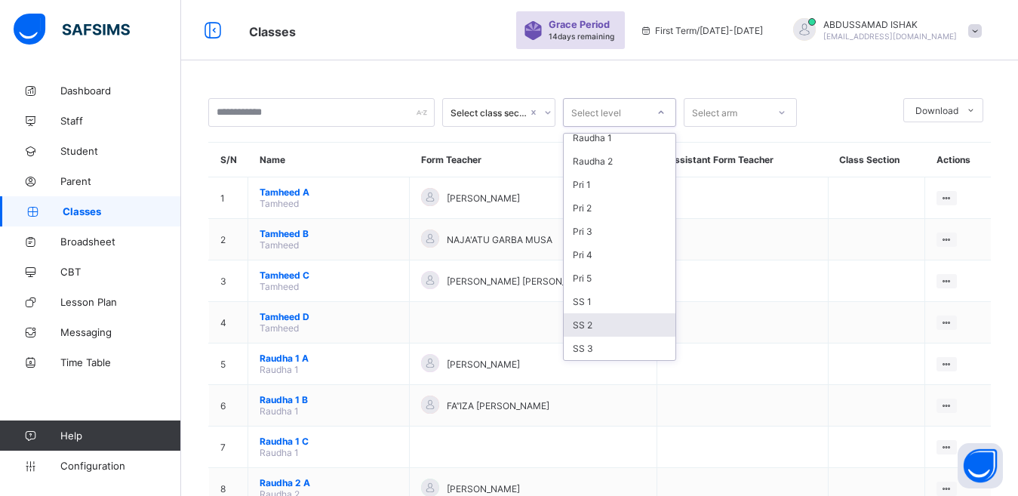
click at [602, 326] on div "SS 2" at bounding box center [620, 324] width 112 height 23
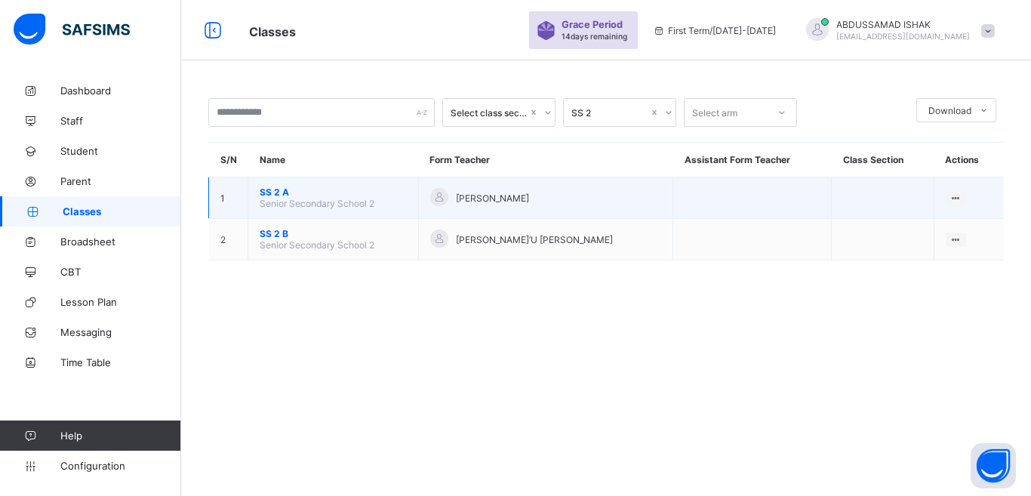
click at [276, 192] on span "SS 2 A" at bounding box center [333, 191] width 147 height 11
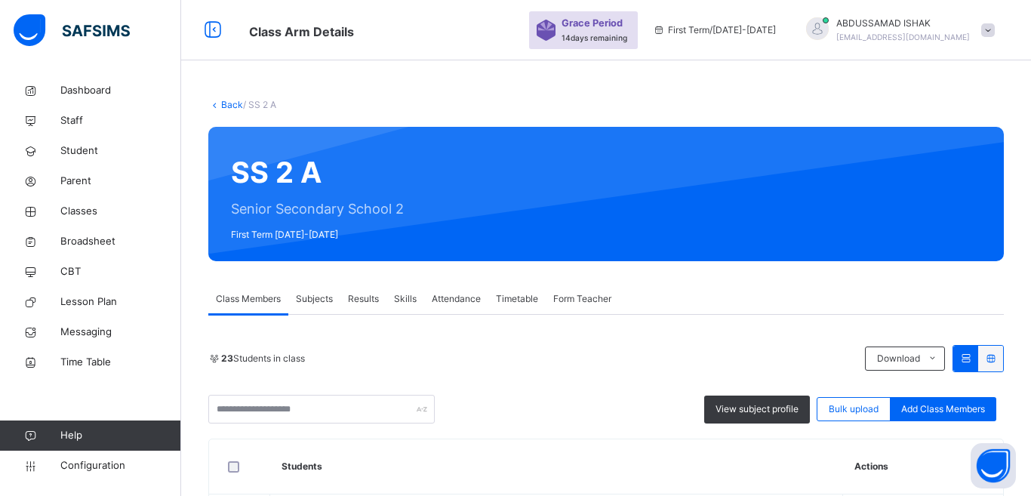
click at [365, 292] on span "Results" at bounding box center [363, 299] width 31 height 14
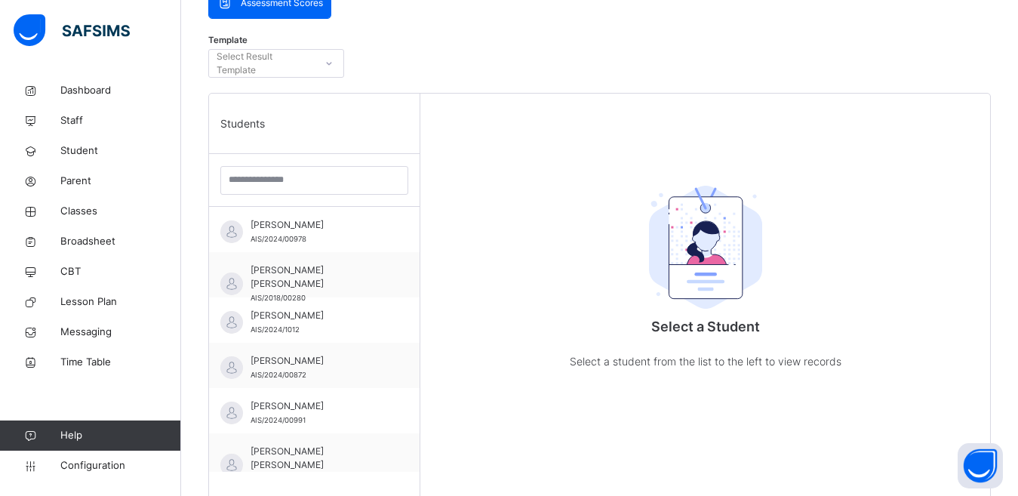
scroll to position [377, 0]
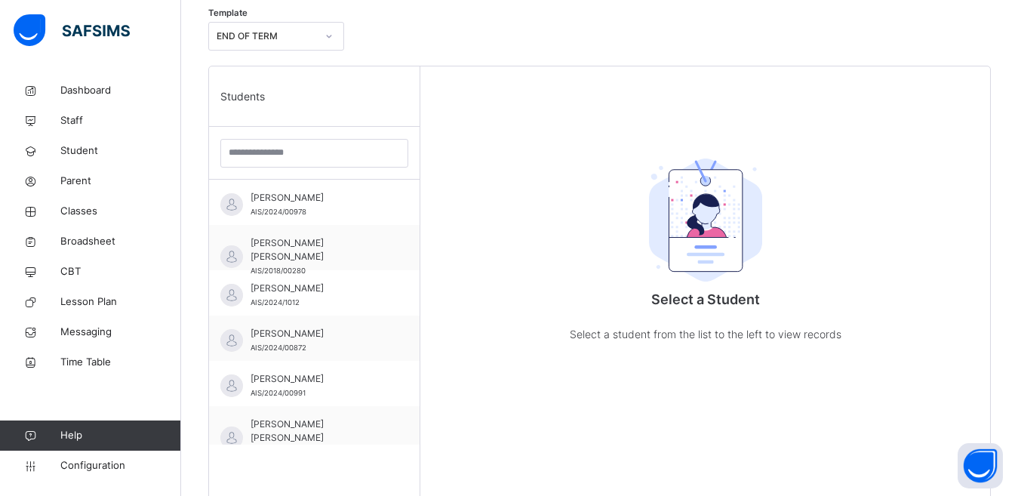
click at [310, 32] on div "END OF TERM" at bounding box center [267, 36] width 100 height 14
click at [288, 66] on div "END OF TERM" at bounding box center [276, 70] width 134 height 26
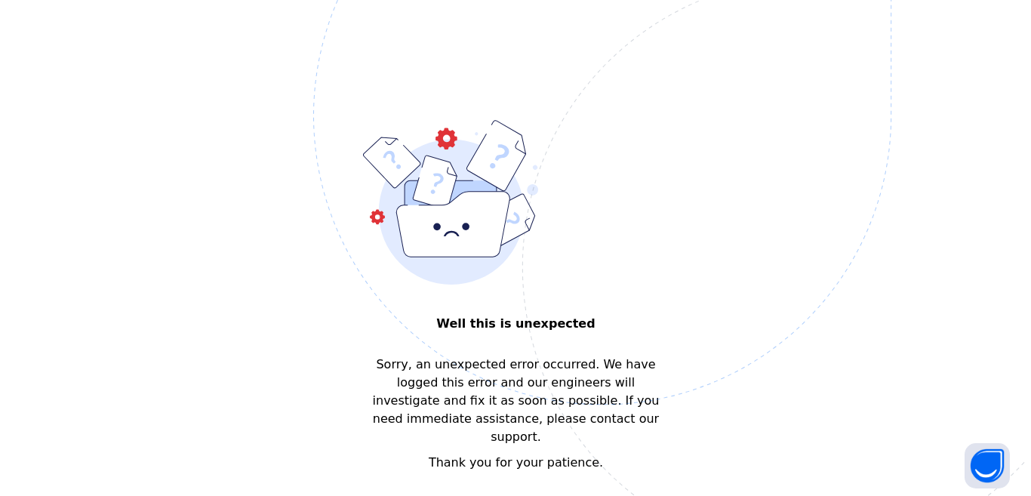
scroll to position [0, 0]
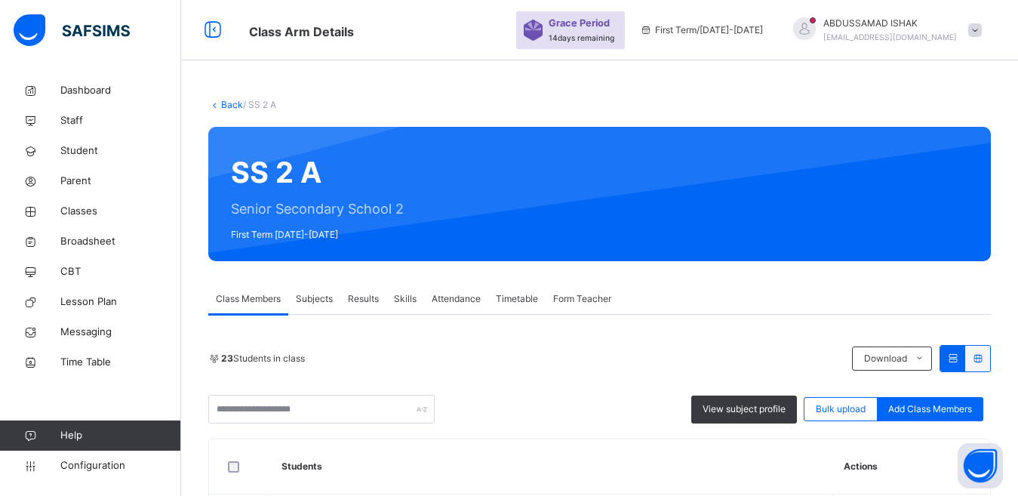
click at [367, 298] on span "Results" at bounding box center [363, 299] width 31 height 14
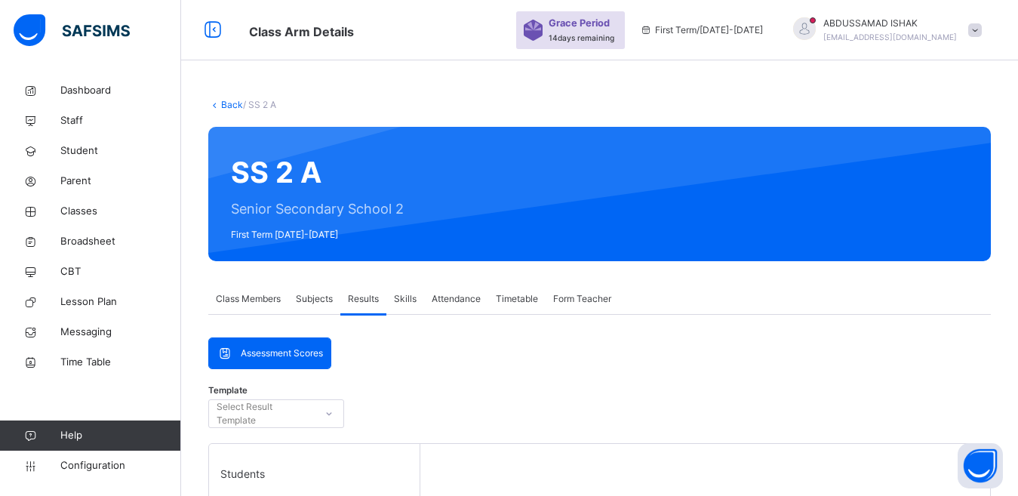
scroll to position [226, 0]
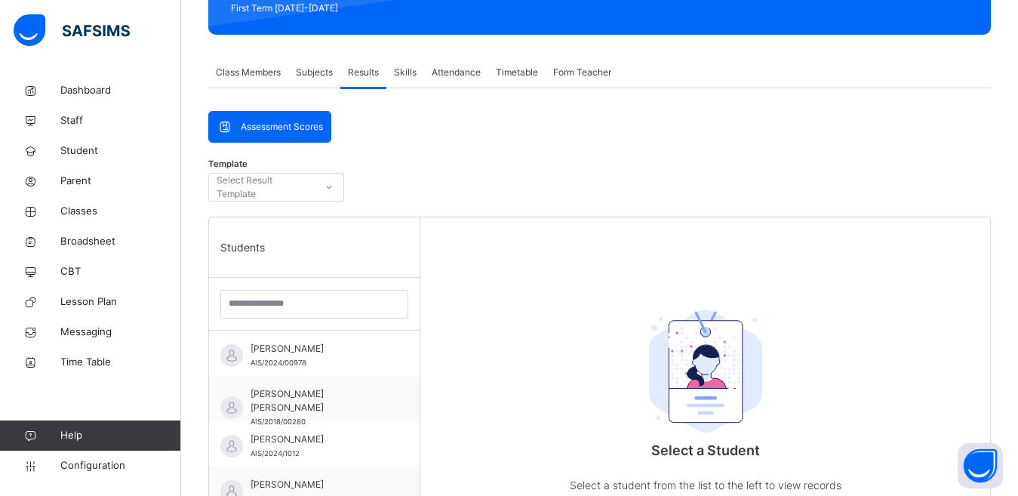
click at [307, 177] on div "Select Result Template" at bounding box center [265, 187] width 97 height 29
click at [310, 186] on div "Select Result Template" at bounding box center [265, 187] width 97 height 29
click at [314, 186] on div "Select Result Template" at bounding box center [262, 187] width 106 height 23
click at [319, 187] on div at bounding box center [329, 187] width 26 height 24
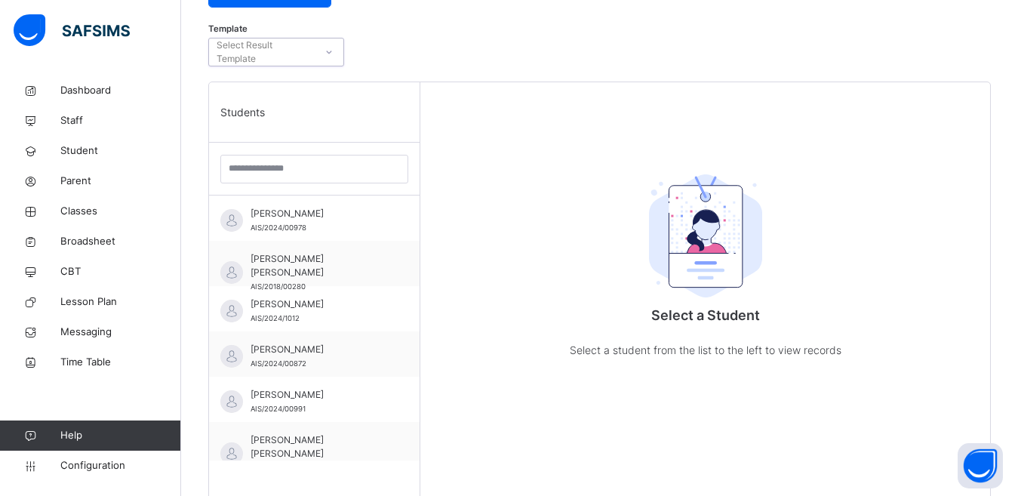
scroll to position [453, 0]
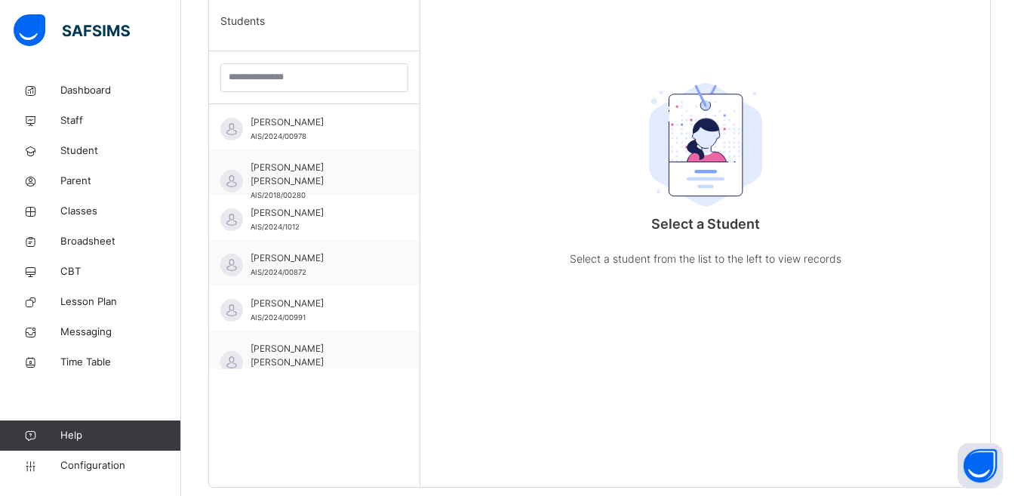
click at [313, 129] on span "ABUBAKAR HAMZA AL-HASSAN" at bounding box center [318, 123] width 135 height 14
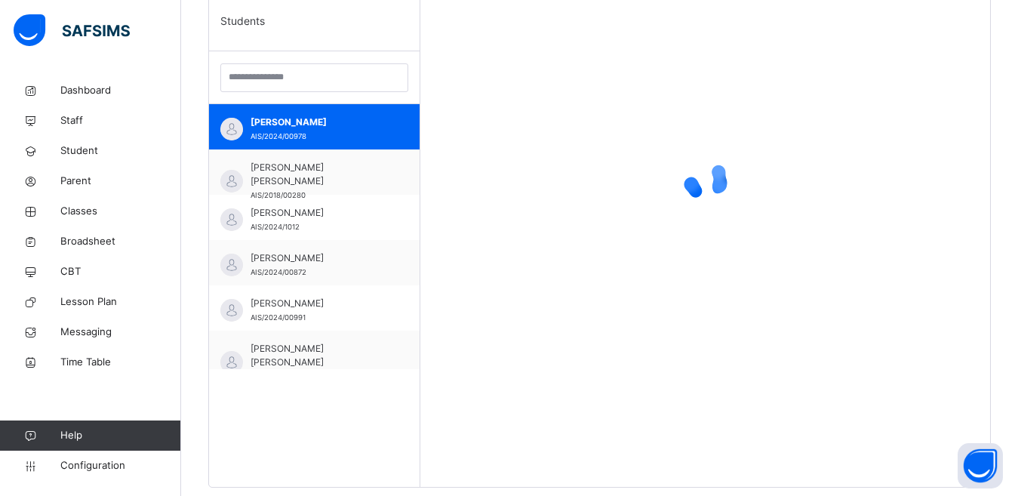
scroll to position [302, 0]
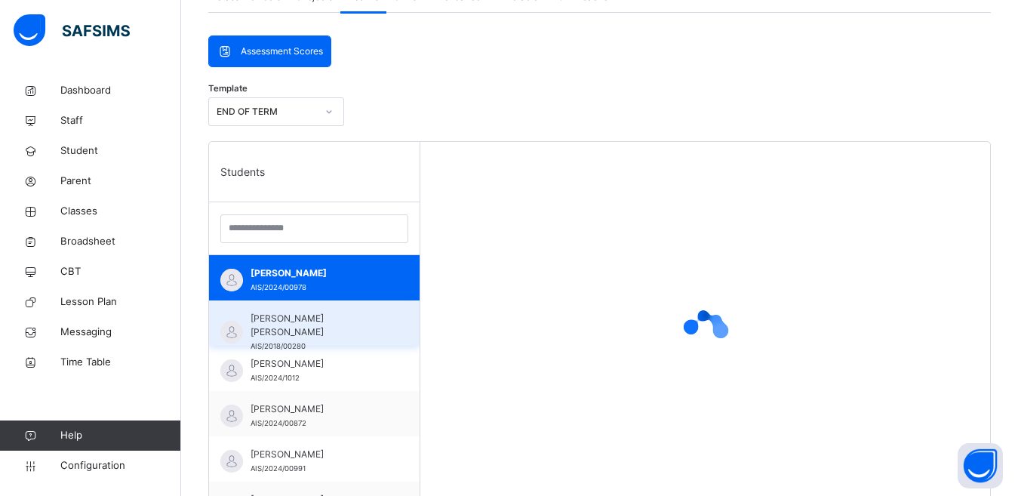
click at [328, 318] on span "ABUBAKAR USMAN ANTO YUSUF" at bounding box center [318, 325] width 135 height 27
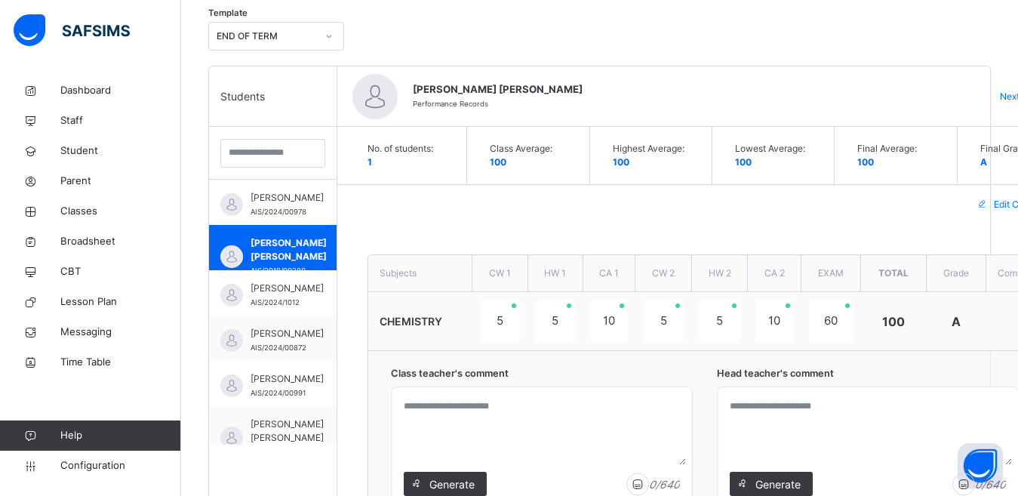
scroll to position [453, 0]
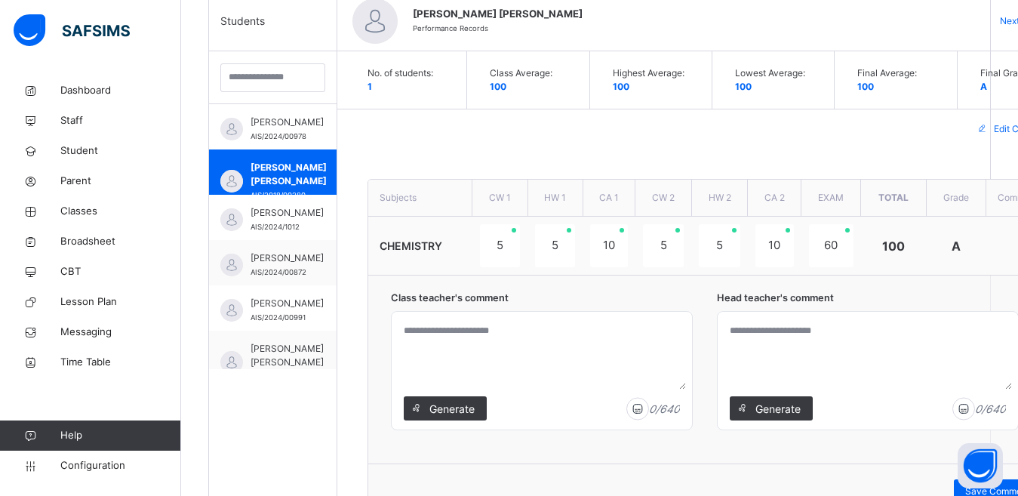
click at [512, 331] on textarea at bounding box center [542, 354] width 288 height 72
click at [464, 330] on textarea at bounding box center [542, 354] width 288 height 72
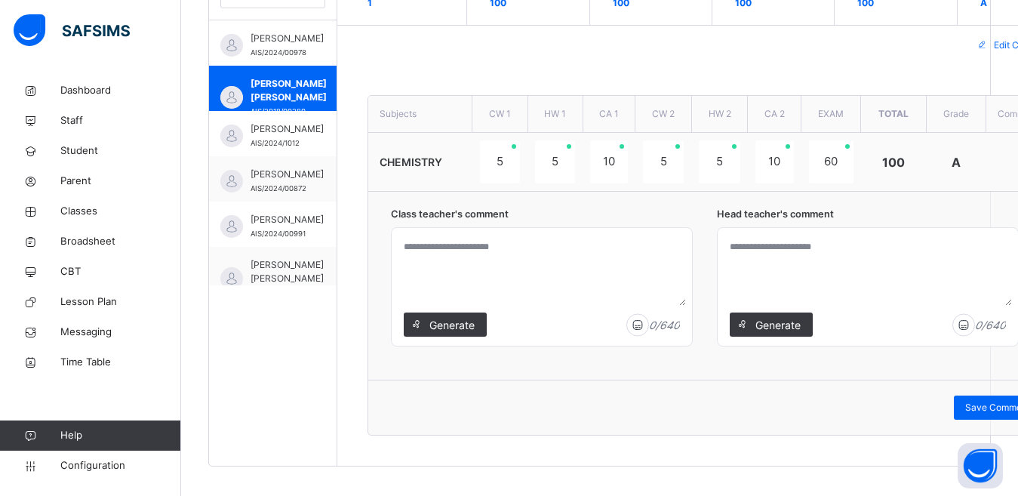
scroll to position [553, 0]
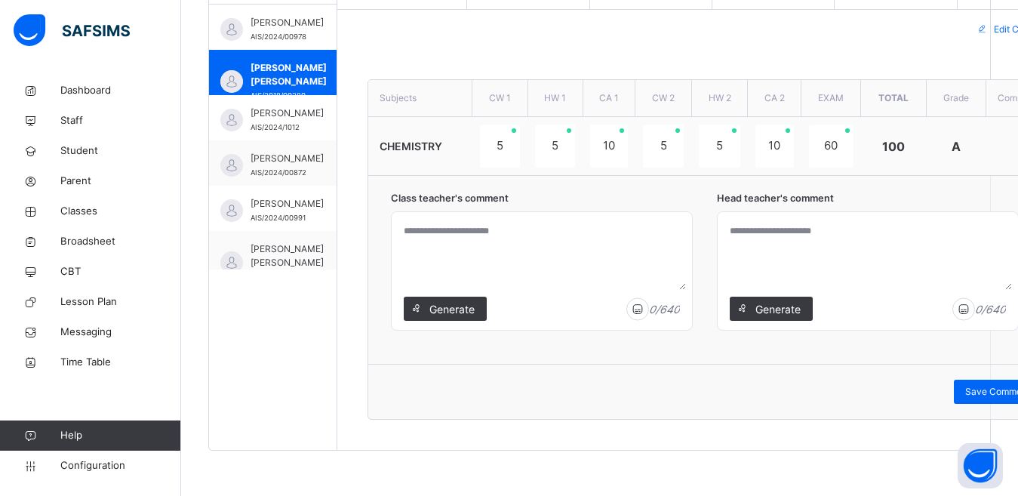
click at [752, 239] on textarea at bounding box center [868, 254] width 288 height 72
click at [442, 310] on span "Generate" at bounding box center [452, 309] width 48 height 16
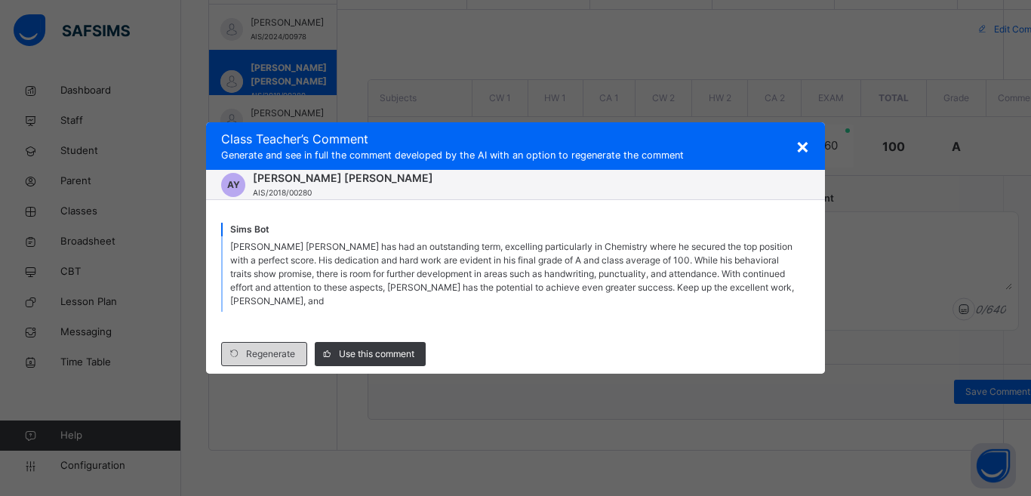
click at [248, 347] on span "Regenerate" at bounding box center [270, 354] width 49 height 14
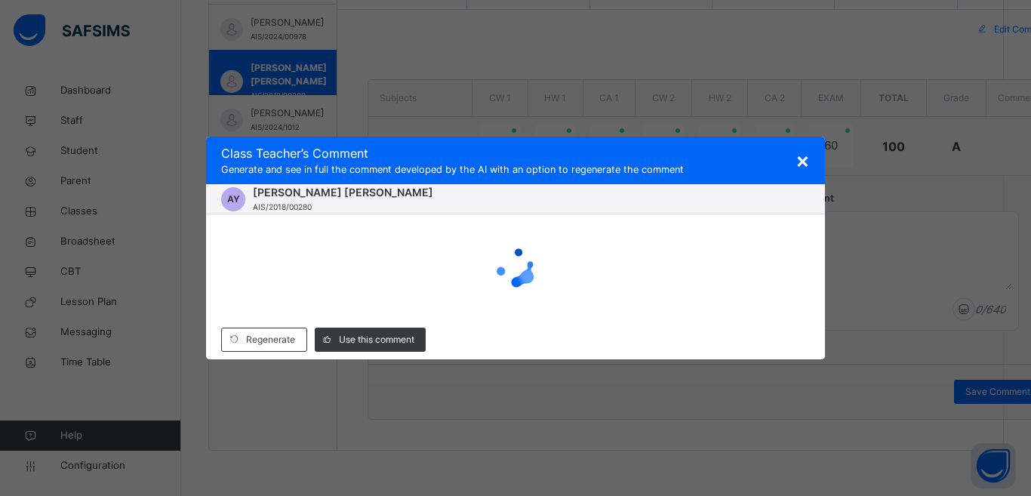
click at [798, 166] on span "×" at bounding box center [803, 160] width 14 height 26
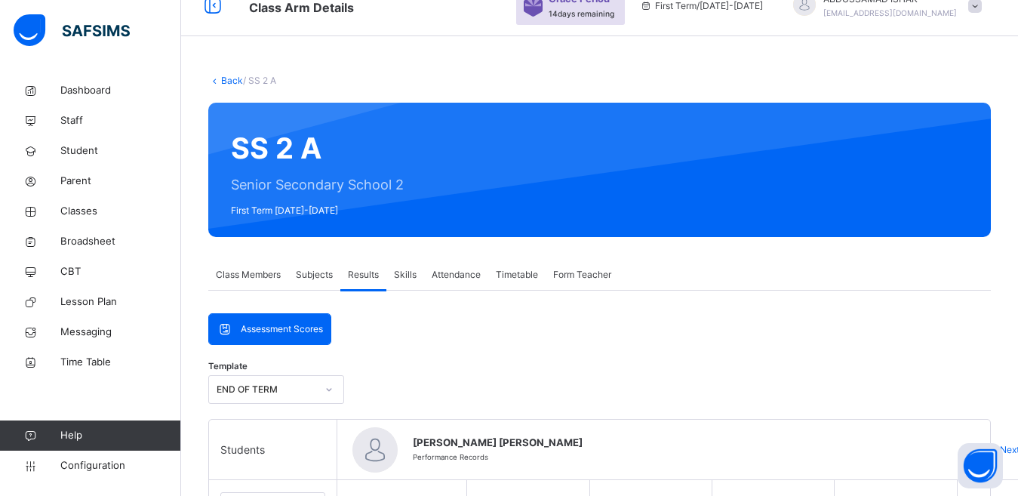
scroll to position [100, 0]
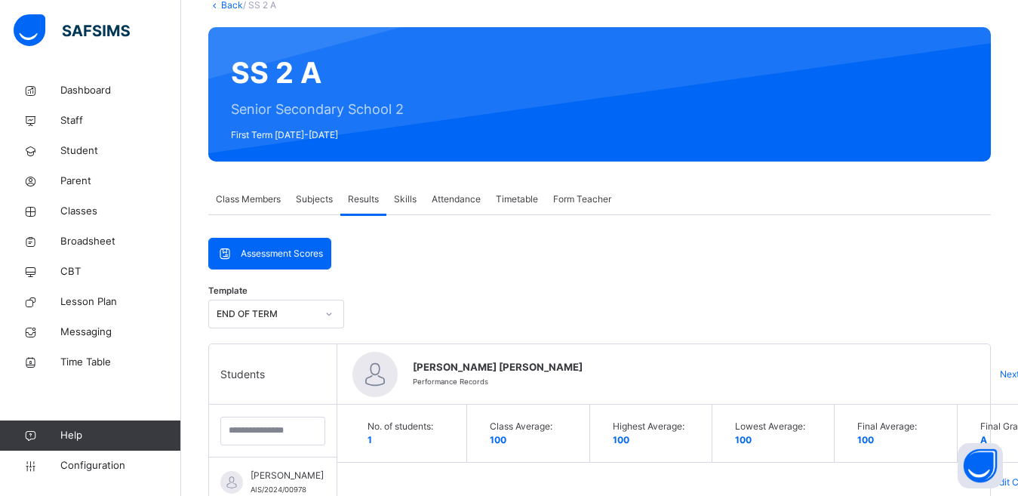
click at [411, 196] on span "Skills" at bounding box center [405, 200] width 23 height 14
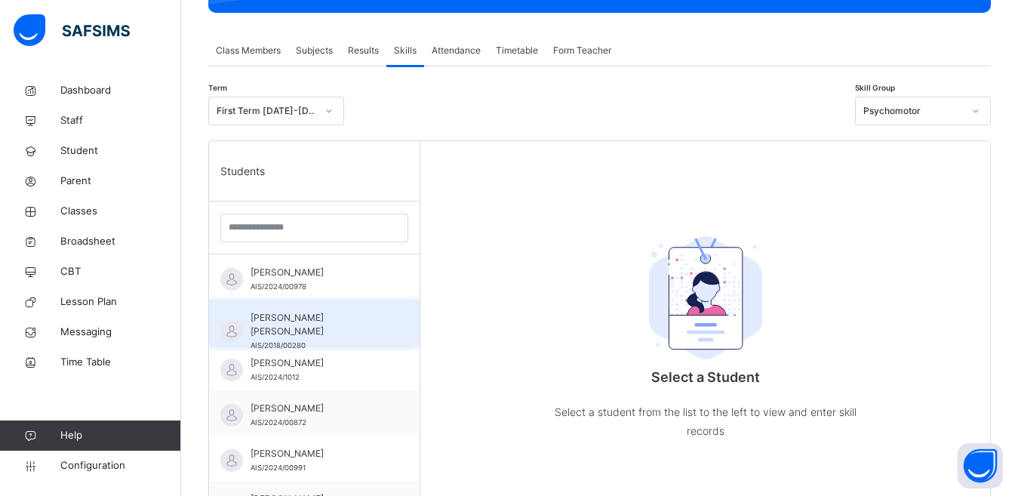
scroll to position [251, 0]
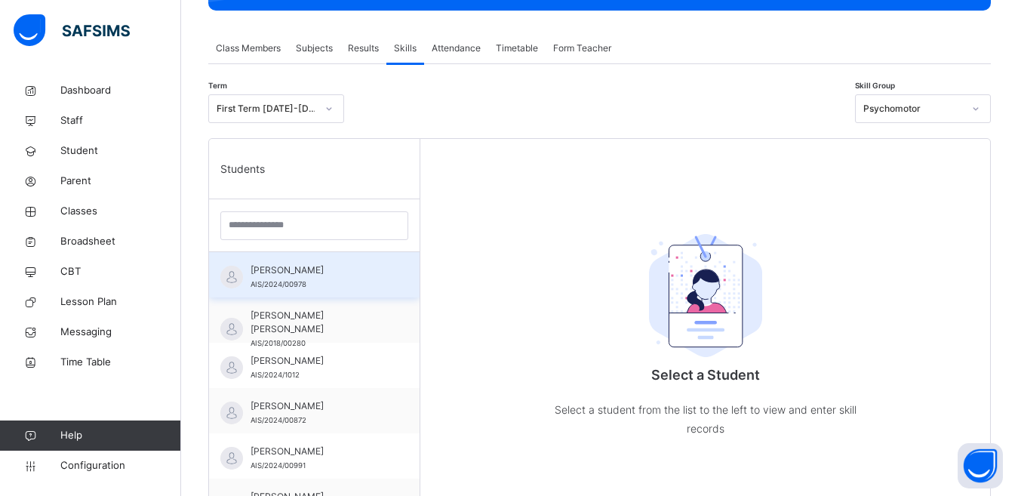
click at [312, 277] on span "ABUBAKAR HAMZA AL-HASSAN" at bounding box center [318, 270] width 135 height 14
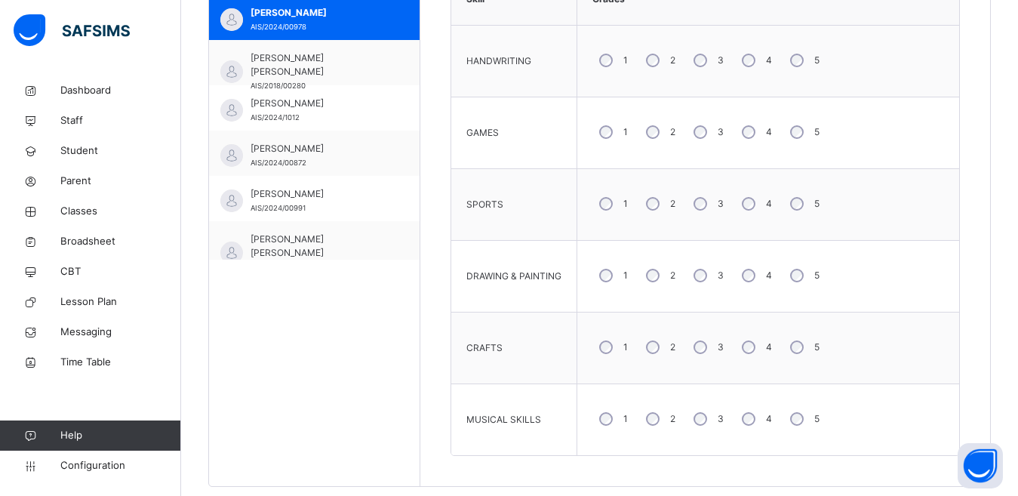
scroll to position [235, 0]
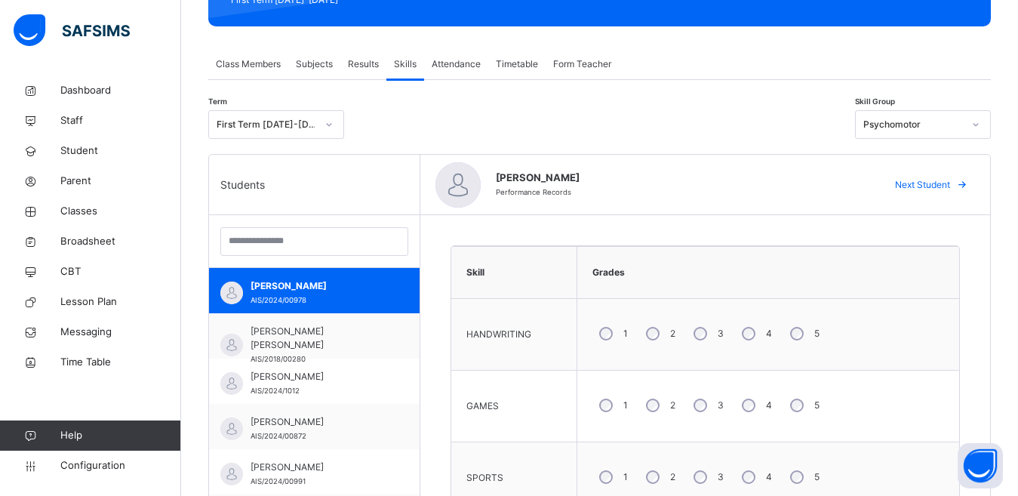
click at [463, 66] on span "Attendance" at bounding box center [456, 64] width 49 height 14
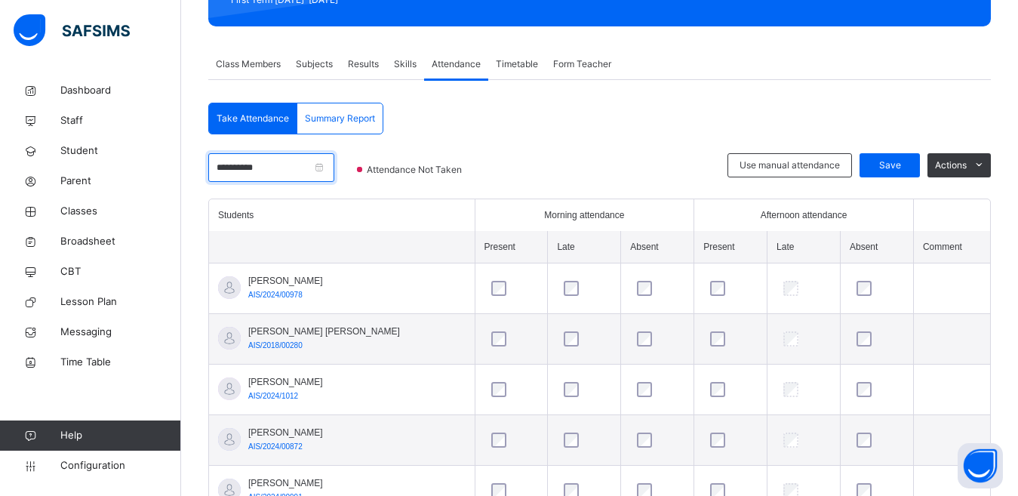
click at [334, 155] on input "**********" at bounding box center [271, 167] width 126 height 29
click at [371, 162] on div "**********" at bounding box center [316, 173] width 214 height 26
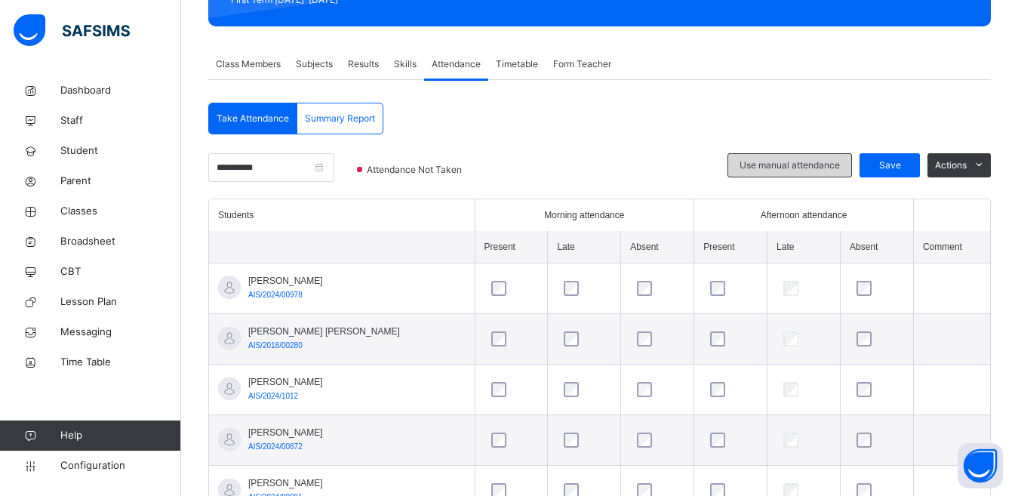
click at [795, 166] on span "Use manual attendance" at bounding box center [790, 166] width 100 height 14
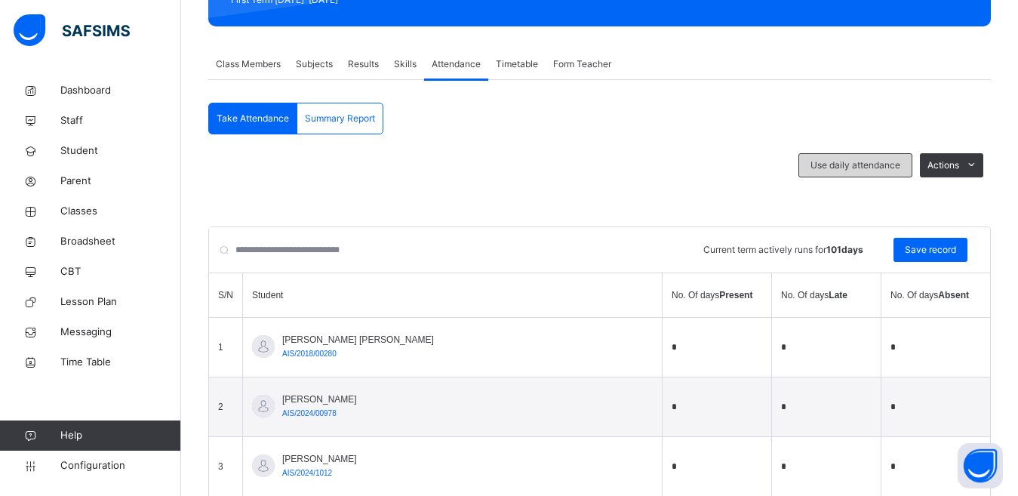
click at [862, 167] on span "Use daily attendance" at bounding box center [856, 166] width 90 height 14
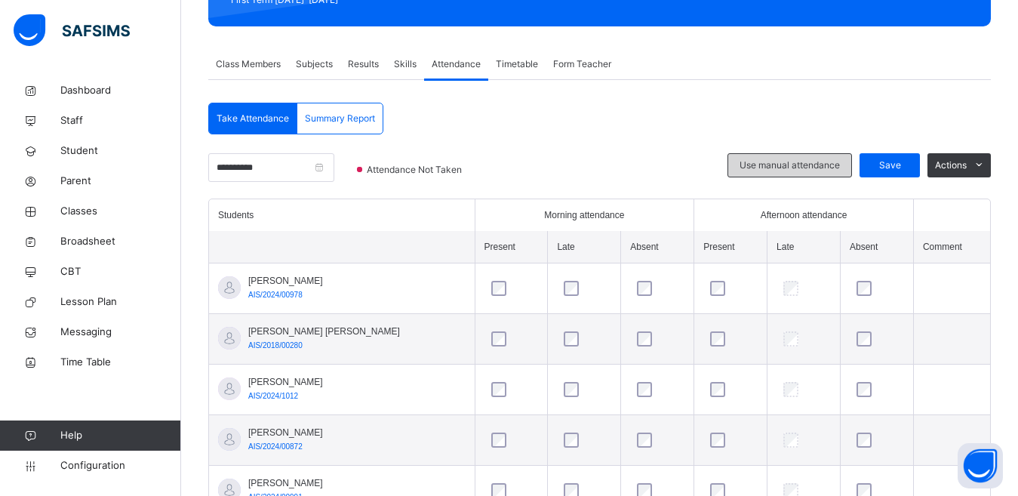
click at [810, 162] on span "Use manual attendance" at bounding box center [790, 166] width 100 height 14
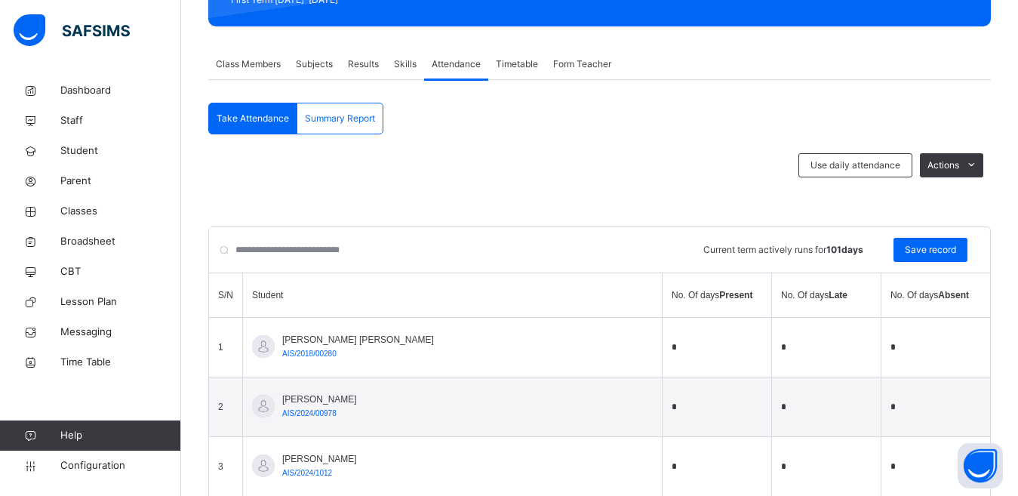
click at [659, 271] on div at bounding box center [566, 249] width 260 height 45
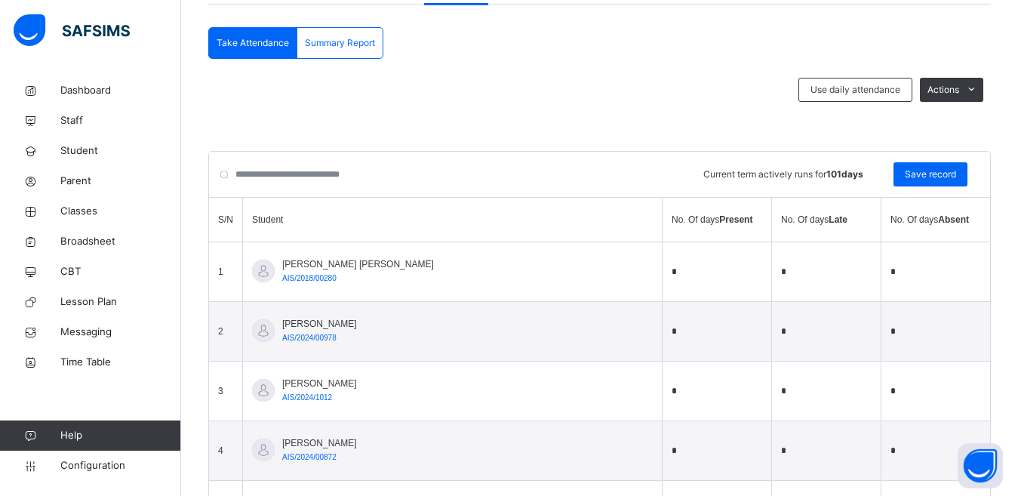
click at [663, 285] on td "*" at bounding box center [717, 272] width 109 height 60
click at [902, 283] on td "*" at bounding box center [936, 272] width 109 height 60
click at [953, 267] on input "*" at bounding box center [936, 271] width 91 height 21
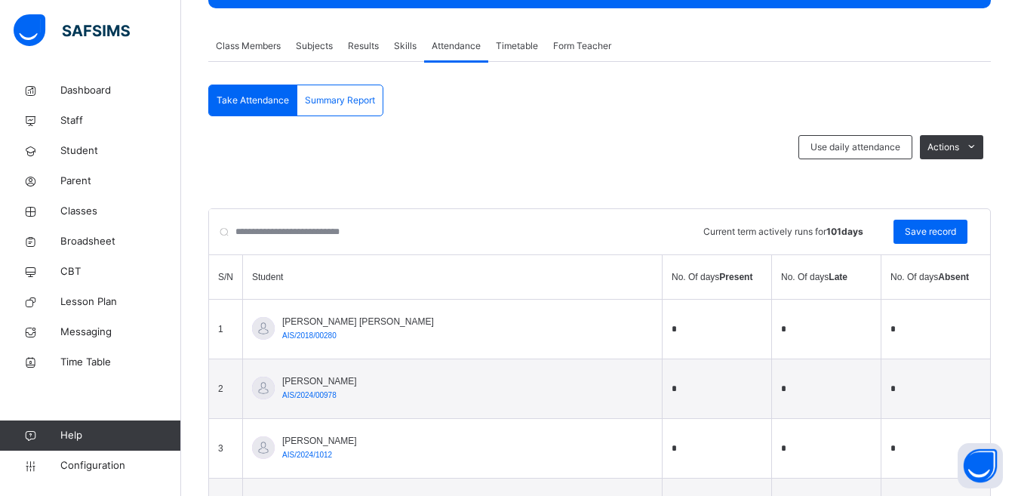
scroll to position [226, 0]
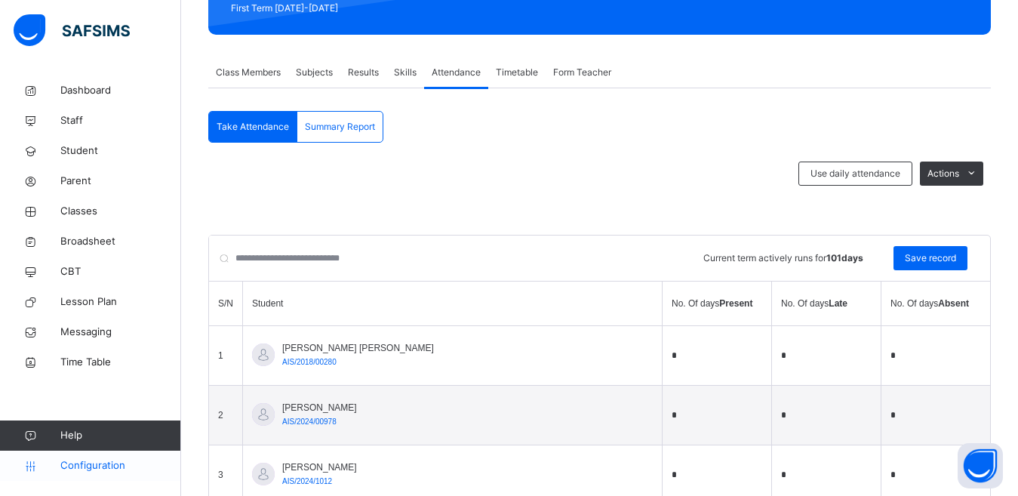
click at [82, 462] on span "Configuration" at bounding box center [120, 465] width 120 height 15
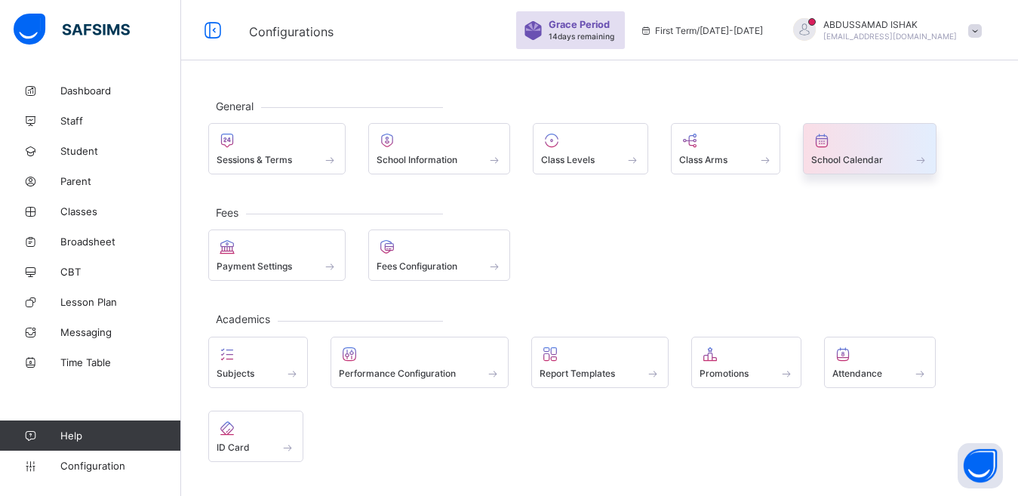
click at [861, 152] on span at bounding box center [870, 151] width 117 height 4
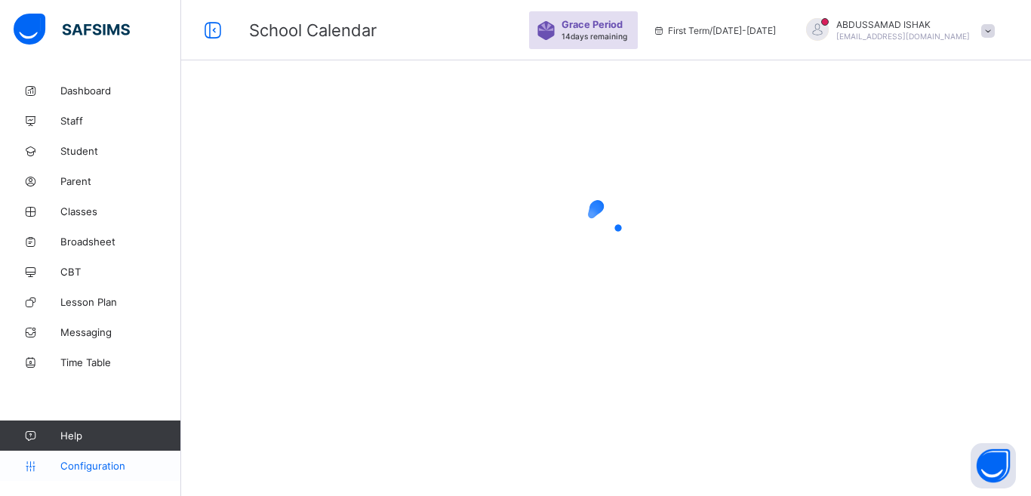
click at [116, 467] on span "Configuration" at bounding box center [120, 466] width 120 height 12
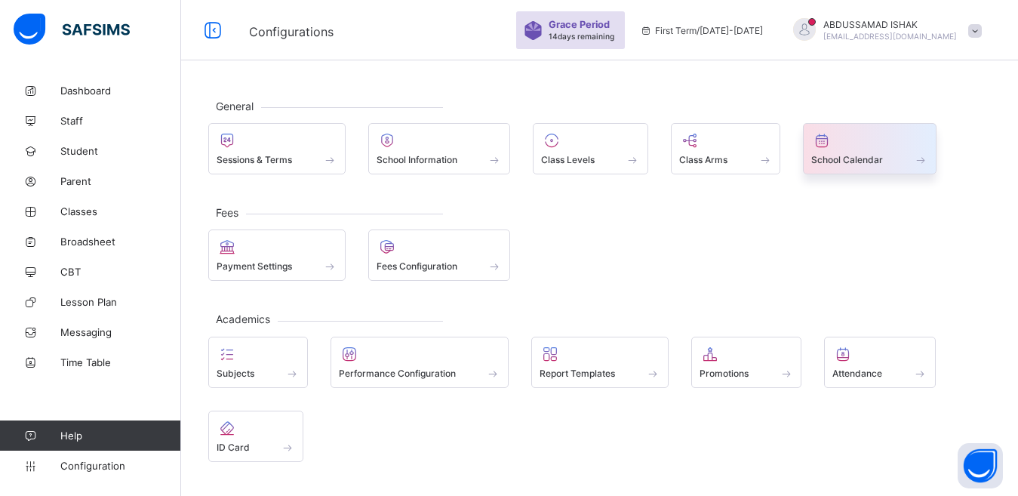
click at [873, 153] on div "School Calendar" at bounding box center [870, 159] width 117 height 13
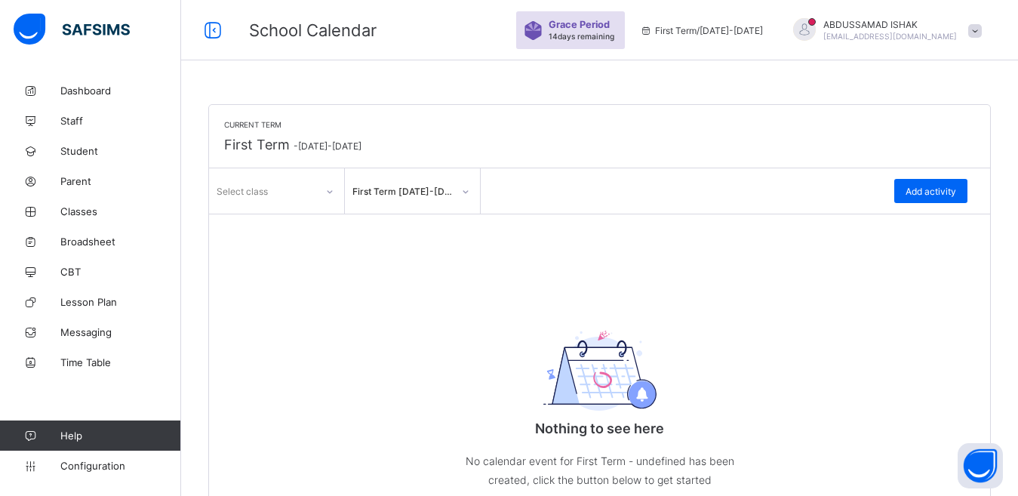
click at [918, 187] on div "Add activity" at bounding box center [931, 191] width 73 height 24
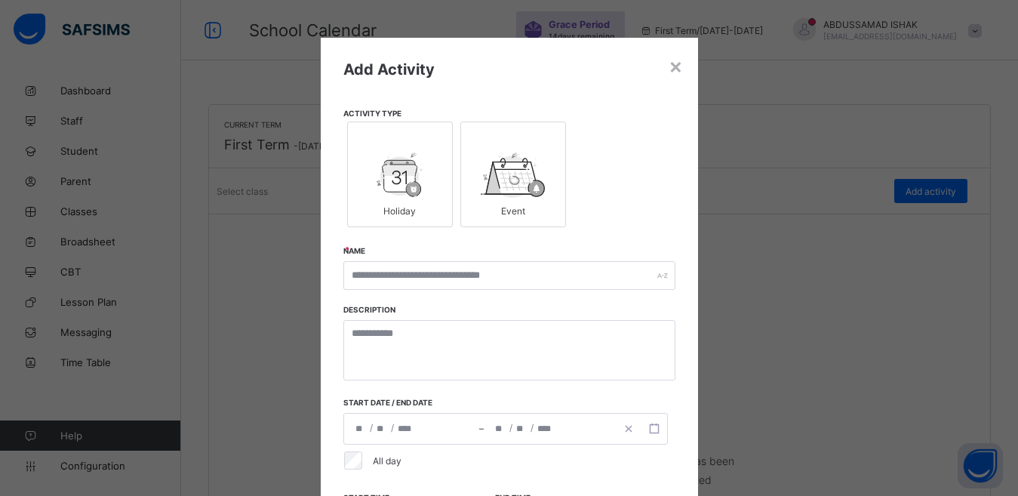
click at [417, 177] on img at bounding box center [400, 174] width 47 height 45
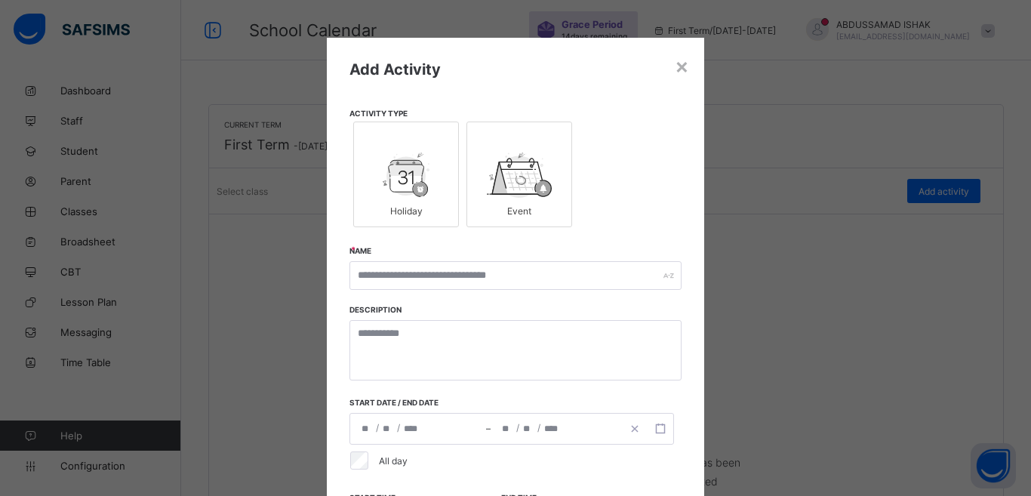
click at [412, 255] on div "**********" at bounding box center [515, 353] width 377 height 631
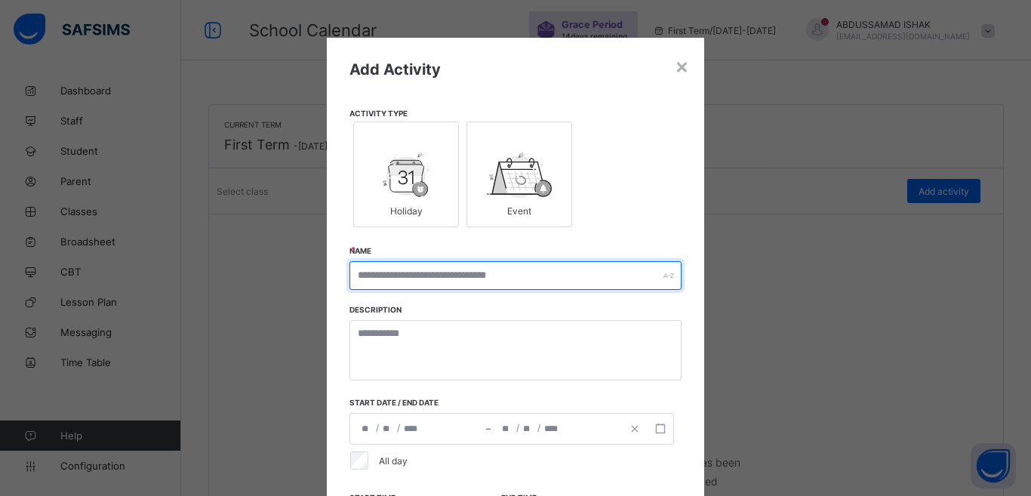
click at [408, 276] on input "text" at bounding box center [516, 275] width 332 height 29
type input "*"
type input "**********"
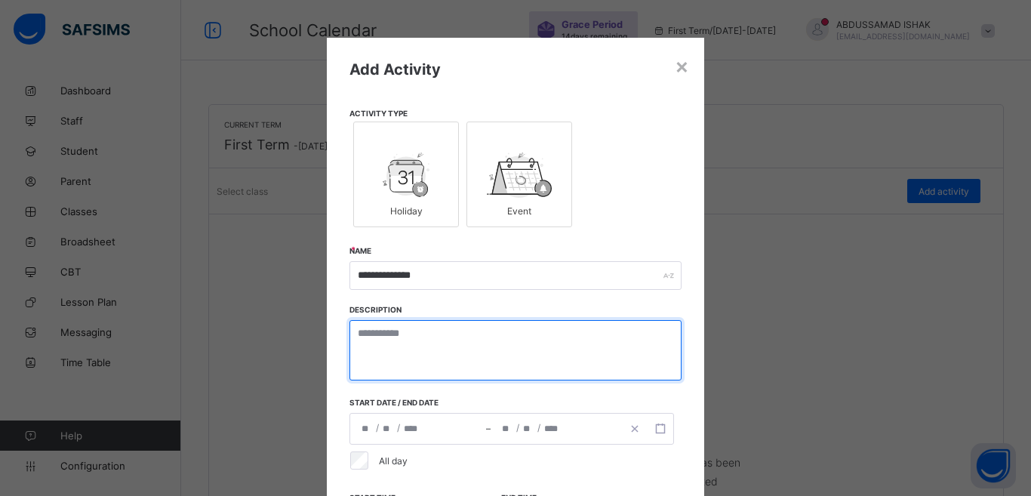
paste textarea "**********"
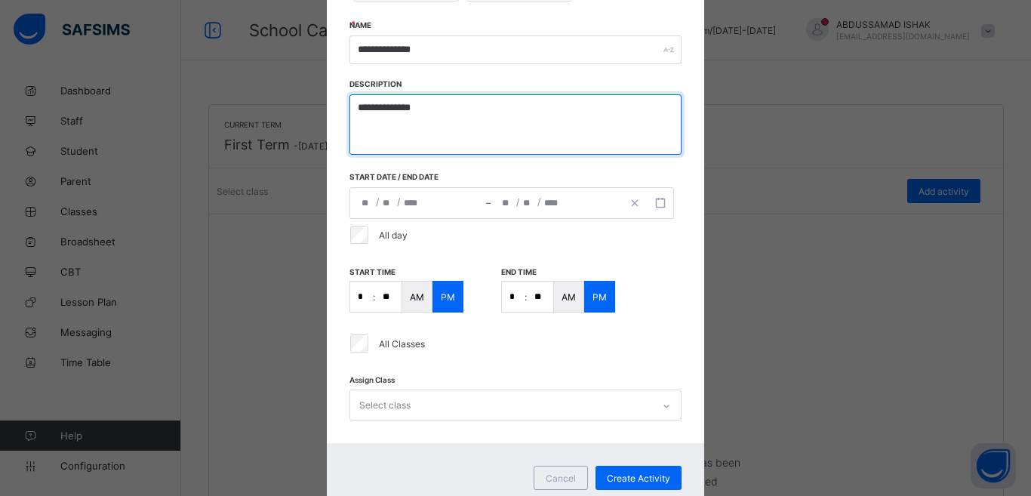
scroll to position [226, 0]
type textarea "**********"
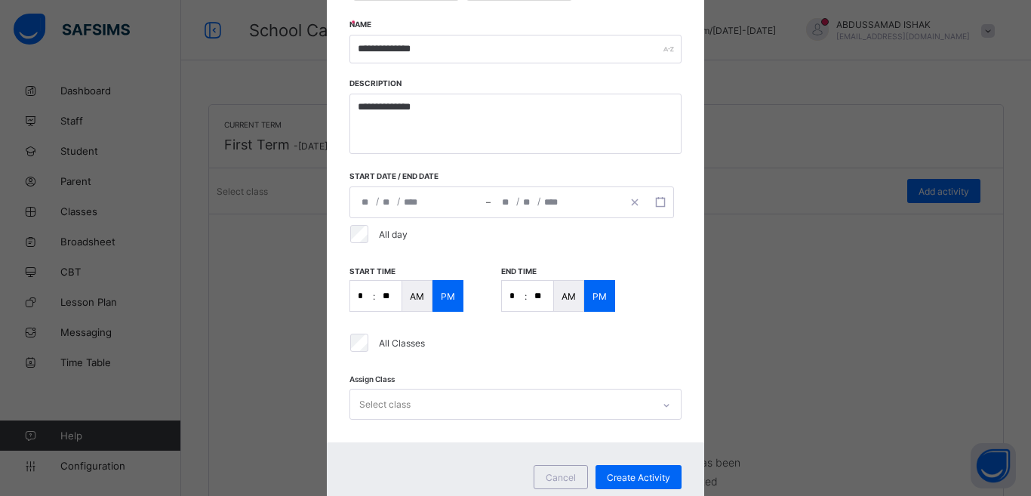
click at [412, 206] on div "**********" at bounding box center [512, 202] width 325 height 32
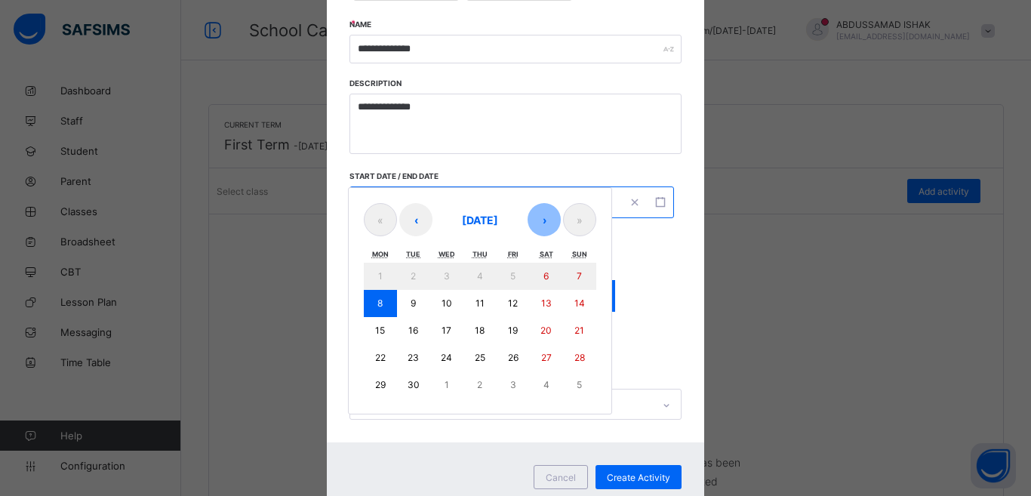
click at [543, 223] on button "›" at bounding box center [544, 219] width 33 height 33
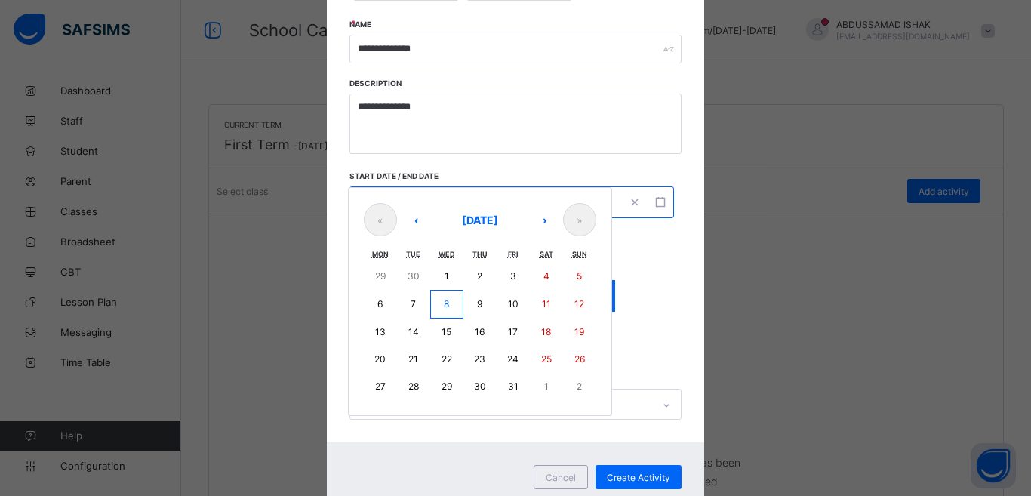
click at [446, 273] on button "1" at bounding box center [446, 276] width 33 height 27
click at [445, 273] on button "1" at bounding box center [446, 276] width 33 height 27
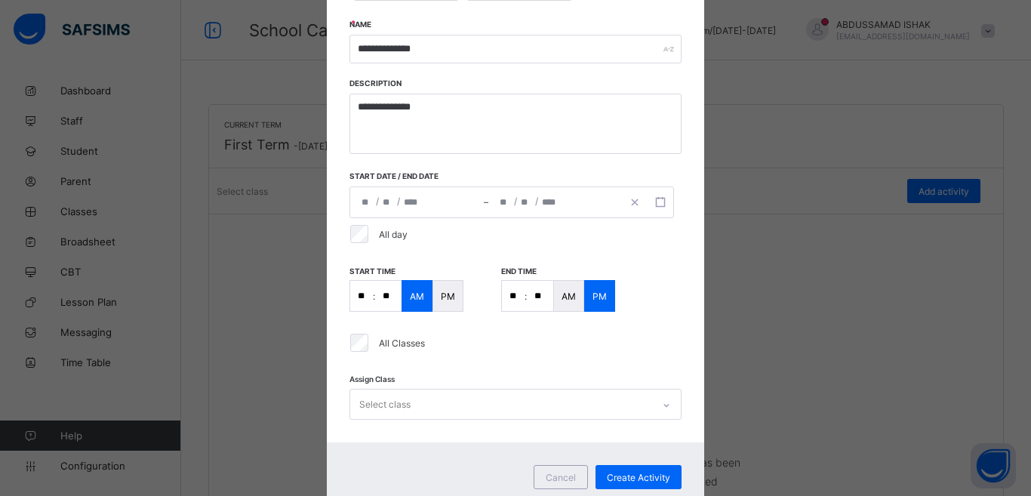
type input "**********"
type input "**"
type input "*"
type input "**********"
type input "**"
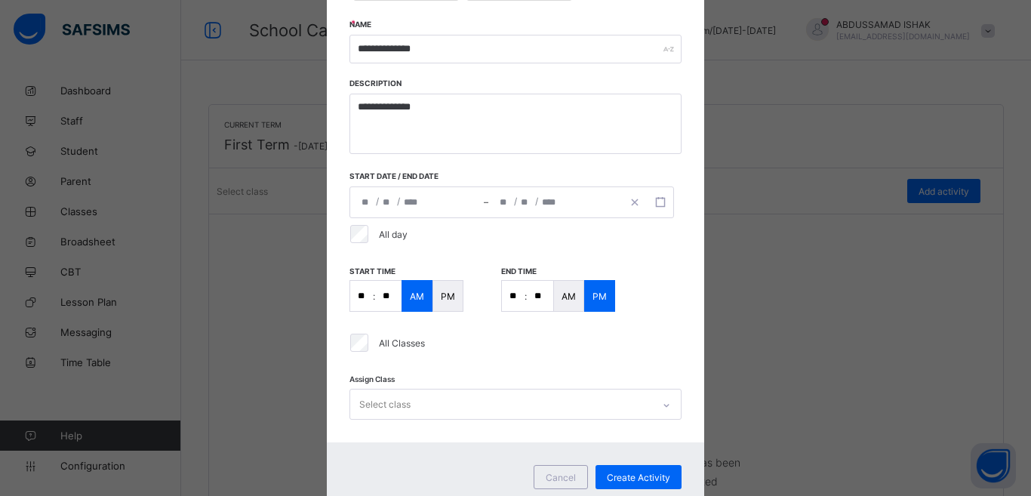
type input "*"
type input "****"
type input "**"
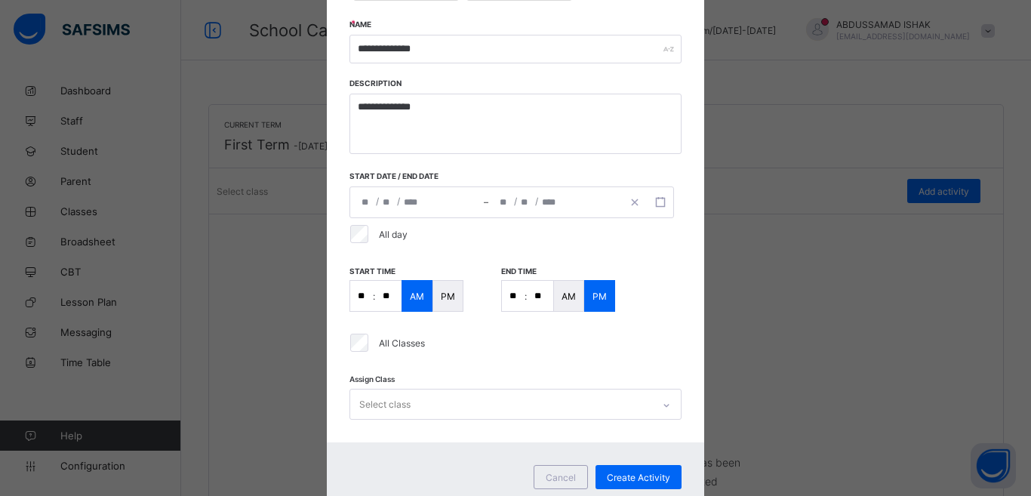
type input "**"
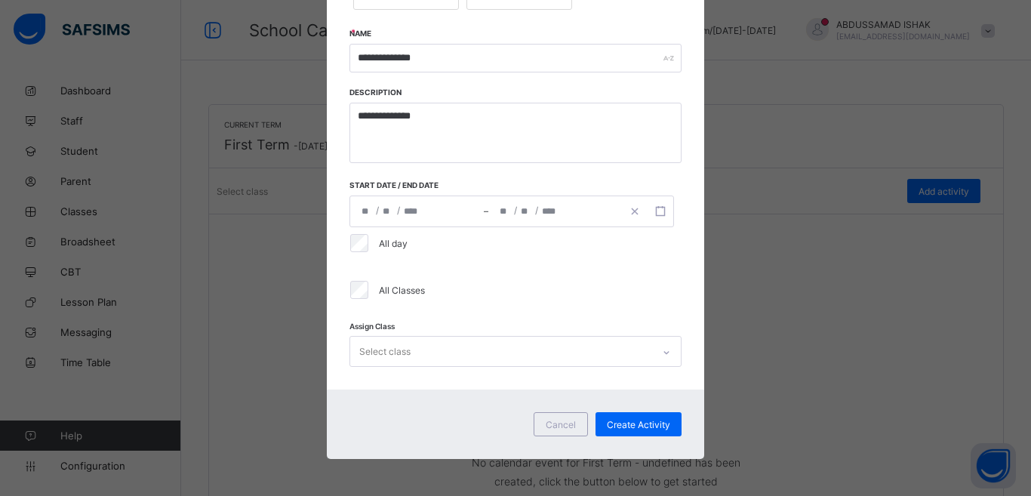
scroll to position [187, 0]
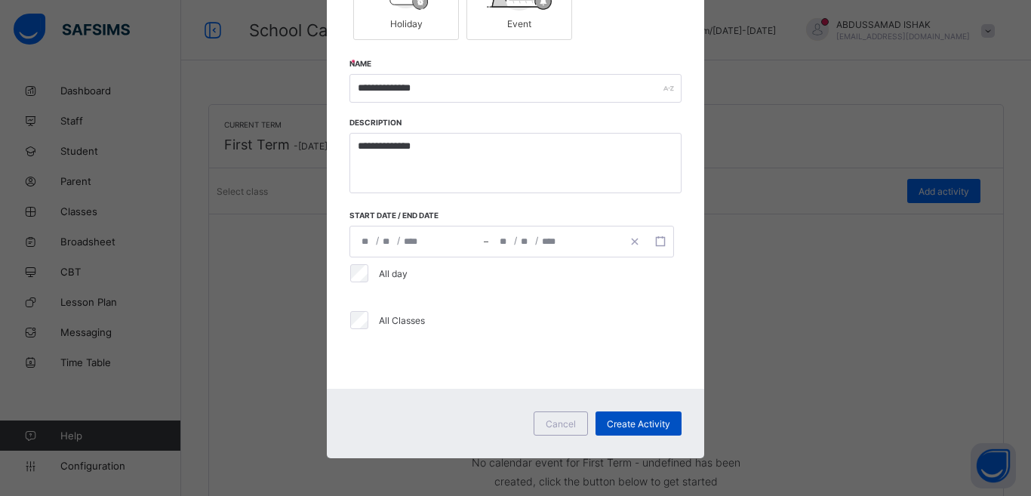
click at [624, 421] on span "Create Activity" at bounding box center [638, 423] width 63 height 11
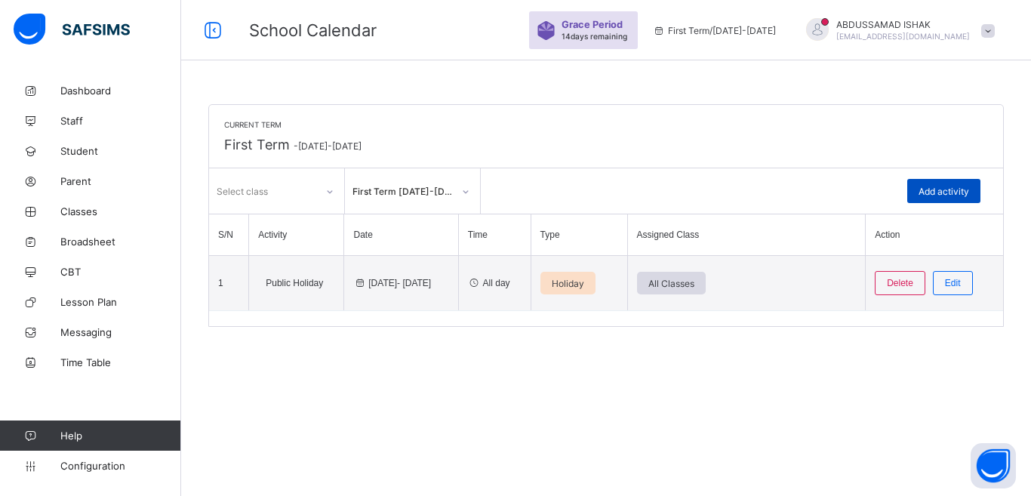
click at [970, 179] on div "Add activity" at bounding box center [943, 191] width 73 height 24
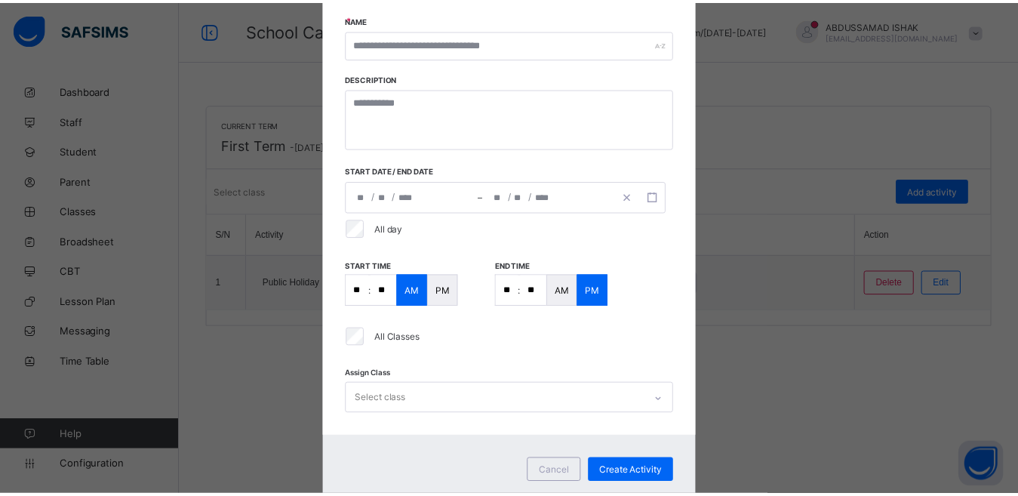
scroll to position [279, 0]
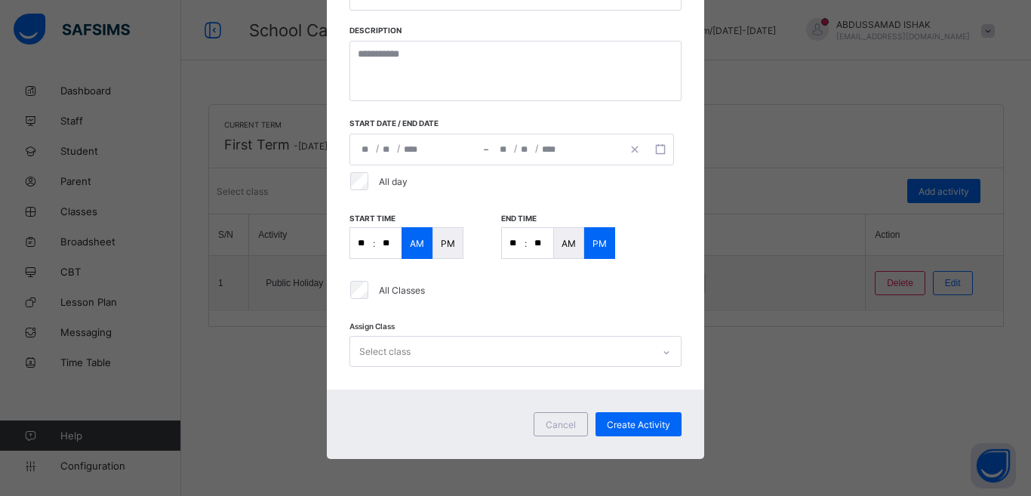
click at [546, 425] on span "Cancel" at bounding box center [561, 424] width 30 height 11
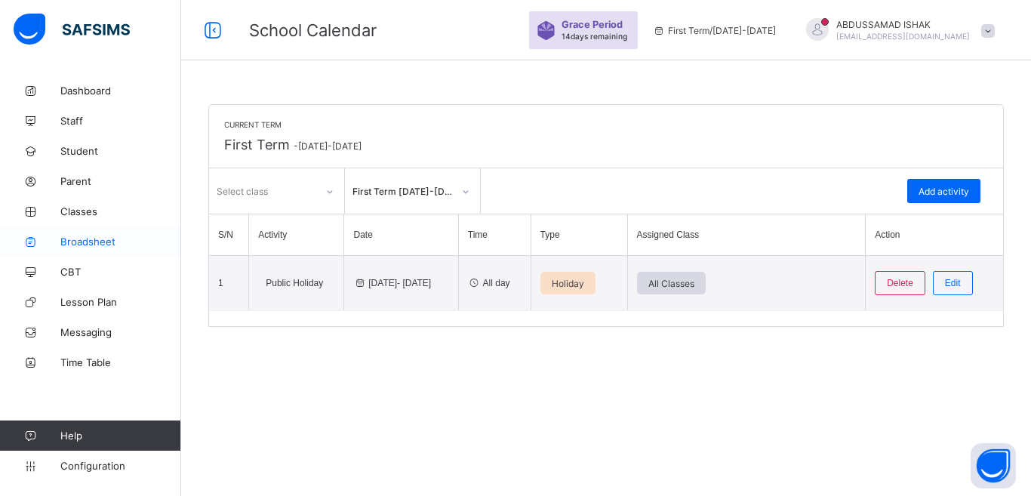
drag, startPoint x: 72, startPoint y: 242, endPoint x: 85, endPoint y: 245, distance: 13.0
click at [72, 242] on span "Broadsheet" at bounding box center [120, 242] width 121 height 12
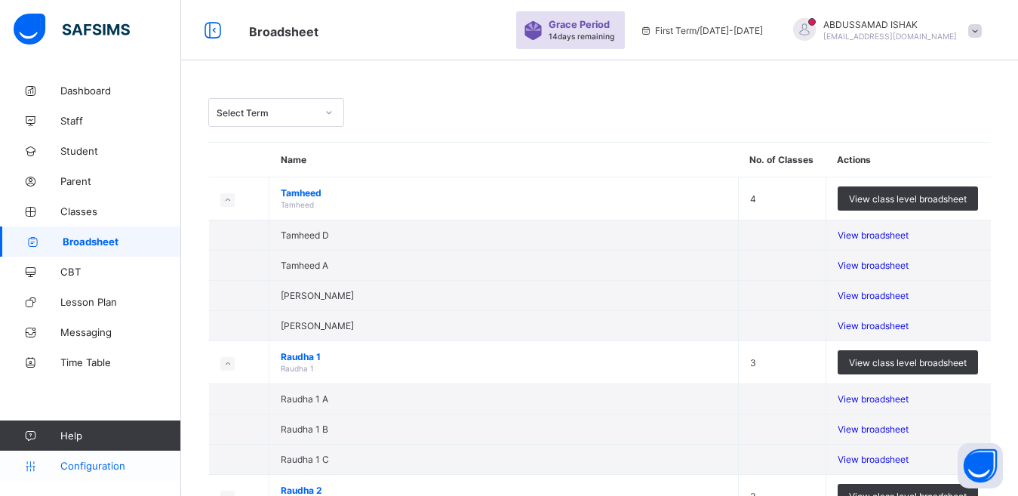
drag, startPoint x: 92, startPoint y: 461, endPoint x: 101, endPoint y: 457, distance: 9.8
click at [92, 460] on span "Configuration" at bounding box center [120, 466] width 120 height 12
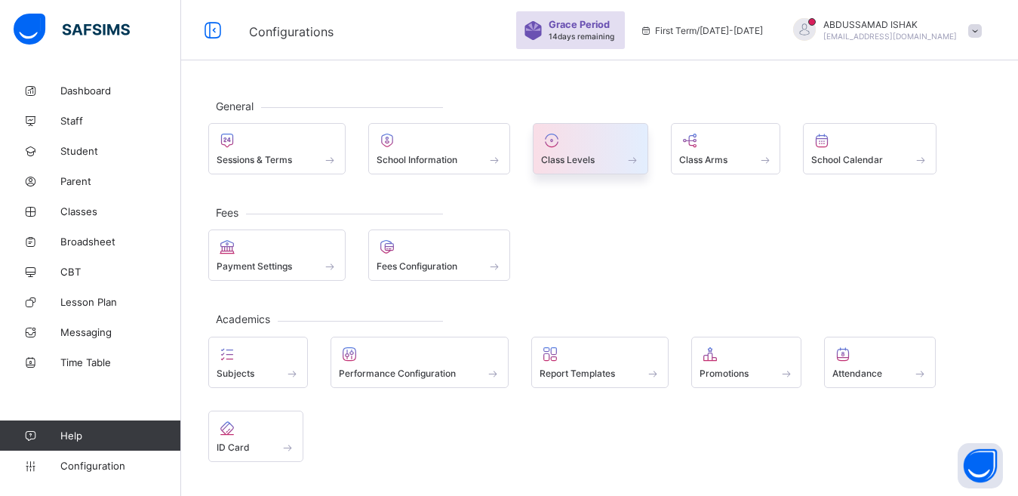
click at [599, 154] on div "Class Levels" at bounding box center [590, 159] width 99 height 13
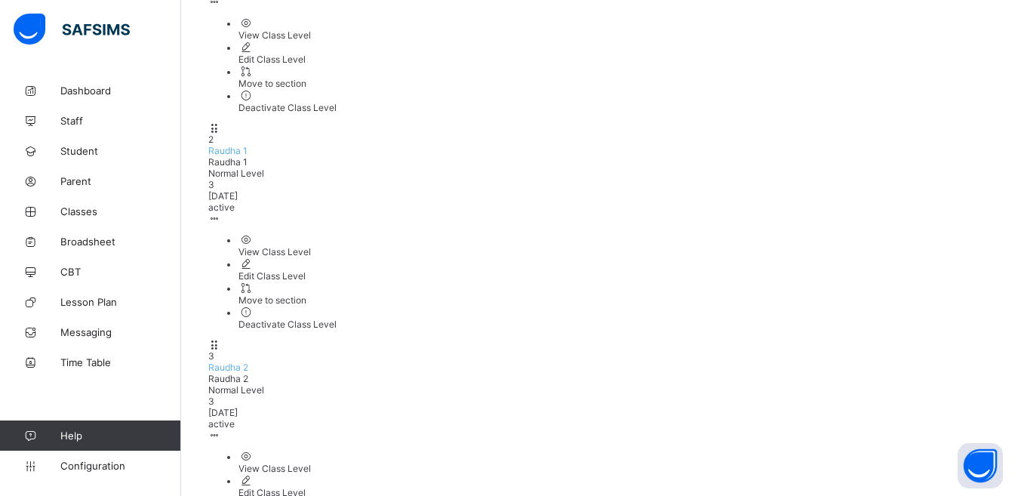
scroll to position [354, 0]
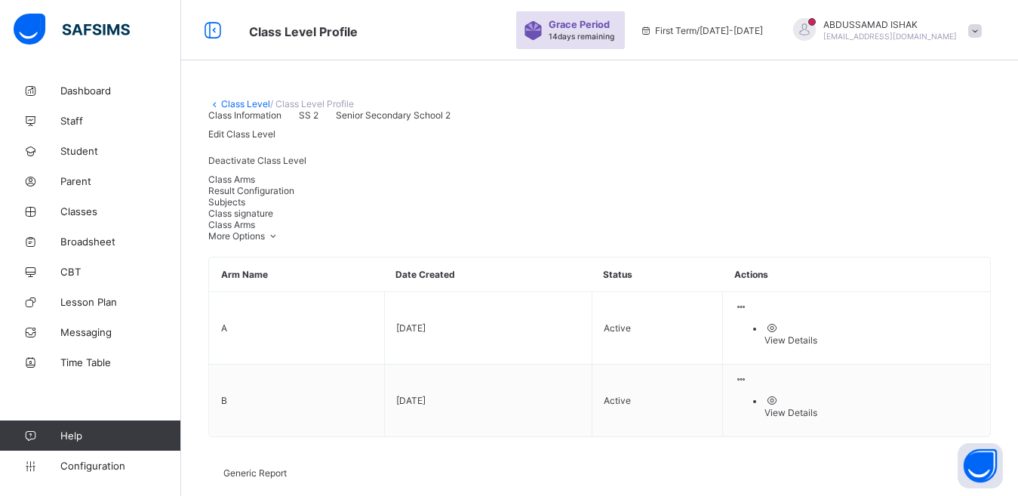
scroll to position [45, 0]
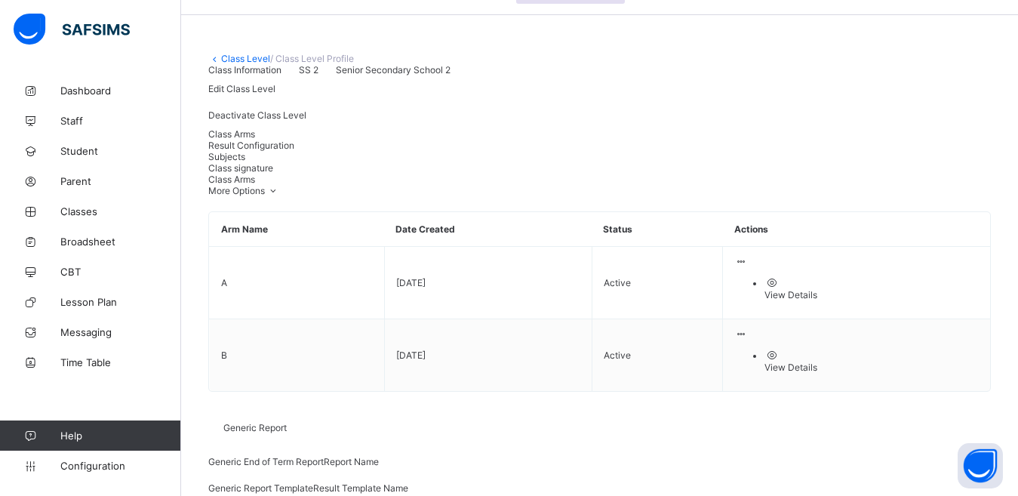
click at [294, 151] on span "Result Configuration" at bounding box center [251, 145] width 86 height 11
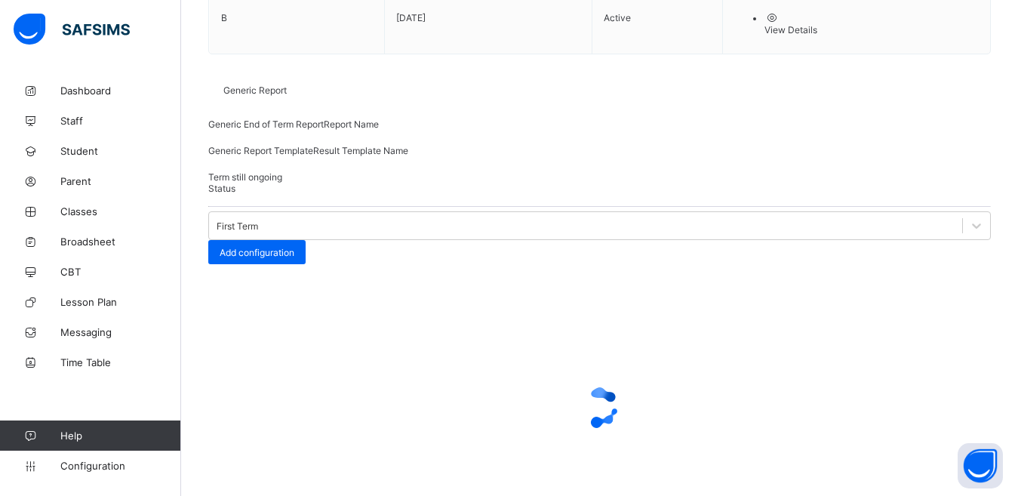
scroll to position [403, 0]
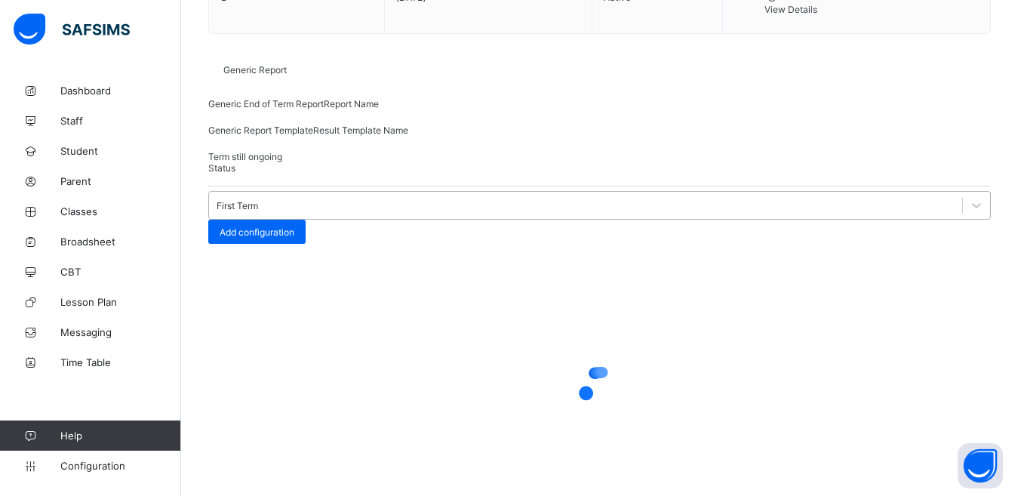
click at [258, 200] on div "First Term" at bounding box center [238, 205] width 42 height 11
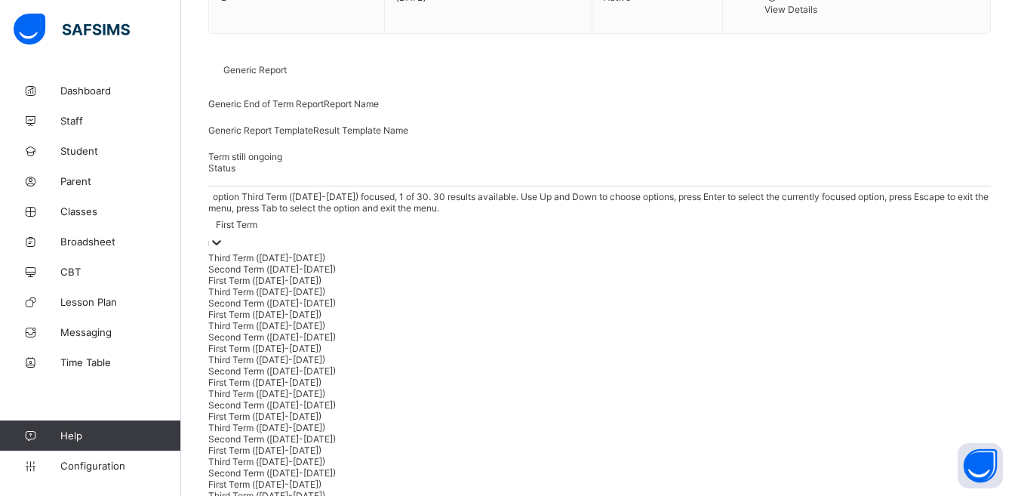
scroll to position [214, 0]
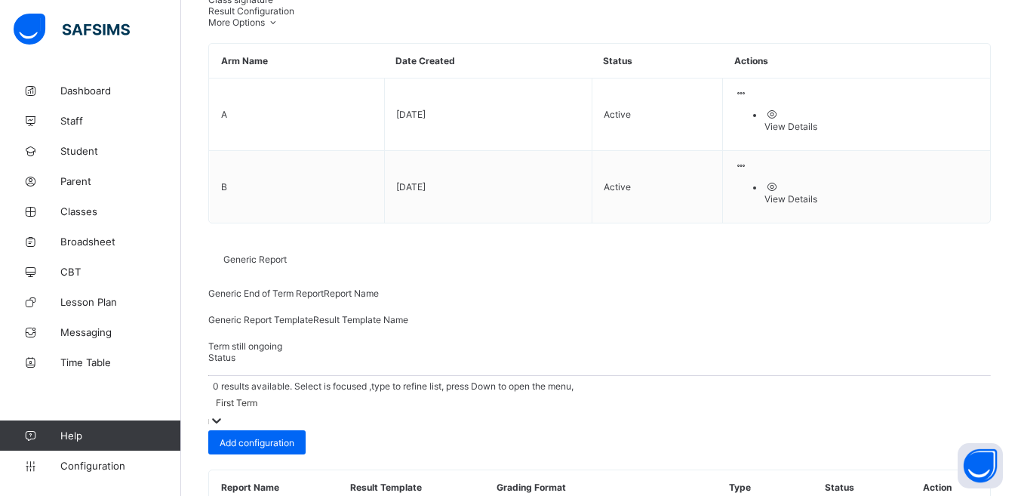
click at [355, 380] on div "0 results available. Select is focused ,type to refine list, press Down to open…" at bounding box center [599, 405] width 783 height 50
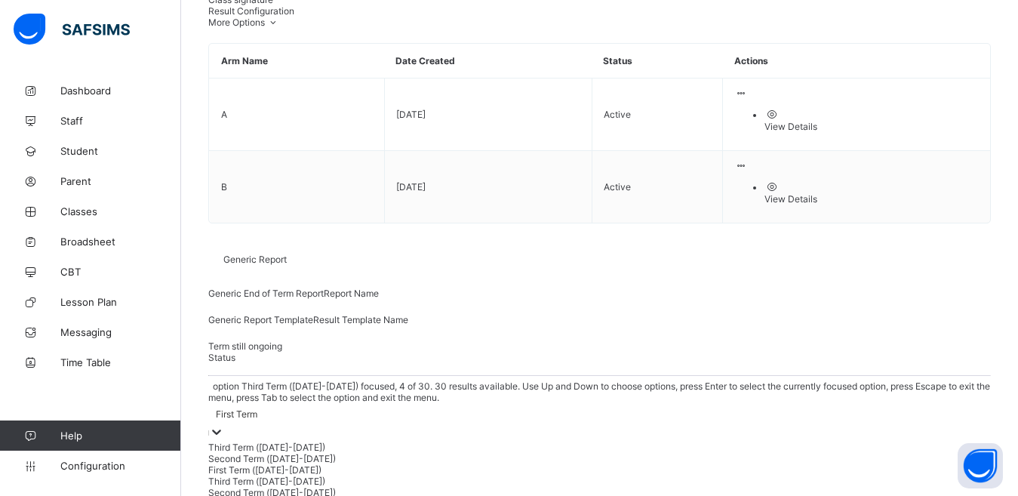
scroll to position [316, 0]
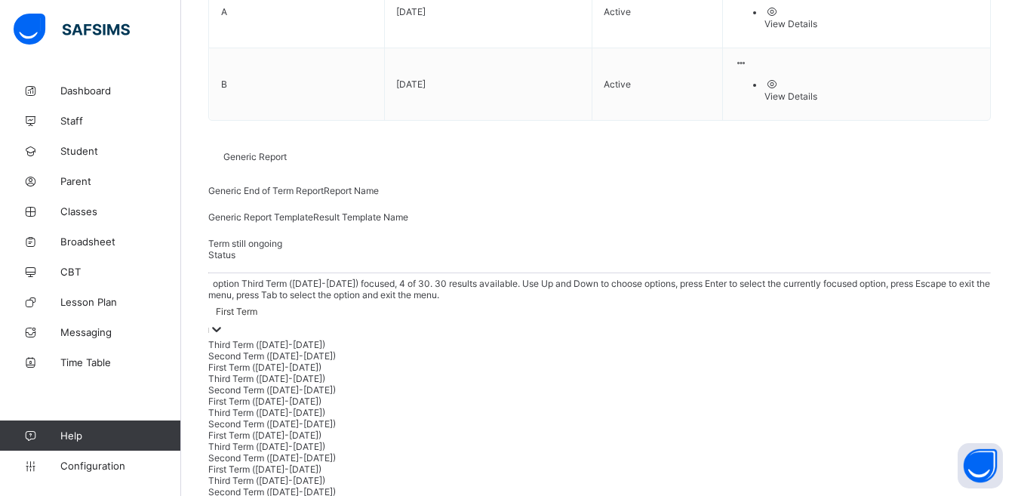
click at [288, 373] on div "Third Term ([DATE]-[DATE])" at bounding box center [599, 378] width 783 height 11
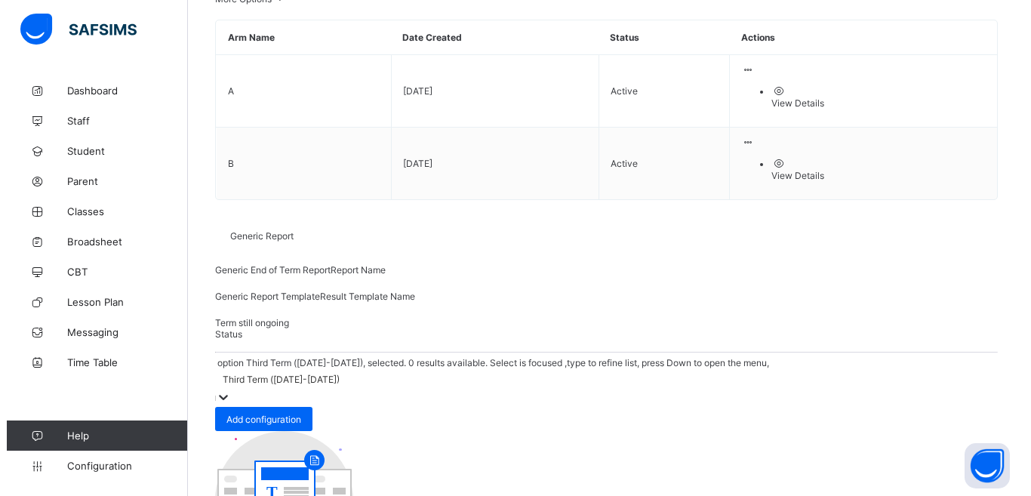
scroll to position [324, 0]
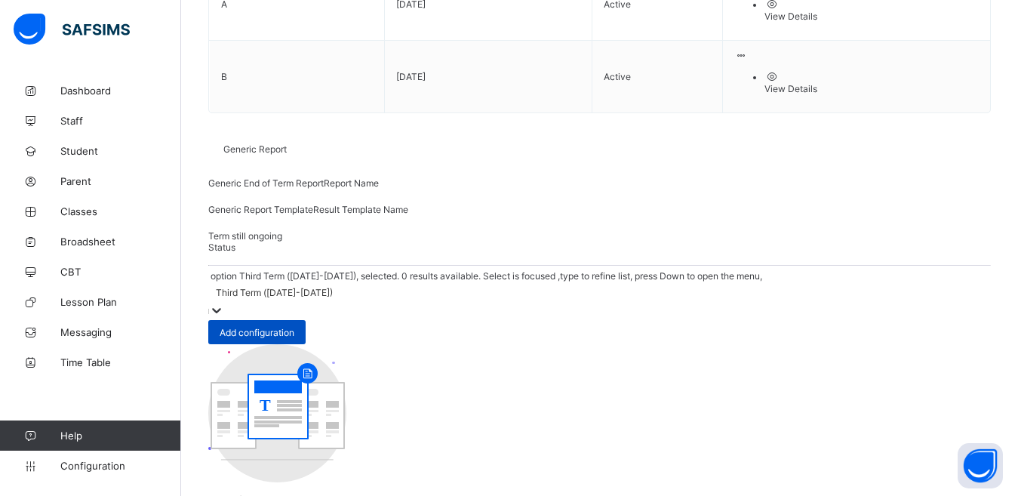
click at [306, 320] on div "Add configuration" at bounding box center [256, 332] width 97 height 24
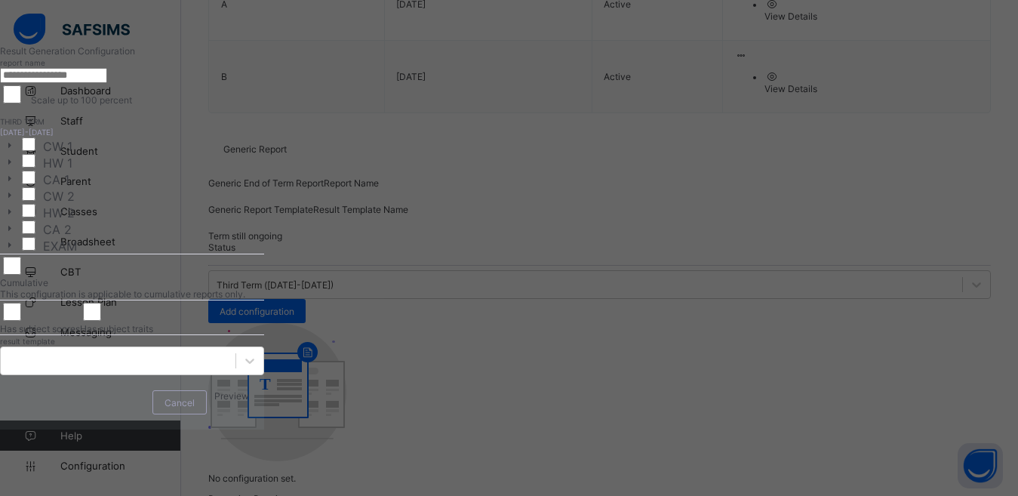
click at [107, 83] on input "text" at bounding box center [53, 75] width 107 height 15
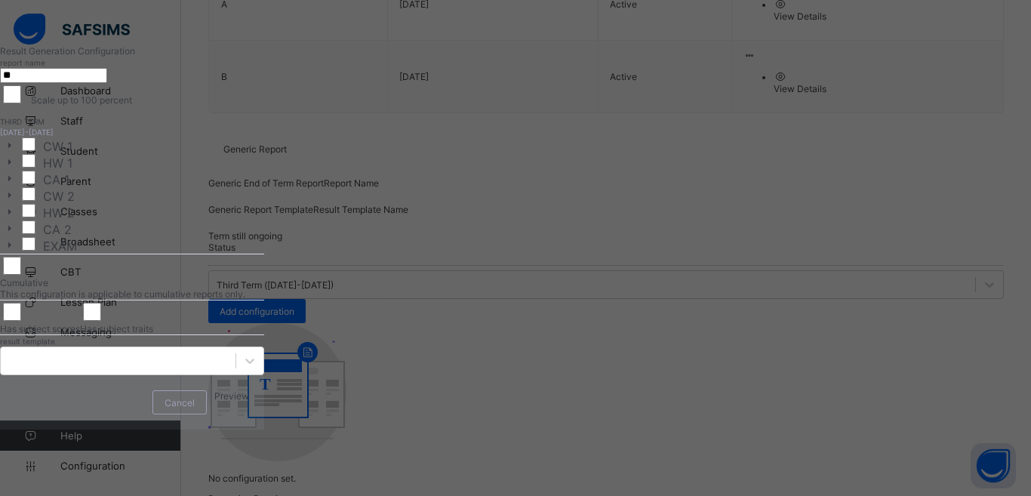
type input "*"
type input "**********"
click at [79, 204] on label "CW 2" at bounding box center [48, 195] width 60 height 17
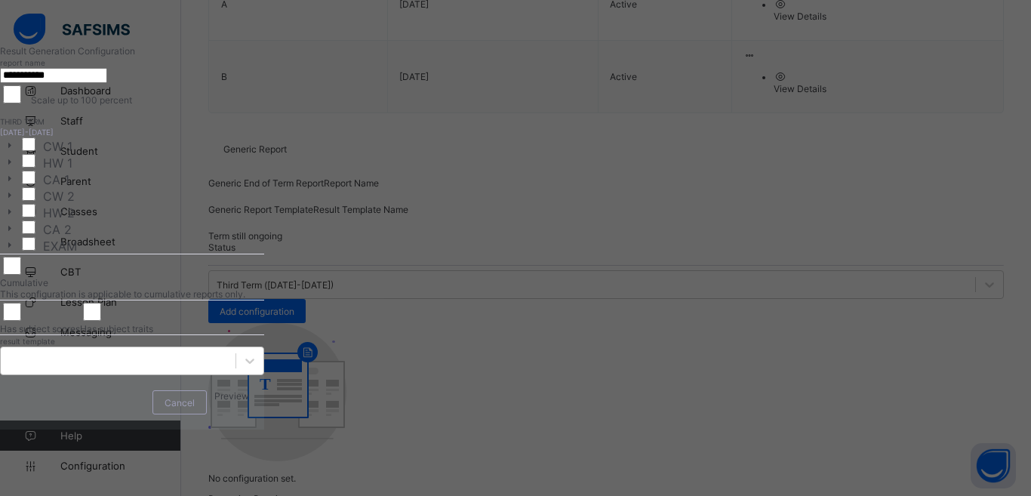
click at [236, 361] on div at bounding box center [118, 360] width 235 height 21
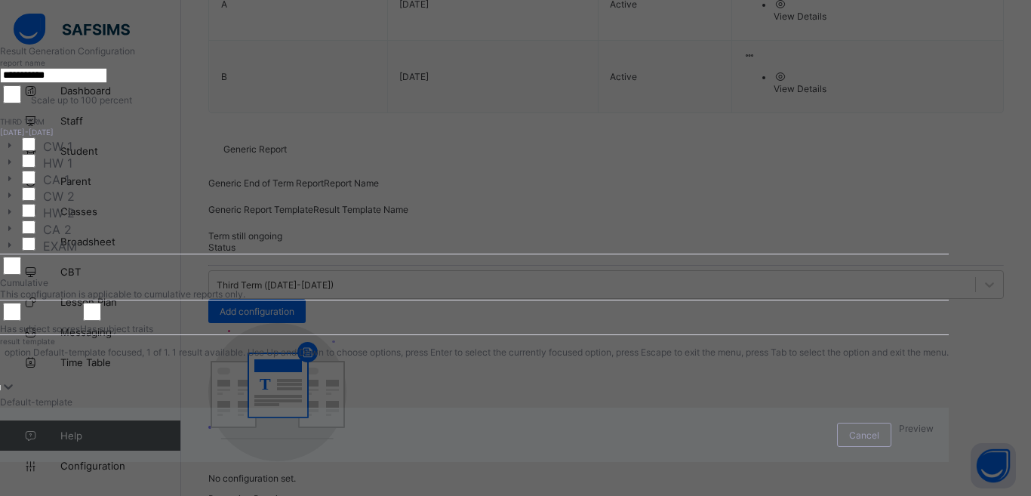
click at [245, 396] on div "Default-template" at bounding box center [474, 401] width 949 height 11
click at [494, 430] on div "Preview" at bounding box center [465, 423] width 57 height 24
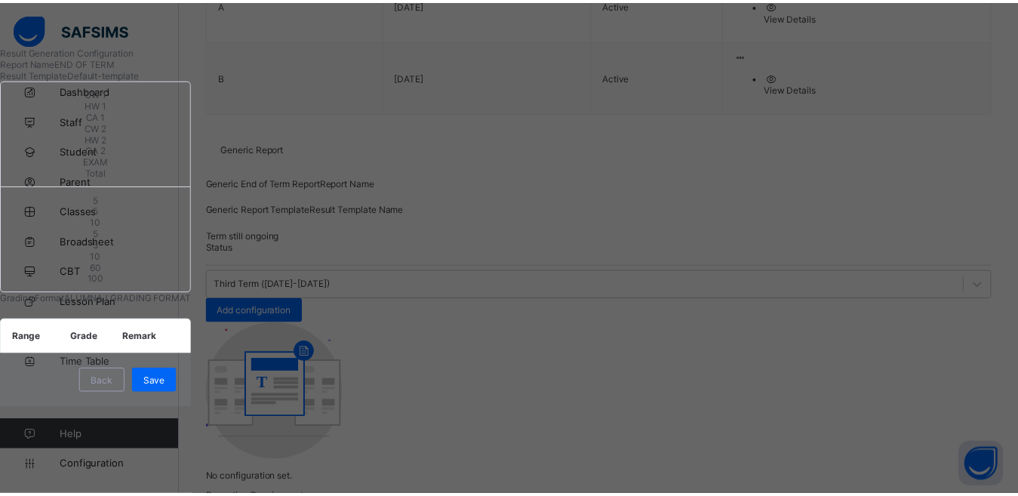
scroll to position [0, 0]
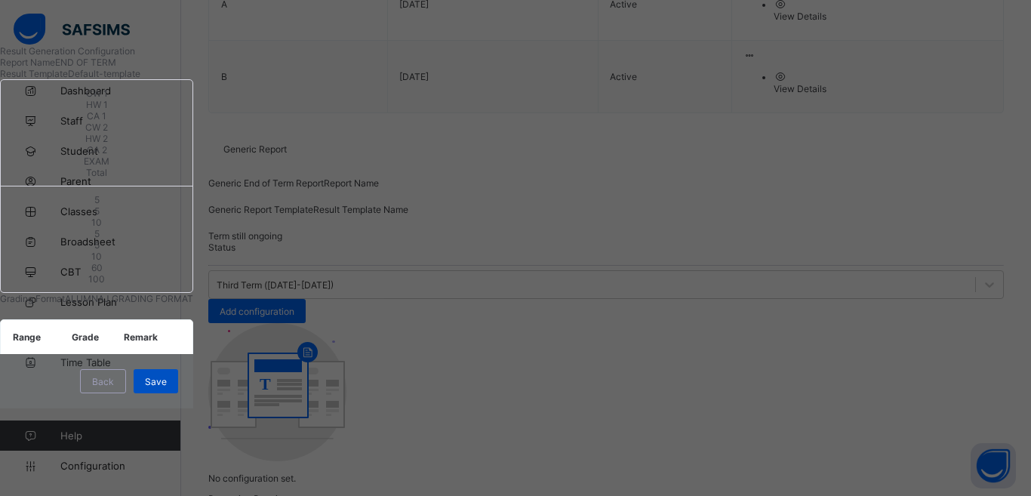
click at [178, 393] on div "Save" at bounding box center [156, 381] width 45 height 24
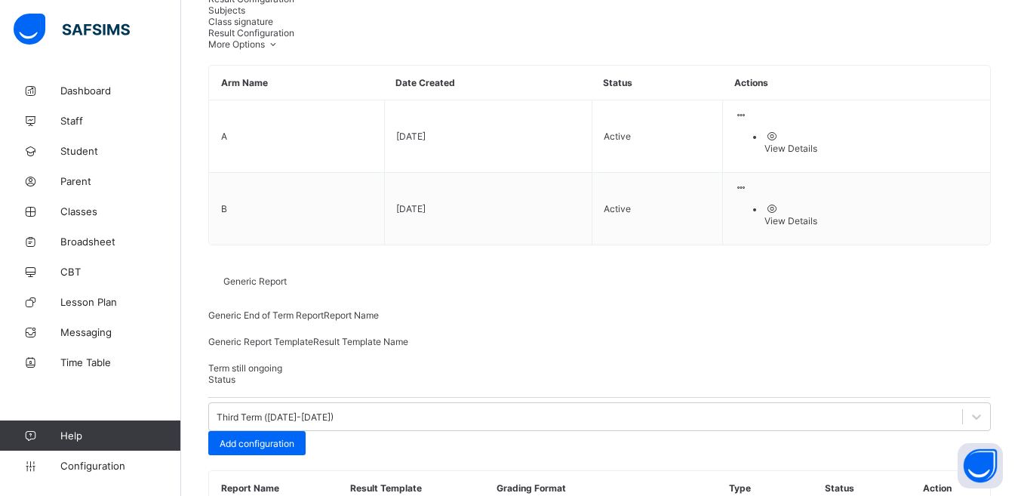
scroll to position [214, 0]
